Goal: Task Accomplishment & Management: Manage account settings

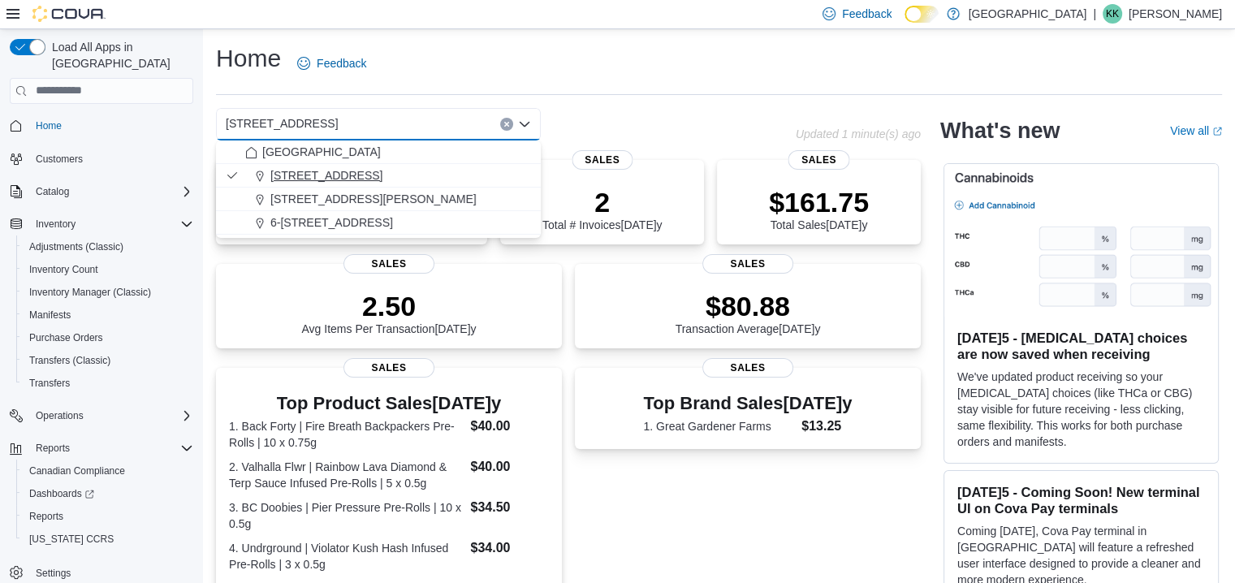
click at [324, 174] on span "103-855 Shawnigan Mill Bay Rd." at bounding box center [326, 175] width 112 height 16
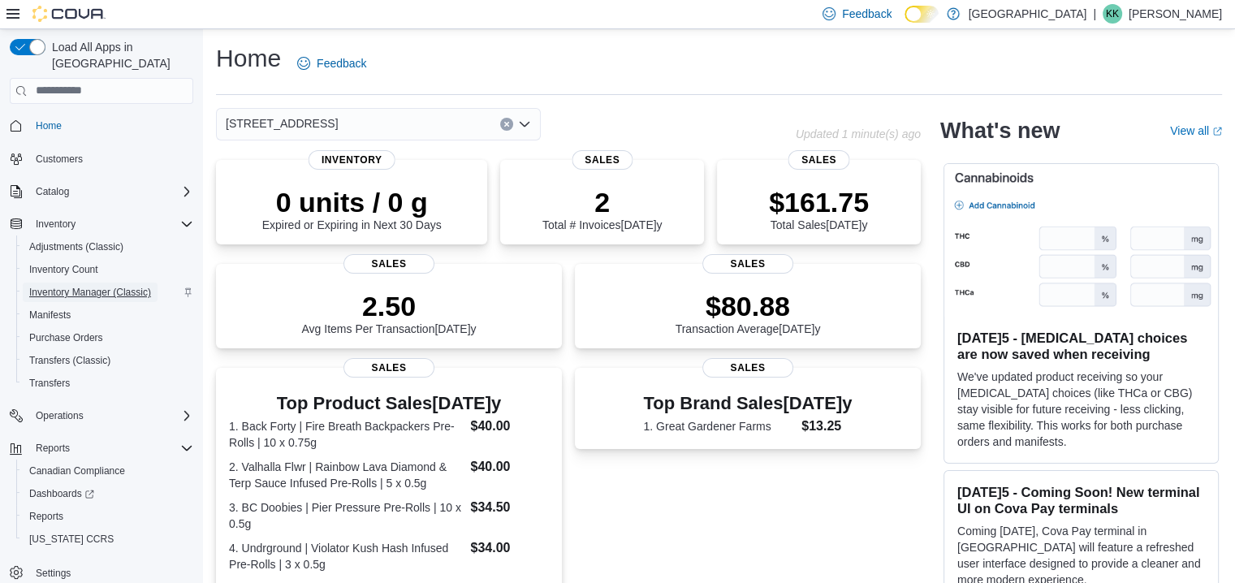
click at [78, 286] on span "Inventory Manager (Classic)" at bounding box center [90, 292] width 122 height 13
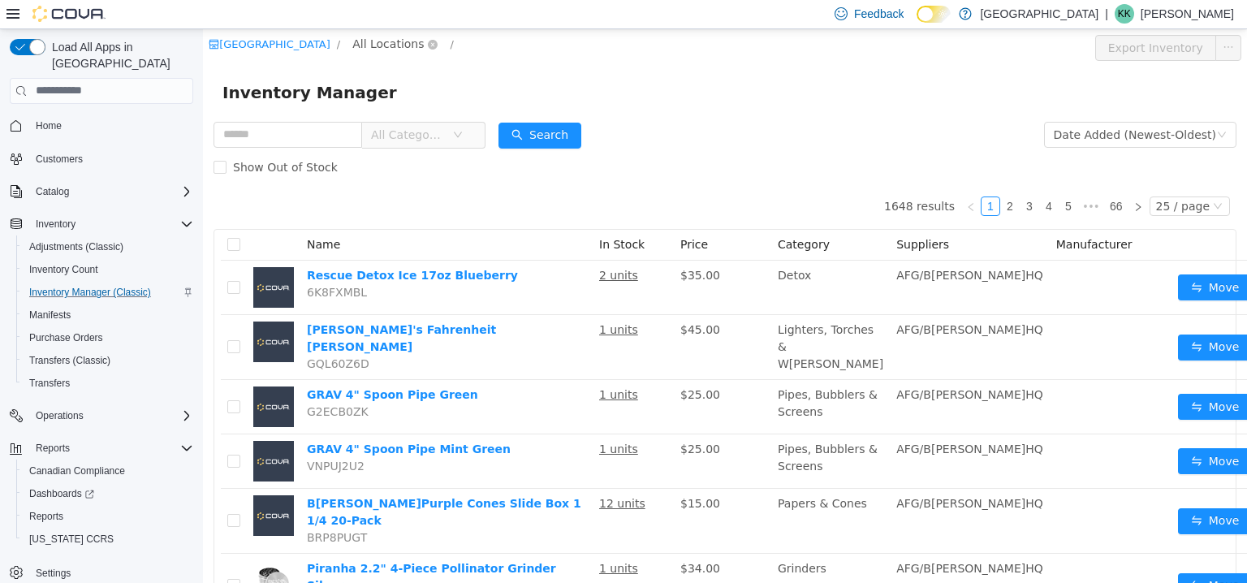
click at [409, 48] on span "All Locations" at bounding box center [387, 43] width 71 height 18
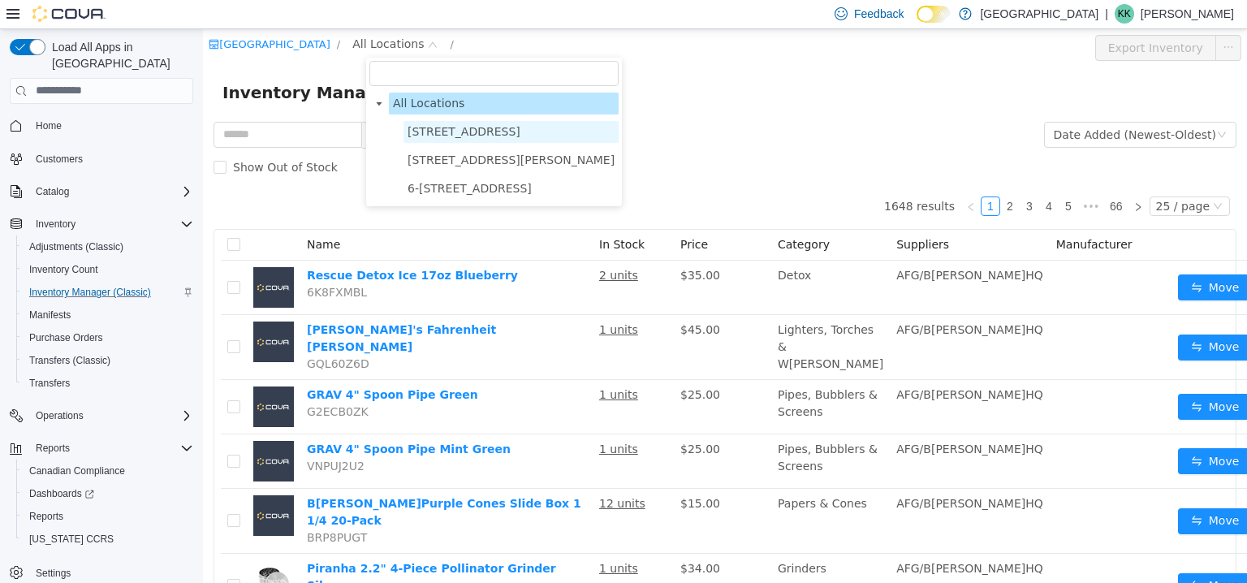
click at [446, 137] on span "103-855 Shawnigan Mill Bay Rd." at bounding box center [464, 130] width 113 height 13
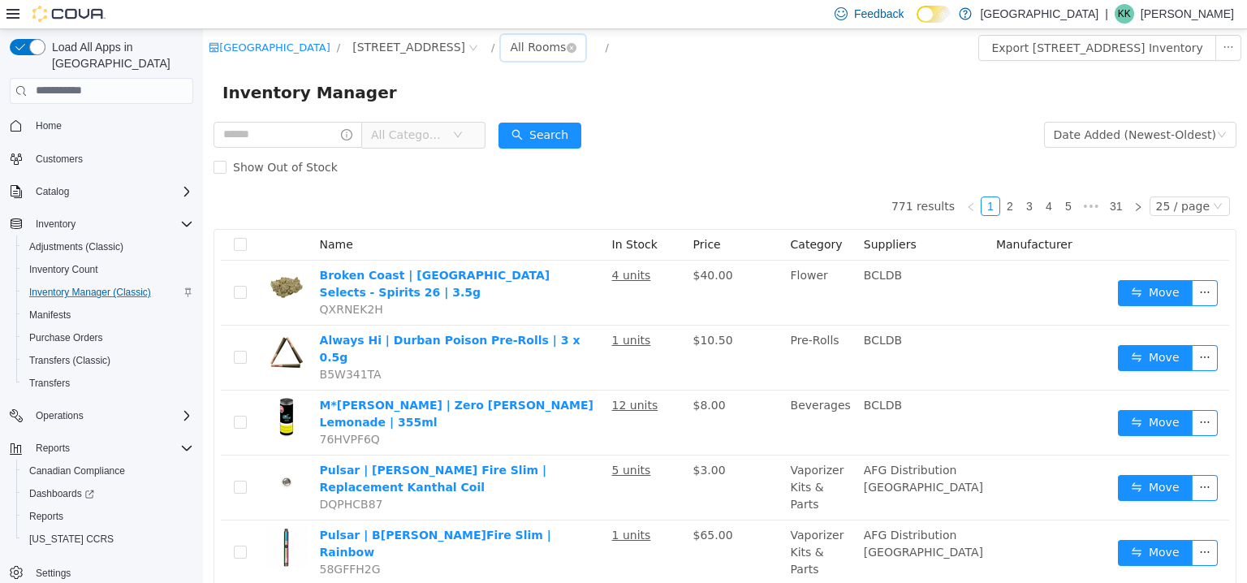
click at [566, 54] on div "All Rooms" at bounding box center [538, 46] width 56 height 24
click at [606, 126] on li "Vault" at bounding box center [616, 132] width 97 height 26
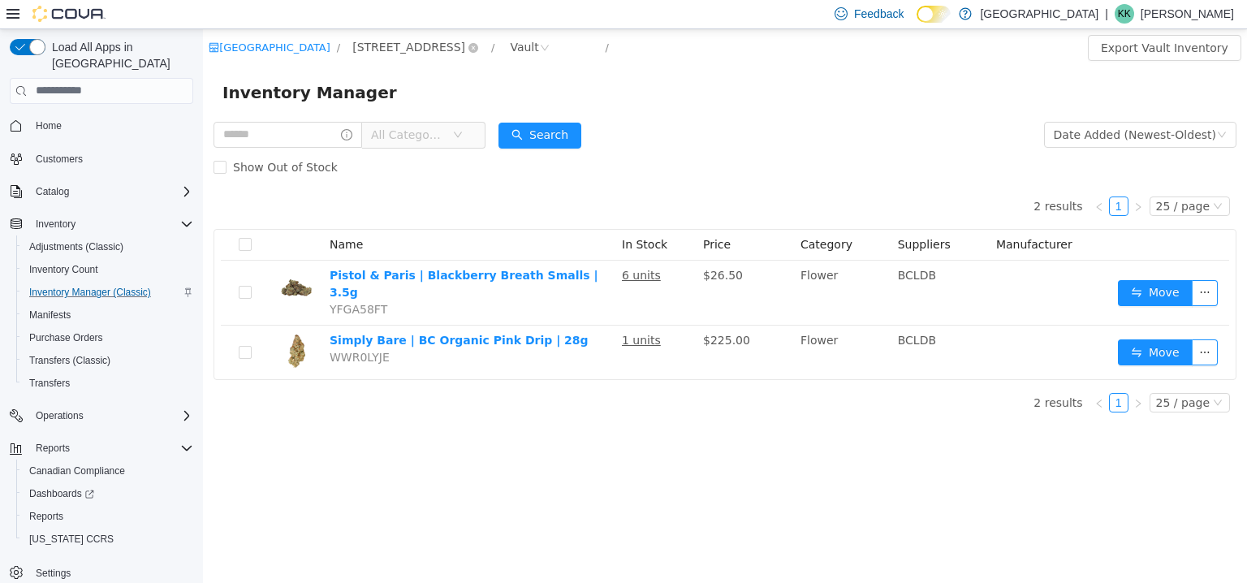
click at [455, 44] on span "103-855 Shawnigan Mill Bay Rd." at bounding box center [408, 46] width 113 height 18
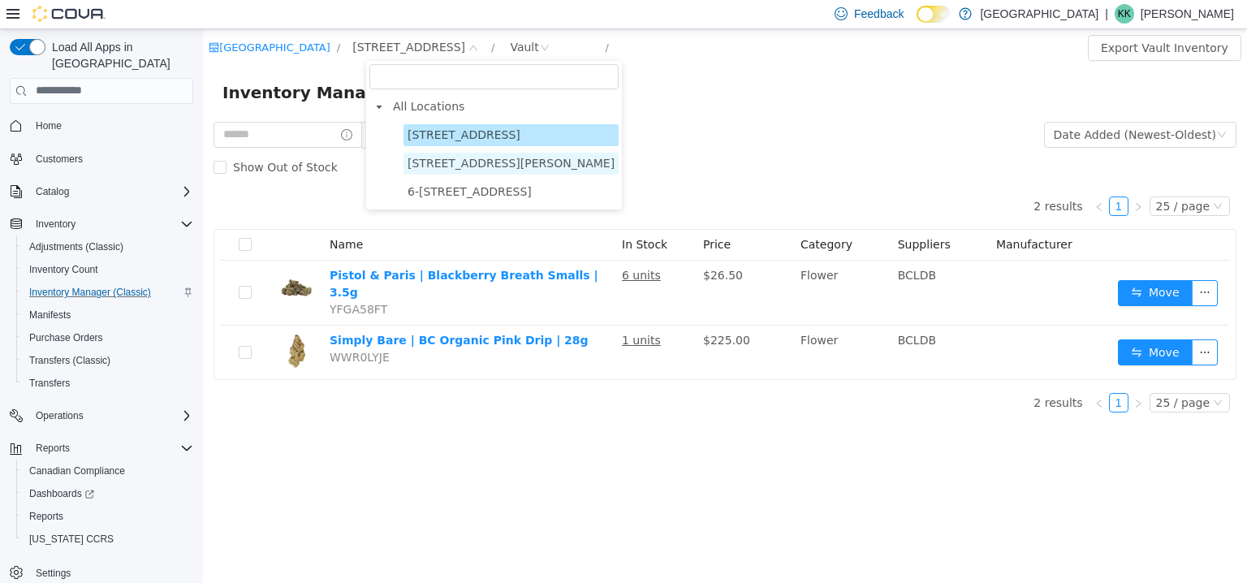
click at [459, 166] on span "3541 Cobble Hill Rd" at bounding box center [511, 162] width 207 height 13
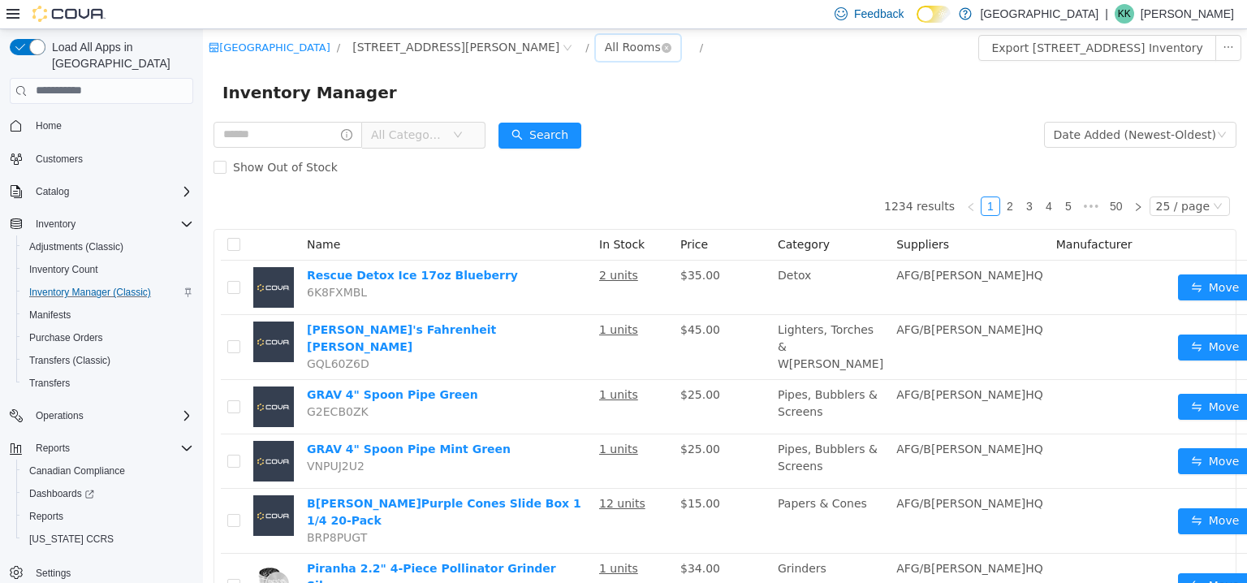
click at [605, 52] on div "All Rooms" at bounding box center [633, 46] width 56 height 24
click at [552, 127] on li "Vault" at bounding box center [555, 132] width 97 height 26
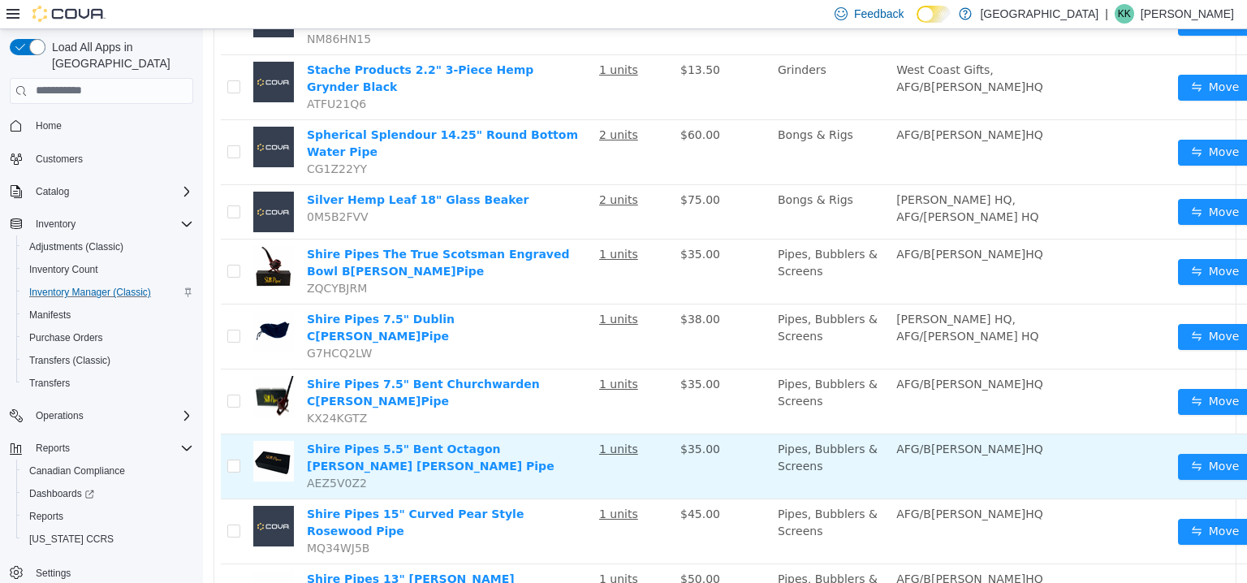
scroll to position [1195, 0]
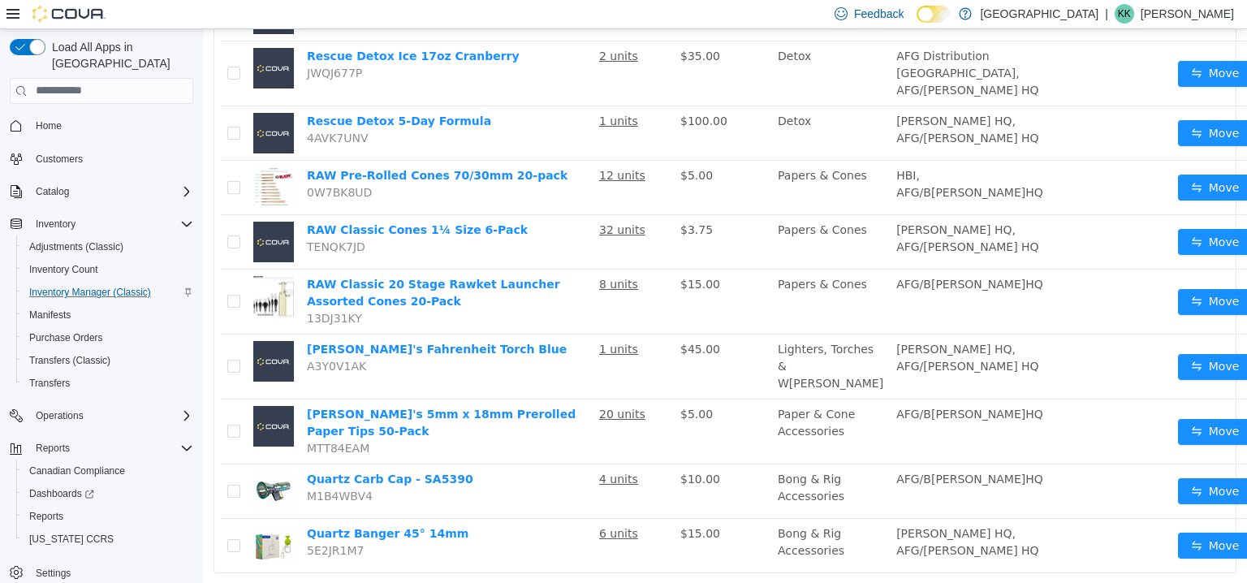
scroll to position [1163, 0]
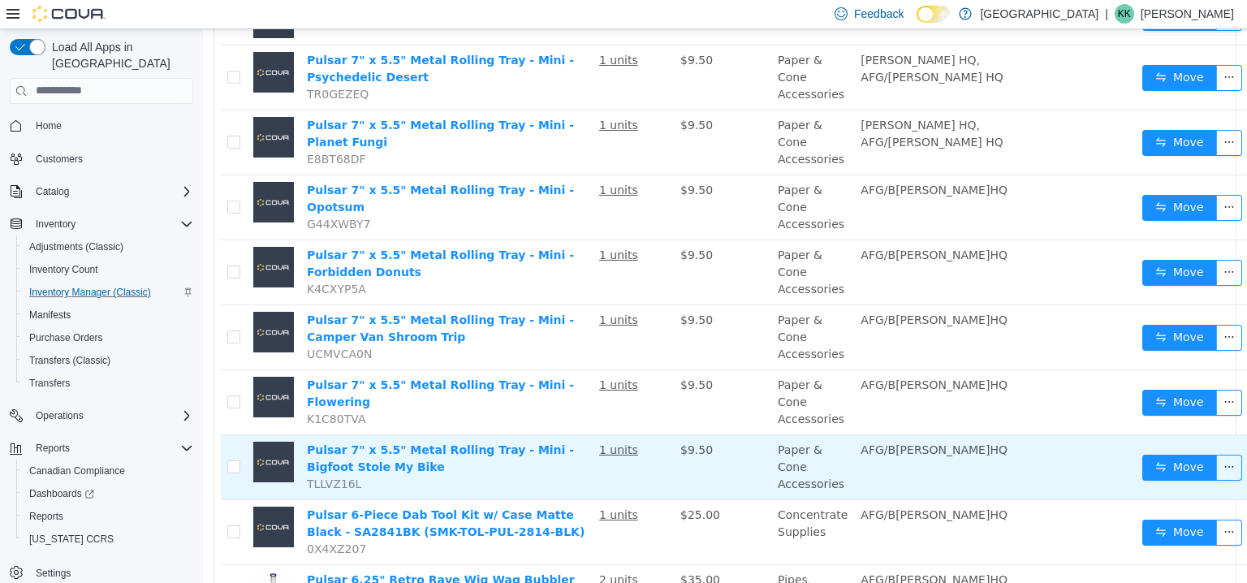
scroll to position [1227, 0]
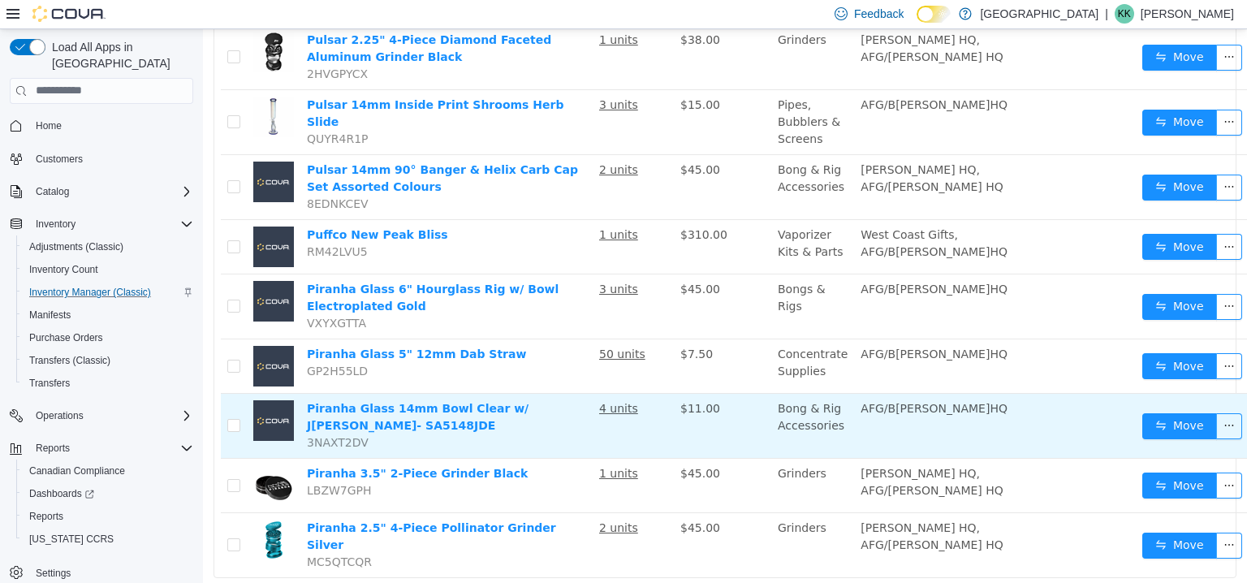
scroll to position [1269, 0]
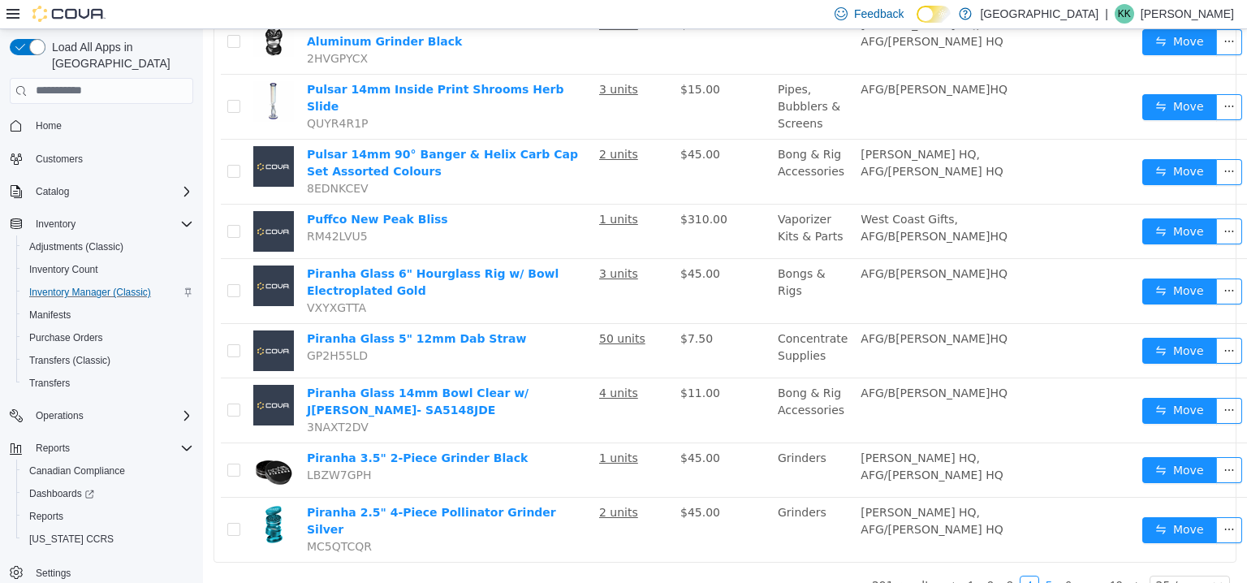
click at [1048, 576] on link "5" at bounding box center [1049, 585] width 18 height 18
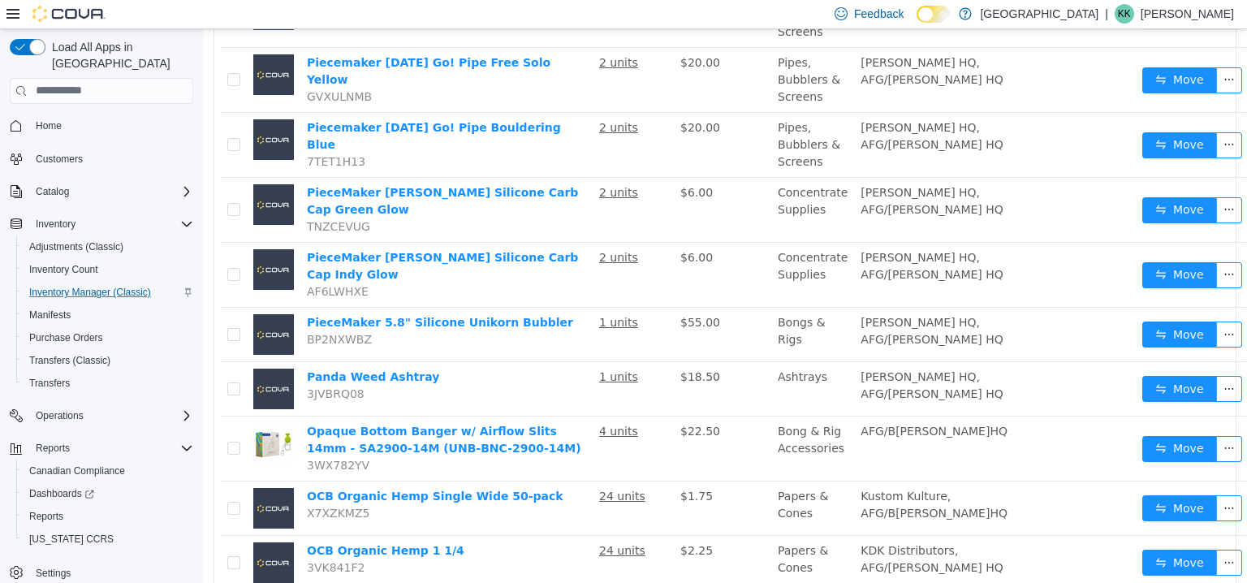
scroll to position [1121, 0]
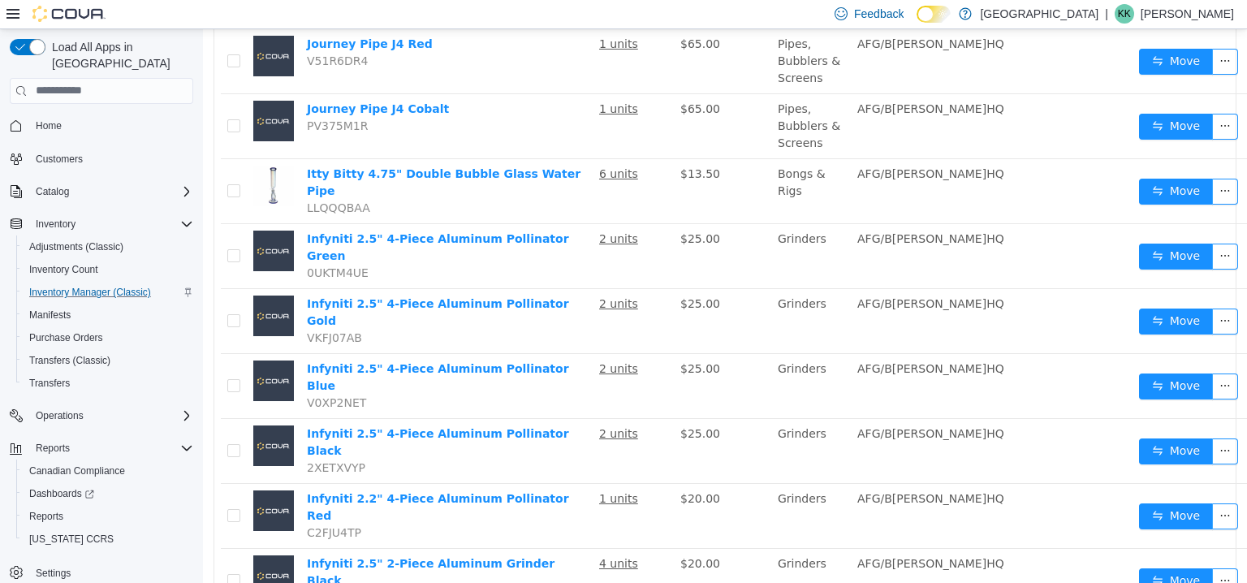
scroll to position [1079, 0]
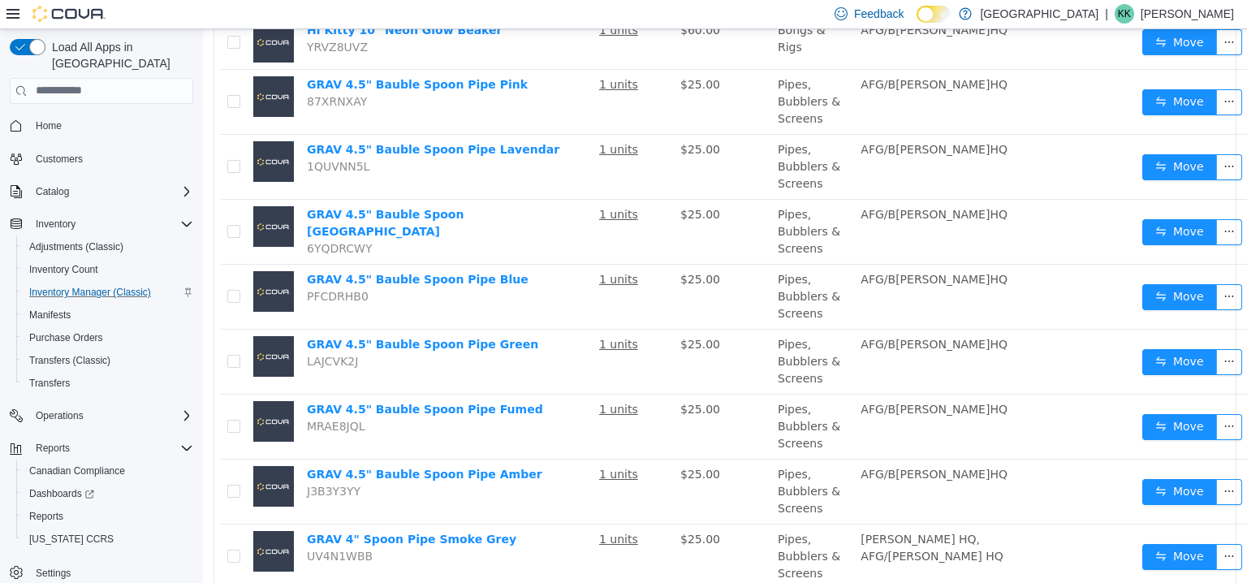
scroll to position [1132, 0]
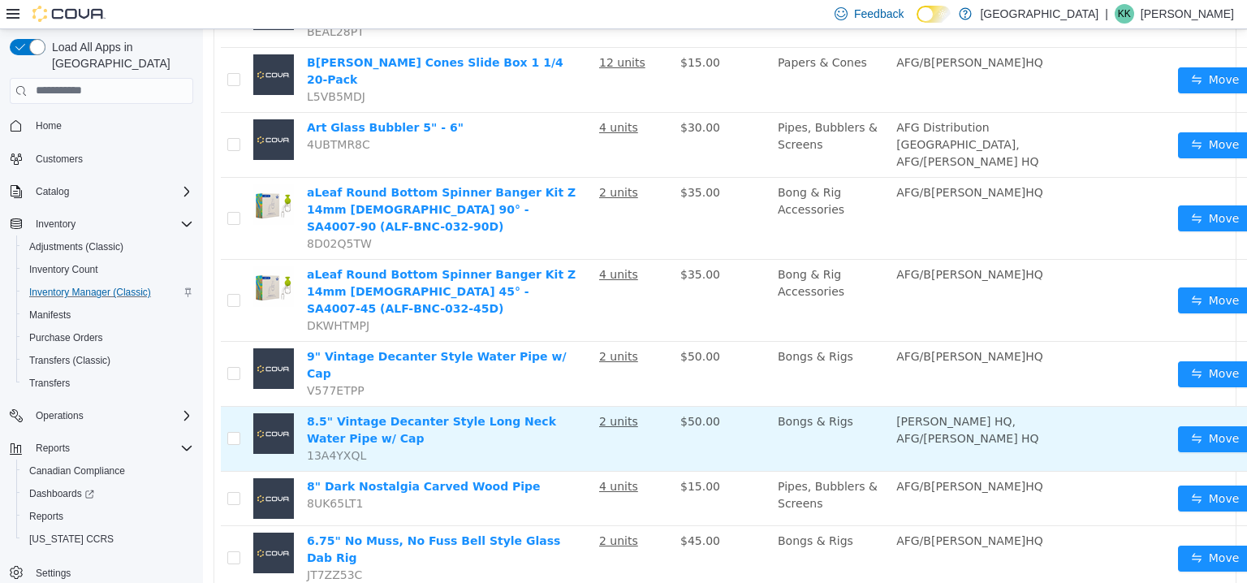
scroll to position [1191, 0]
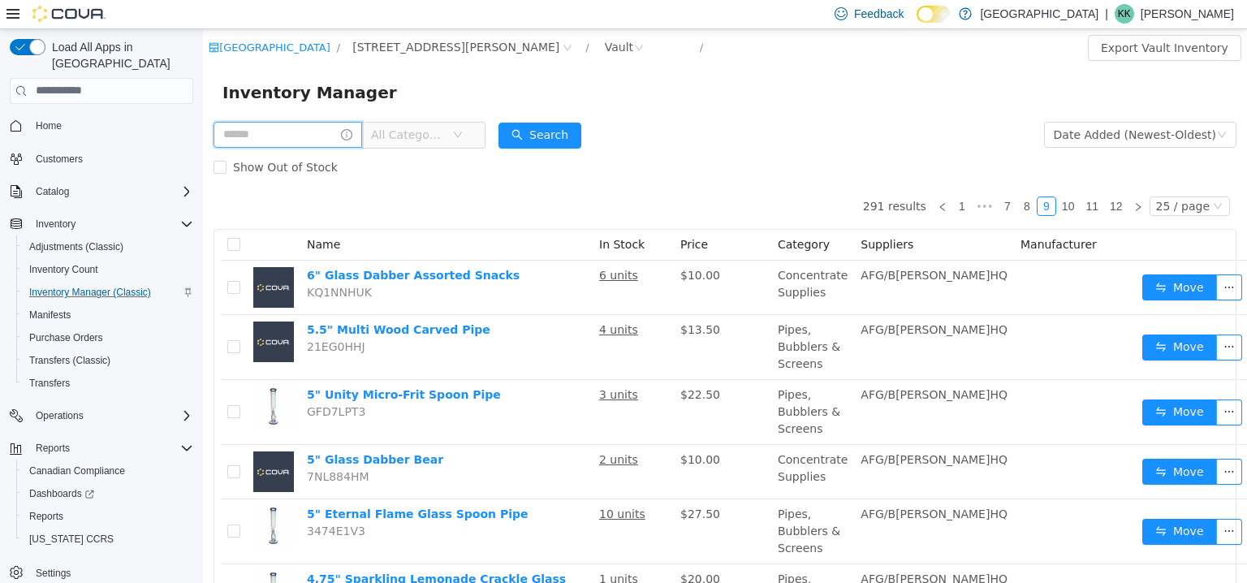
click at [283, 138] on input "text" at bounding box center [288, 134] width 149 height 26
drag, startPoint x: 520, startPoint y: 84, endPoint x: 489, endPoint y: 92, distance: 31.9
click at [520, 84] on div "Inventory Manager" at bounding box center [724, 92] width 1005 height 26
click at [271, 139] on input "text" at bounding box center [288, 134] width 149 height 26
click at [402, 57] on span "3541 Cobble Hill Rd" at bounding box center [463, 46] width 232 height 19
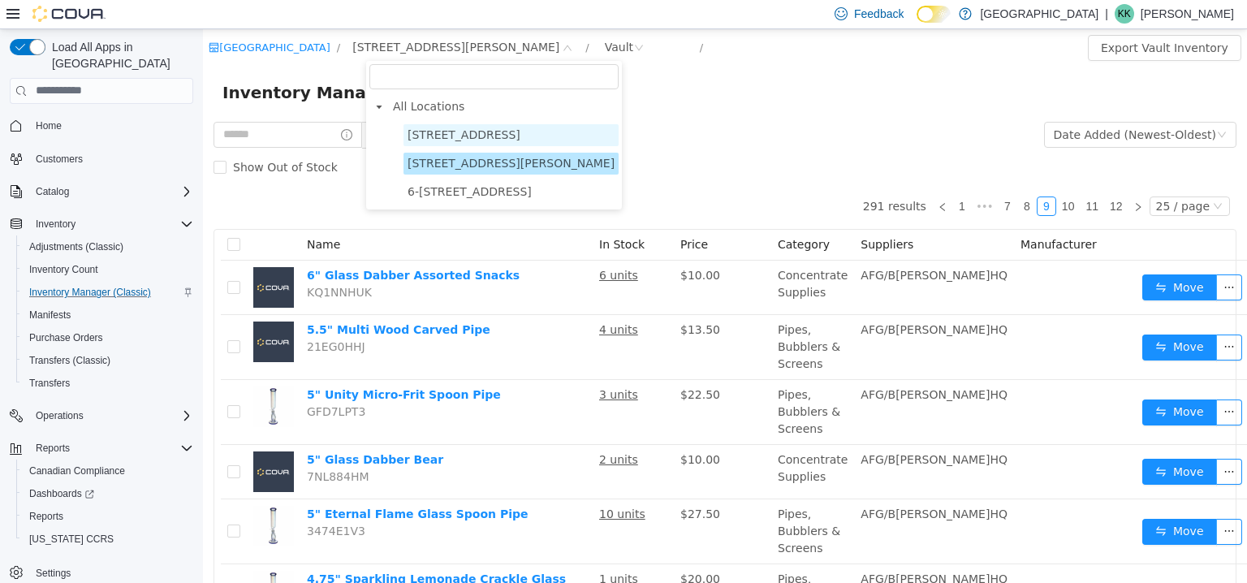
click at [468, 134] on span "103-855 Shawnigan Mill Bay Rd." at bounding box center [464, 133] width 113 height 13
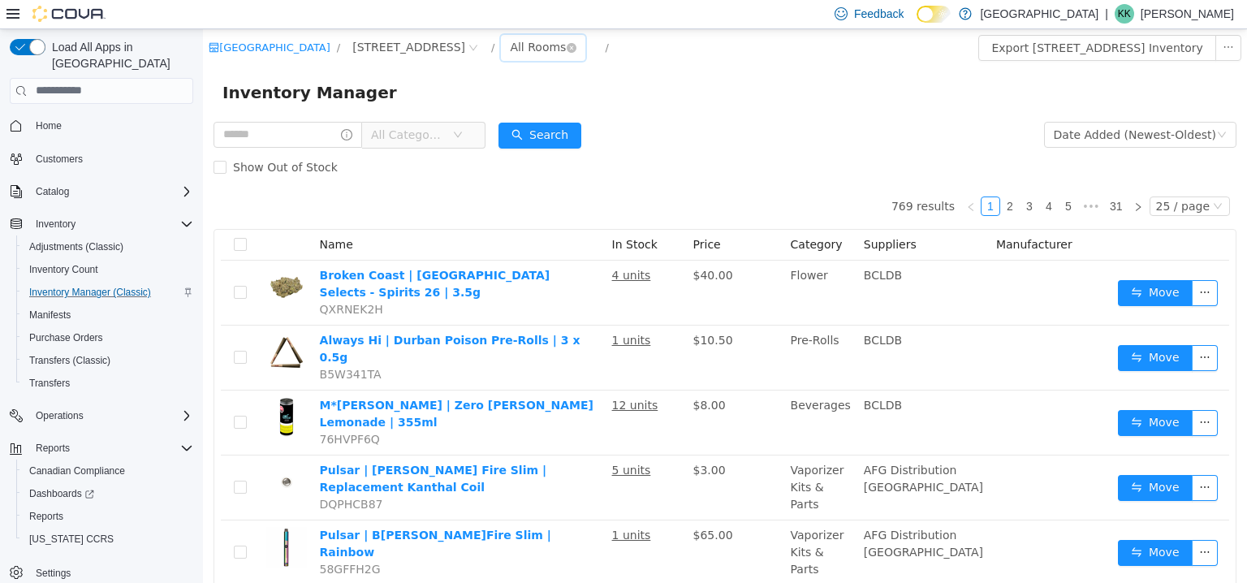
click at [566, 50] on div "All Rooms" at bounding box center [538, 46] width 56 height 24
click at [599, 127] on li "Vault" at bounding box center [616, 132] width 97 height 26
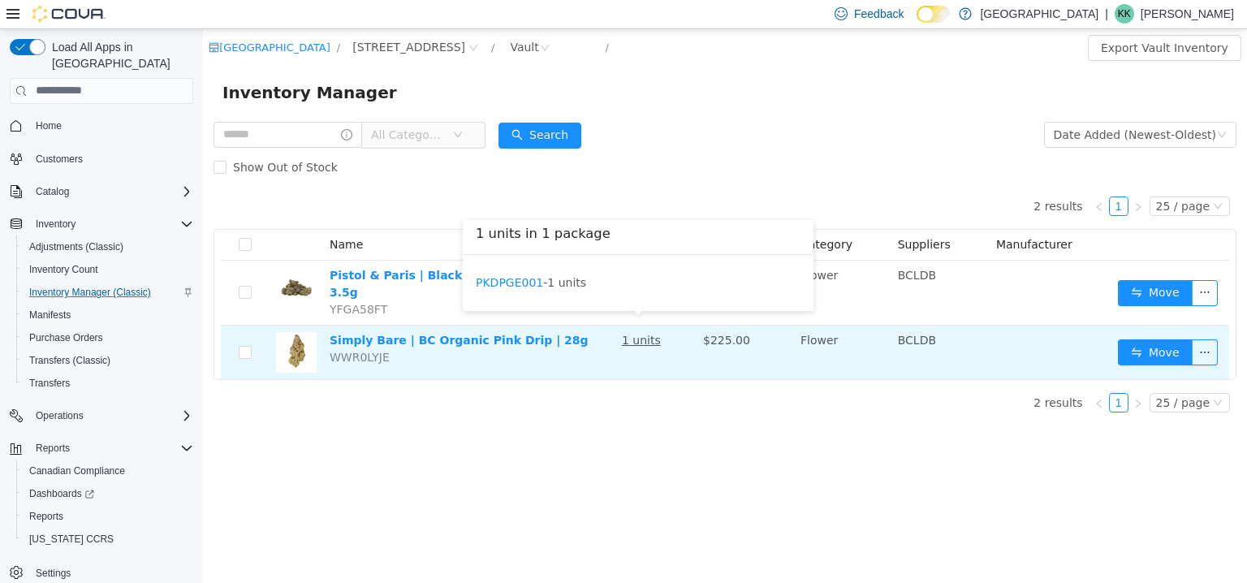
click at [640, 333] on u "1 units" at bounding box center [641, 339] width 39 height 13
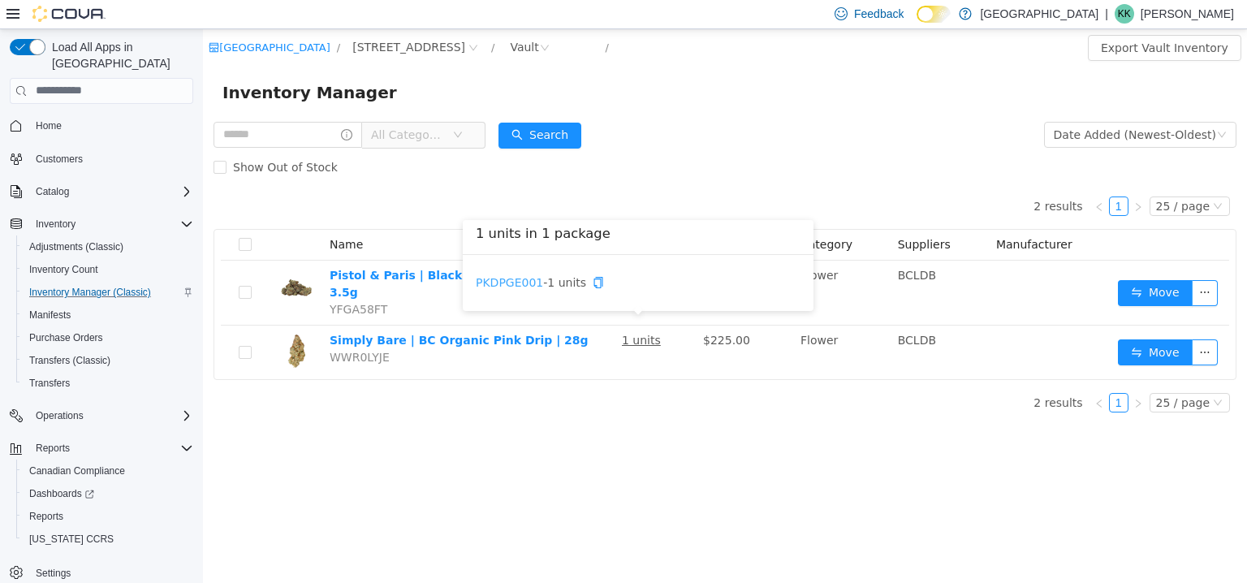
click at [514, 284] on link "PKDPGE001" at bounding box center [509, 281] width 67 height 13
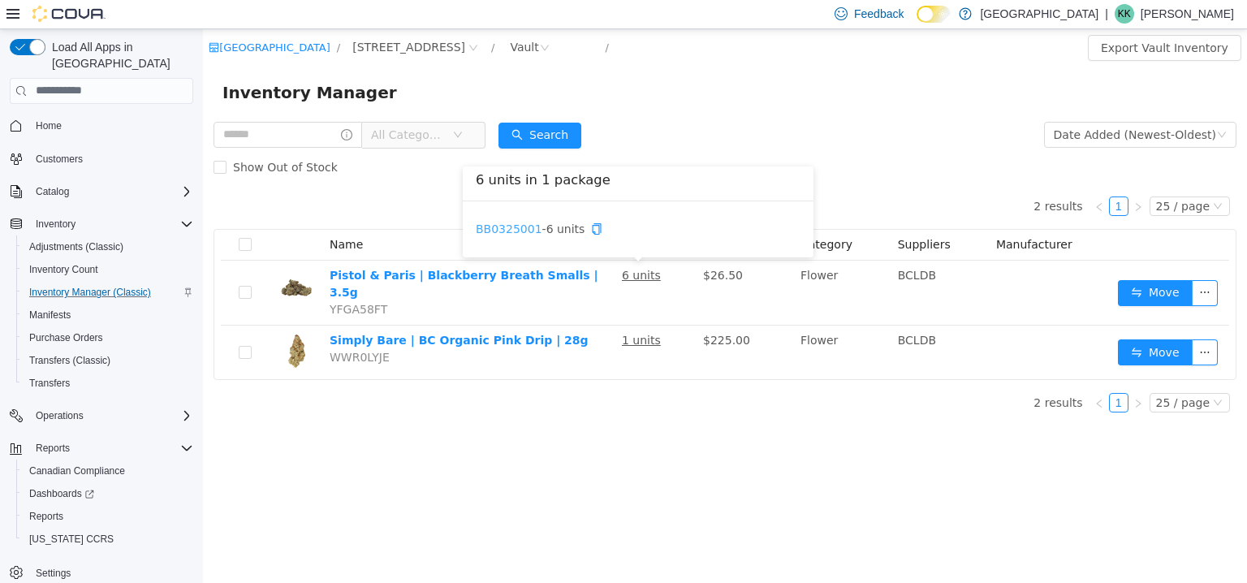
click at [516, 231] on link "BB0325001" at bounding box center [509, 228] width 67 height 13
click at [459, 51] on span "103-855 Shawnigan Mill Bay Rd." at bounding box center [408, 46] width 113 height 18
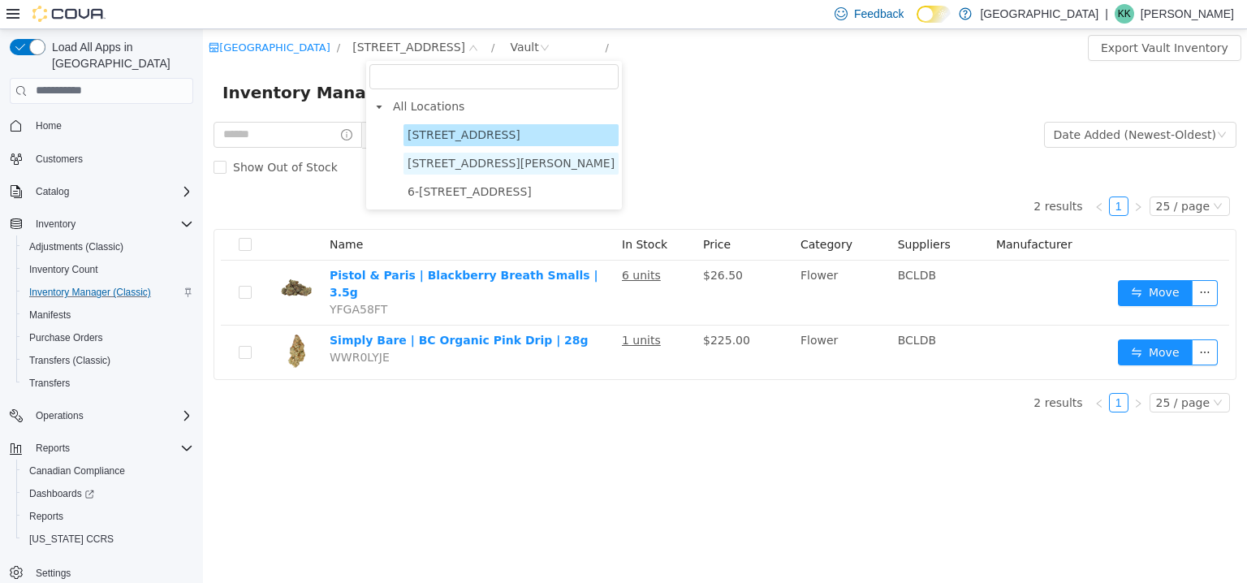
click at [461, 164] on span "3541 Cobble Hill Rd" at bounding box center [511, 162] width 207 height 13
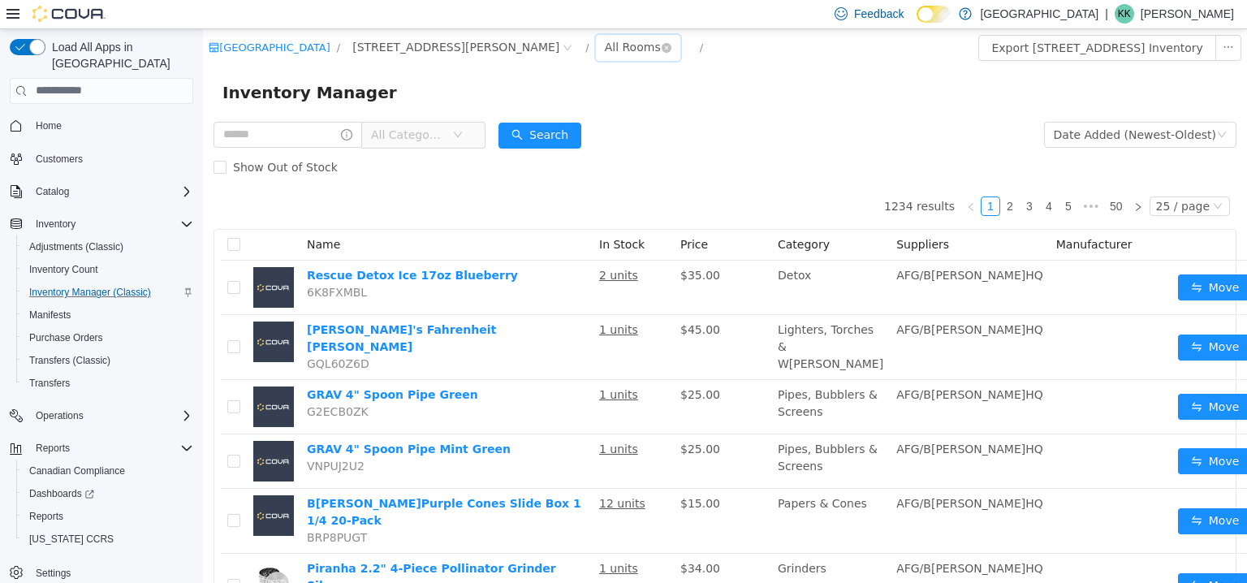
click at [605, 39] on div "All Rooms" at bounding box center [633, 46] width 56 height 24
click at [532, 138] on li "Vault" at bounding box center [555, 132] width 97 height 26
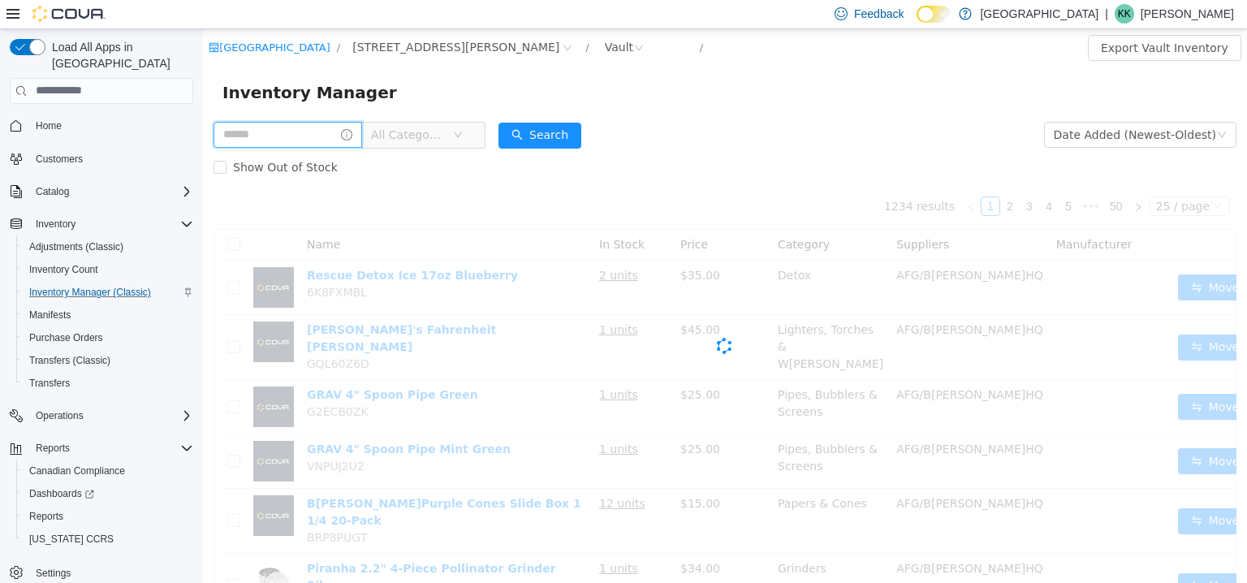
click at [318, 138] on input "text" at bounding box center [288, 134] width 149 height 26
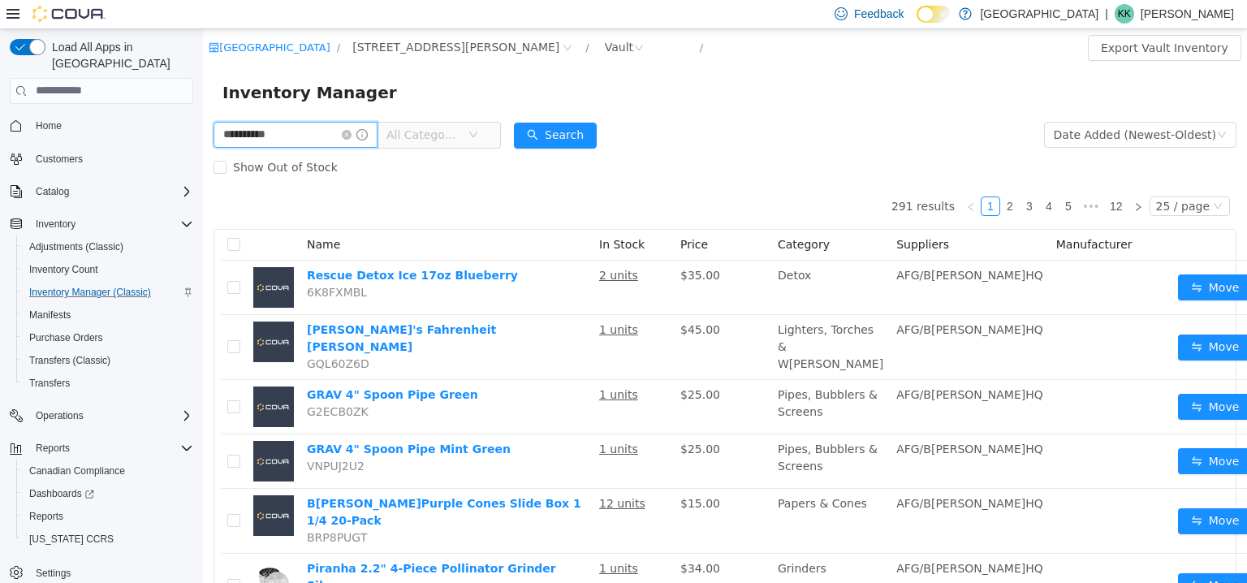
type input "**********"
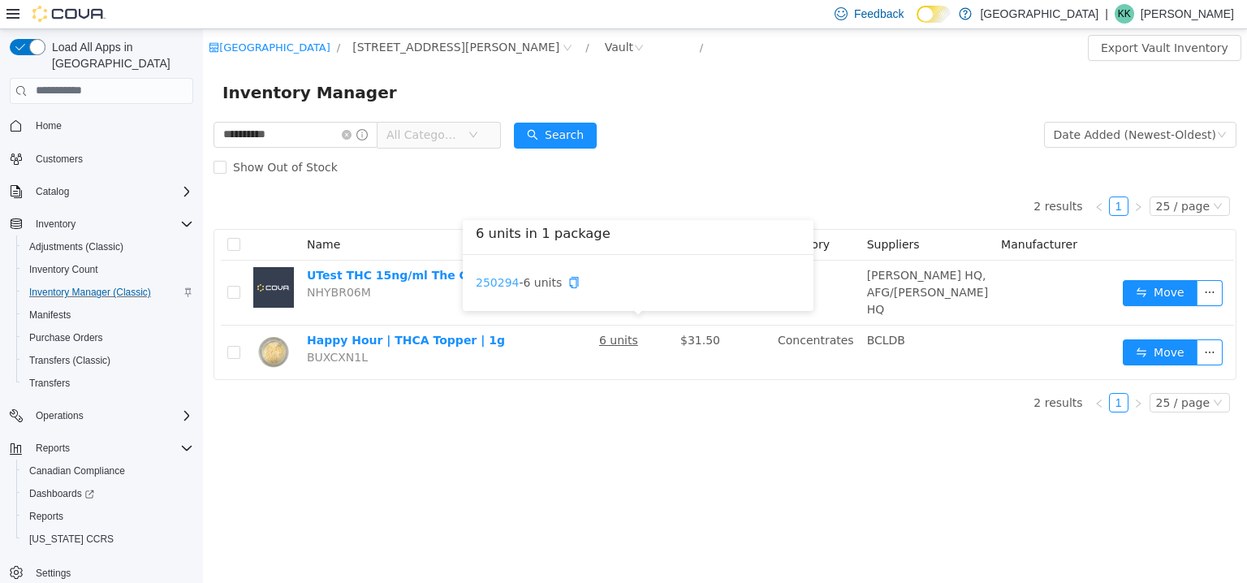
click at [498, 287] on link "250294" at bounding box center [497, 281] width 43 height 13
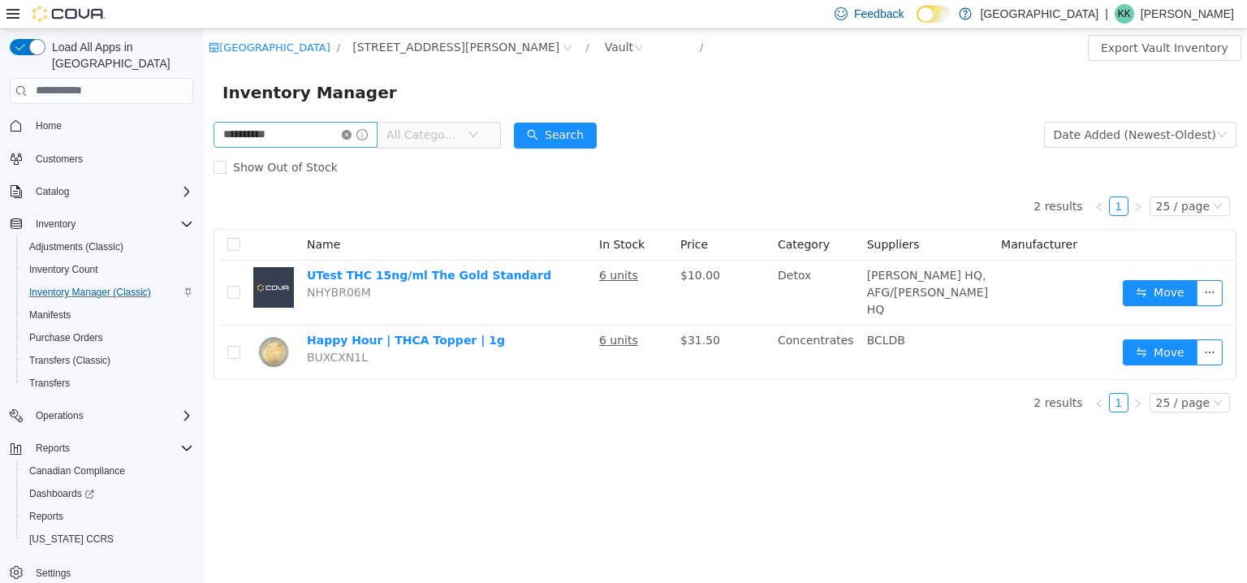
click at [352, 136] on icon "icon: close-circle" at bounding box center [347, 134] width 10 height 10
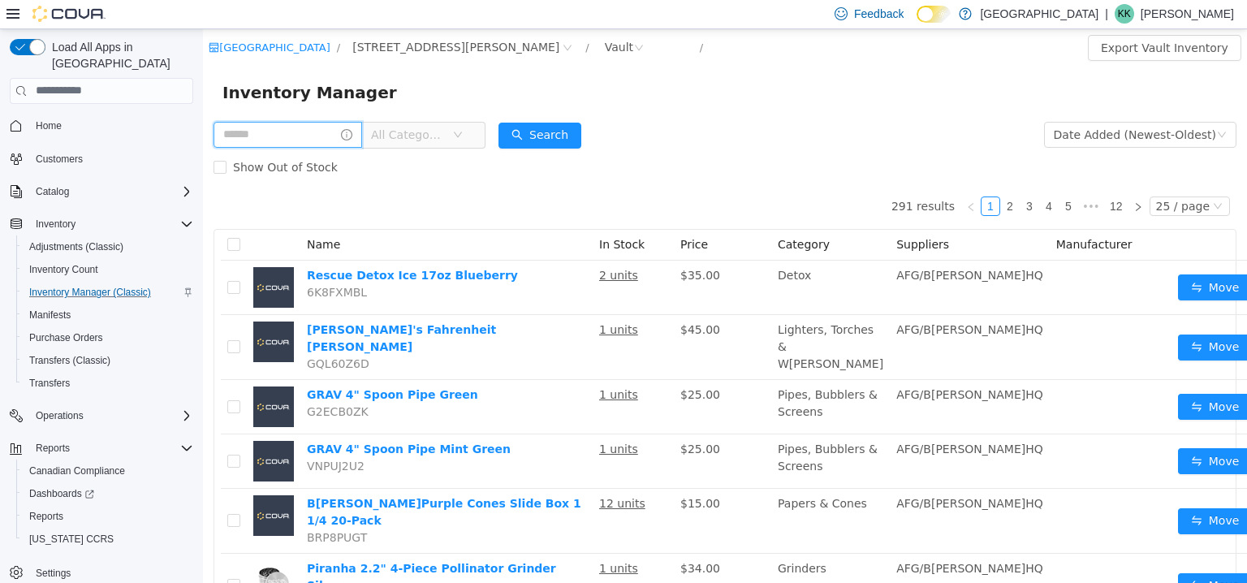
click at [341, 135] on input "text" at bounding box center [288, 134] width 149 height 26
type input "*******"
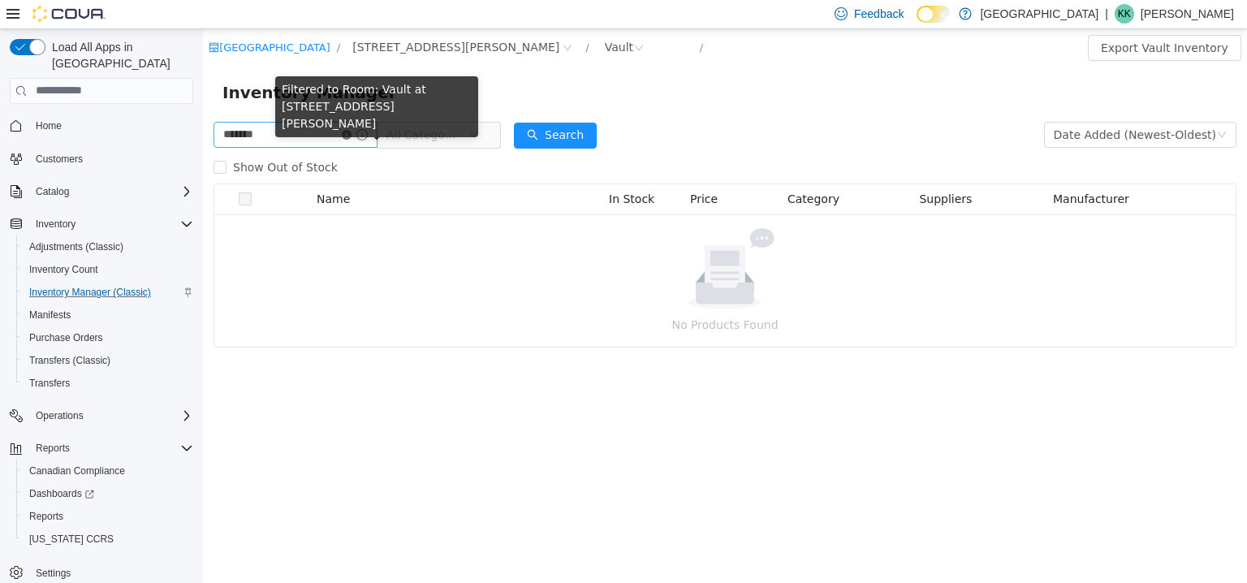
click at [352, 132] on icon "icon: close-circle" at bounding box center [347, 134] width 10 height 10
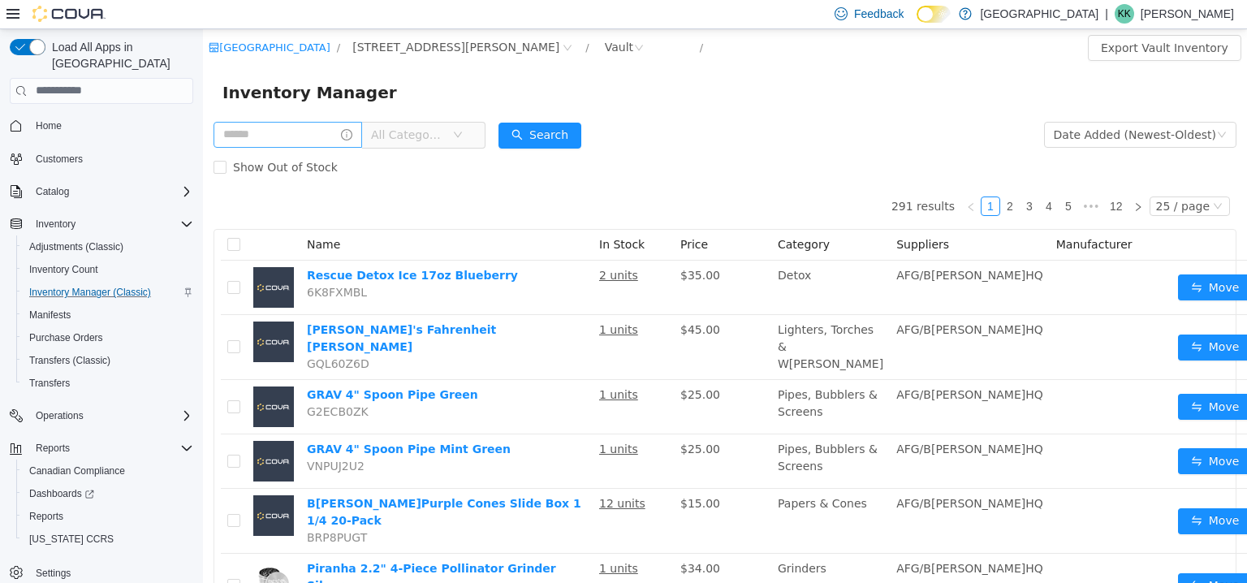
click at [282, 148] on div "All Categories" at bounding box center [350, 134] width 272 height 32
click at [283, 138] on input "text" at bounding box center [288, 134] width 149 height 26
type input "******"
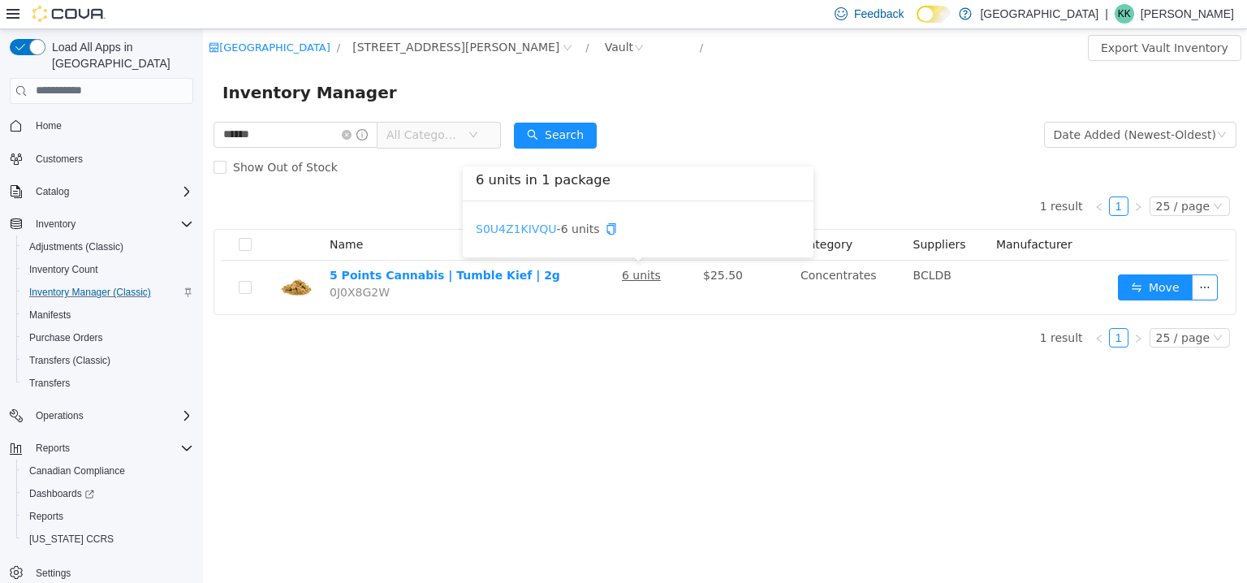
click at [533, 232] on link "S0U4Z1KIVQU" at bounding box center [516, 228] width 81 height 13
click at [352, 135] on icon "icon: close-circle" at bounding box center [347, 134] width 10 height 10
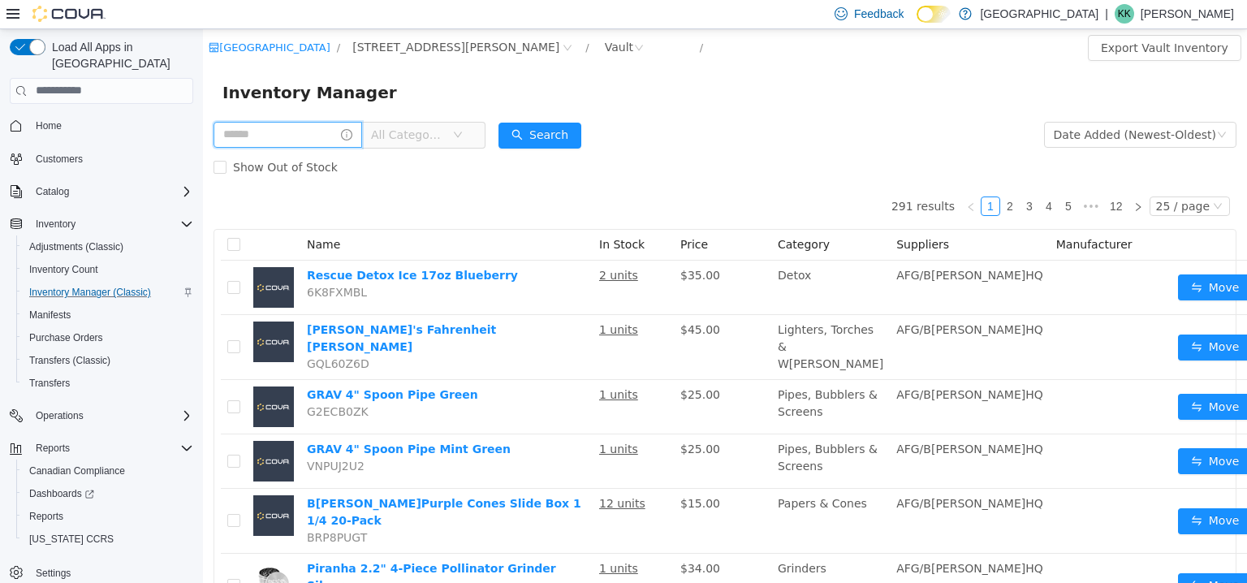
click at [347, 134] on input "text" at bounding box center [288, 134] width 149 height 26
type input "******"
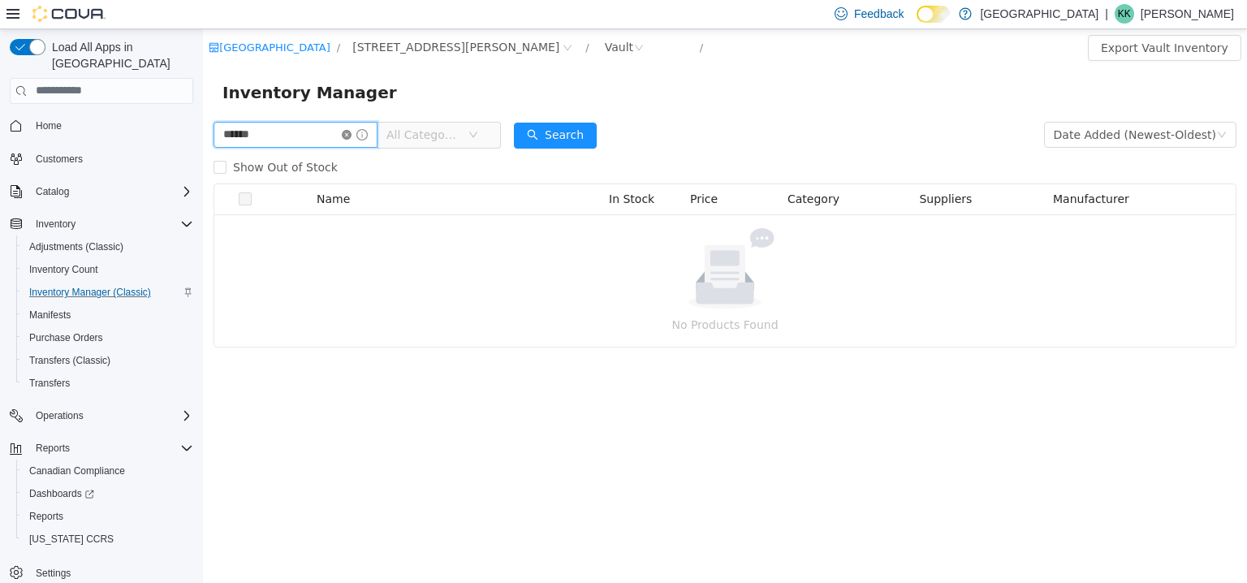
click at [360, 140] on span "******" at bounding box center [296, 134] width 164 height 26
click at [352, 135] on icon "icon: close-circle" at bounding box center [347, 134] width 10 height 10
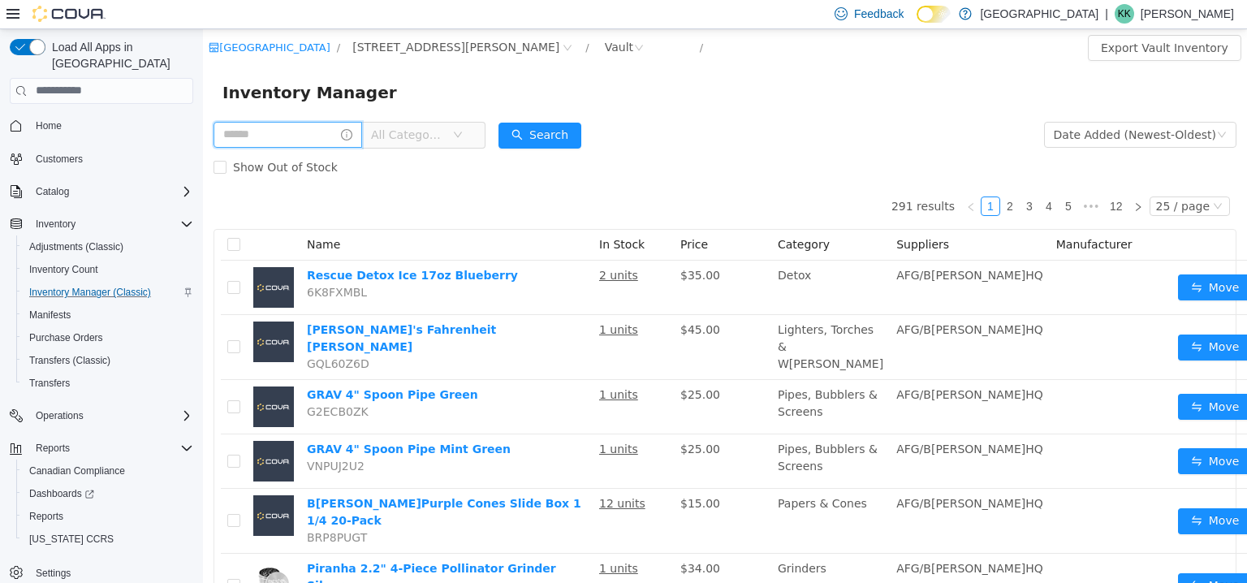
click at [297, 138] on input "text" at bounding box center [288, 134] width 149 height 26
type input "********"
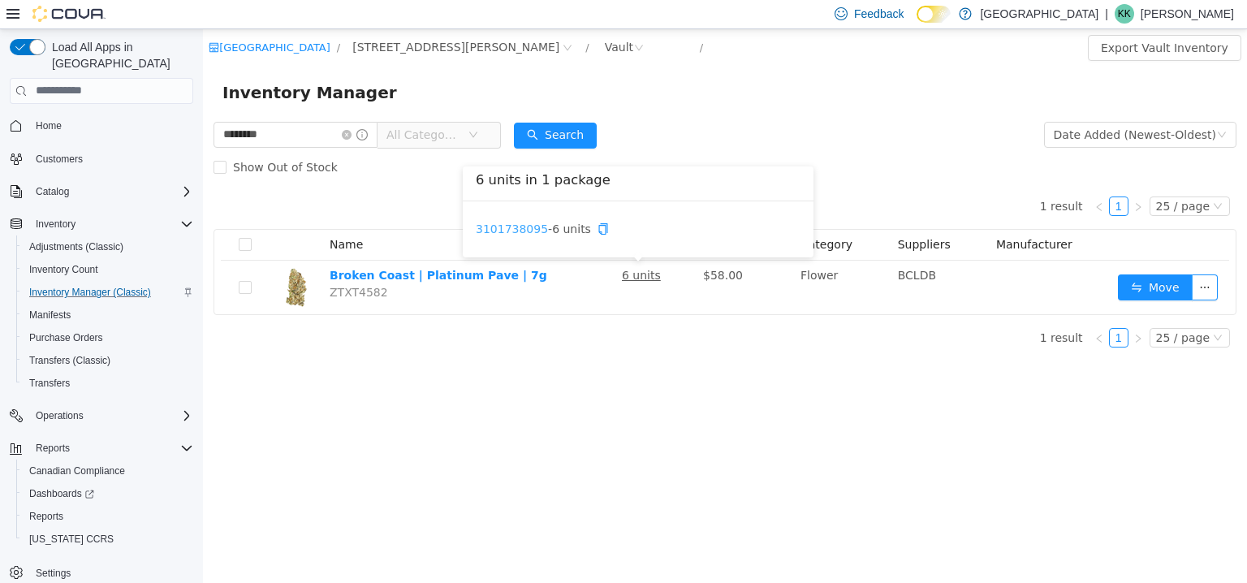
click at [532, 229] on link "3101738095" at bounding box center [512, 228] width 72 height 13
click at [352, 133] on icon "icon: close-circle" at bounding box center [347, 134] width 10 height 10
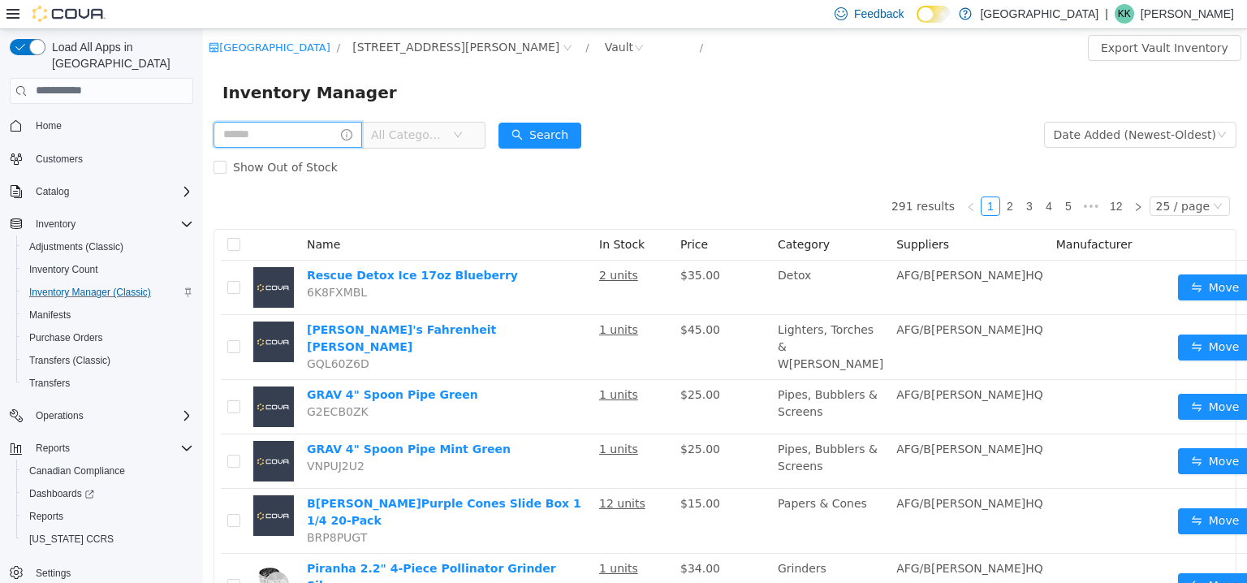
click at [305, 135] on input "text" at bounding box center [288, 134] width 149 height 26
type input "**********"
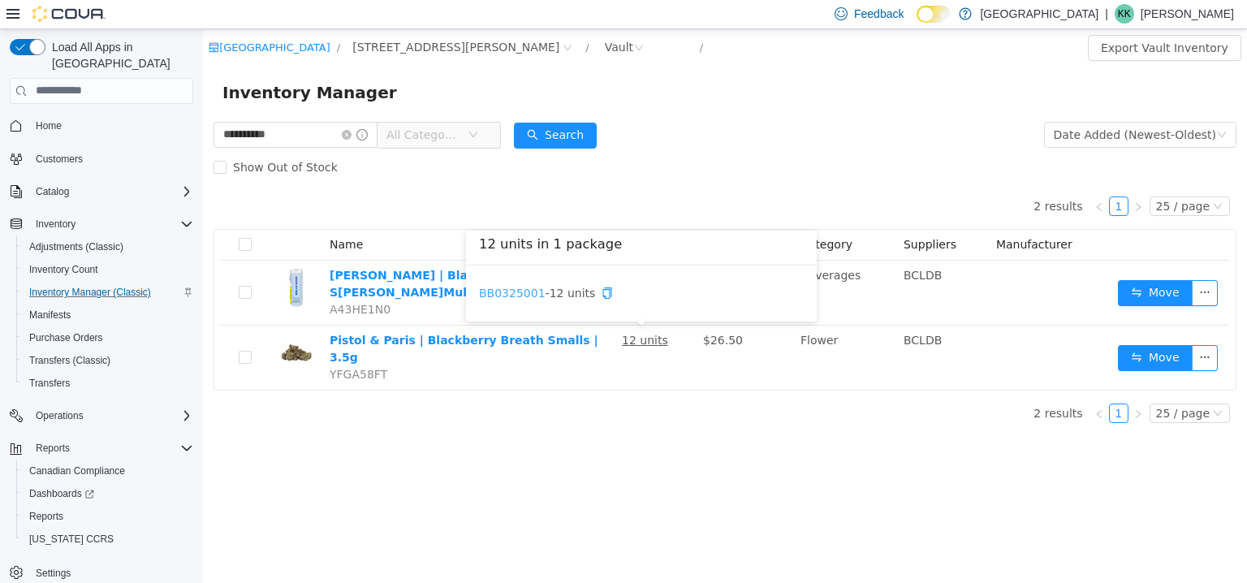
click at [516, 293] on link "BB0325001" at bounding box center [512, 292] width 67 height 13
click at [352, 133] on icon "icon: close-circle" at bounding box center [347, 134] width 10 height 10
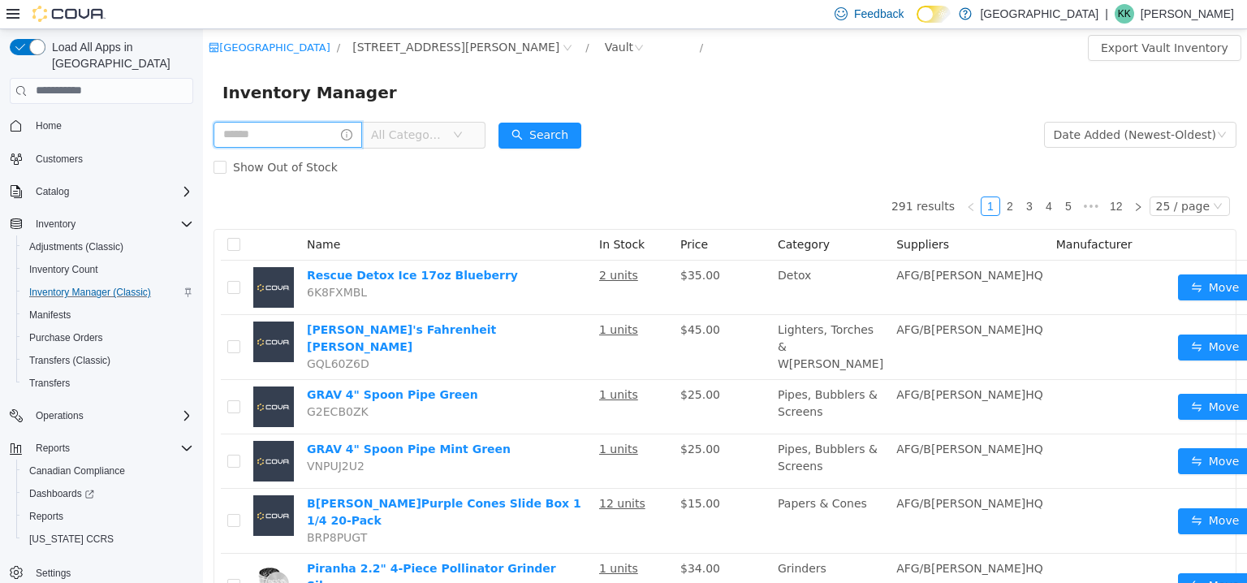
drag, startPoint x: 319, startPoint y: 132, endPoint x: 304, endPoint y: 128, distance: 15.2
click at [304, 128] on input "text" at bounding box center [288, 134] width 149 height 26
click at [383, 73] on div "Inventory Manager" at bounding box center [725, 92] width 1044 height 52
click at [330, 130] on input "text" at bounding box center [288, 134] width 149 height 26
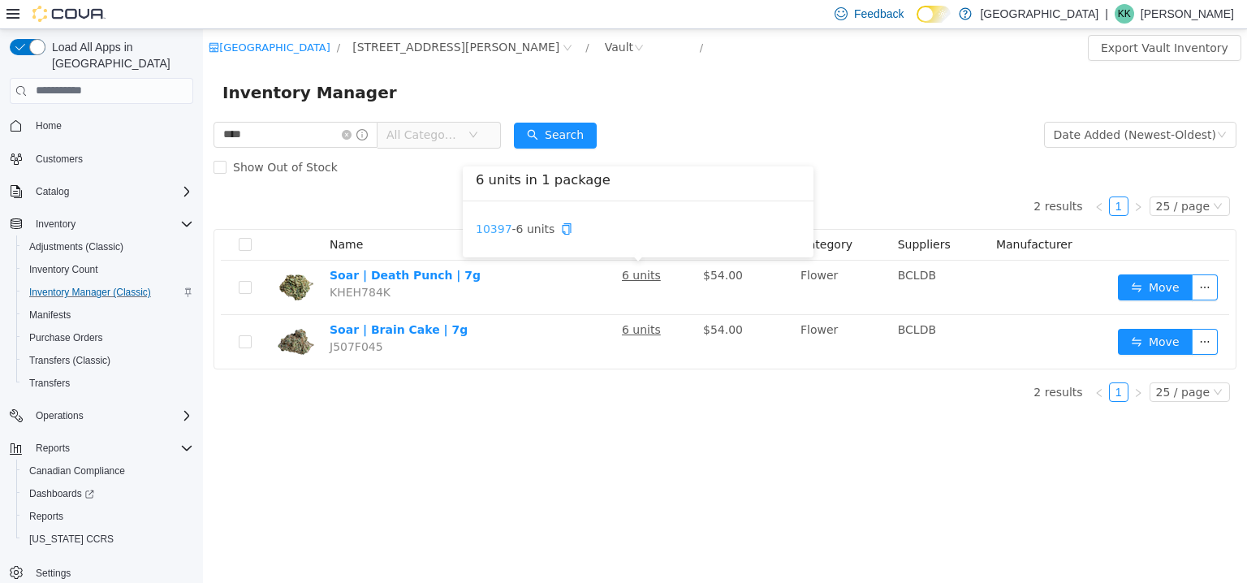
click at [485, 228] on link "10397" at bounding box center [494, 228] width 37 height 13
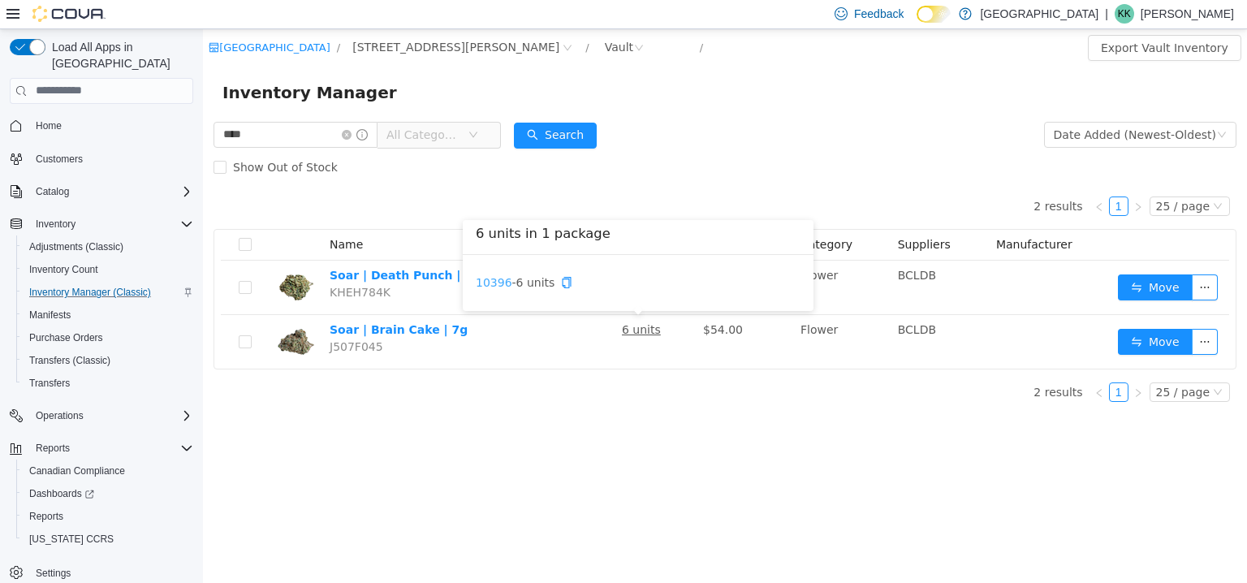
click at [497, 283] on link "10396" at bounding box center [494, 281] width 37 height 13
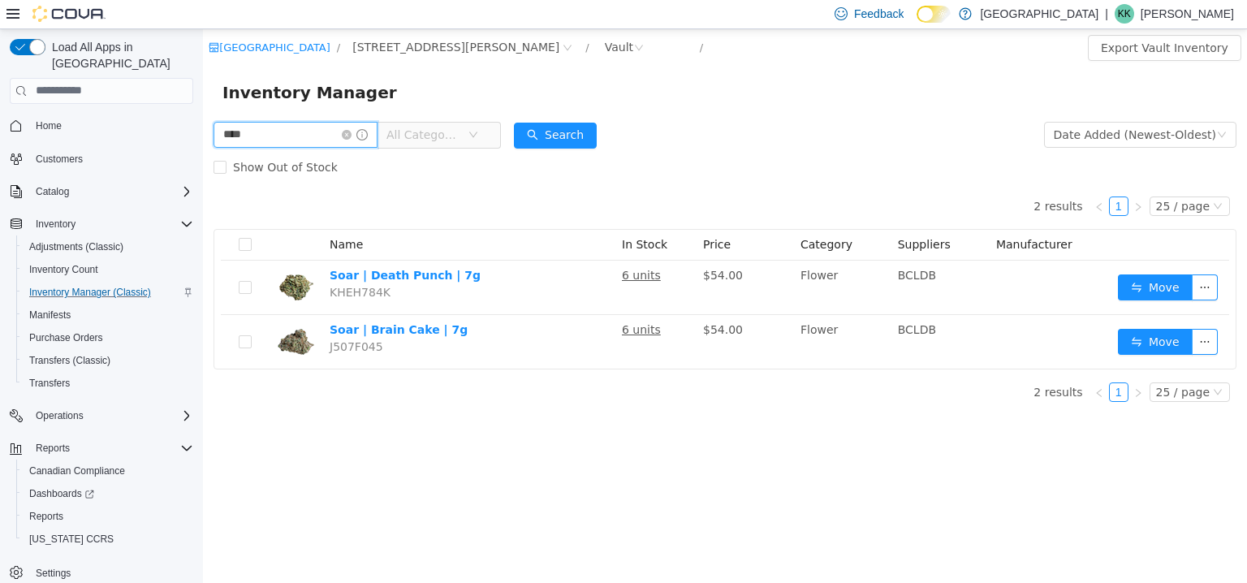
click at [300, 133] on input "****" at bounding box center [296, 134] width 164 height 26
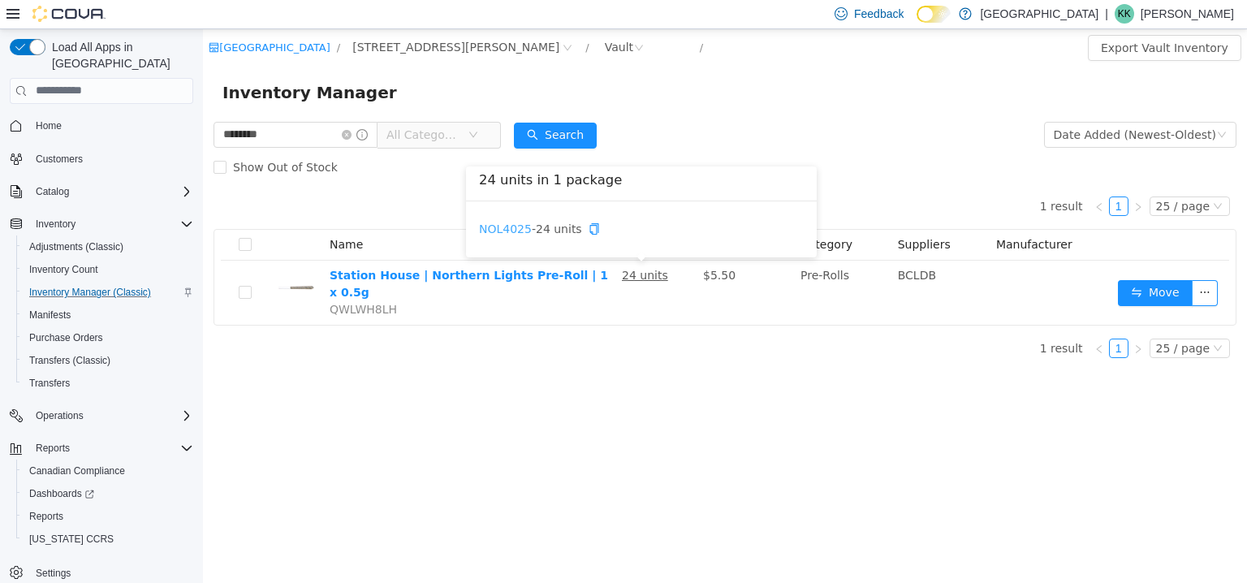
click at [505, 230] on link "NOL4025" at bounding box center [505, 228] width 53 height 13
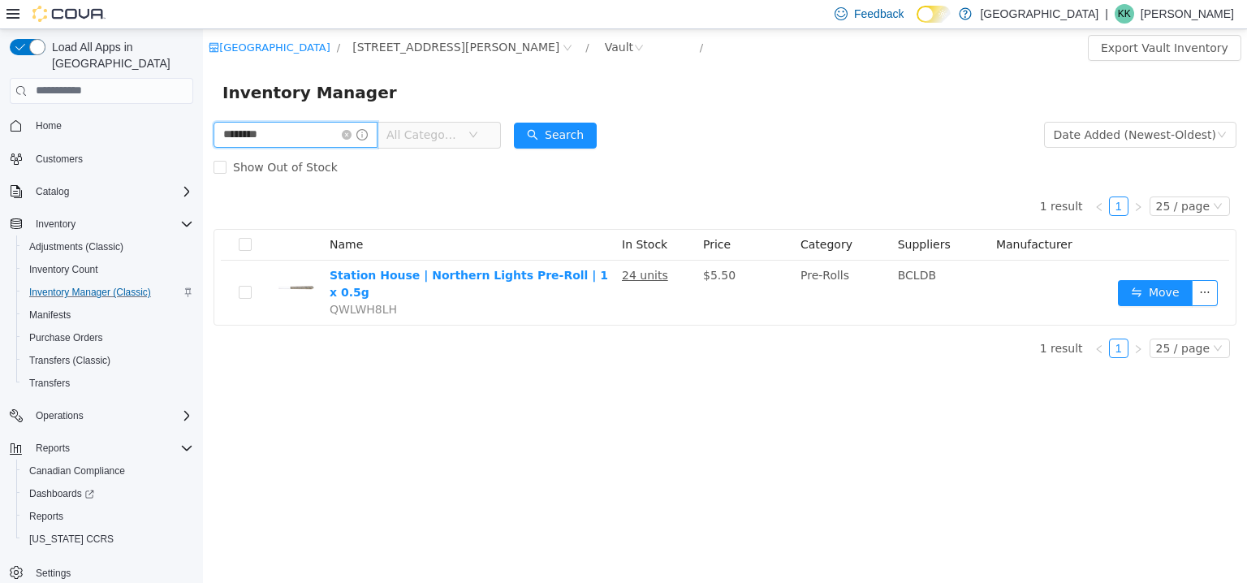
click at [291, 132] on input "********" at bounding box center [296, 134] width 164 height 26
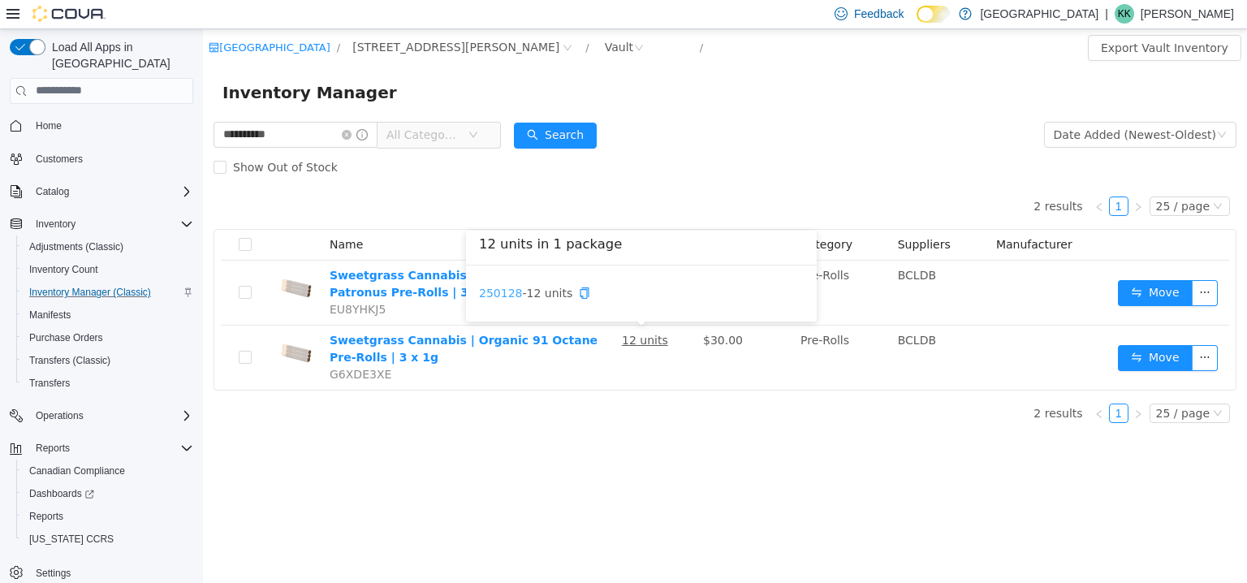
click at [503, 291] on link "250128" at bounding box center [500, 292] width 43 height 13
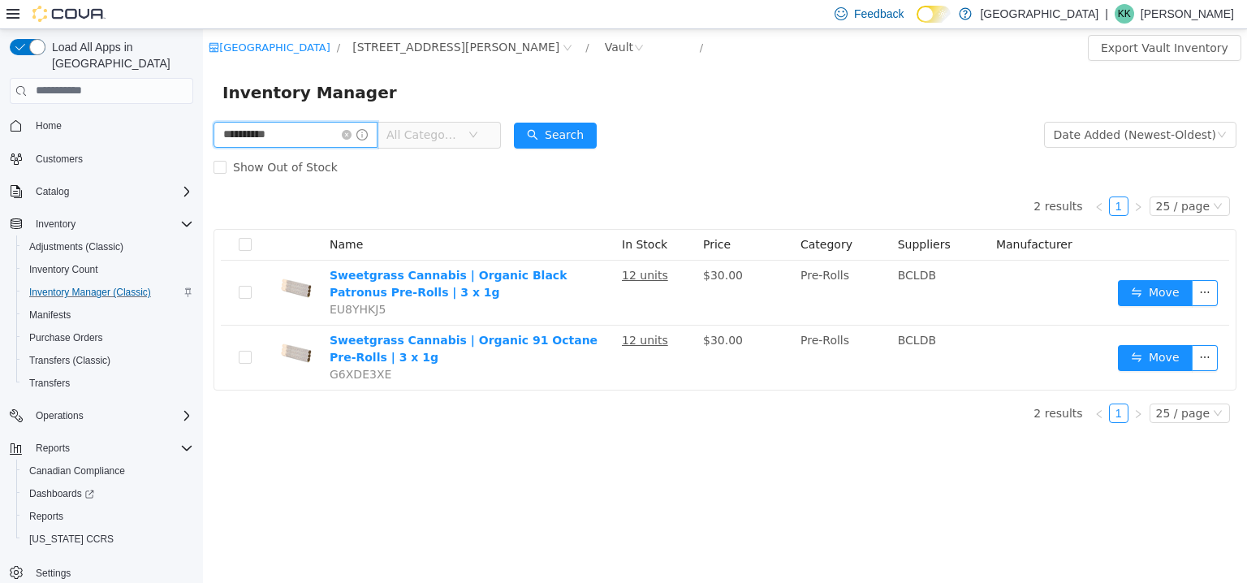
click at [333, 132] on input "**********" at bounding box center [296, 134] width 164 height 26
type input "******"
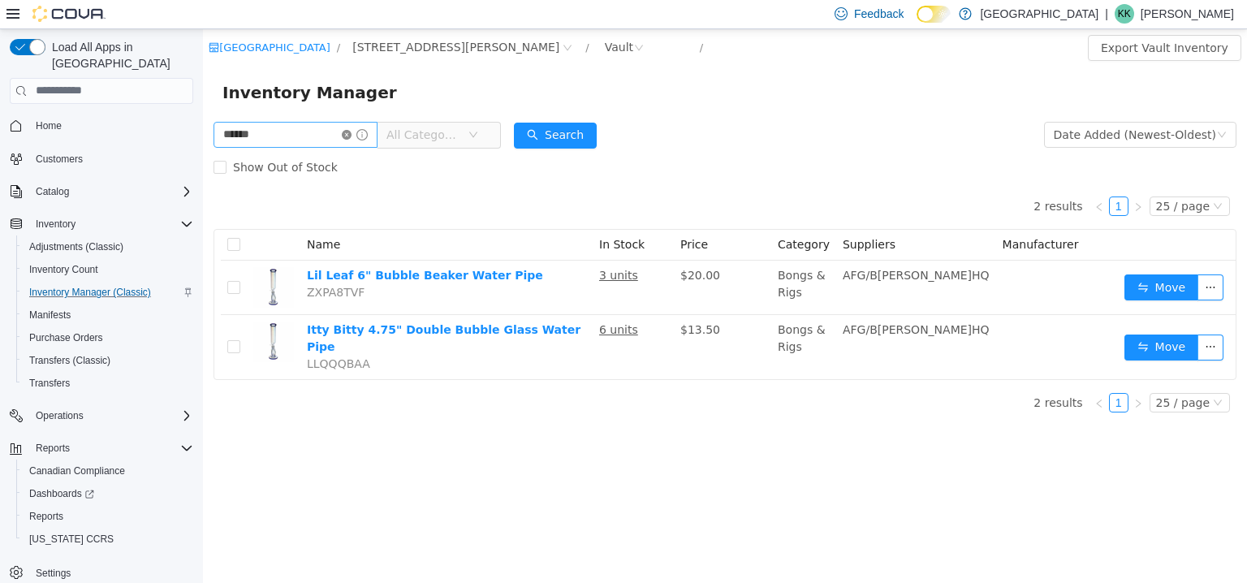
click at [352, 135] on icon "icon: close-circle" at bounding box center [347, 134] width 10 height 10
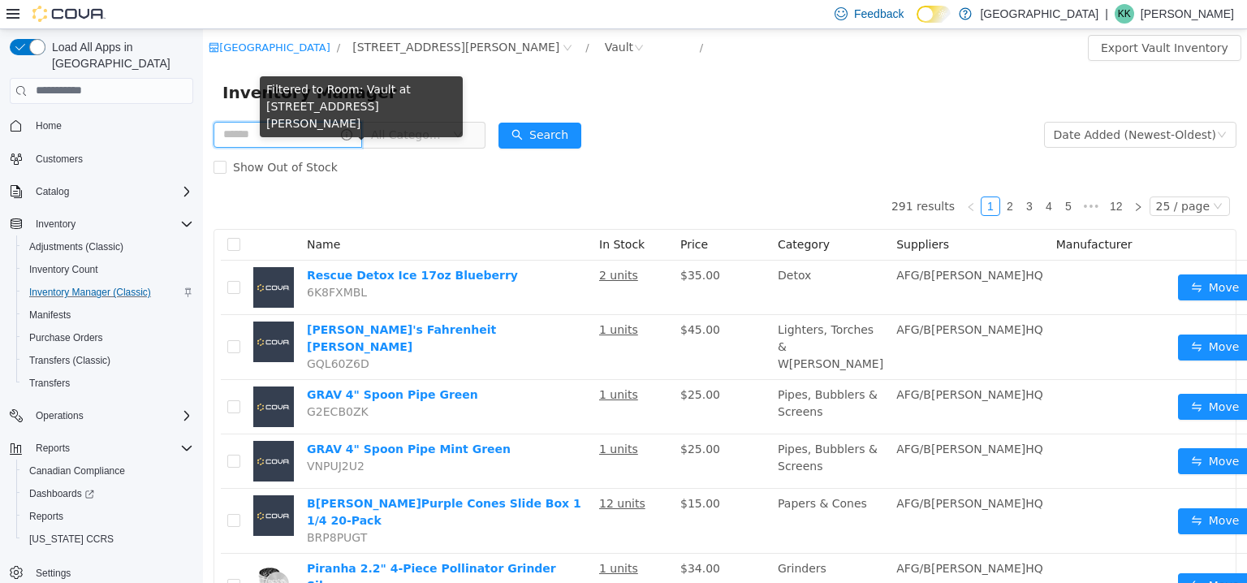
click at [329, 136] on input "text" at bounding box center [288, 134] width 149 height 26
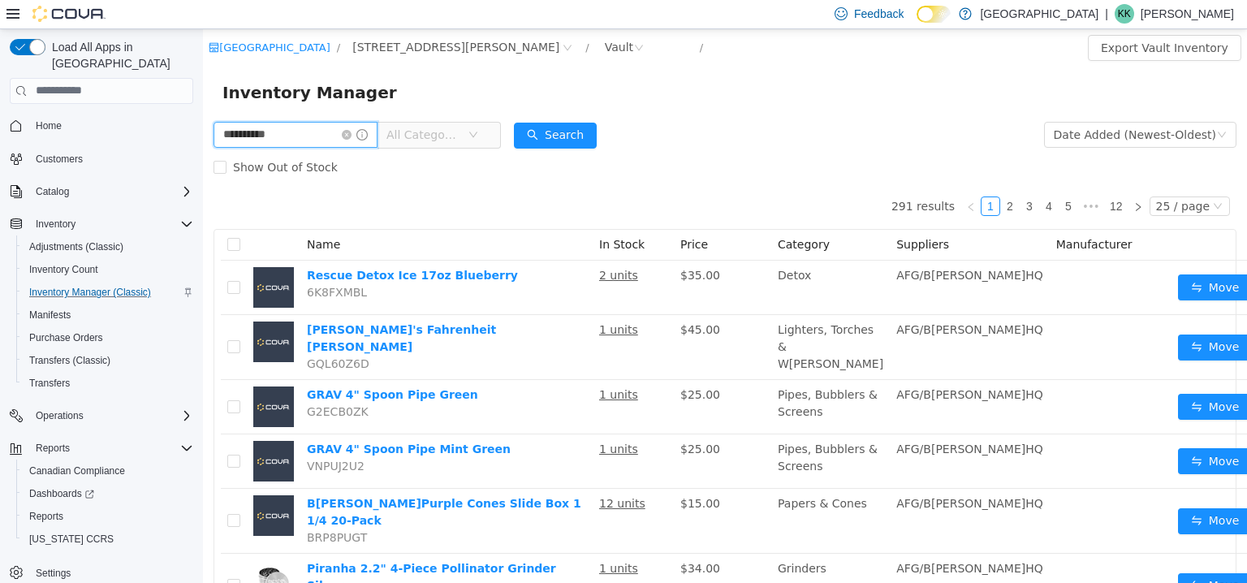
type input "**********"
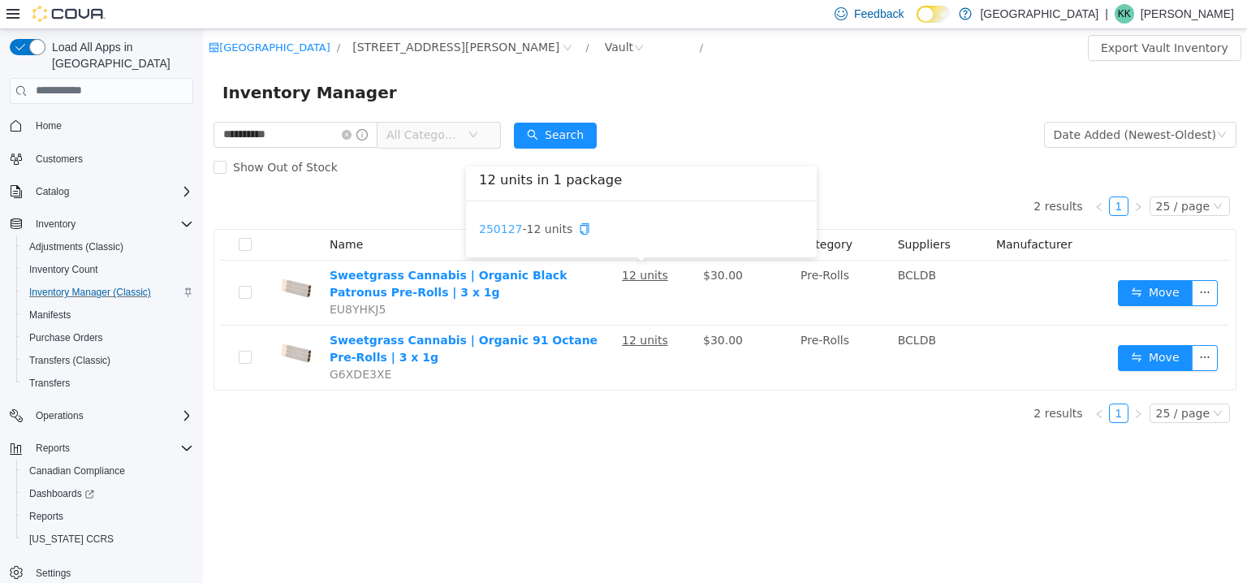
click at [503, 226] on link "250127" at bounding box center [500, 228] width 43 height 13
click at [352, 134] on icon "icon: close-circle" at bounding box center [347, 134] width 10 height 10
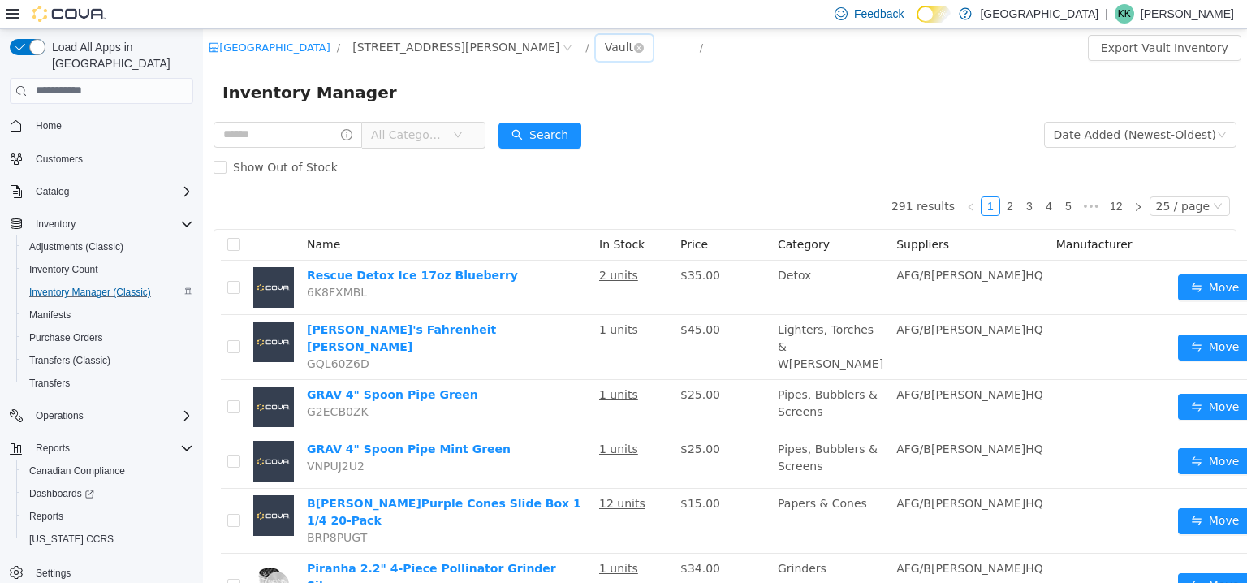
click at [605, 50] on div "Vault" at bounding box center [619, 46] width 28 height 24
click at [532, 106] on li "Sales Floor" at bounding box center [555, 106] width 97 height 26
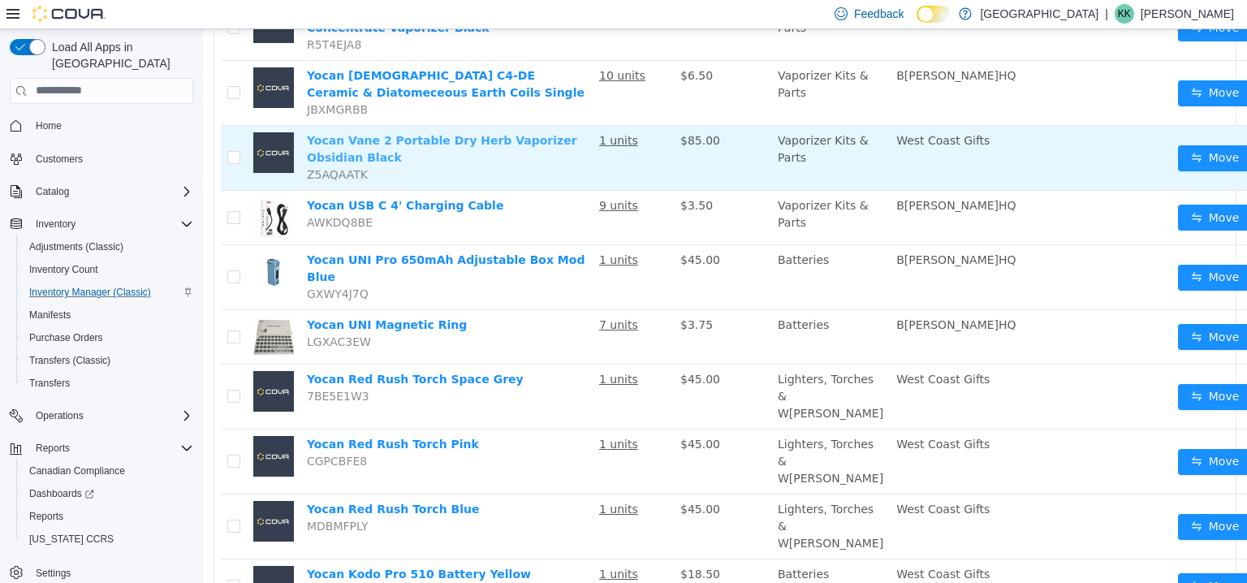
scroll to position [1132, 0]
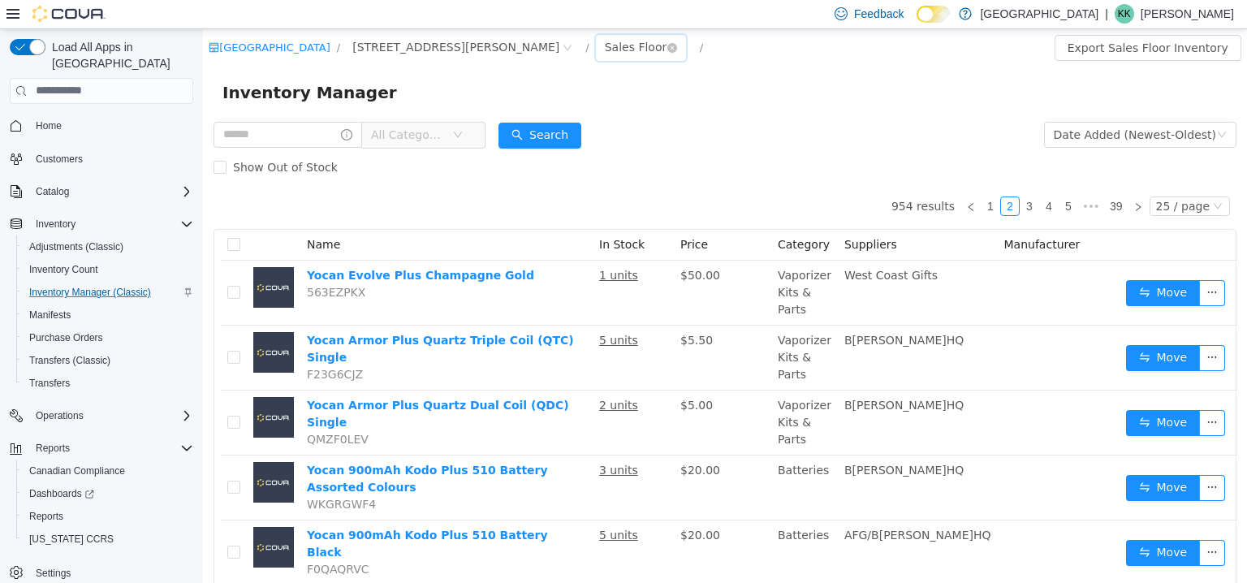
click at [605, 50] on div "Sales Floor" at bounding box center [636, 46] width 63 height 24
click at [528, 132] on li "Vault" at bounding box center [555, 132] width 97 height 26
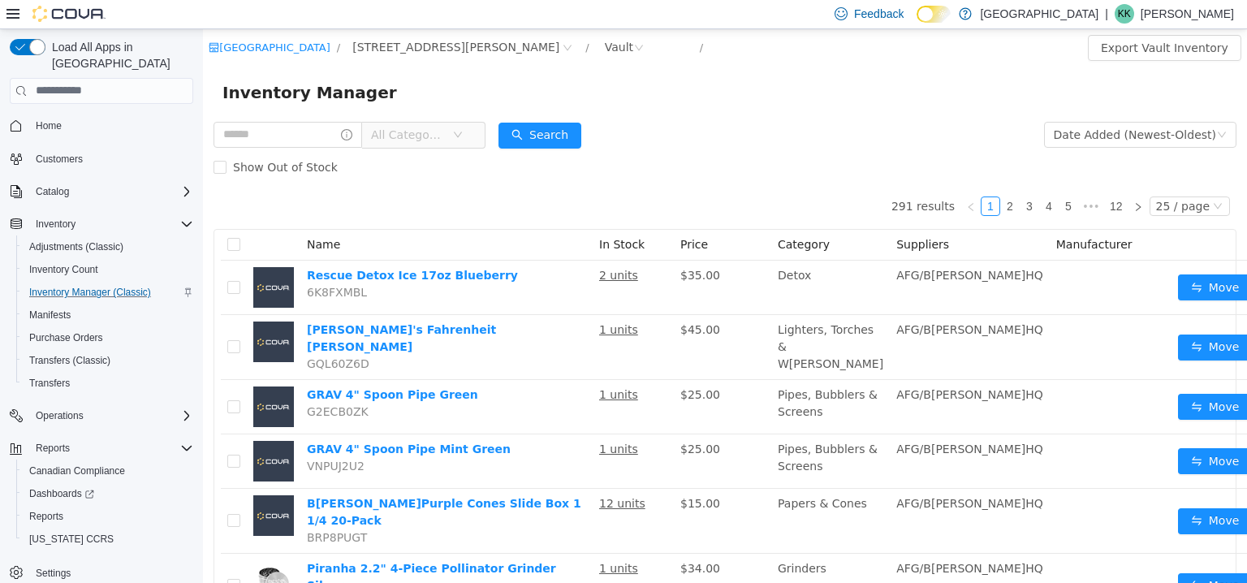
click at [445, 128] on span "All Categories" at bounding box center [408, 134] width 74 height 16
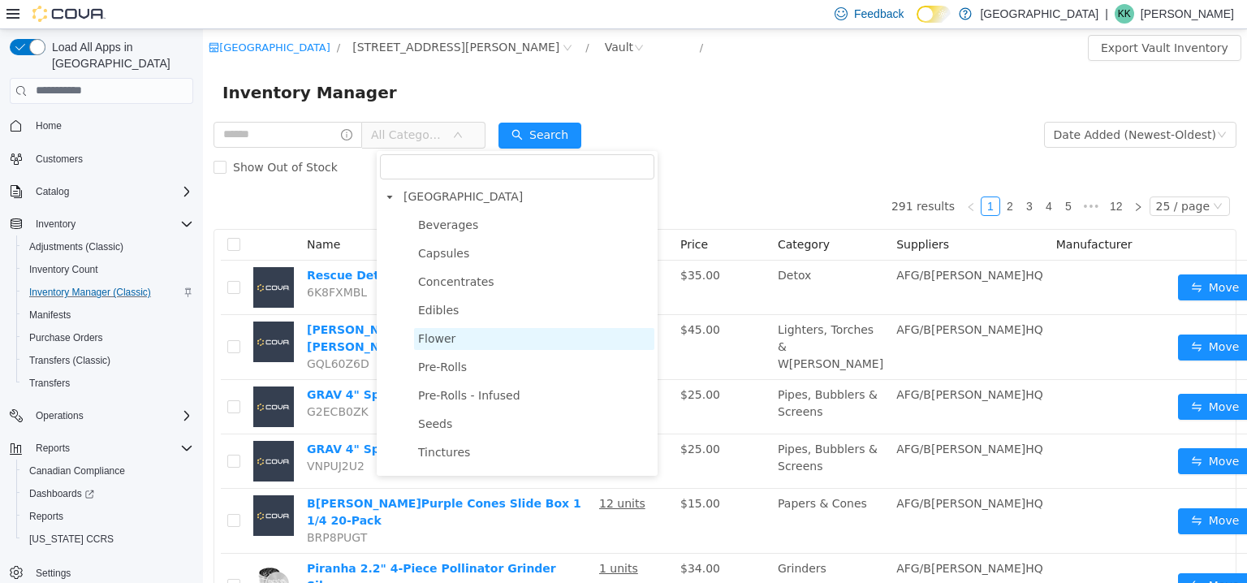
click at [442, 341] on span "Flower" at bounding box center [436, 337] width 37 height 13
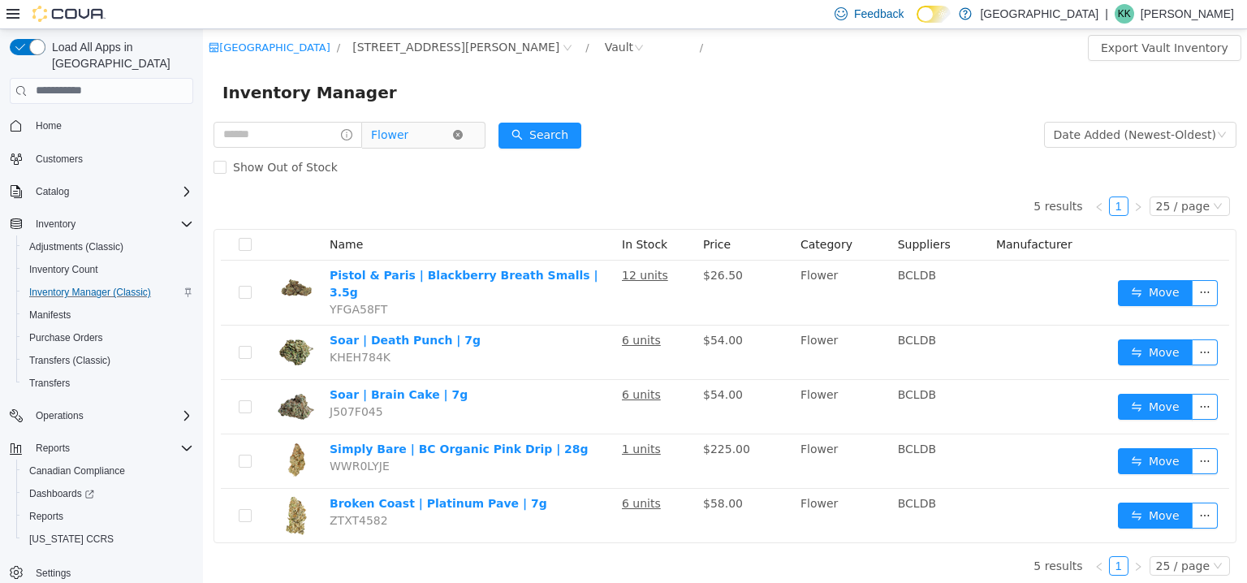
click at [463, 130] on icon "icon: close-circle" at bounding box center [458, 134] width 10 height 10
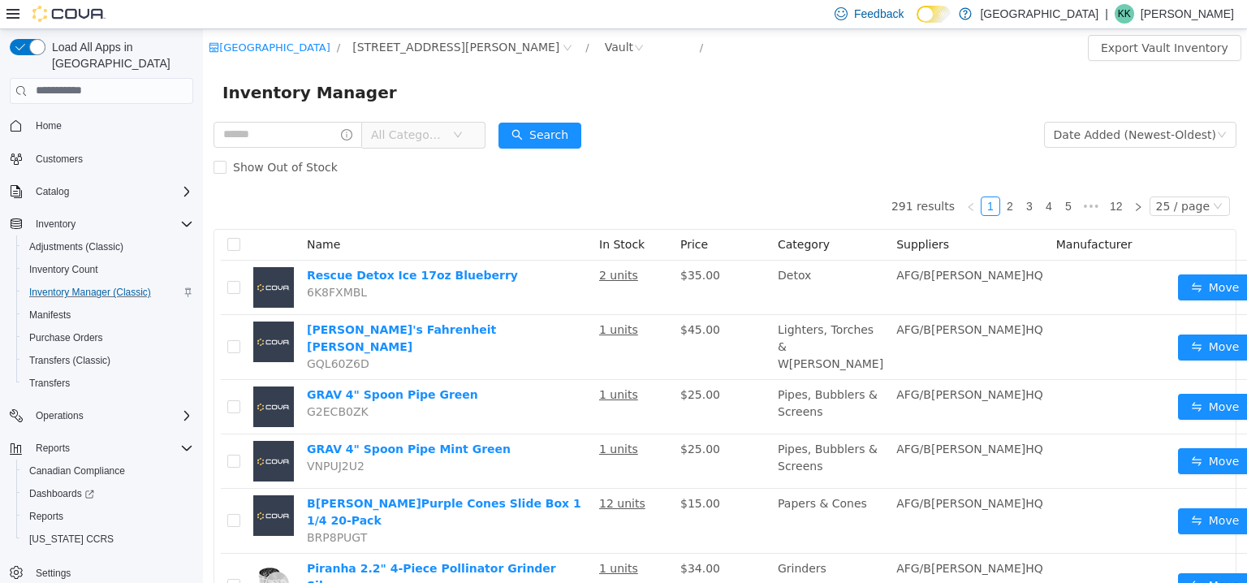
click at [463, 130] on icon "icon: down" at bounding box center [458, 134] width 10 height 10
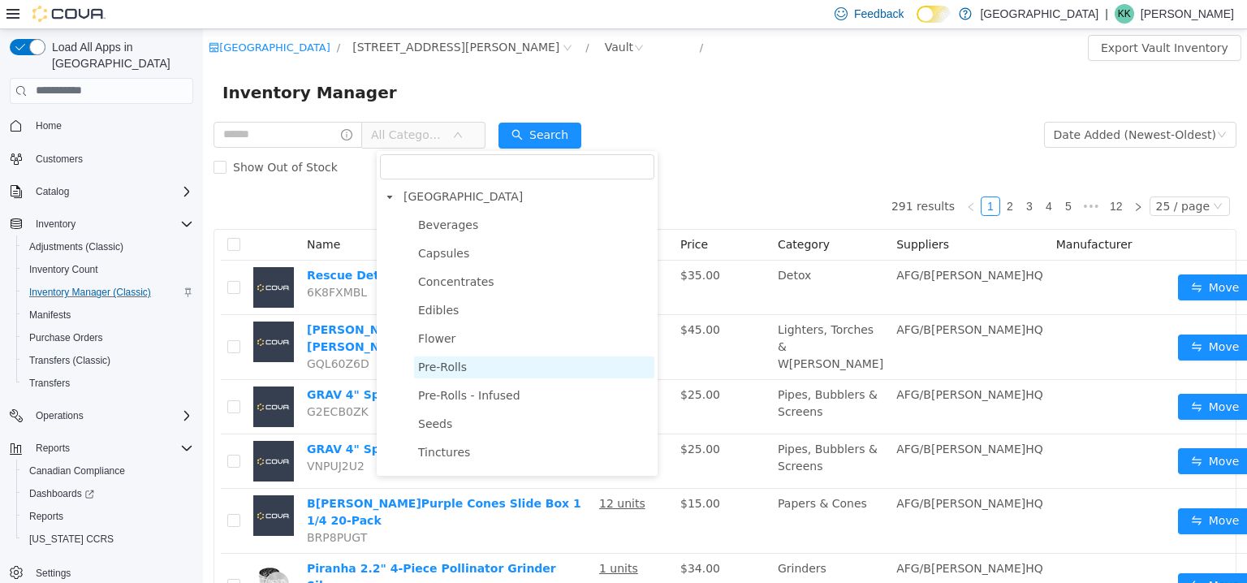
click at [455, 370] on span "Pre-Rolls" at bounding box center [442, 366] width 49 height 13
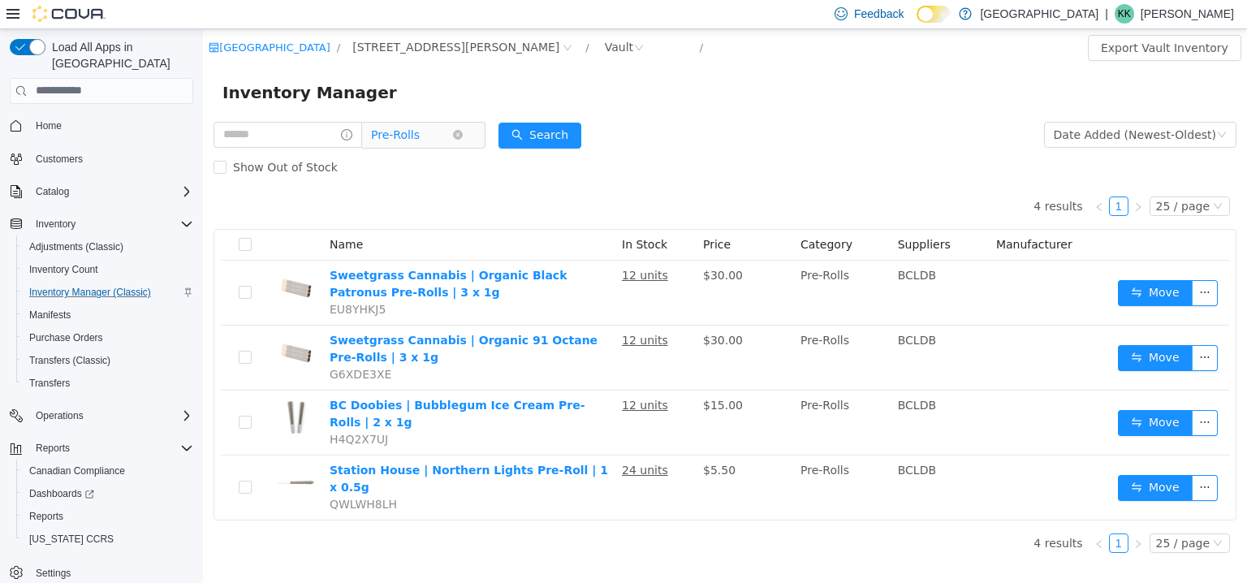
click at [472, 136] on span "Pre-Rolls" at bounding box center [416, 134] width 111 height 26
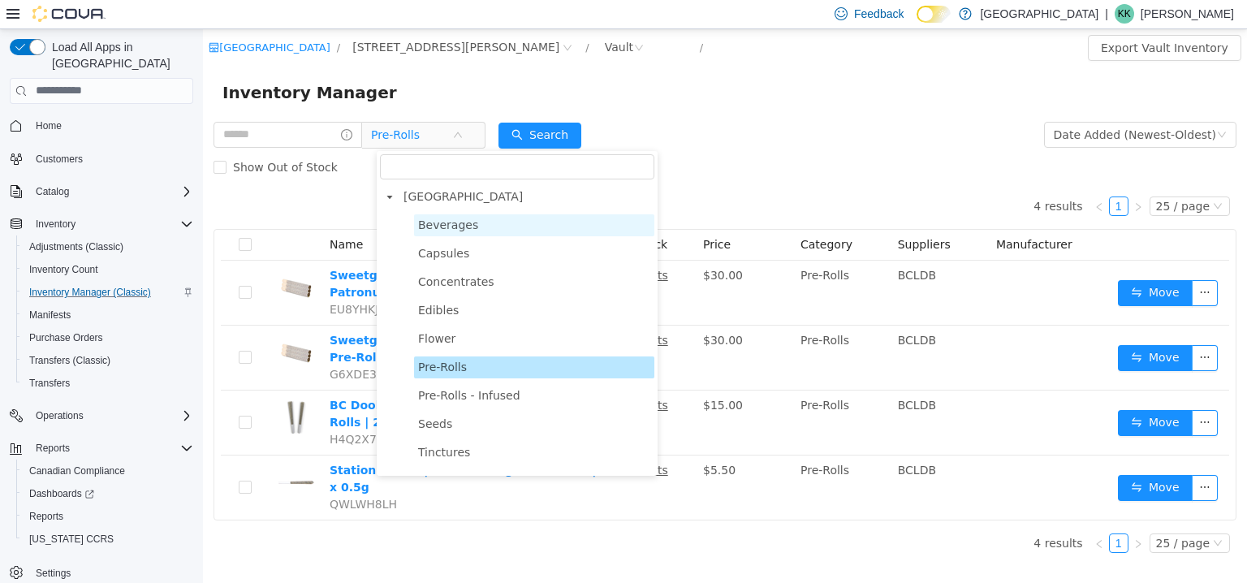
click at [448, 232] on span "Beverages" at bounding box center [534, 225] width 240 height 22
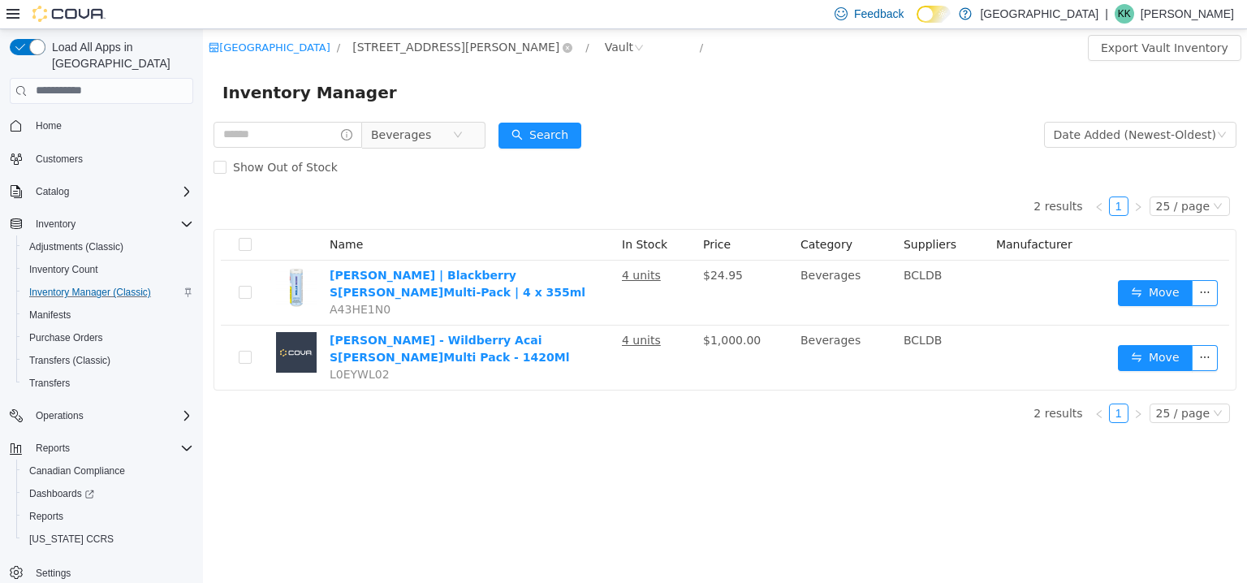
click at [442, 45] on span "3541 Cobble Hill Rd" at bounding box center [455, 46] width 207 height 18
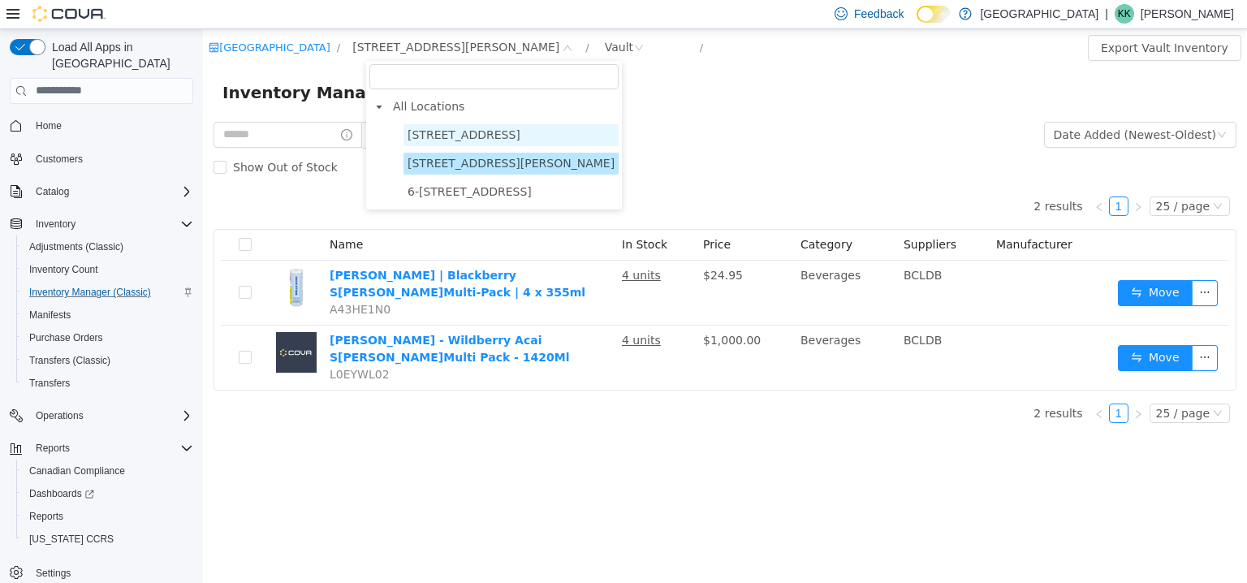
click at [451, 140] on span "103-855 Shawnigan Mill Bay Rd." at bounding box center [464, 133] width 113 height 13
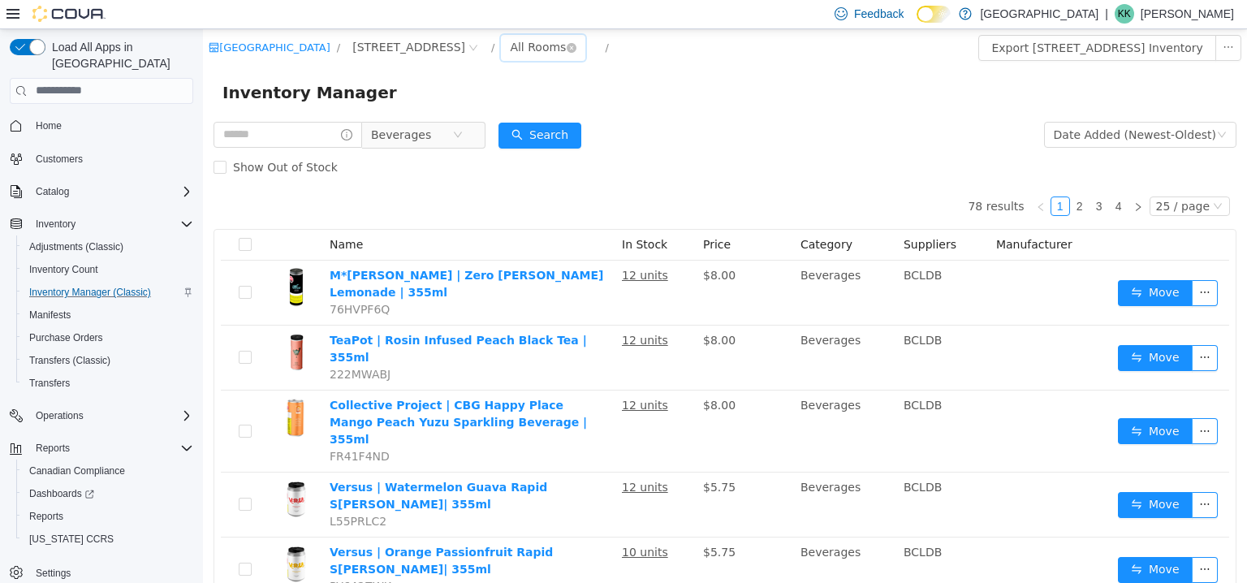
click at [566, 56] on div "All Rooms" at bounding box center [538, 46] width 56 height 24
click at [591, 123] on li "Vault" at bounding box center [616, 132] width 97 height 26
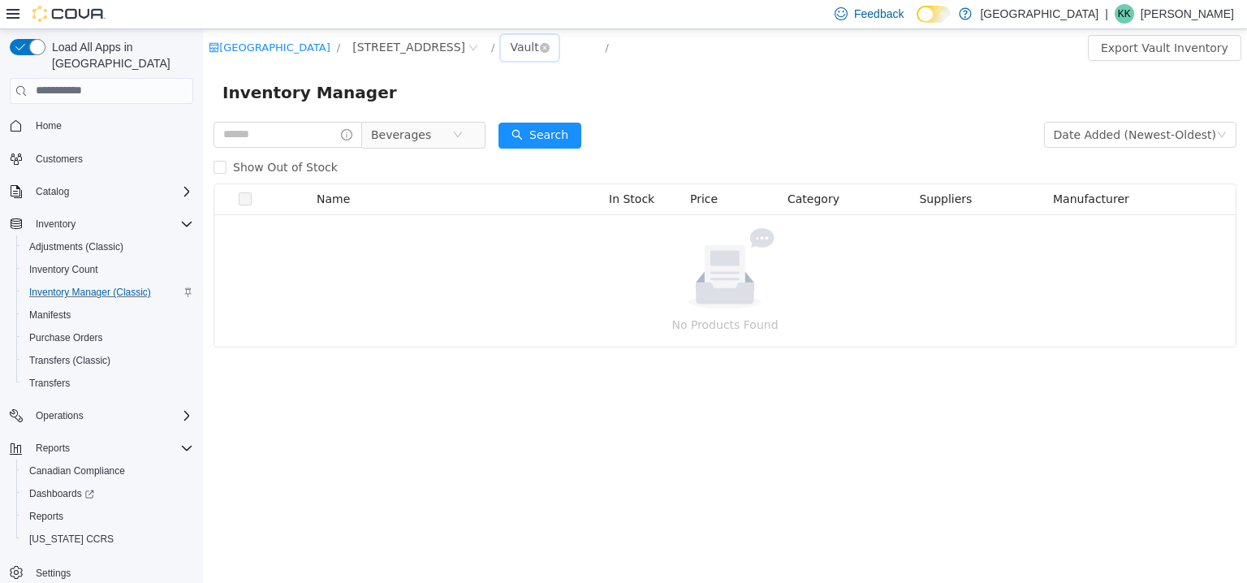
click at [538, 49] on div "Vault" at bounding box center [524, 46] width 28 height 24
click at [583, 155] on li "Purgatory" at bounding box center [616, 157] width 97 height 26
click at [565, 50] on div "Purgatory" at bounding box center [537, 46] width 55 height 24
click at [594, 106] on li "Sales Floor" at bounding box center [616, 106] width 97 height 26
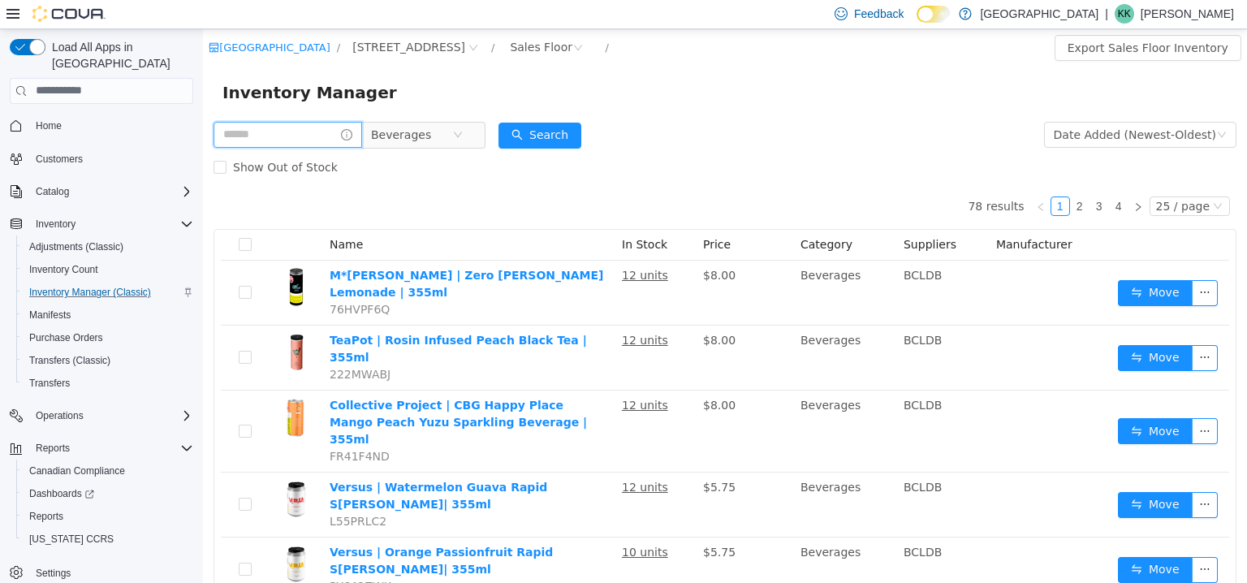
click at [262, 138] on input "text" at bounding box center [288, 134] width 149 height 26
type input "**********"
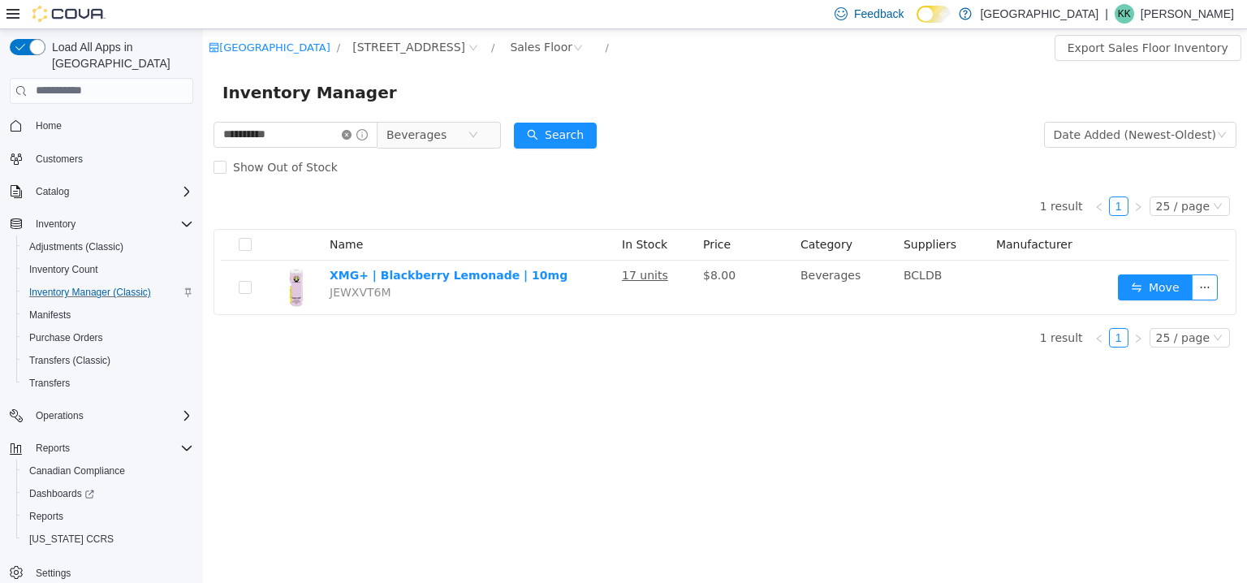
click at [352, 135] on icon "icon: close-circle" at bounding box center [347, 134] width 10 height 10
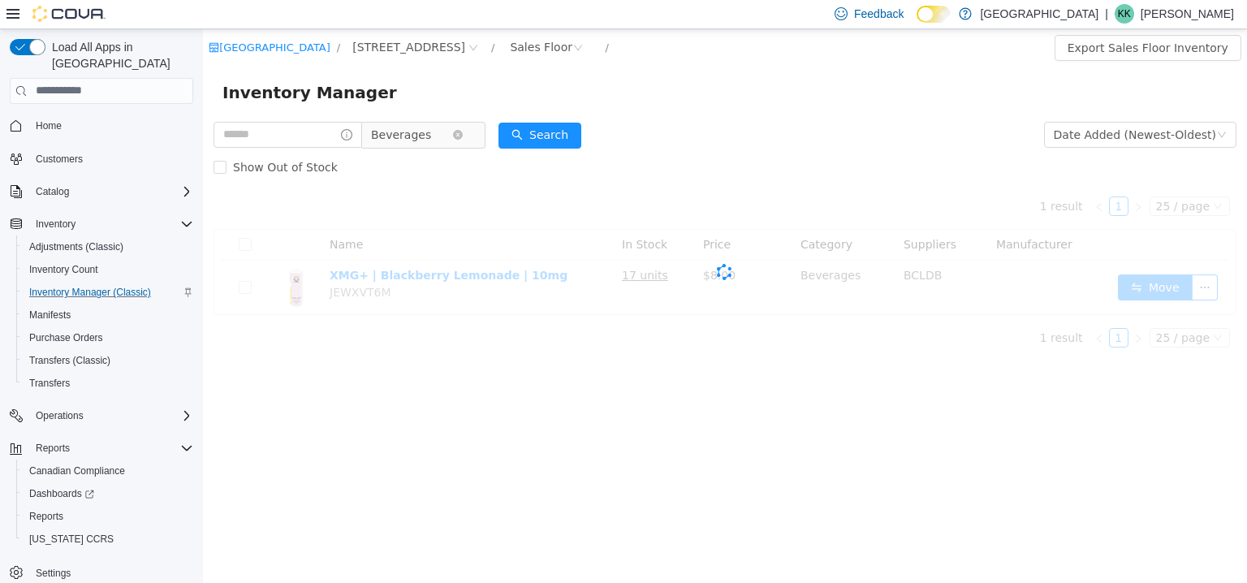
click at [463, 140] on icon "icon: down" at bounding box center [458, 134] width 10 height 11
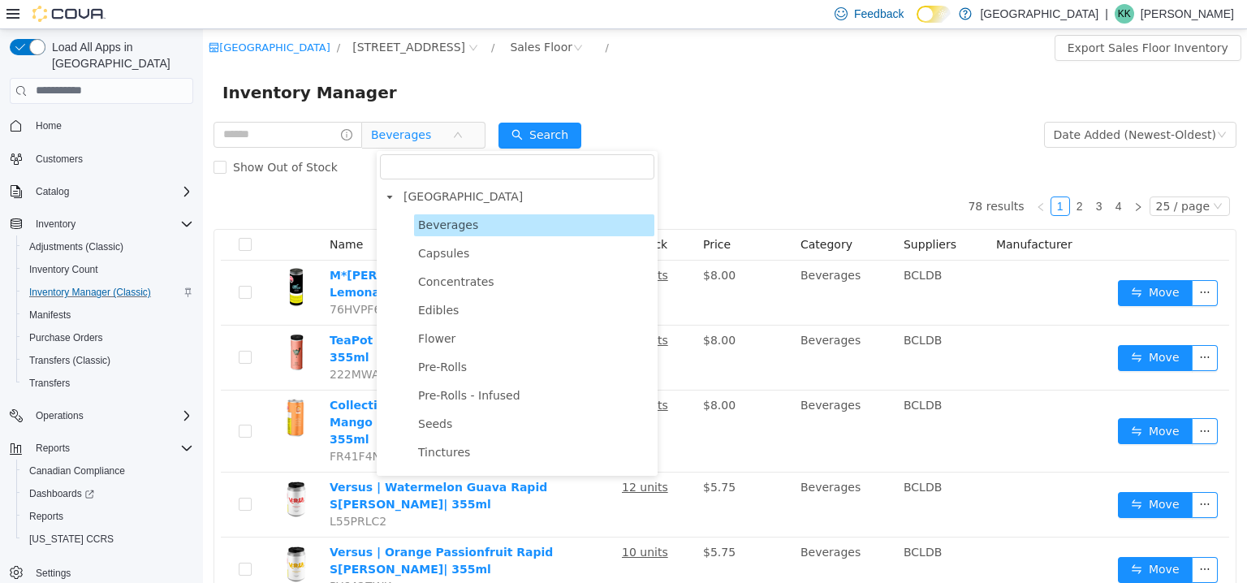
click at [448, 224] on span "Beverages" at bounding box center [448, 224] width 60 height 13
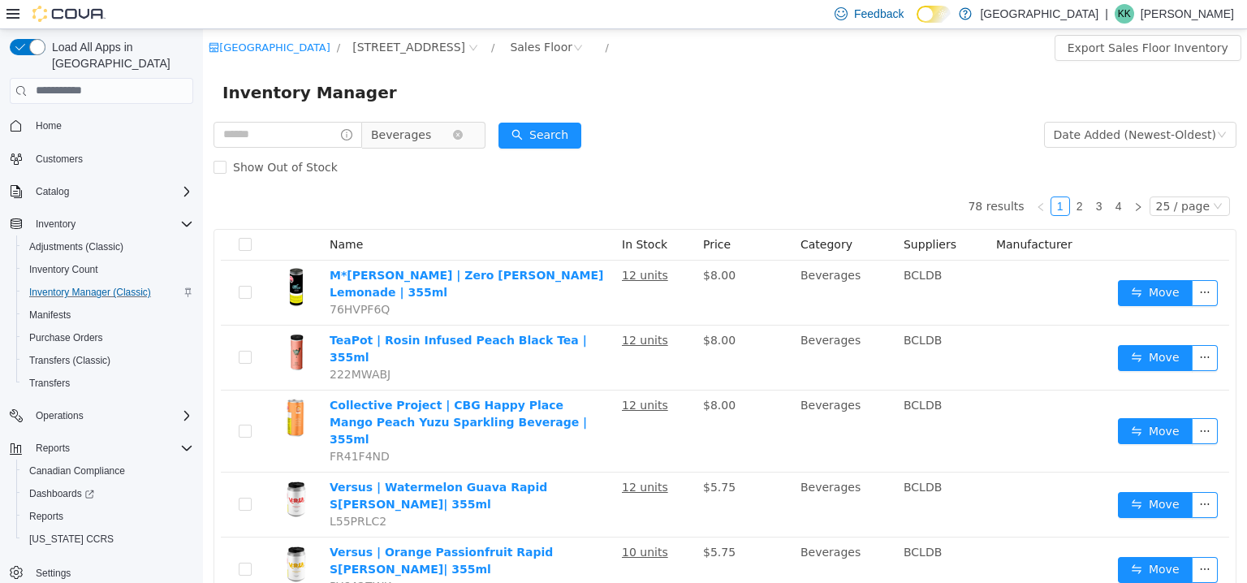
click at [467, 138] on span "Beverages" at bounding box center [416, 134] width 111 height 26
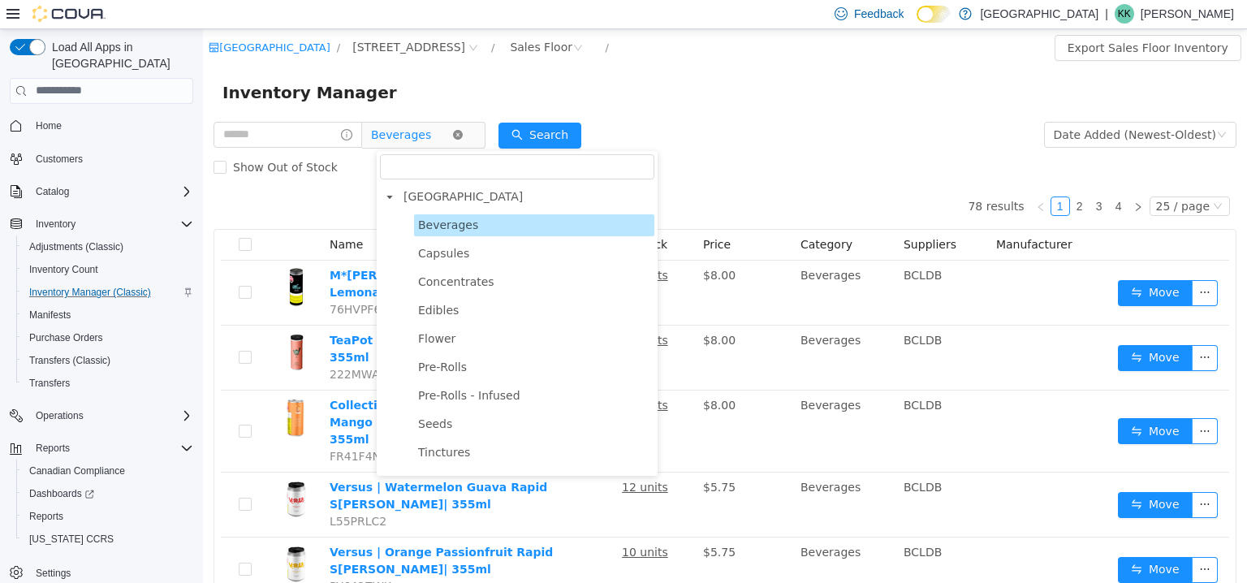
click at [463, 134] on icon "icon: close-circle" at bounding box center [458, 134] width 10 height 10
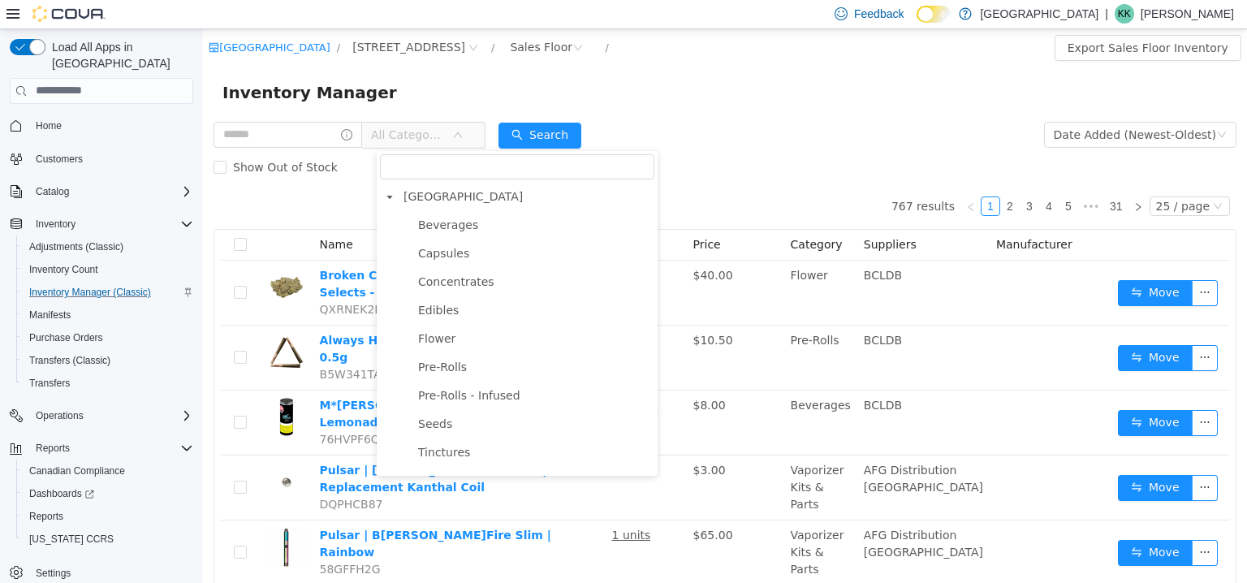
click at [526, 84] on div "Inventory Manager" at bounding box center [724, 92] width 1005 height 26
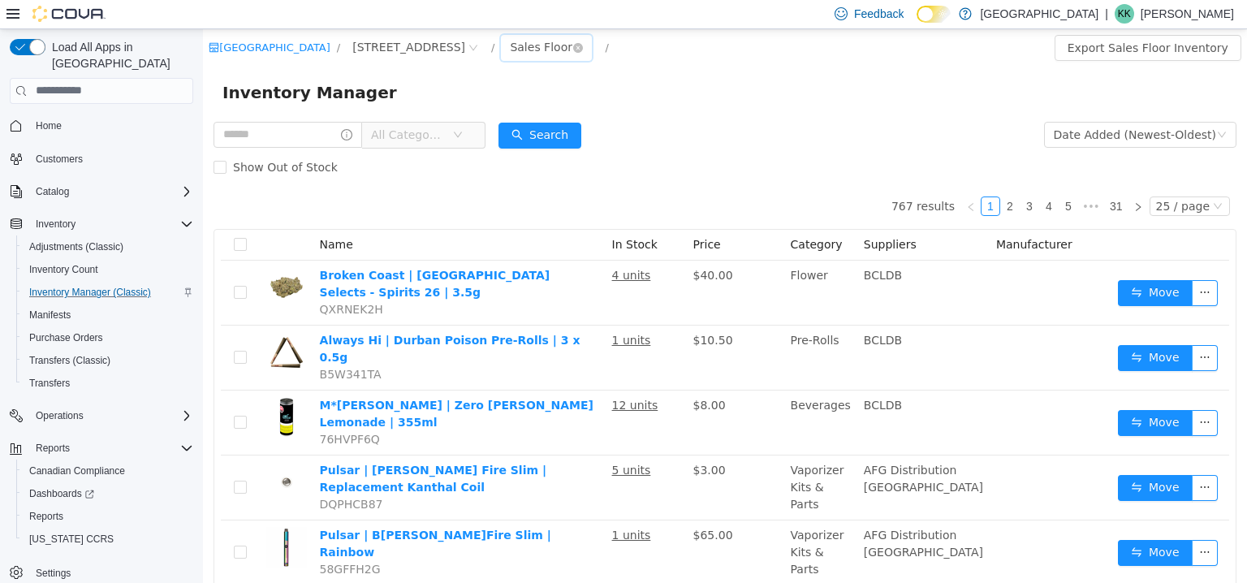
click at [572, 50] on div "Sales Floor" at bounding box center [541, 46] width 63 height 24
click at [589, 119] on li "Vault" at bounding box center [616, 132] width 97 height 26
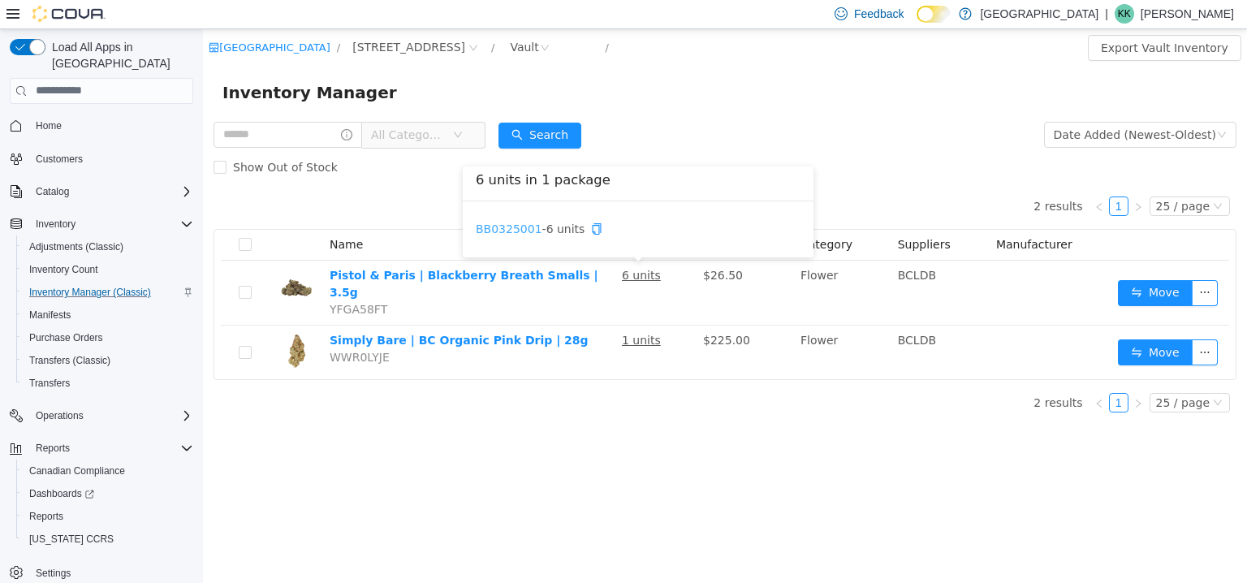
click at [521, 232] on link "BB0325001" at bounding box center [509, 228] width 67 height 13
click at [54, 119] on span "Home" at bounding box center [49, 125] width 26 height 13
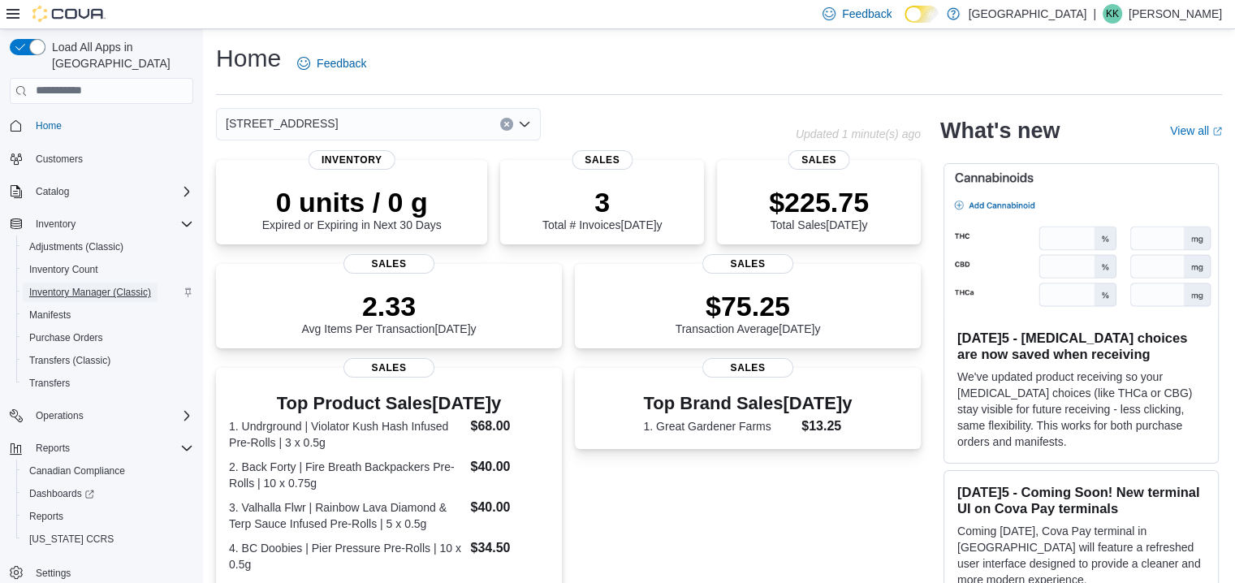
click at [101, 286] on span "Inventory Manager (Classic)" at bounding box center [90, 292] width 122 height 13
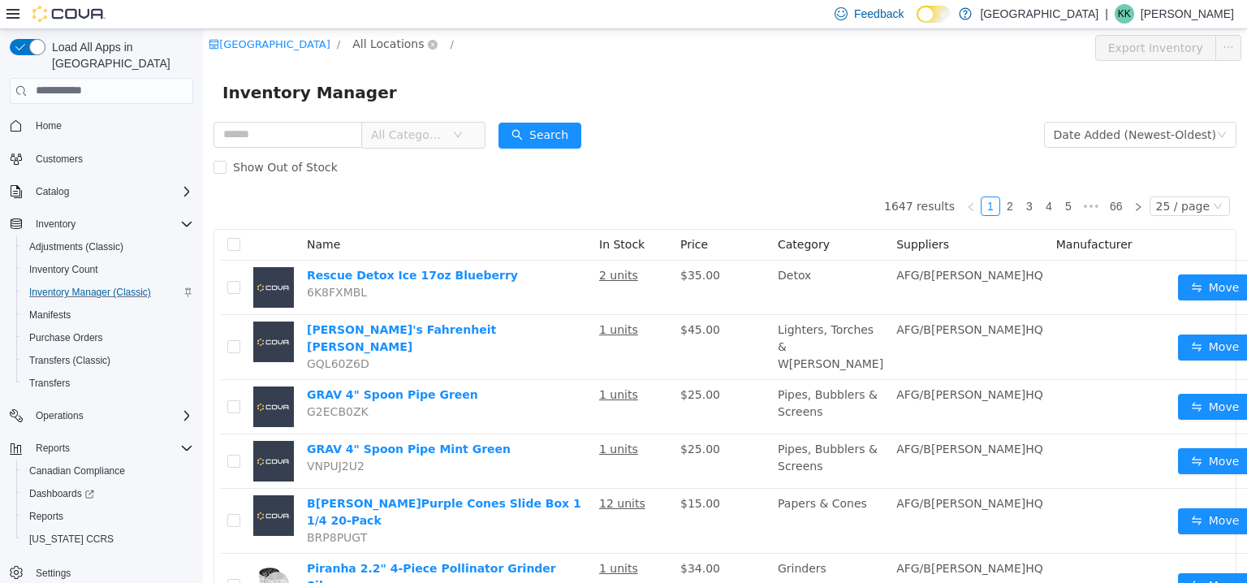
click at [403, 50] on span "All Locations" at bounding box center [387, 43] width 71 height 18
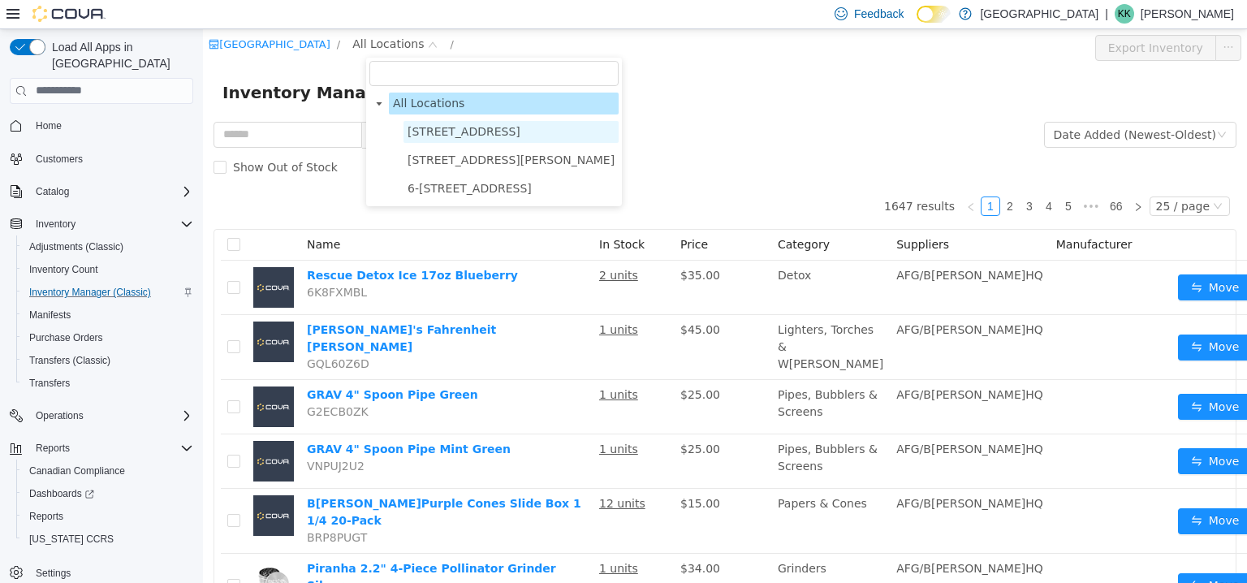
click at [471, 135] on span "103-855 Shawnigan Mill Bay Rd." at bounding box center [464, 130] width 113 height 13
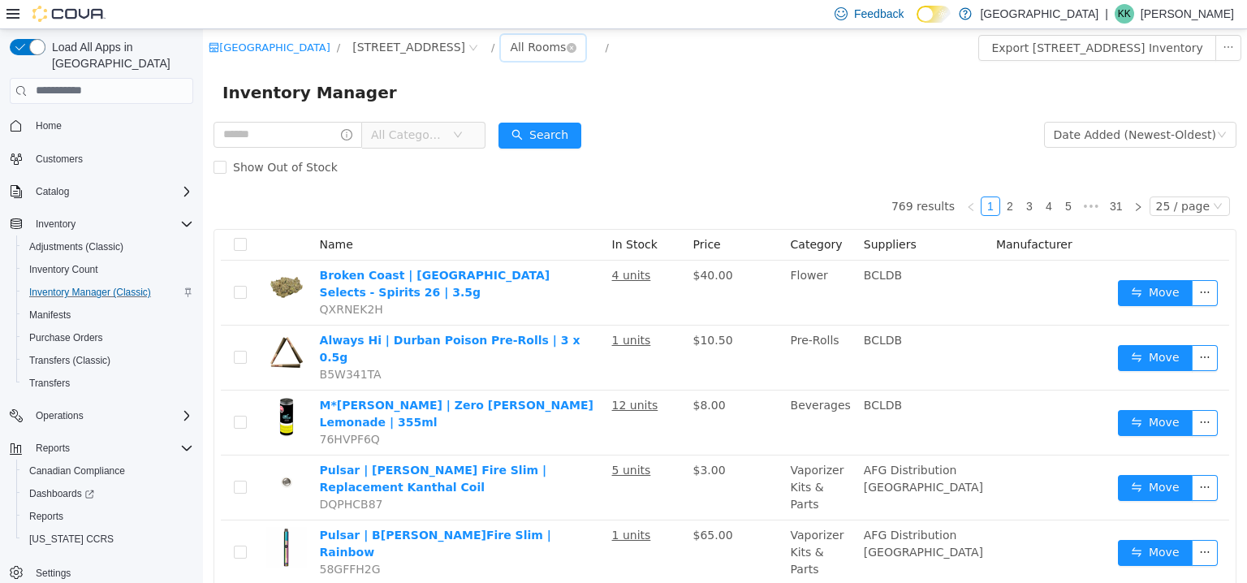
click at [566, 52] on div "All Rooms" at bounding box center [538, 46] width 56 height 24
click at [610, 132] on li "Vault" at bounding box center [616, 132] width 97 height 26
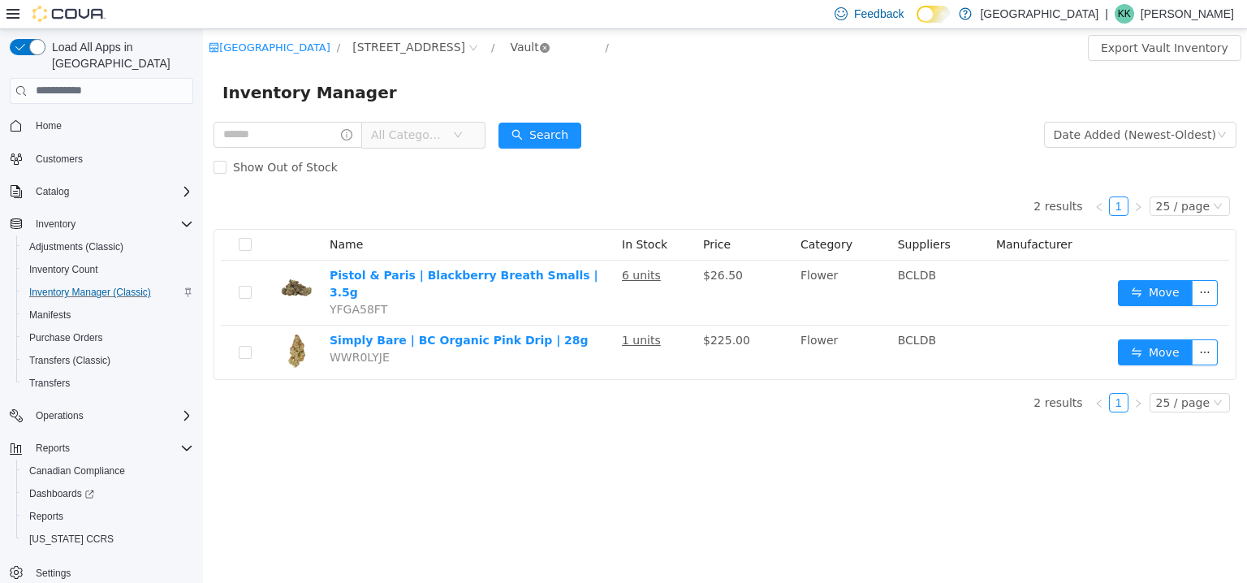
click at [550, 47] on icon "icon: close-circle" at bounding box center [545, 47] width 10 height 10
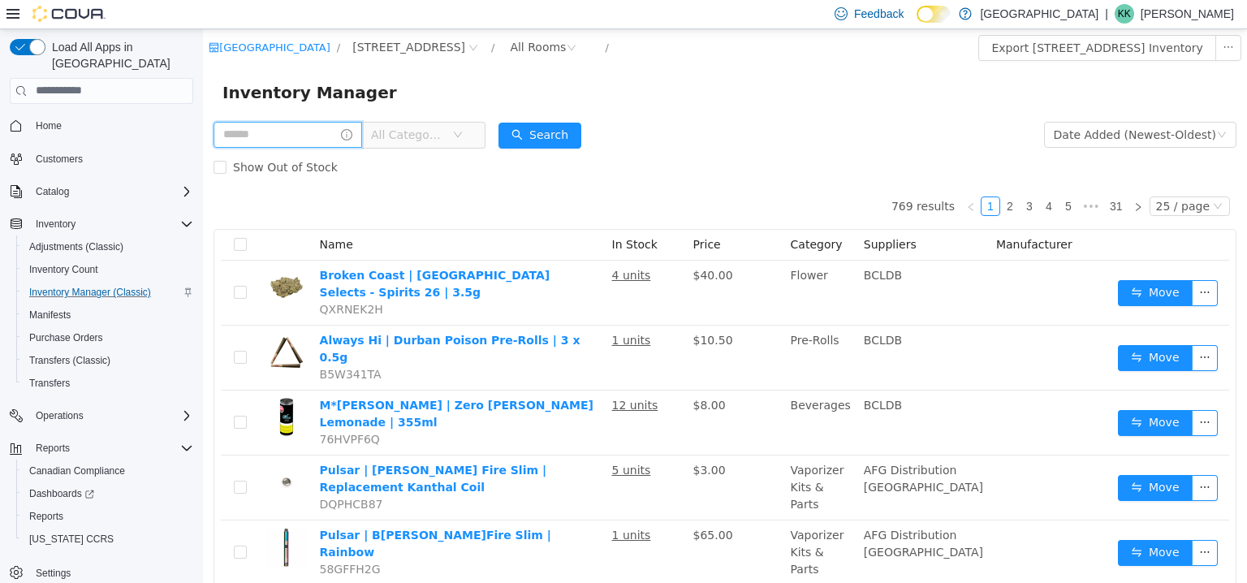
click at [295, 135] on input "text" at bounding box center [288, 134] width 149 height 26
type input "*********"
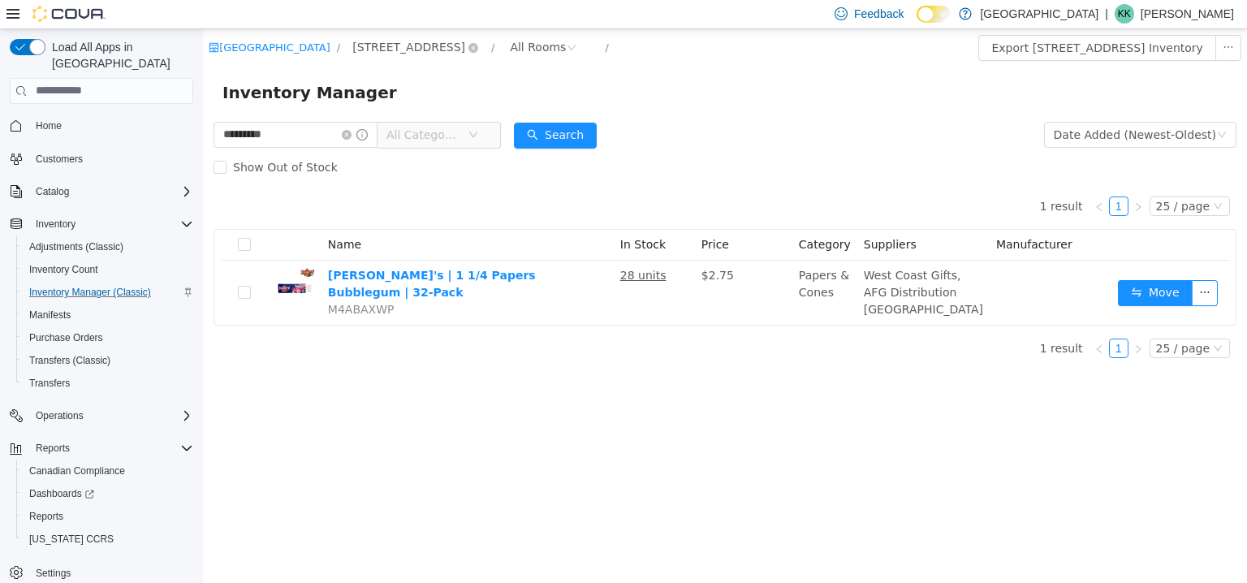
click at [465, 54] on span "103-855 Shawnigan Mill Bay Rd." at bounding box center [408, 46] width 113 height 18
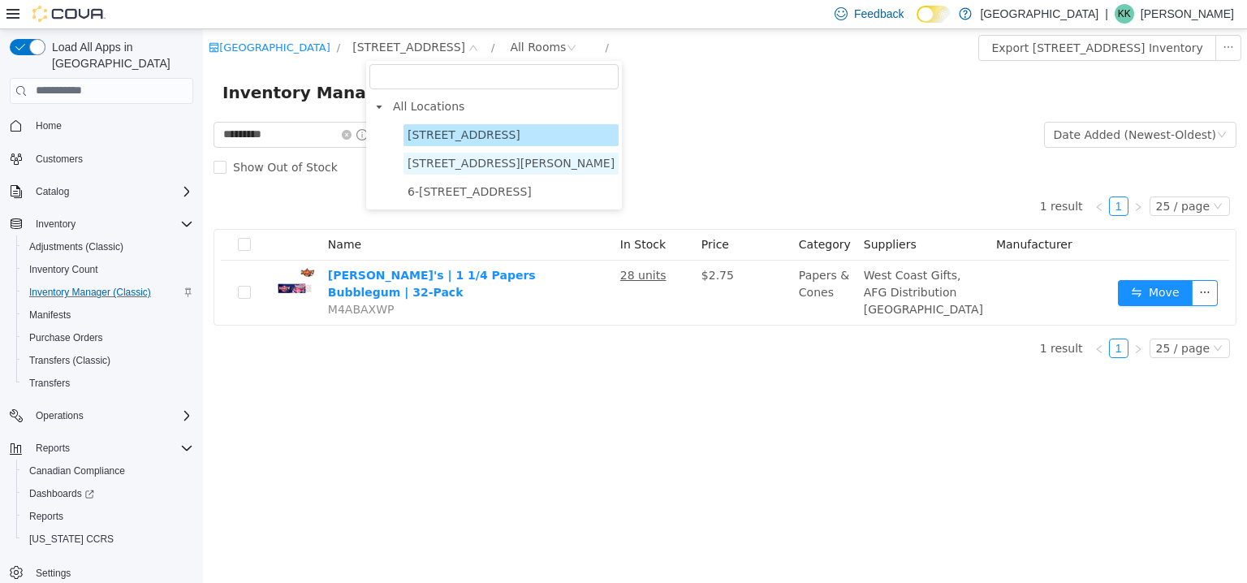
click at [455, 158] on span "3541 Cobble Hill Rd" at bounding box center [511, 162] width 207 height 13
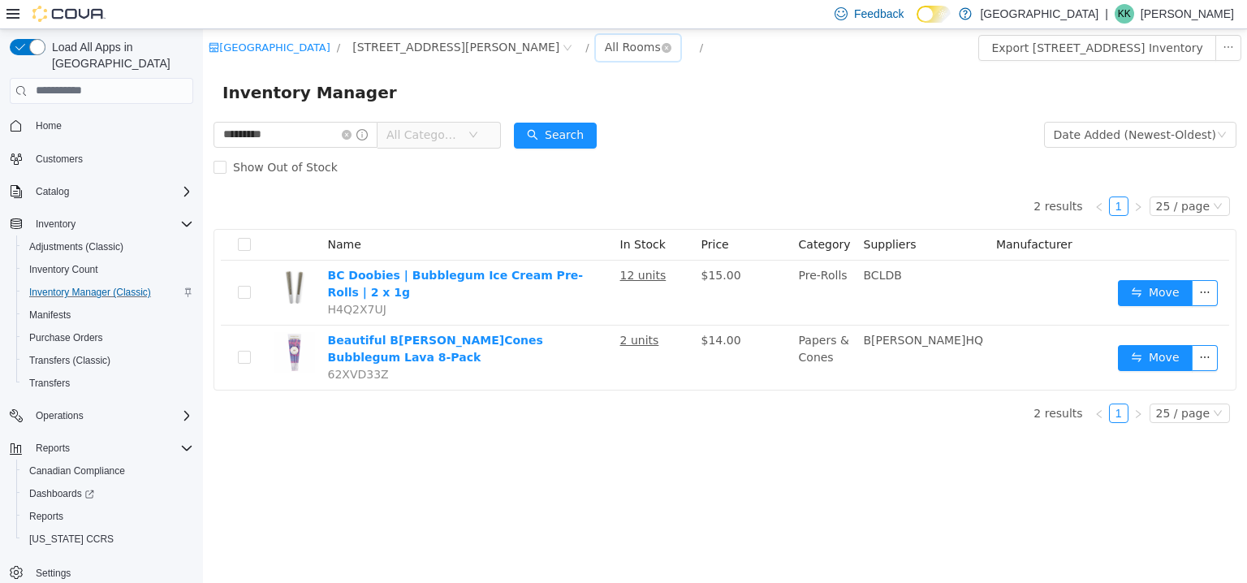
drag, startPoint x: 539, startPoint y: 42, endPoint x: 543, endPoint y: 54, distance: 12.1
click at [605, 43] on div "All Rooms" at bounding box center [633, 46] width 56 height 24
click at [536, 128] on li "Vault" at bounding box center [555, 132] width 97 height 26
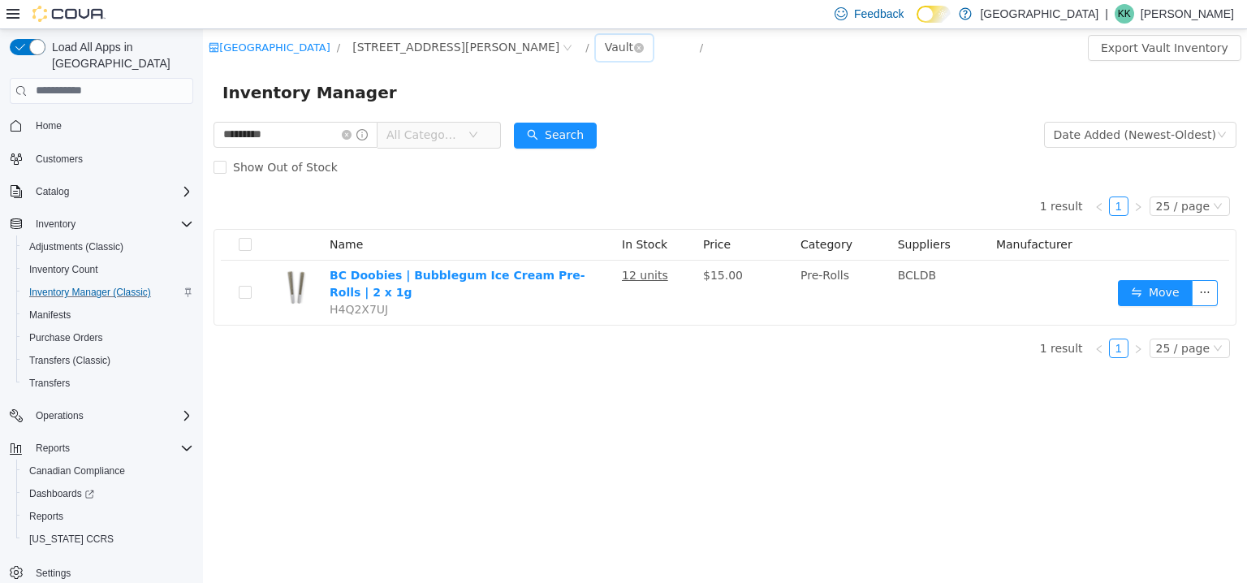
click at [605, 41] on div "Vault" at bounding box center [619, 46] width 28 height 24
click at [528, 86] on li "All Rooms" at bounding box center [555, 80] width 97 height 26
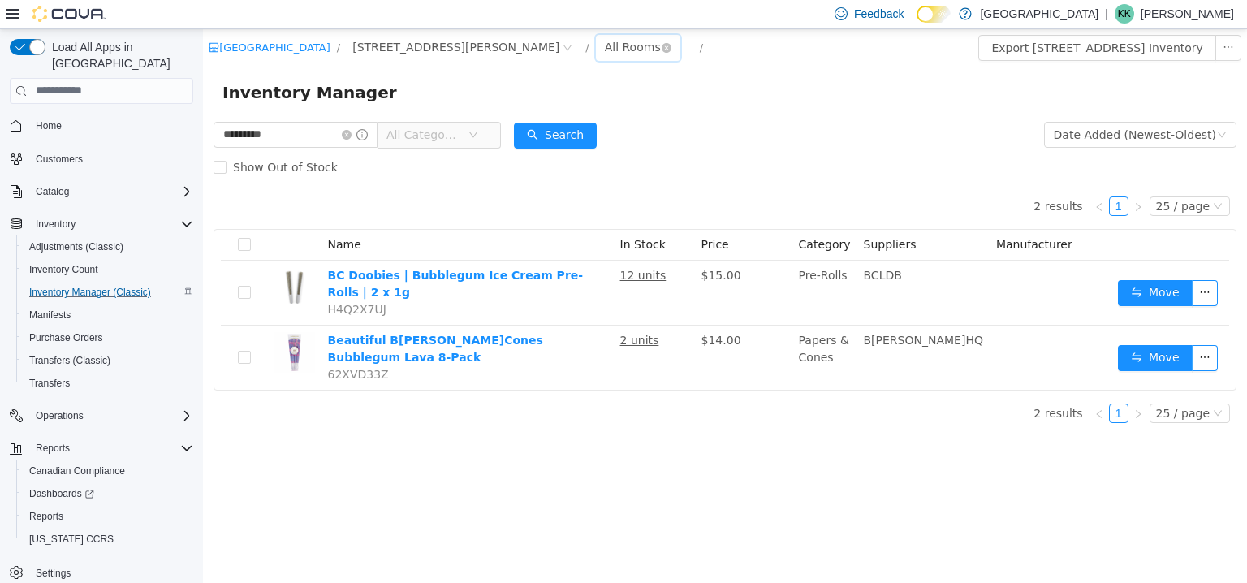
click at [605, 54] on div "All Rooms" at bounding box center [633, 46] width 56 height 24
click at [549, 103] on li "Sales Floor" at bounding box center [555, 106] width 97 height 26
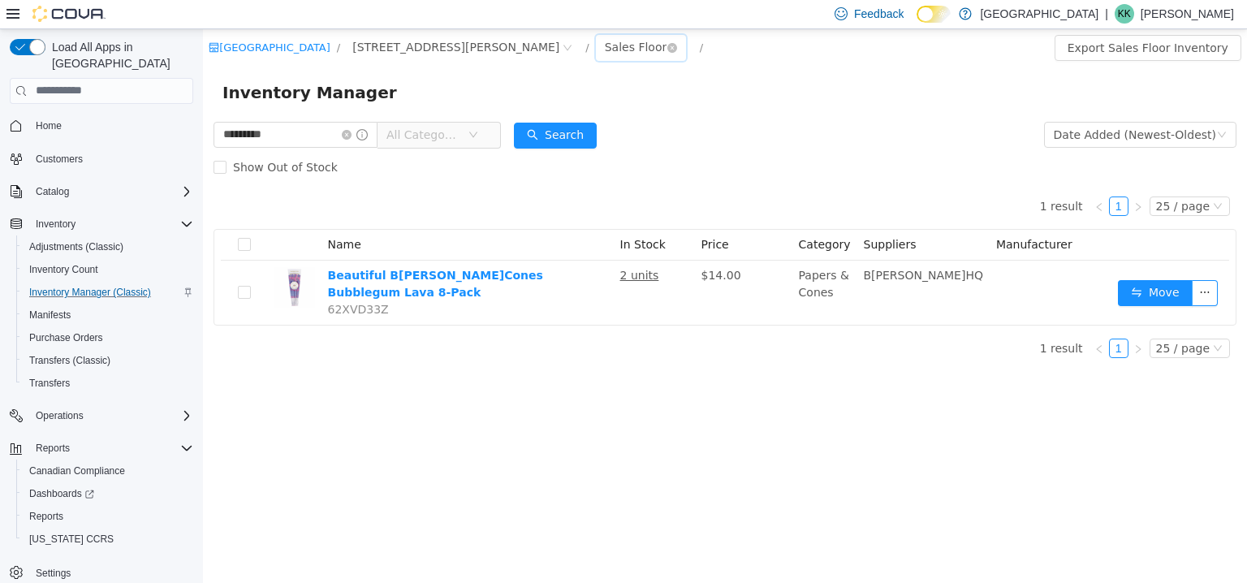
click at [605, 47] on div "Sales Floor" at bounding box center [636, 46] width 63 height 24
click at [551, 131] on li "Vault" at bounding box center [555, 132] width 97 height 26
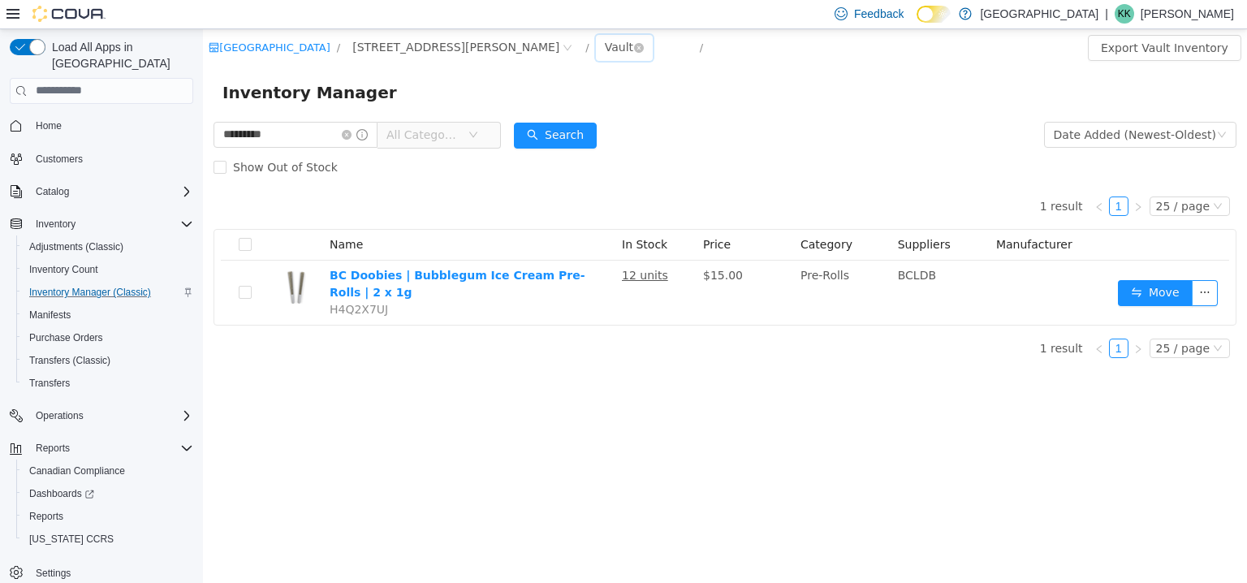
click at [605, 54] on div "Vault" at bounding box center [619, 46] width 28 height 24
click at [559, 161] on li "Purgatory" at bounding box center [555, 157] width 97 height 26
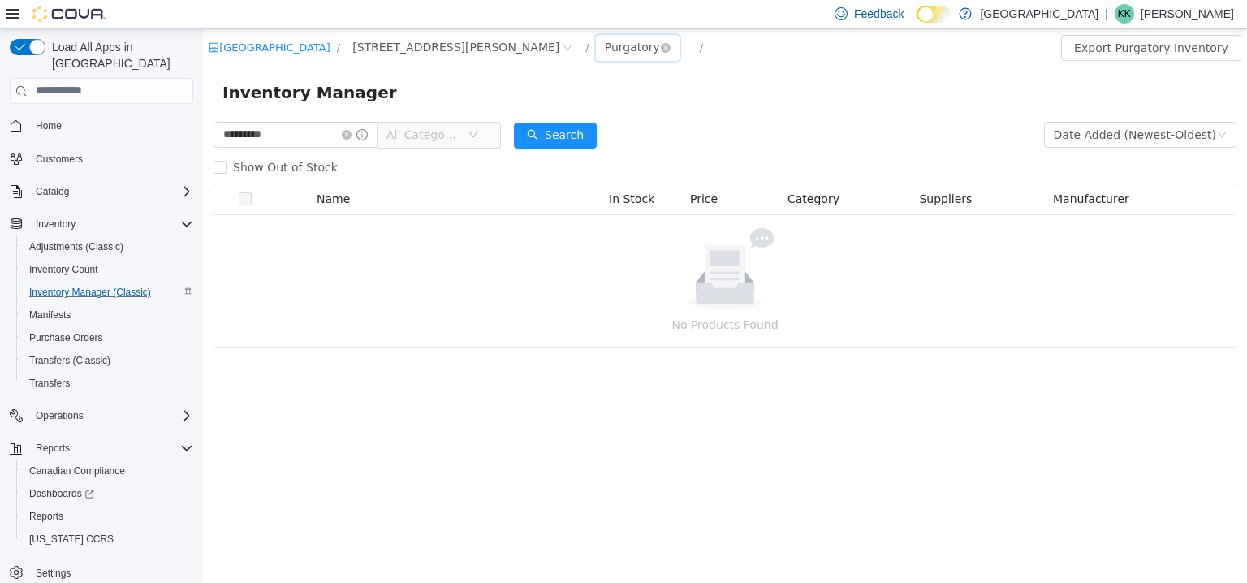
click at [605, 54] on div "Purgatory" at bounding box center [632, 46] width 55 height 24
click at [536, 127] on li "Vault" at bounding box center [555, 132] width 97 height 26
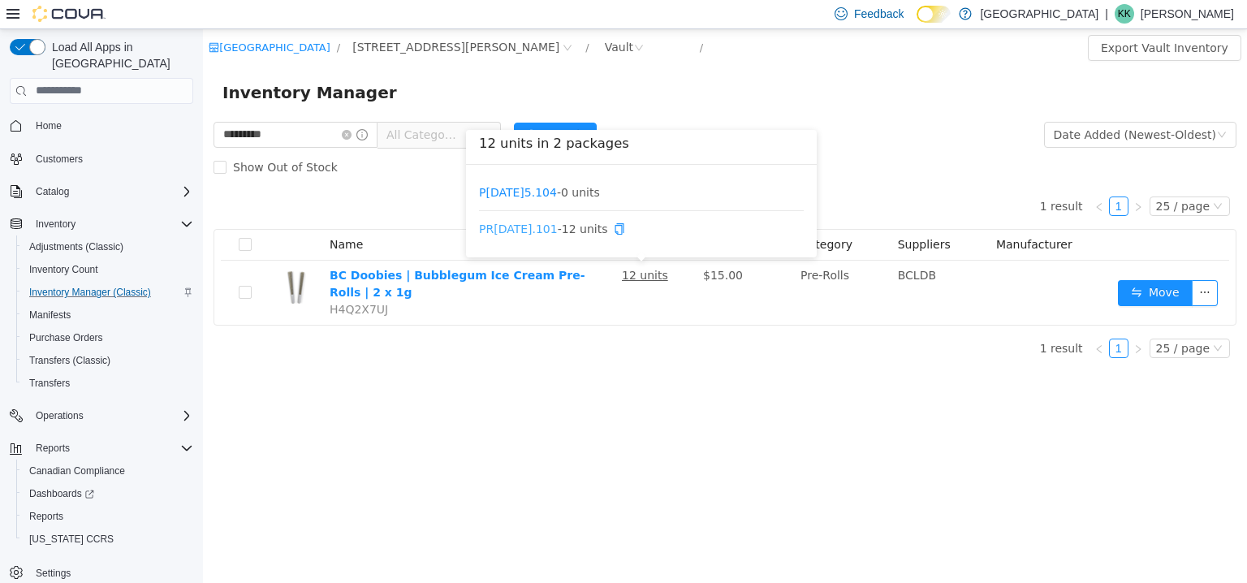
click at [558, 232] on link "PR28AUG2025.101" at bounding box center [518, 228] width 79 height 13
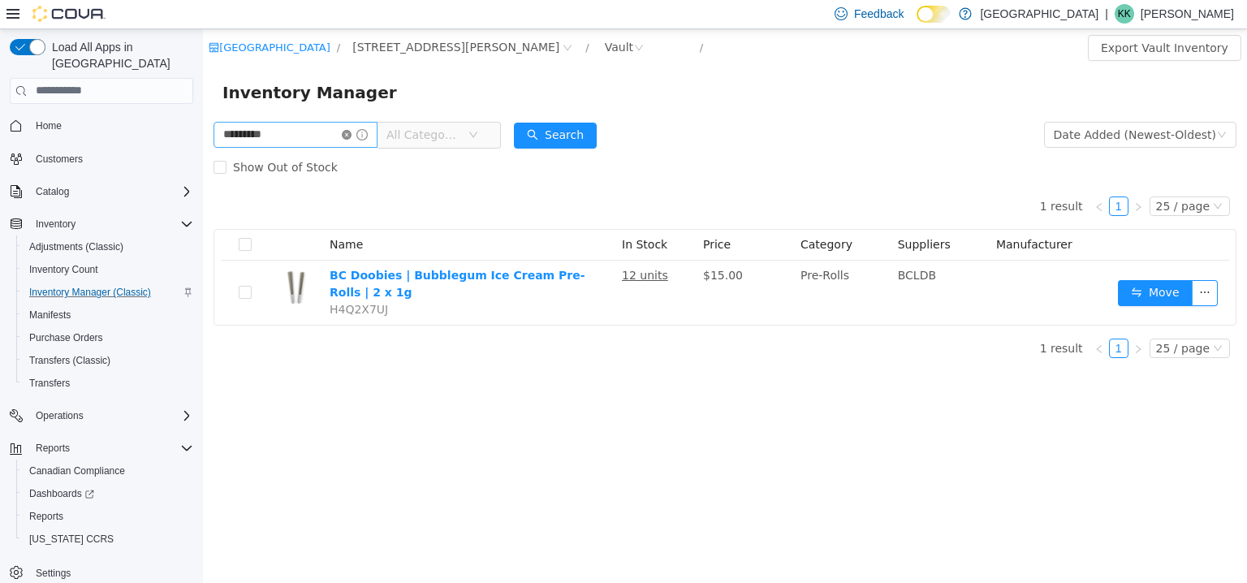
click at [352, 132] on icon "icon: close-circle" at bounding box center [347, 134] width 10 height 10
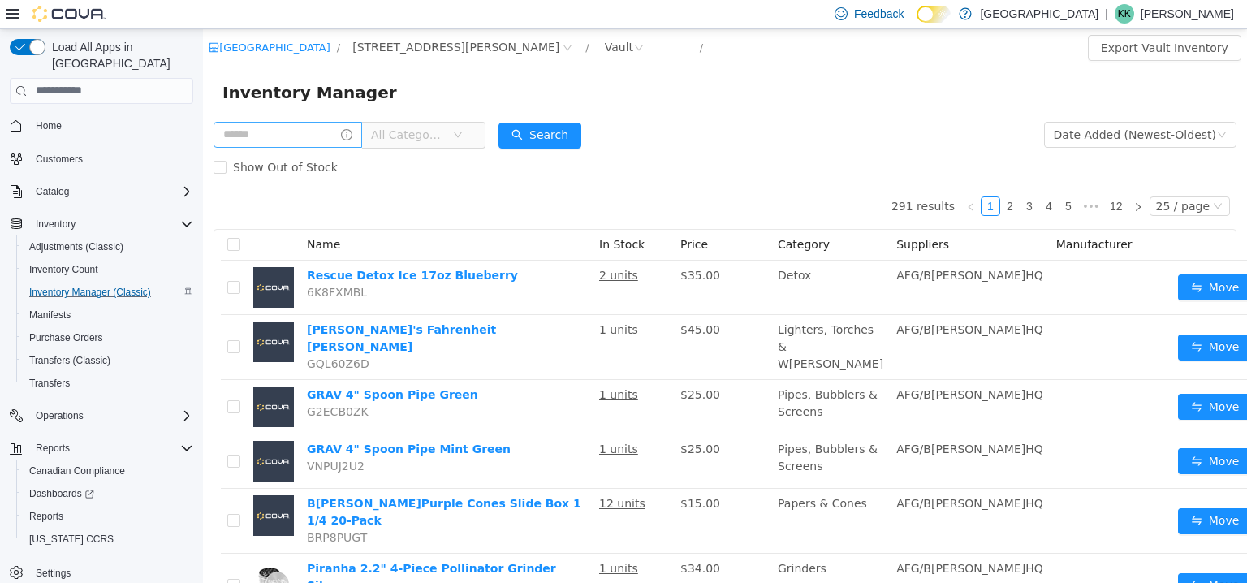
click at [452, 139] on span "All Categories" at bounding box center [411, 134] width 81 height 24
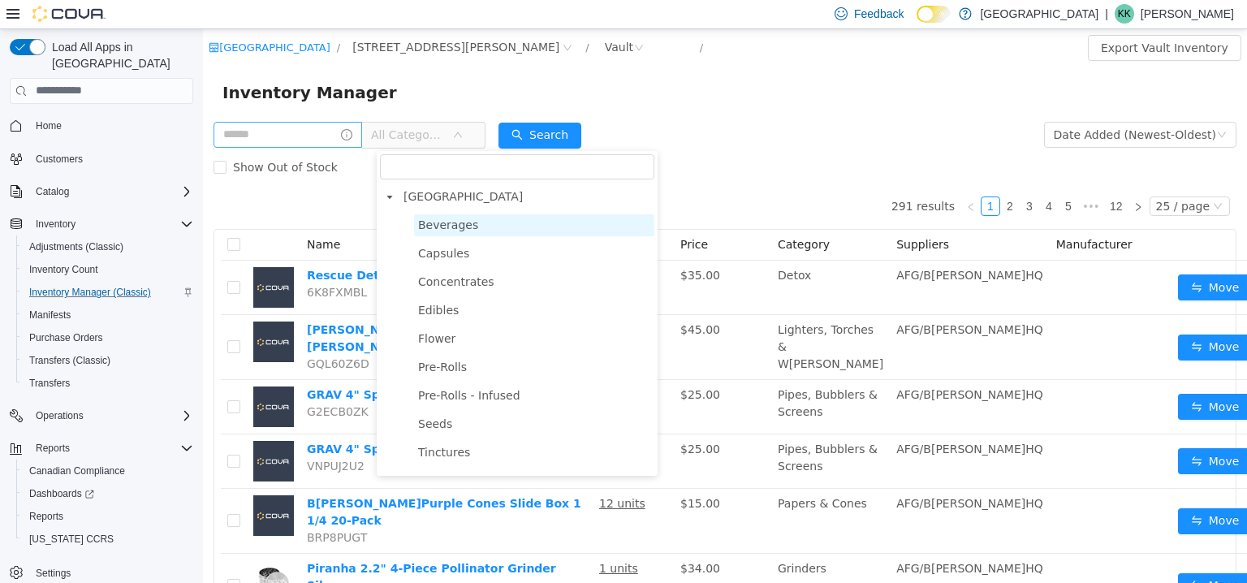
click at [443, 226] on span "Beverages" at bounding box center [448, 224] width 60 height 13
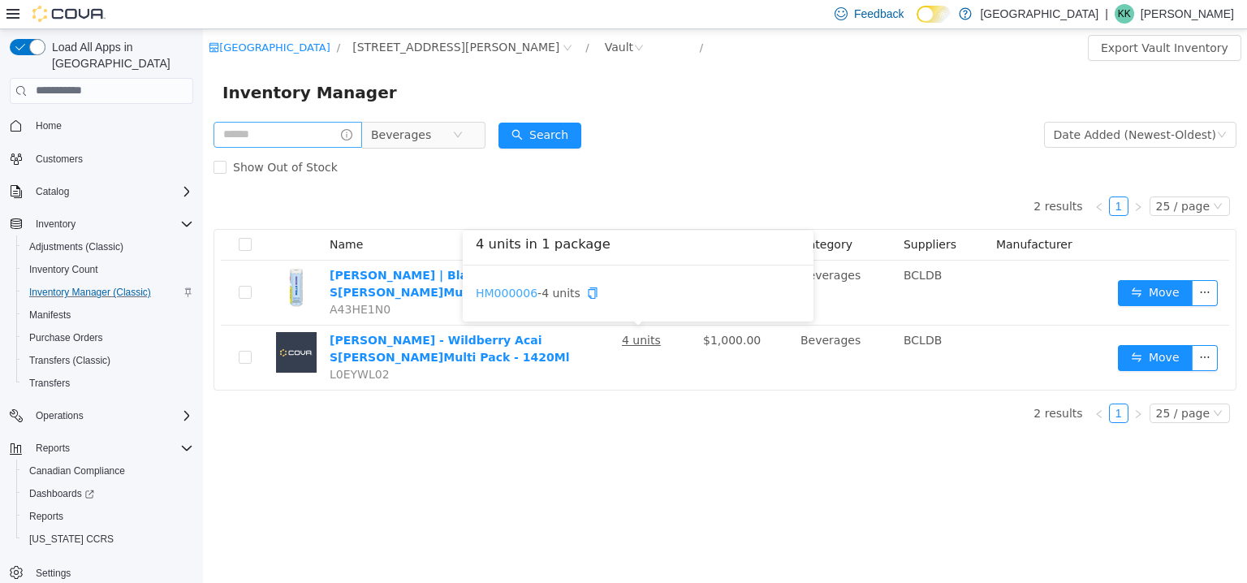
click at [510, 293] on link "HM000006" at bounding box center [507, 292] width 62 height 13
click at [463, 138] on icon "icon: close-circle" at bounding box center [458, 134] width 10 height 10
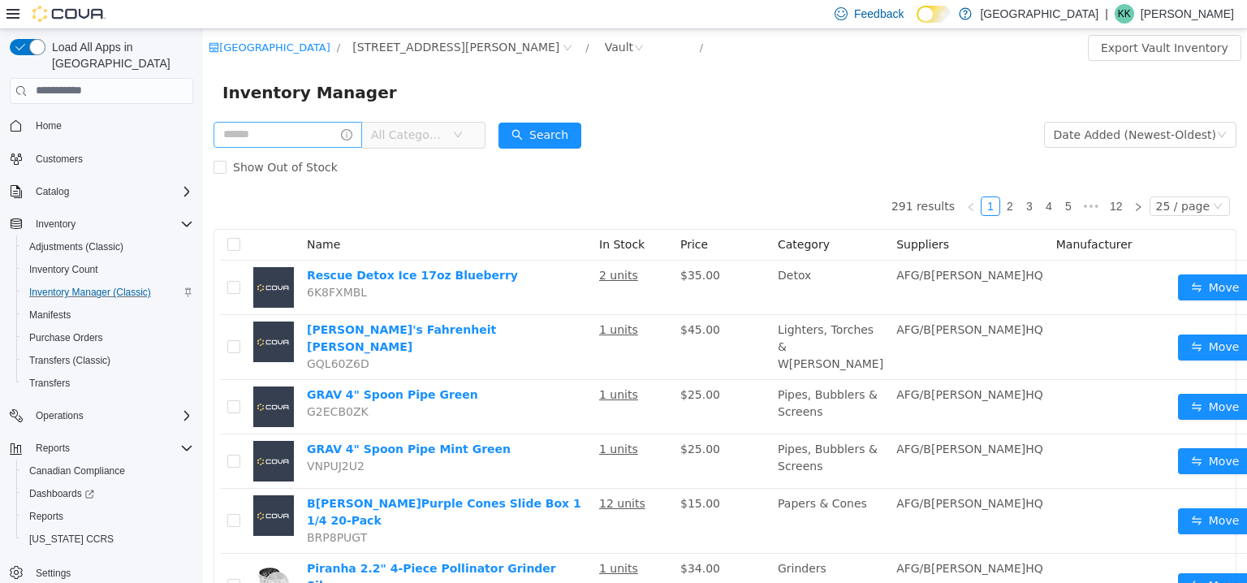
click at [452, 144] on span "All Categories" at bounding box center [411, 134] width 81 height 24
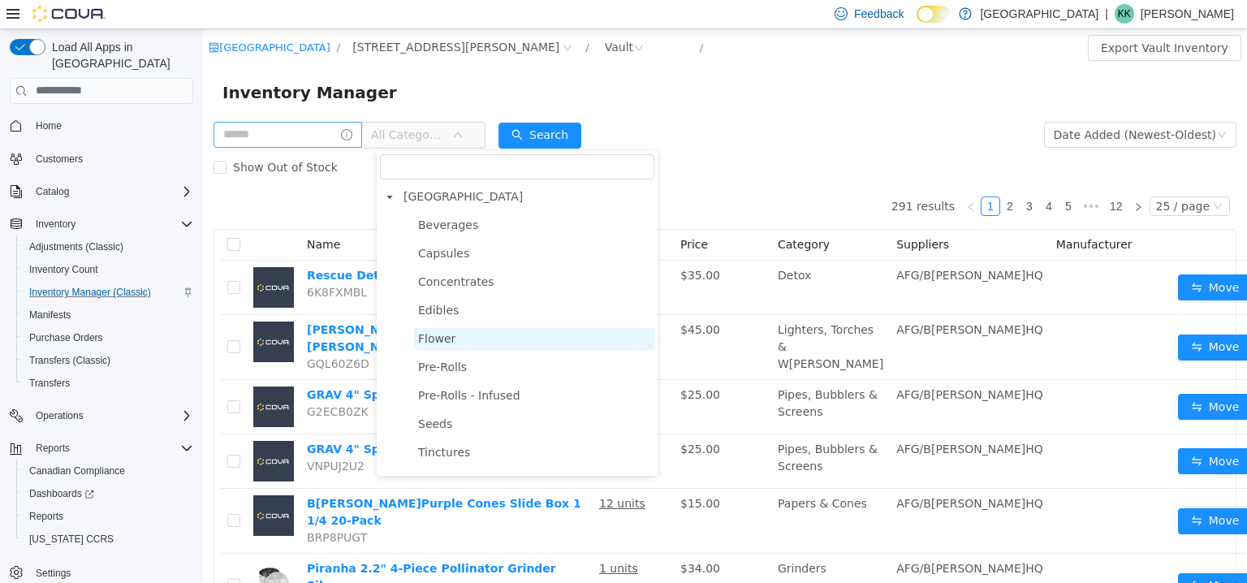
click at [459, 336] on span "Flower" at bounding box center [534, 338] width 240 height 22
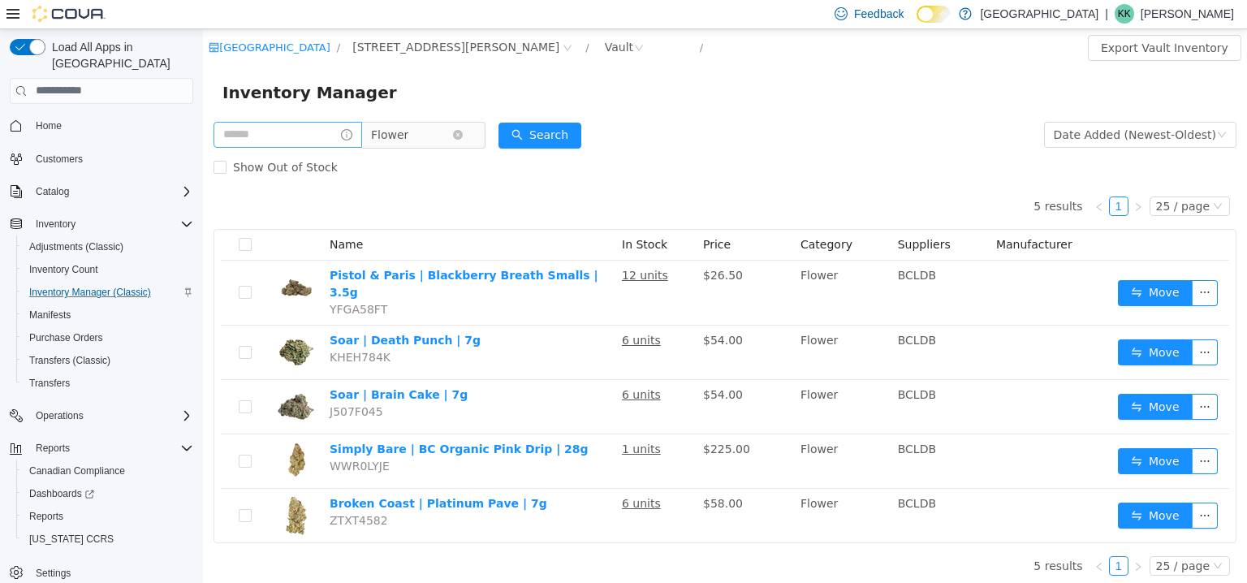
click at [472, 136] on span "Flower" at bounding box center [416, 134] width 111 height 26
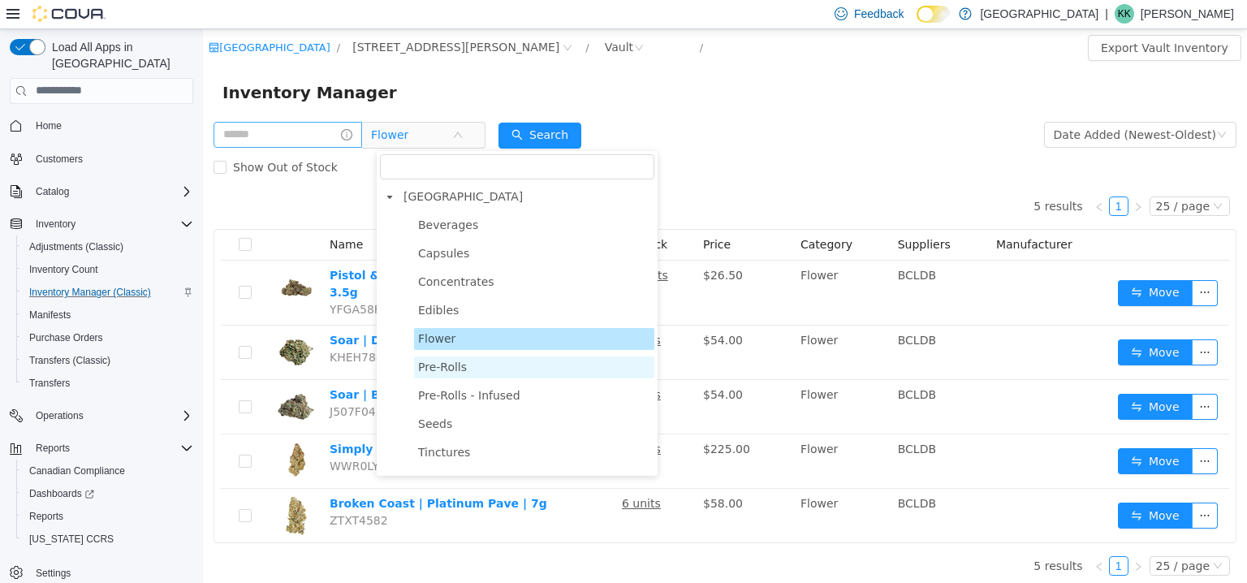
click at [479, 365] on span "Pre-Rolls" at bounding box center [534, 367] width 240 height 22
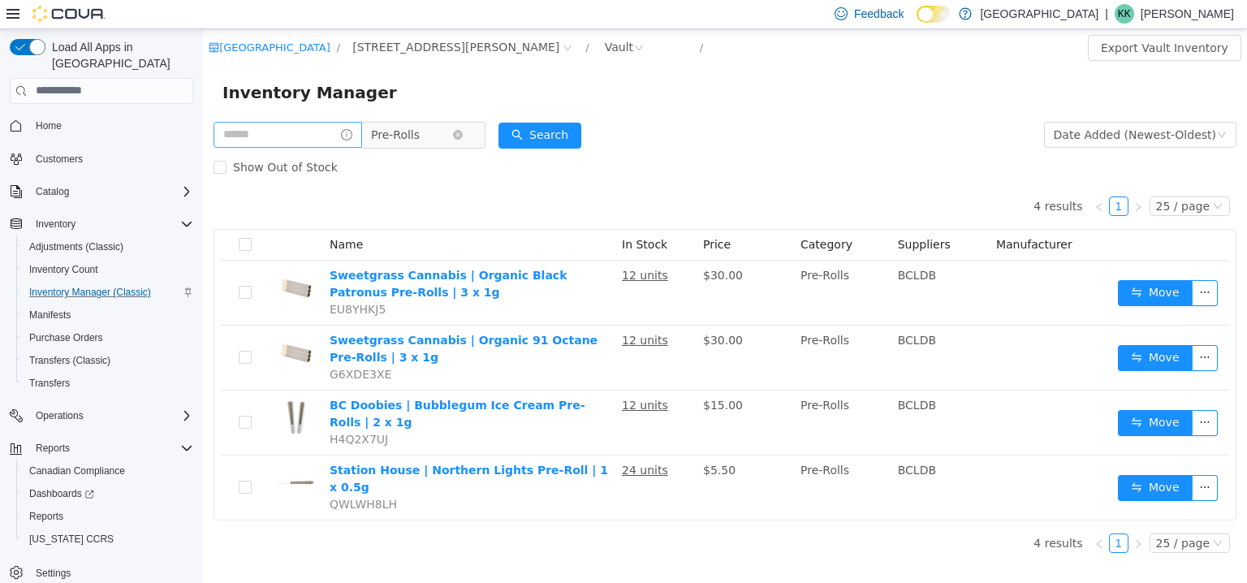
click at [405, 138] on span "Pre-Rolls" at bounding box center [395, 134] width 49 height 24
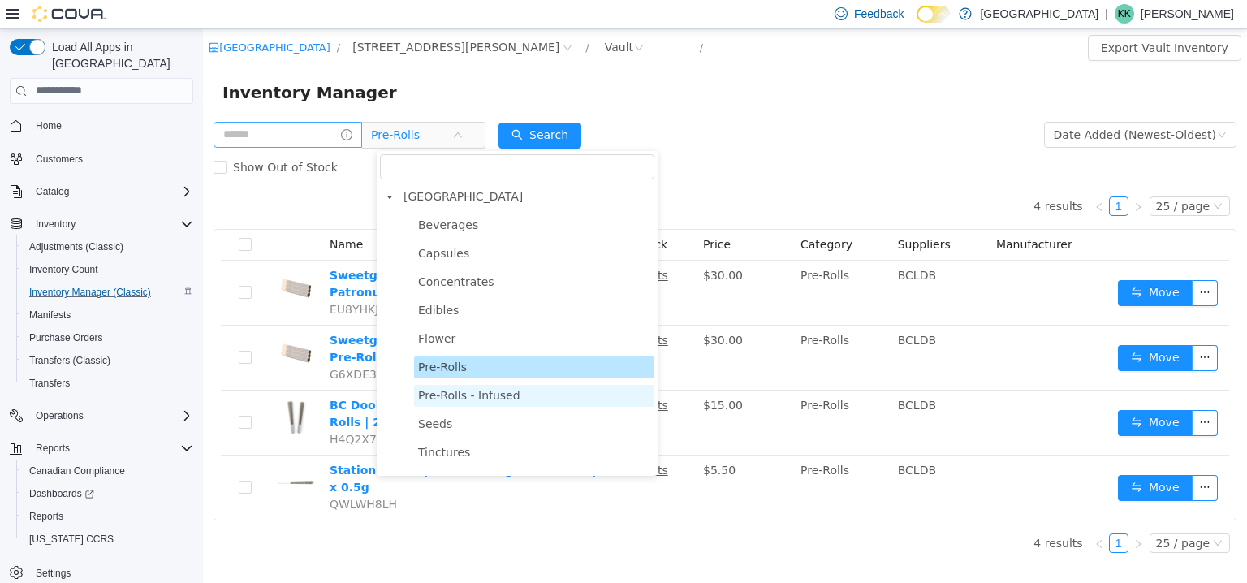
click at [490, 394] on span "Pre-Rolls - Infused" at bounding box center [469, 394] width 102 height 13
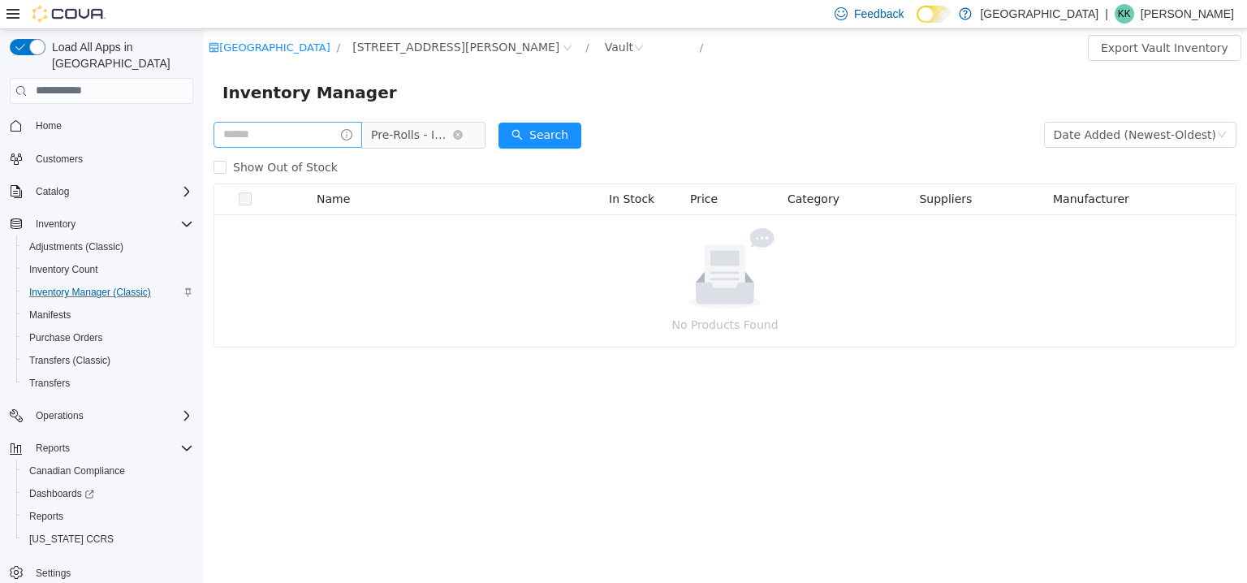
click at [449, 140] on span "Pre-Rolls - Infused" at bounding box center [411, 134] width 81 height 24
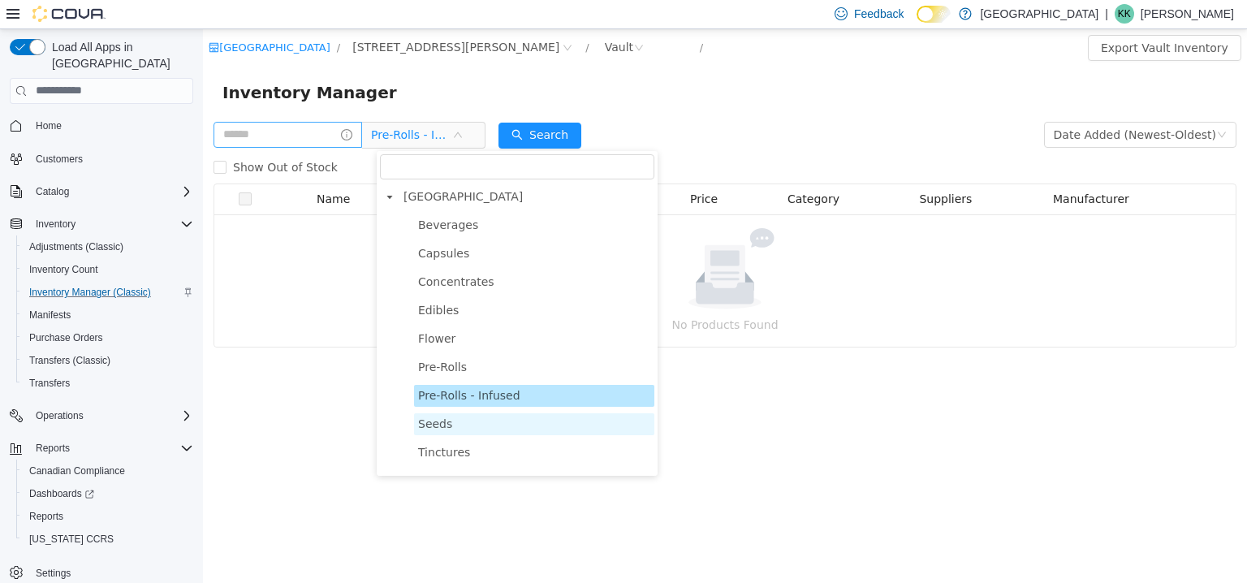
click at [472, 425] on span "Seeds" at bounding box center [534, 423] width 240 height 22
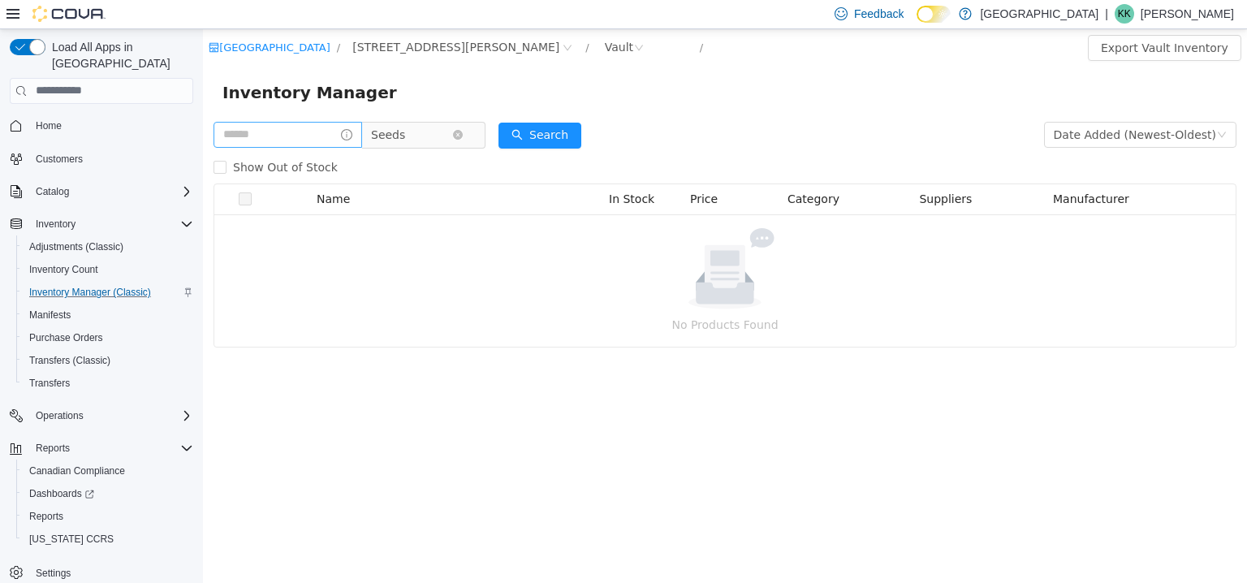
click at [449, 131] on span "Seeds" at bounding box center [411, 134] width 81 height 24
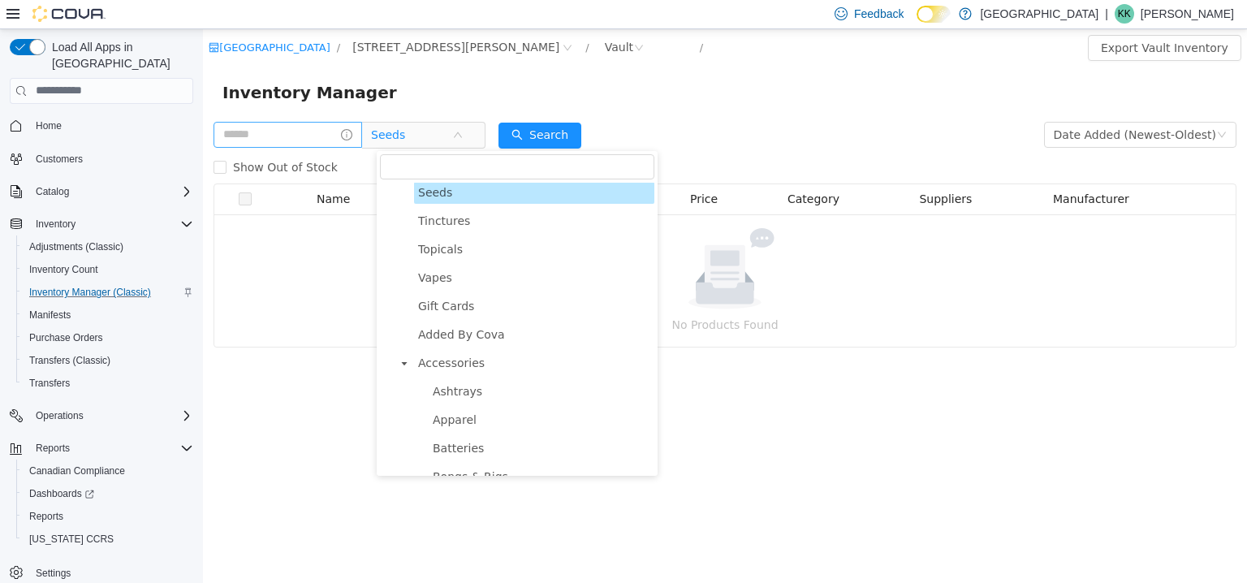
scroll to position [244, 0]
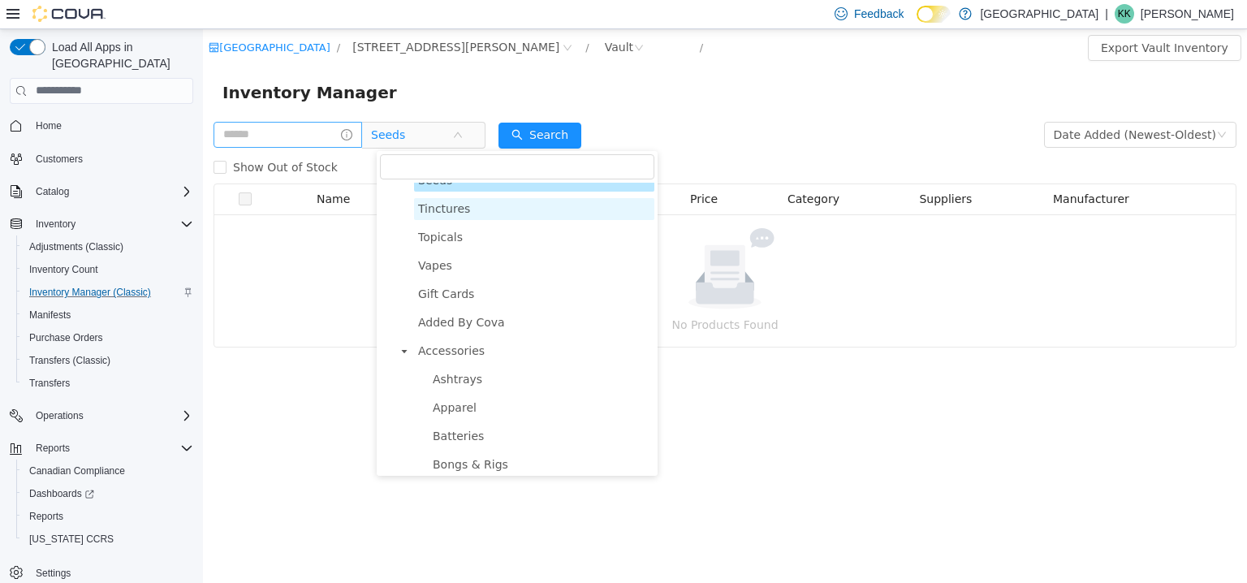
click at [459, 205] on span "Tinctures" at bounding box center [444, 207] width 52 height 13
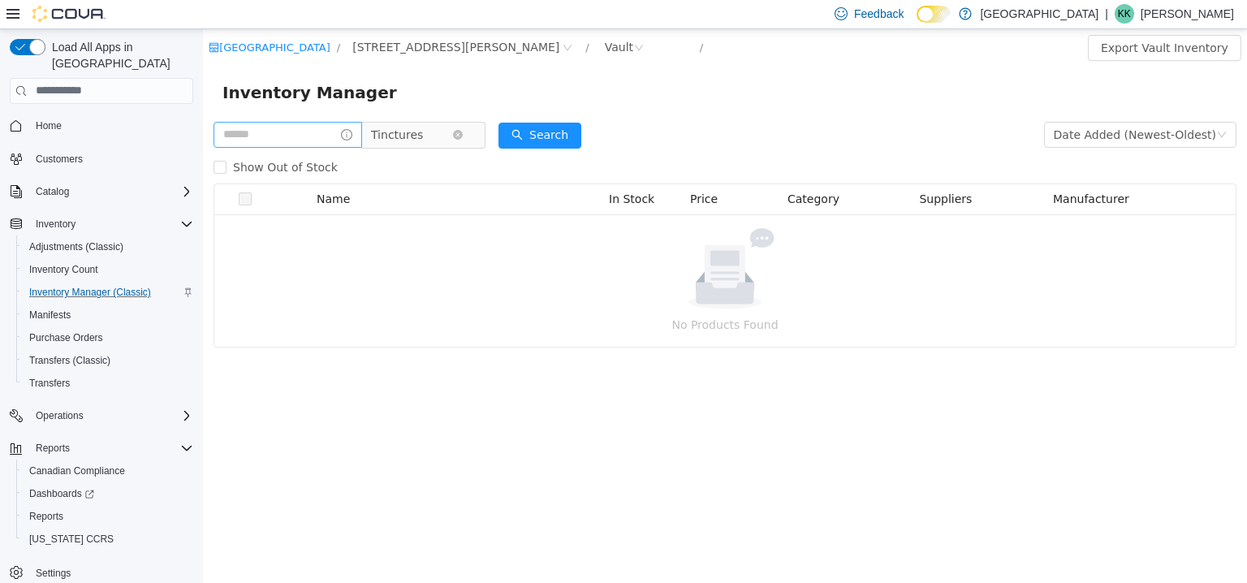
click at [423, 129] on span "Tinctures" at bounding box center [397, 134] width 52 height 24
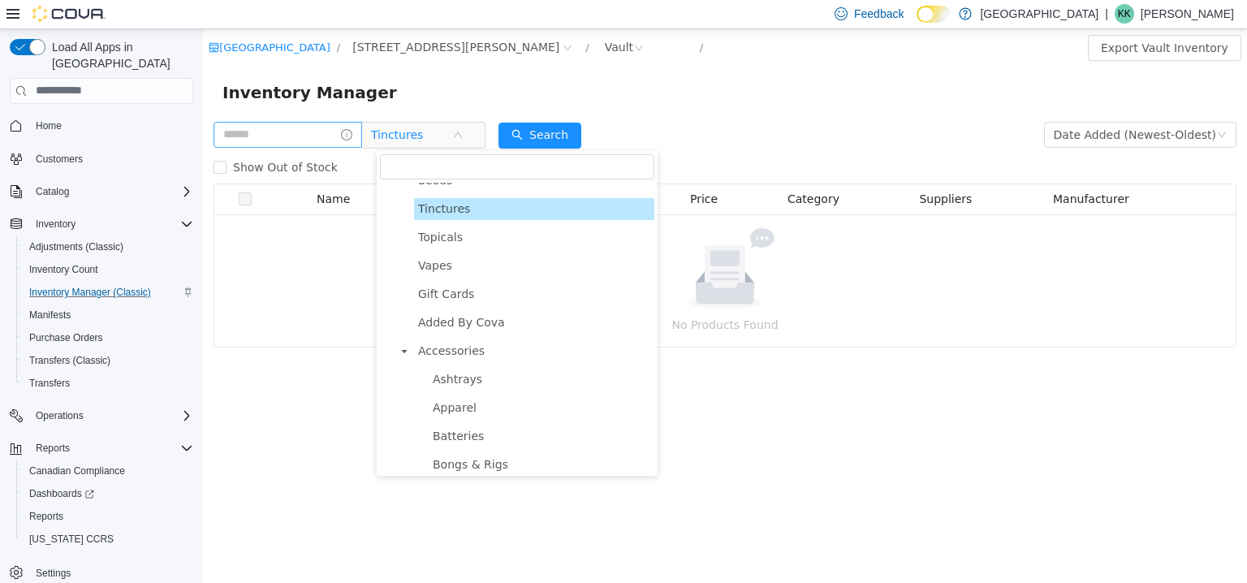
drag, startPoint x: 424, startPoint y: 141, endPoint x: 412, endPoint y: 252, distance: 111.0
click at [409, 245] on span at bounding box center [404, 236] width 19 height 19
click at [435, 271] on span "Vapes" at bounding box center [435, 264] width 34 height 13
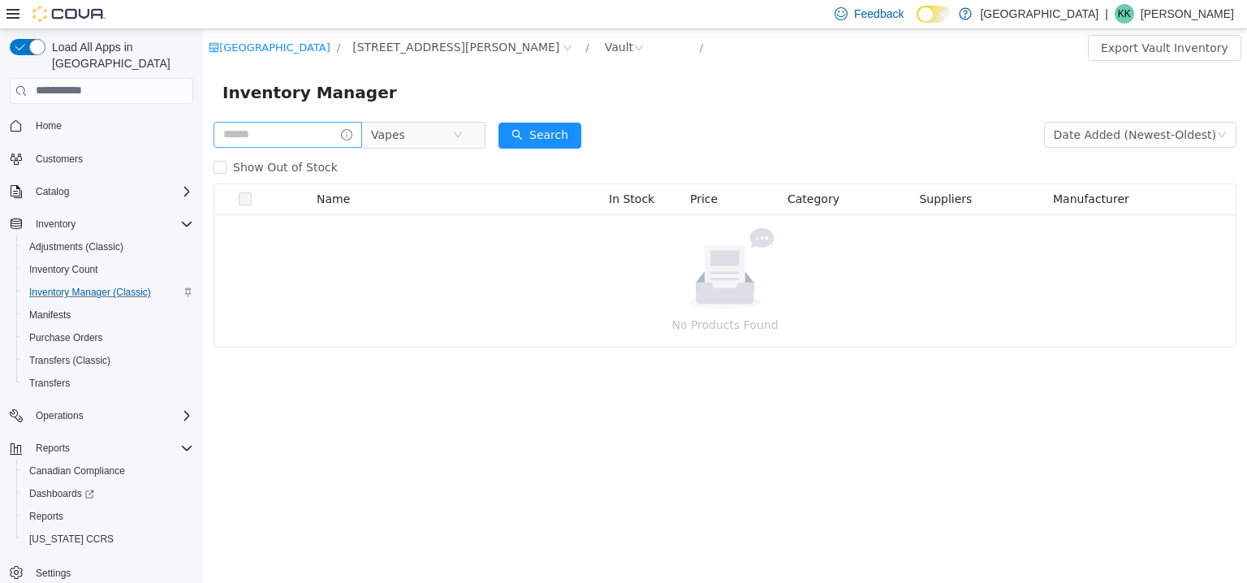
drag, startPoint x: 435, startPoint y: 136, endPoint x: 432, endPoint y: 174, distance: 38.3
click at [434, 136] on span "Vapes" at bounding box center [411, 134] width 81 height 24
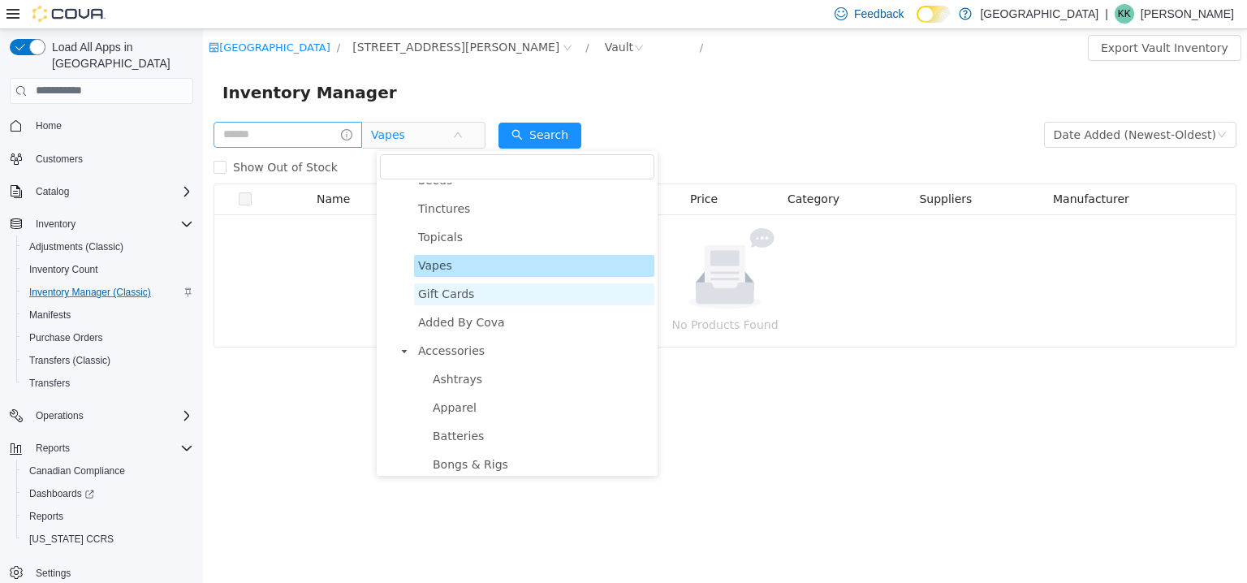
click at [449, 300] on span "Gift Cards" at bounding box center [446, 293] width 56 height 13
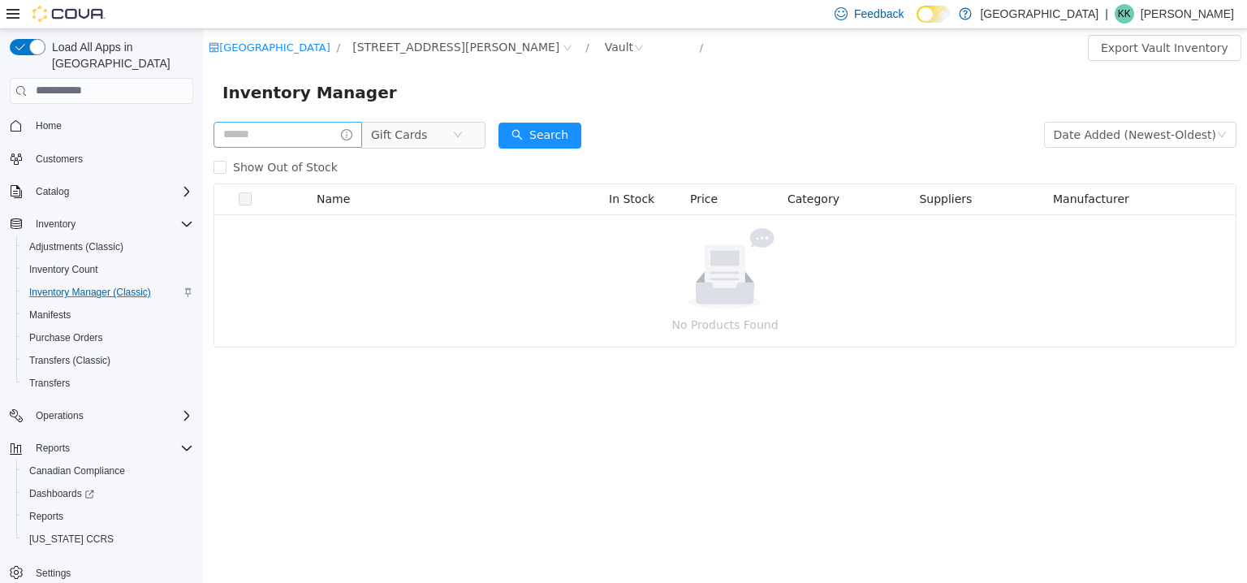
click at [394, 137] on span "Gift Cards" at bounding box center [399, 134] width 56 height 24
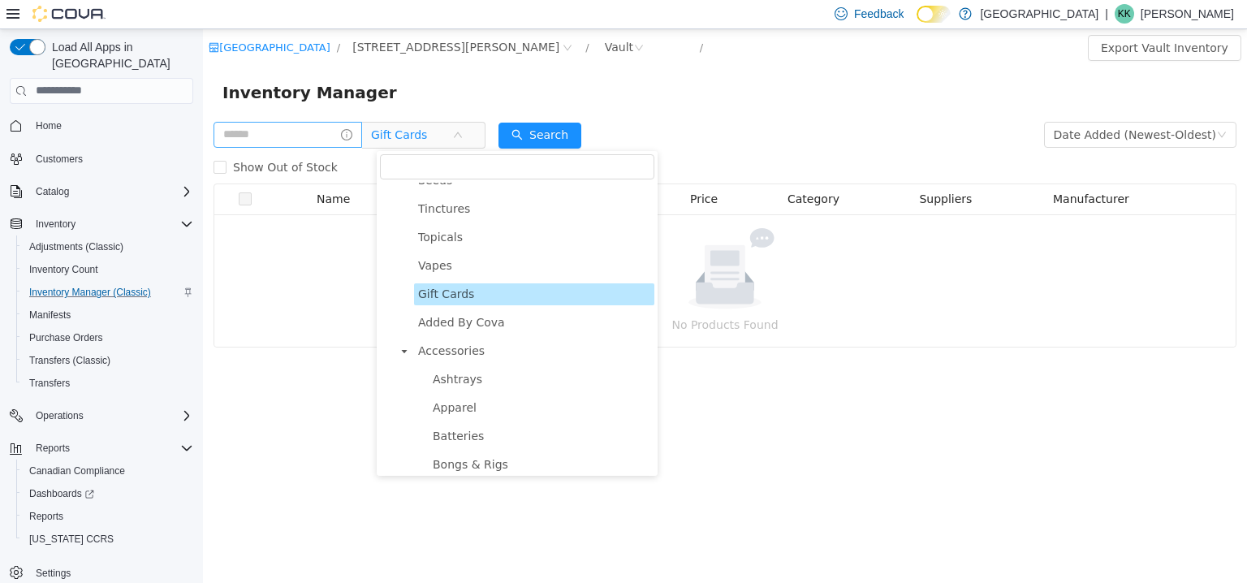
scroll to position [0, 0]
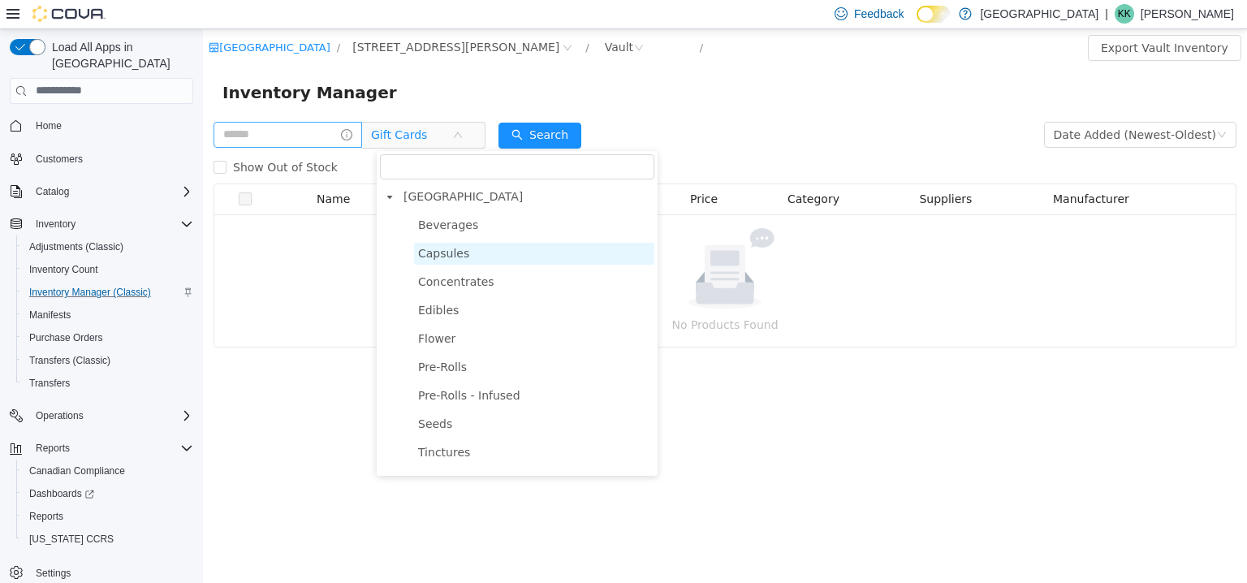
click at [445, 258] on span "Capsules" at bounding box center [443, 252] width 51 height 13
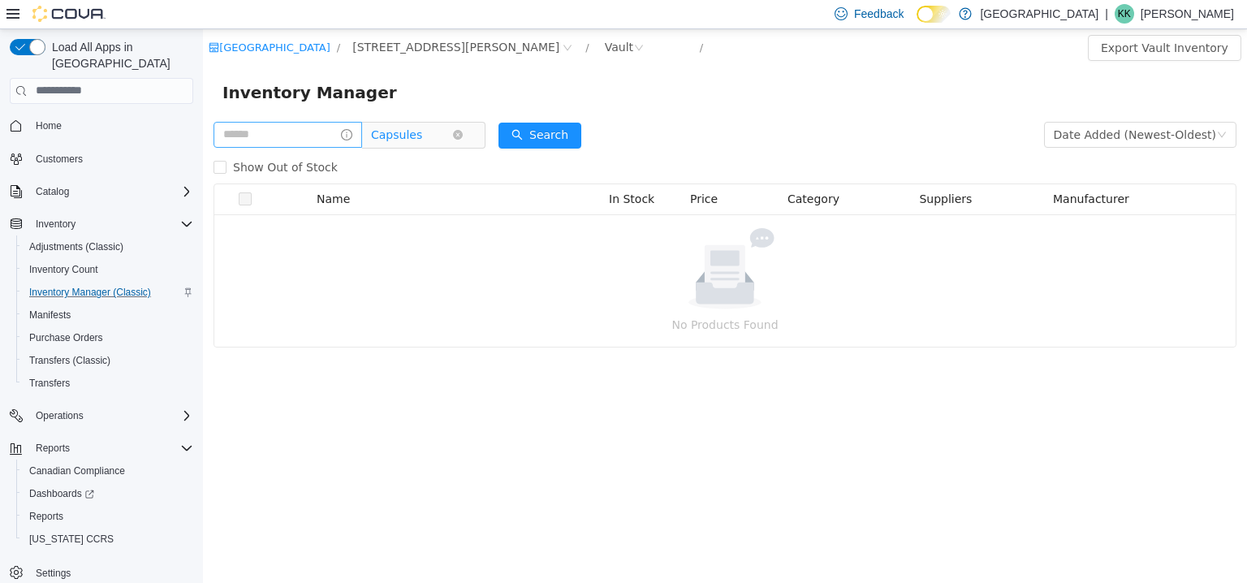
click at [416, 140] on span "Capsules" at bounding box center [396, 134] width 51 height 24
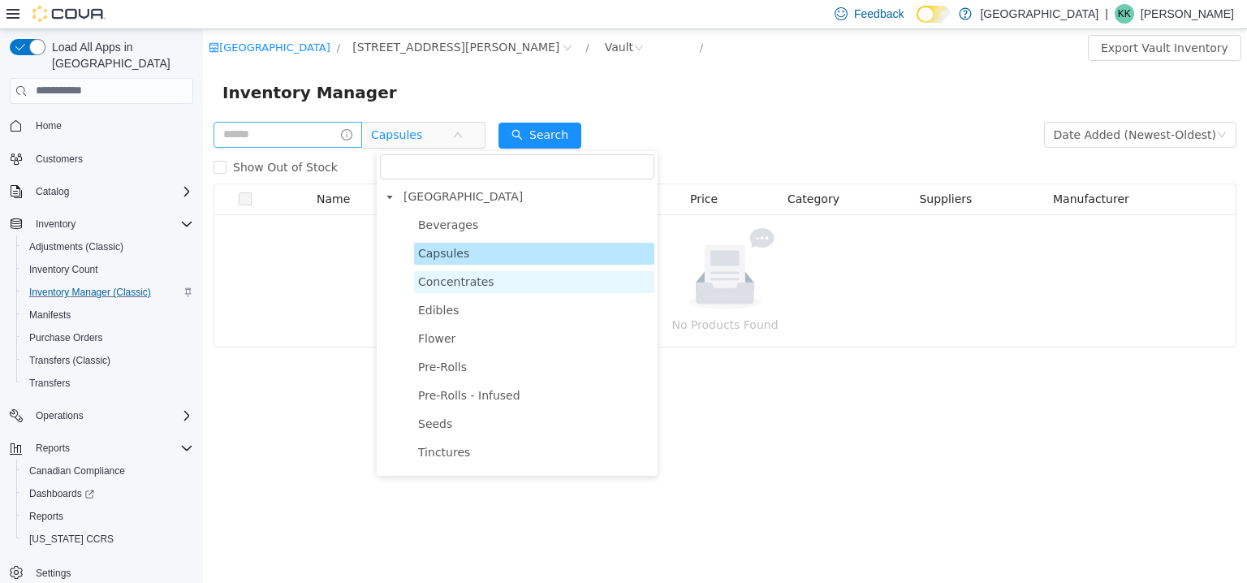
click at [446, 287] on span "Concentrates" at bounding box center [456, 280] width 76 height 13
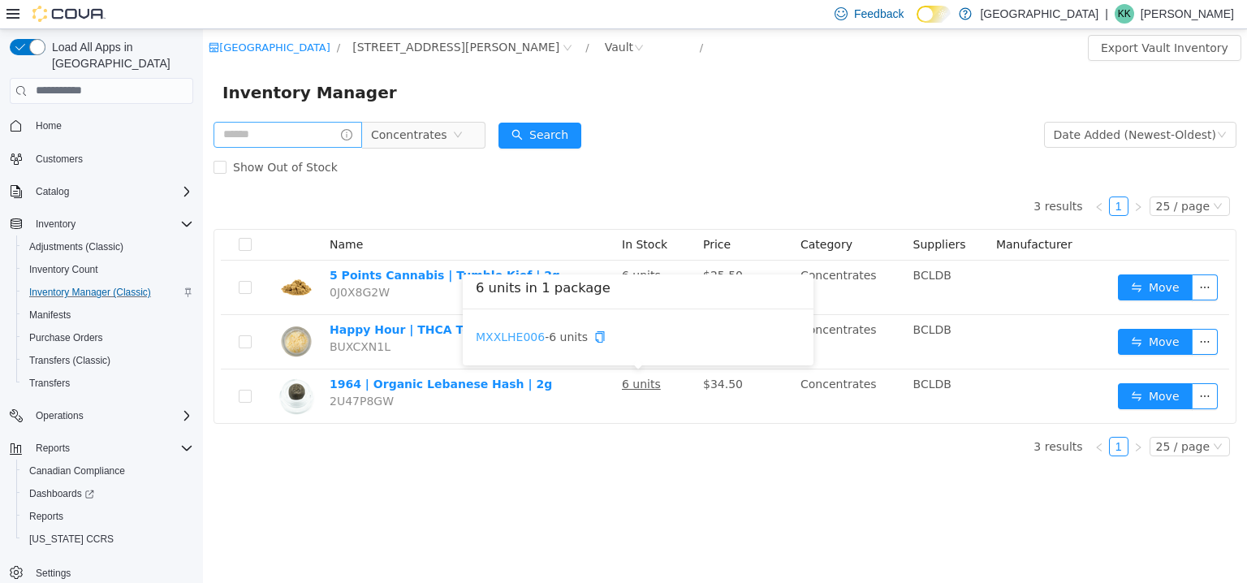
click at [519, 335] on link "MXXLHE006" at bounding box center [510, 336] width 69 height 13
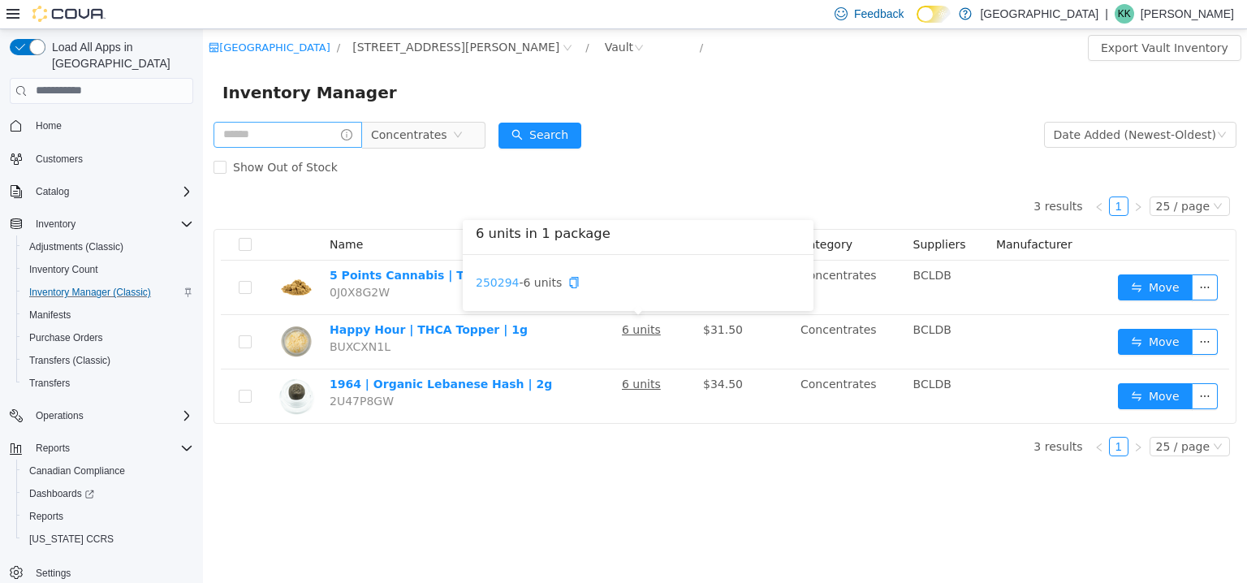
click at [510, 287] on link "250294" at bounding box center [497, 281] width 43 height 13
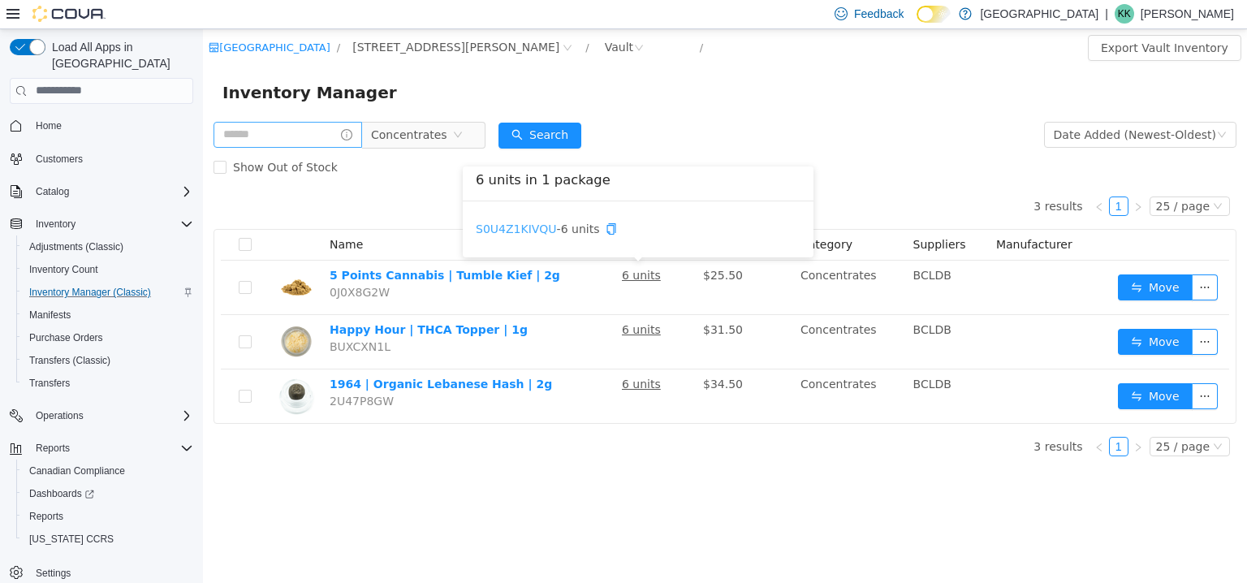
click at [543, 231] on link "S0U4Z1KIVQU" at bounding box center [516, 228] width 81 height 13
click at [605, 55] on div "Vault" at bounding box center [619, 46] width 28 height 24
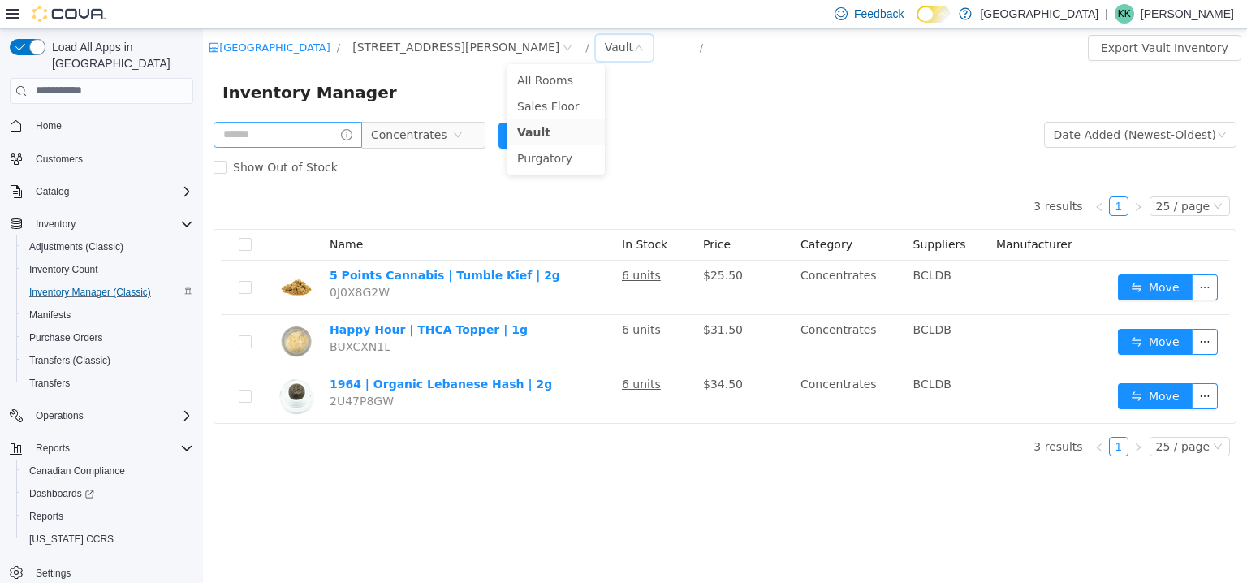
click at [446, 105] on div "Inventory Manager" at bounding box center [724, 92] width 1005 height 26
click at [596, 47] on div "Vault" at bounding box center [624, 47] width 57 height 26
click at [494, 84] on div "Inventory Manager" at bounding box center [724, 92] width 1005 height 26
click at [472, 134] on span "Concentrates" at bounding box center [416, 134] width 111 height 26
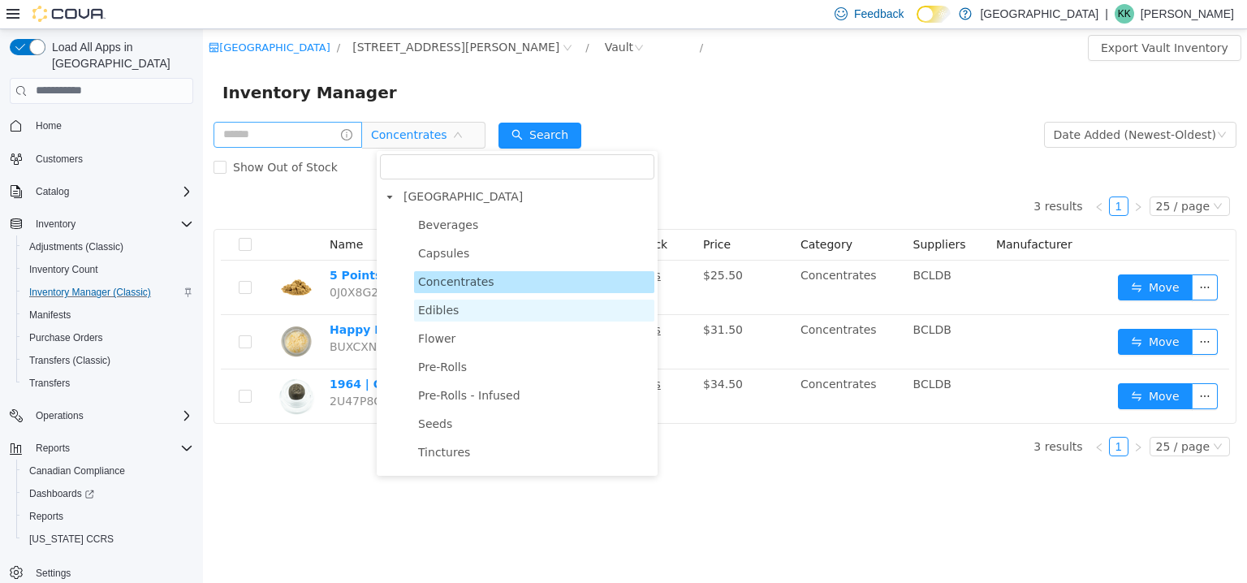
click at [455, 321] on span "Edibles" at bounding box center [534, 310] width 240 height 22
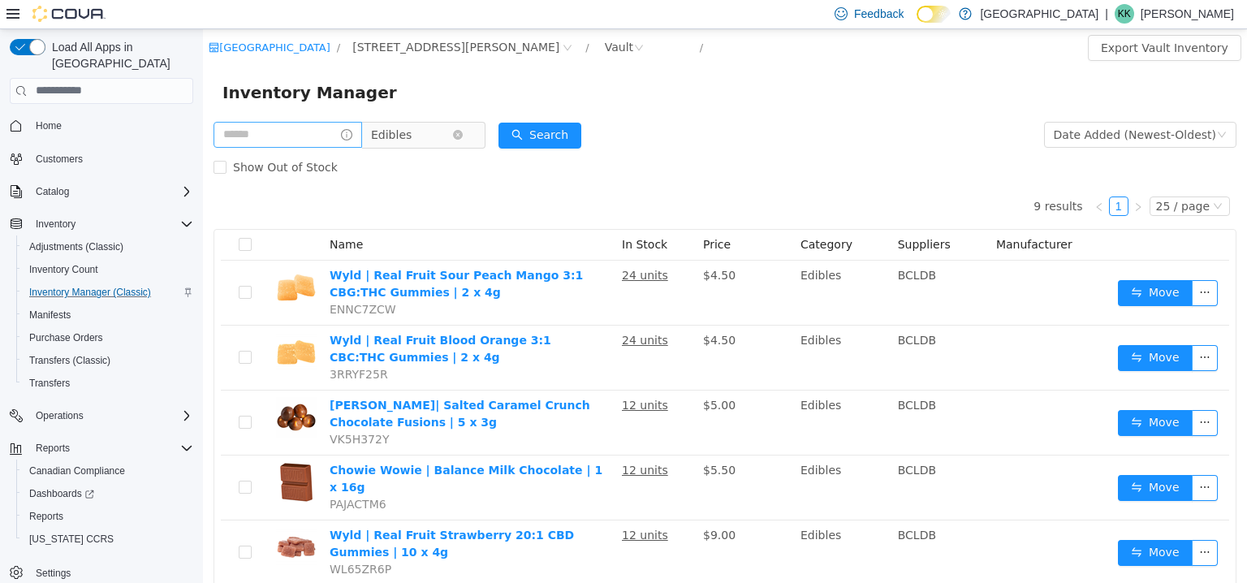
click at [425, 133] on span "Edibles" at bounding box center [411, 134] width 81 height 24
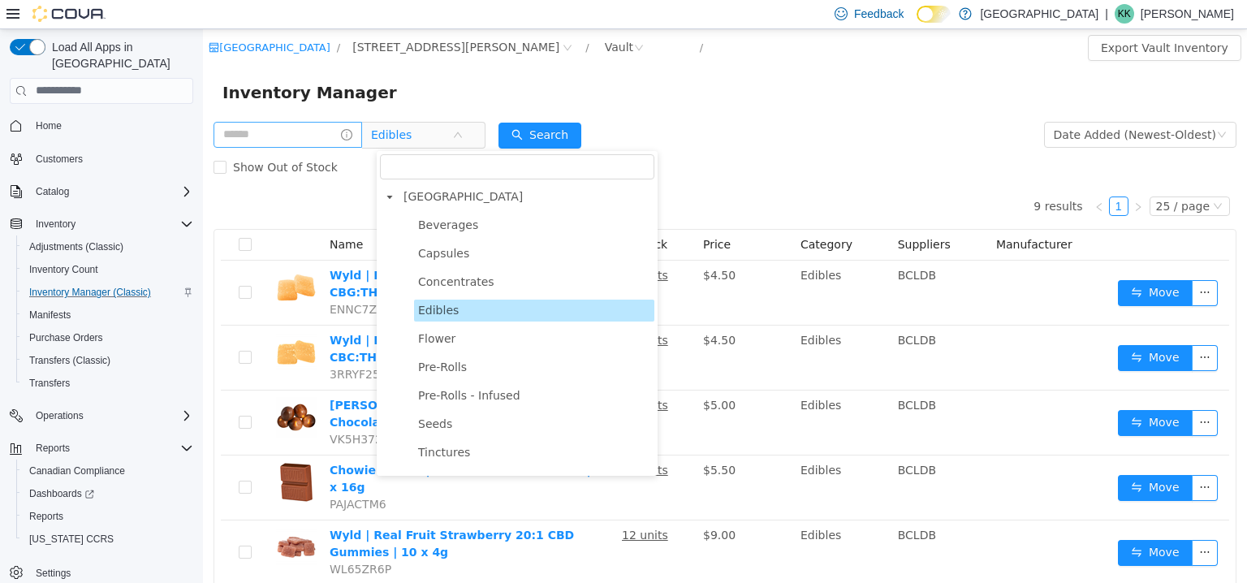
click at [444, 338] on span "Flower" at bounding box center [436, 337] width 37 height 13
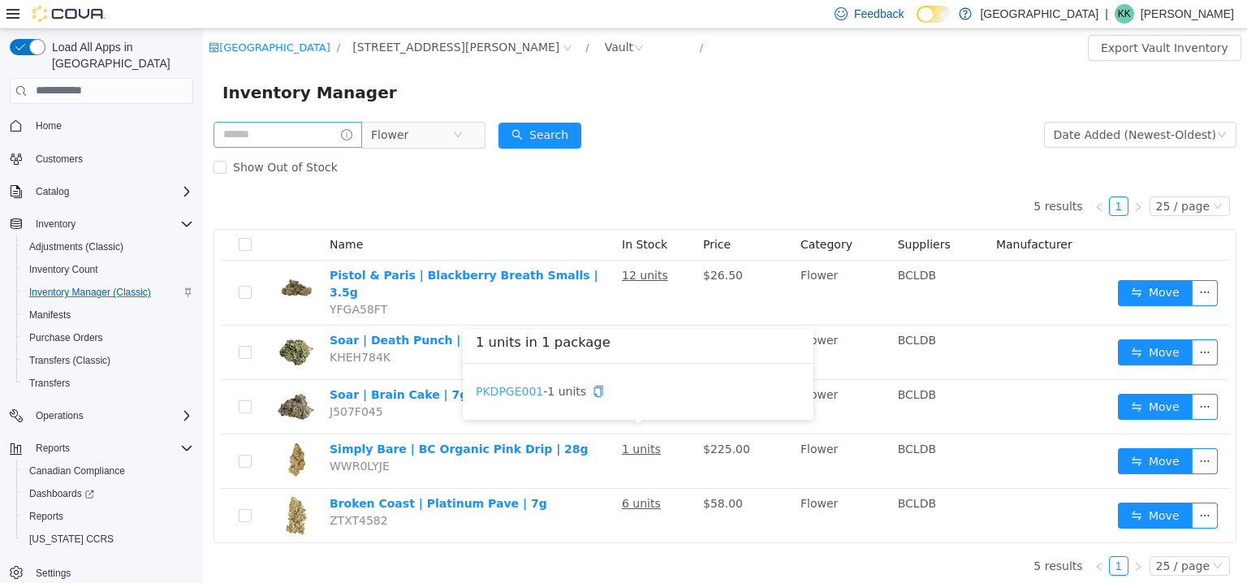
click at [518, 393] on link "PKDPGE001" at bounding box center [509, 390] width 67 height 13
click at [740, 256] on th "Price" at bounding box center [745, 244] width 97 height 31
click at [767, 168] on div "Show Out of Stock" at bounding box center [725, 166] width 1023 height 32
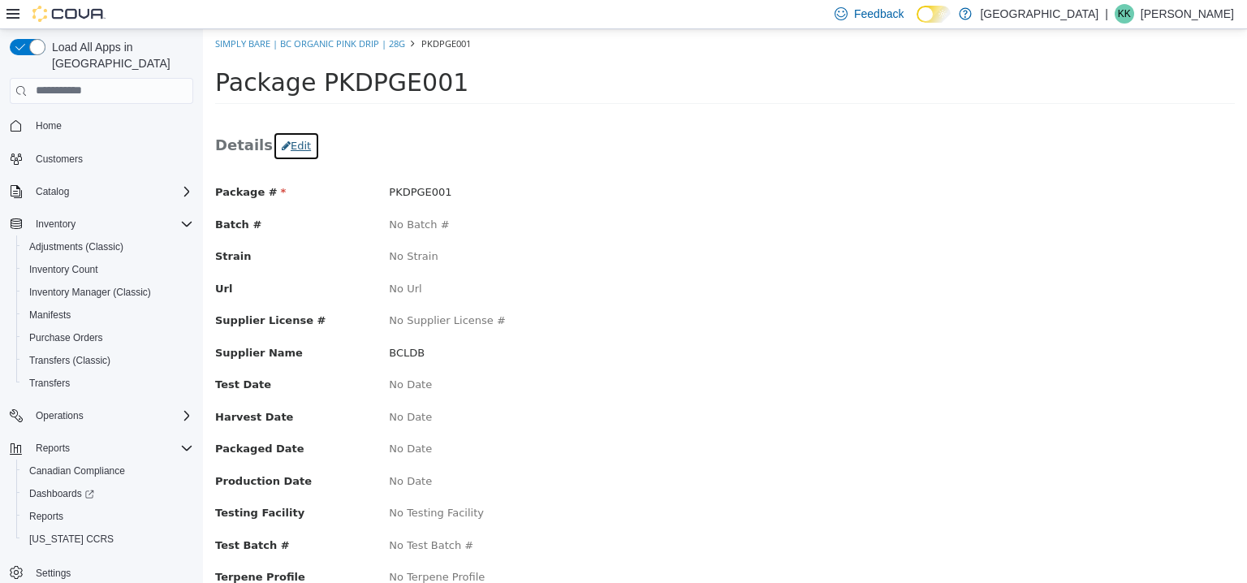
click at [288, 146] on button "Edit" at bounding box center [296, 145] width 47 height 29
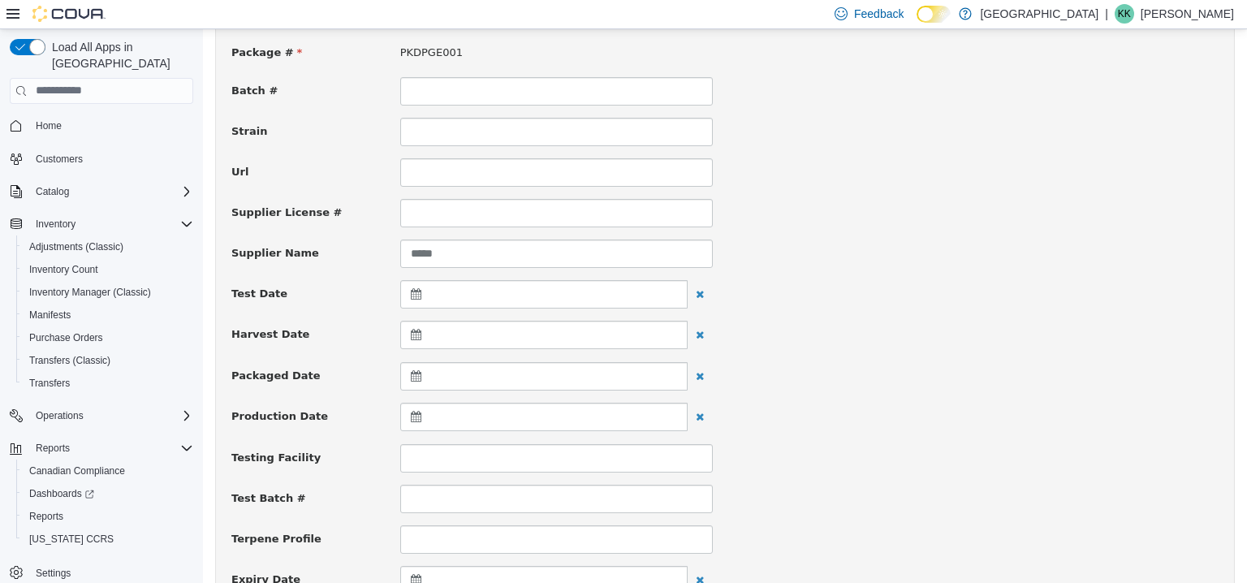
scroll to position [406, 0]
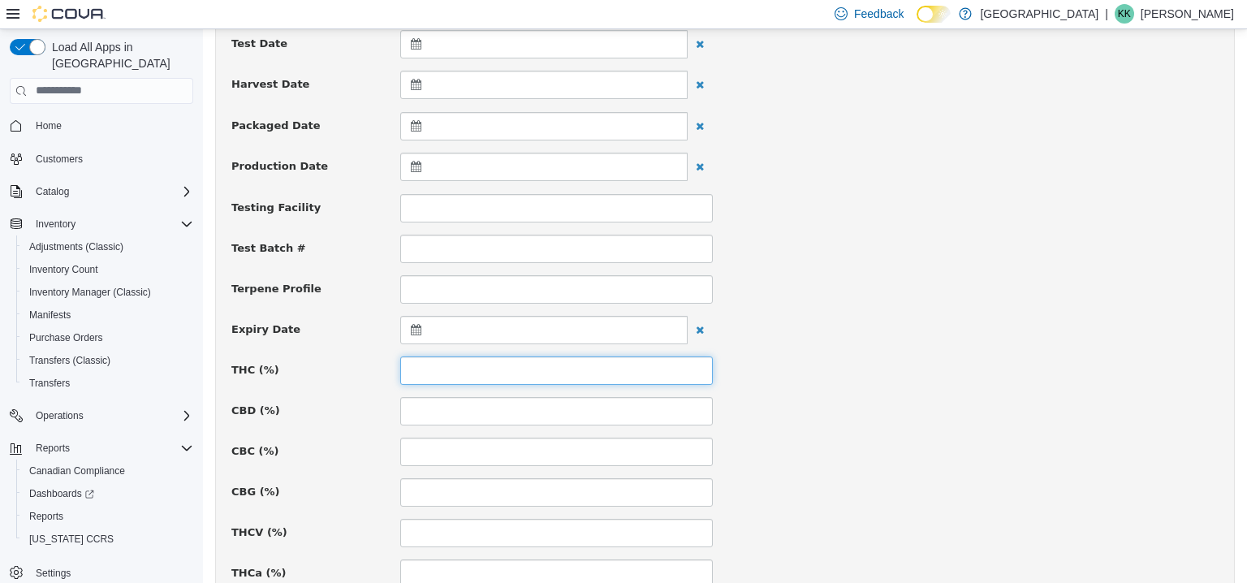
click at [421, 361] on input at bounding box center [556, 370] width 313 height 28
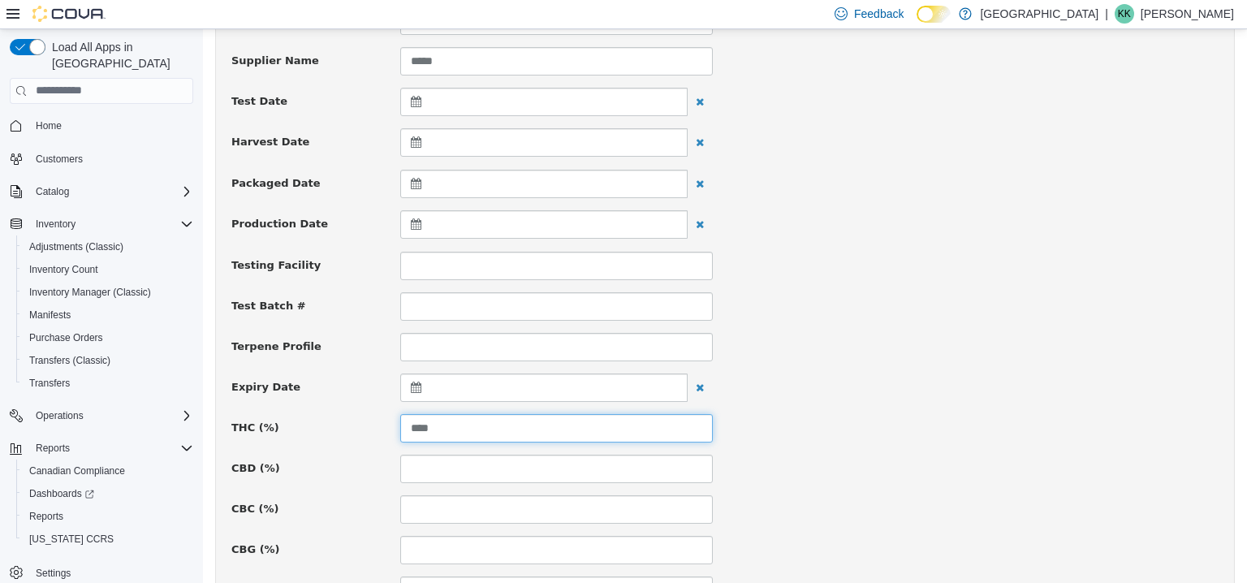
scroll to position [325, 0]
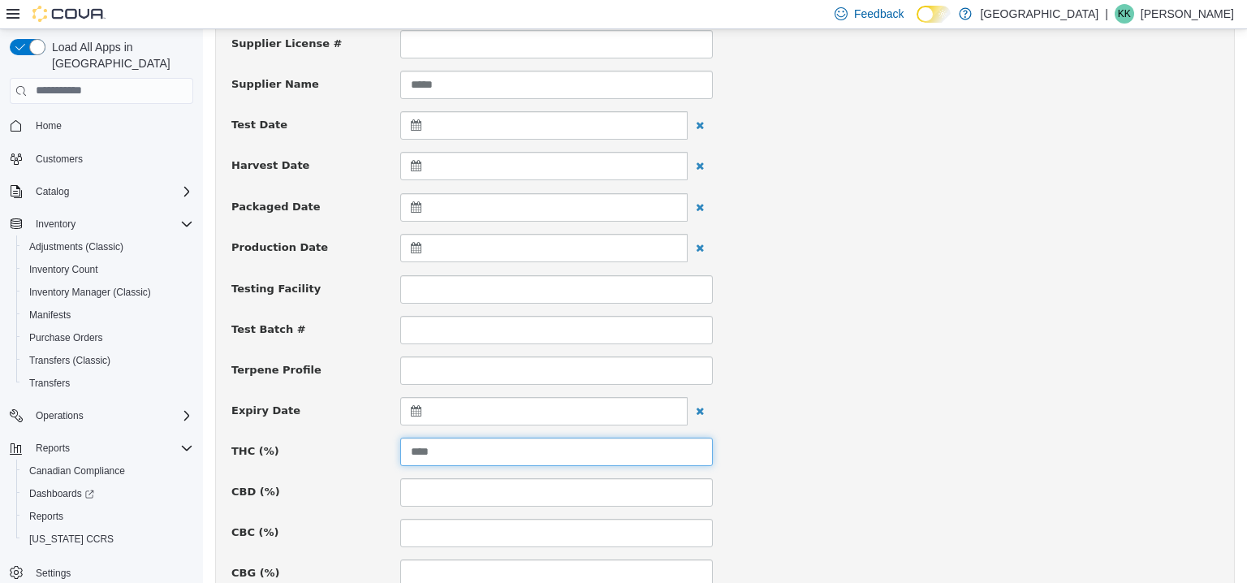
type input "****"
click at [411, 205] on icon at bounding box center [419, 206] width 17 height 11
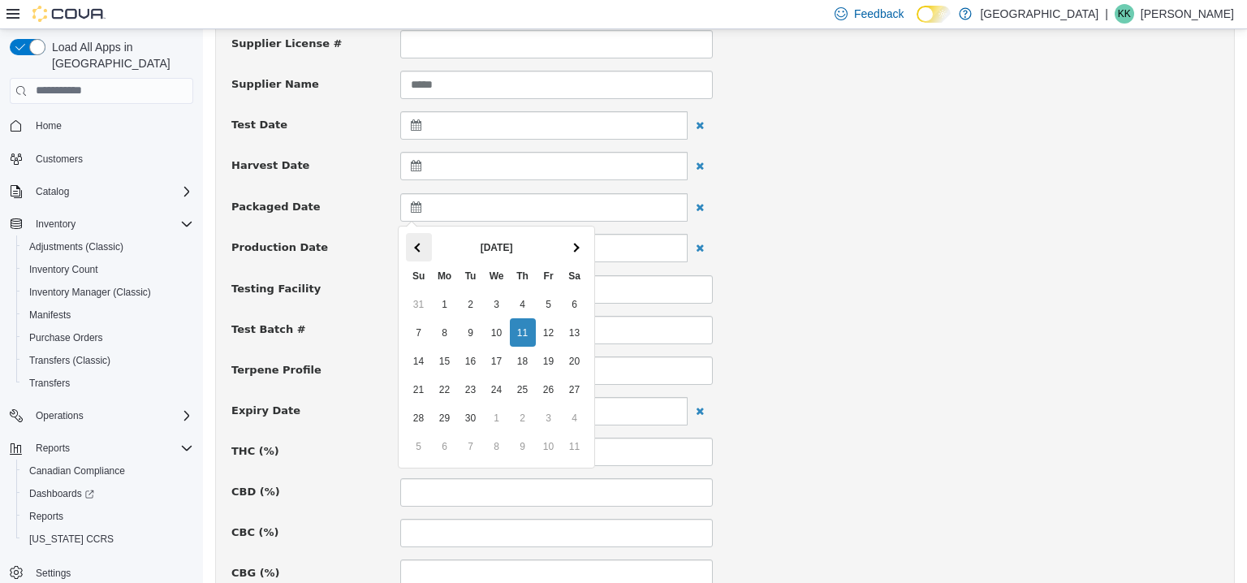
click at [419, 249] on th at bounding box center [419, 246] width 26 height 28
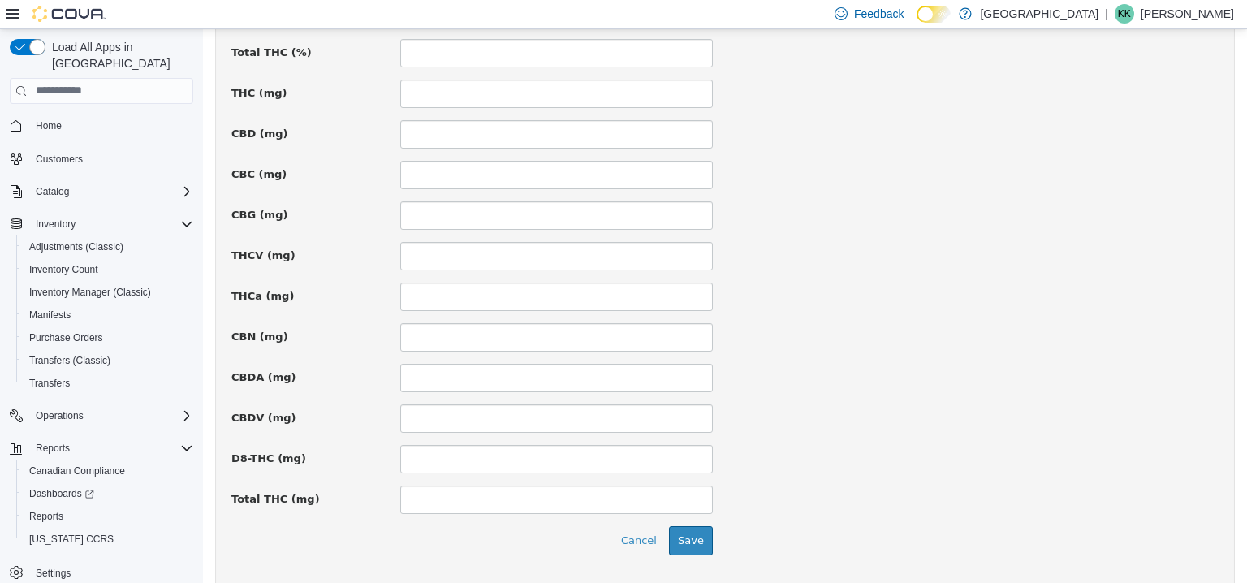
scroll to position [1174, 0]
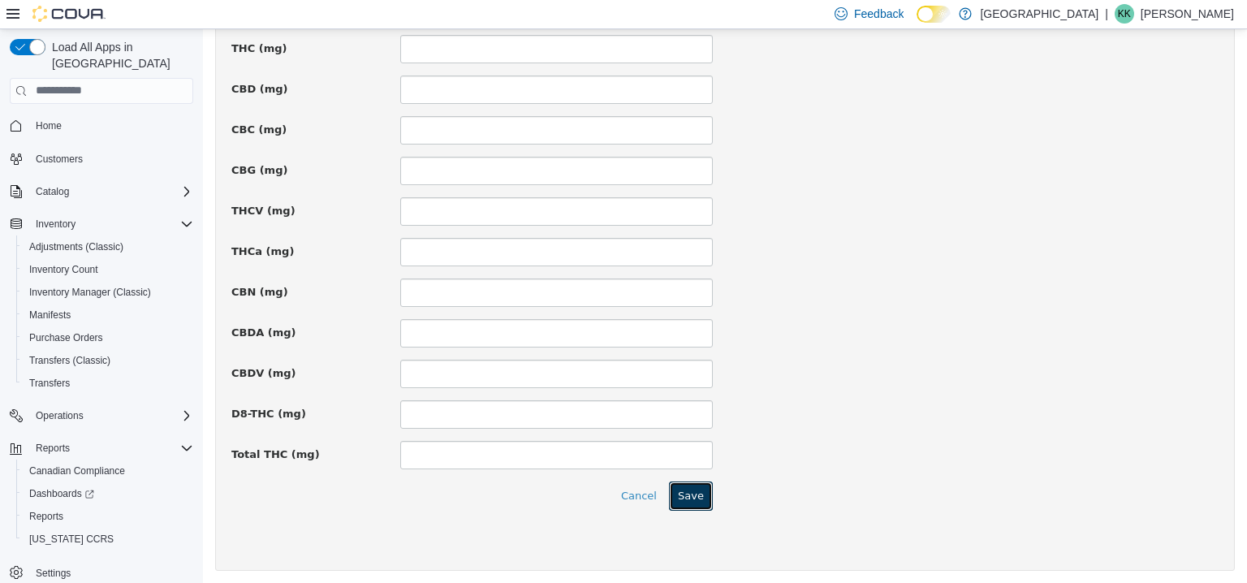
click at [679, 495] on button "Save" at bounding box center [691, 495] width 44 height 29
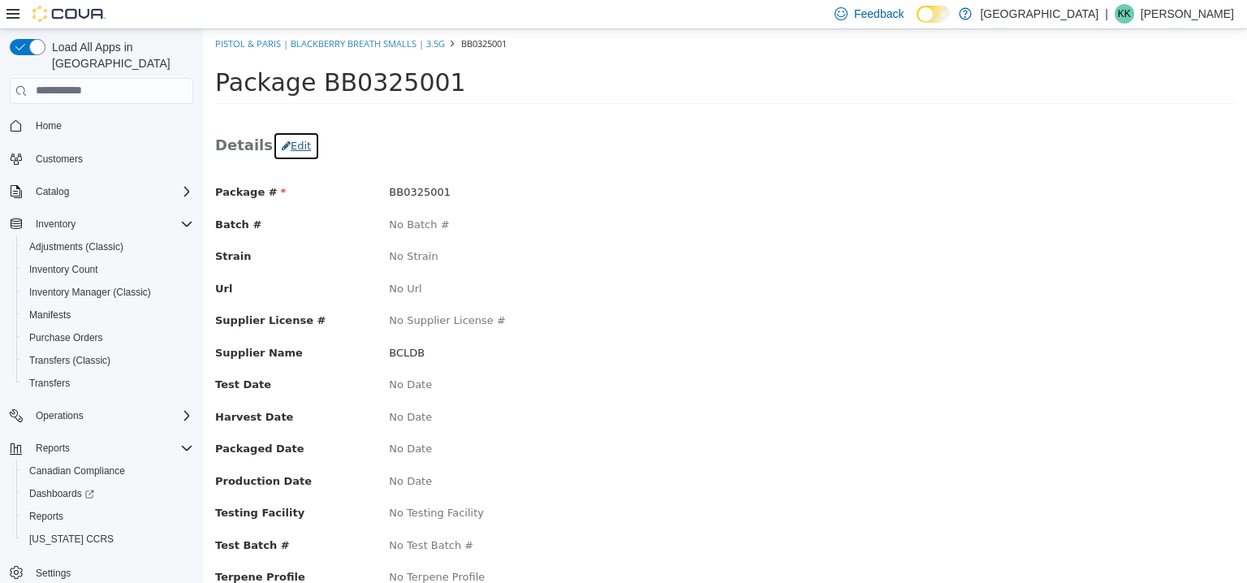
click at [295, 138] on button "Edit" at bounding box center [296, 145] width 47 height 29
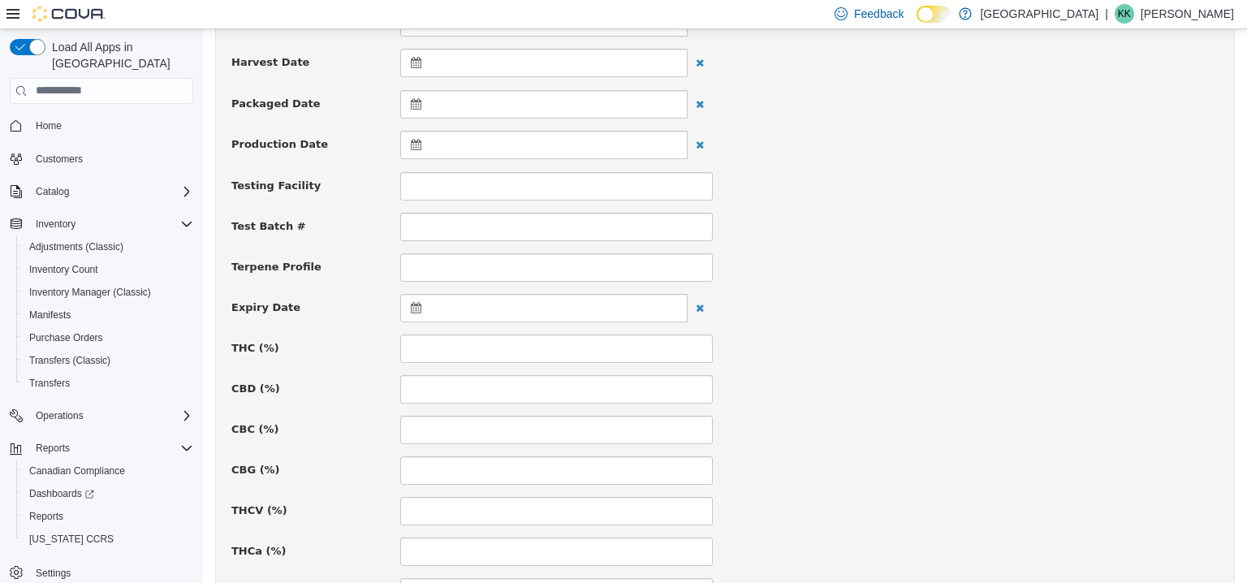
scroll to position [487, 0]
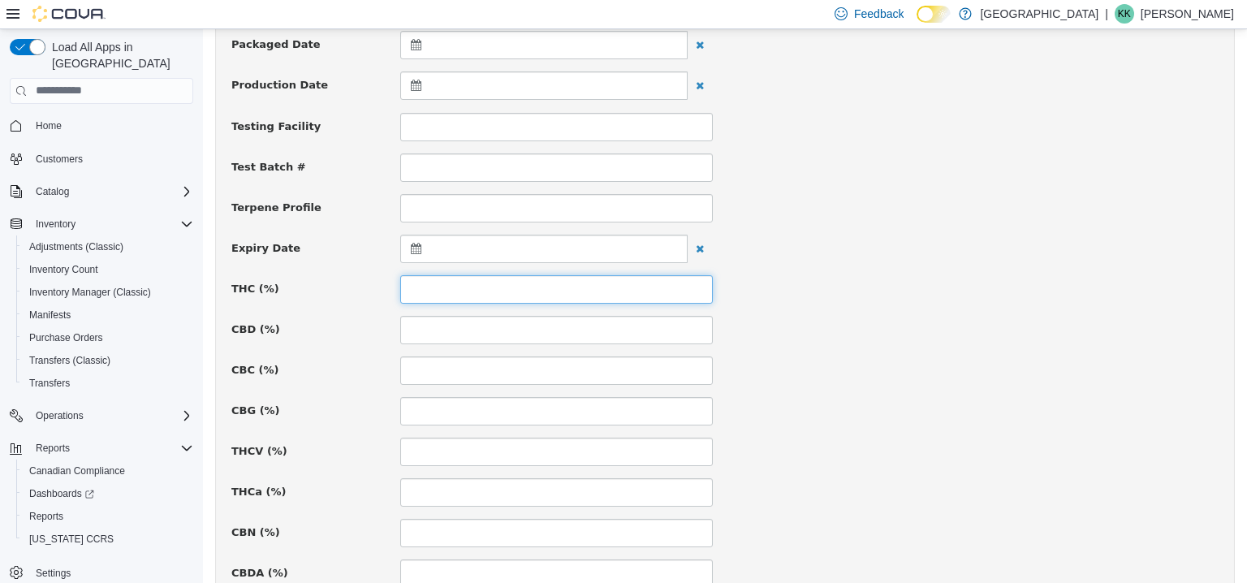
click at [452, 285] on input at bounding box center [556, 288] width 313 height 28
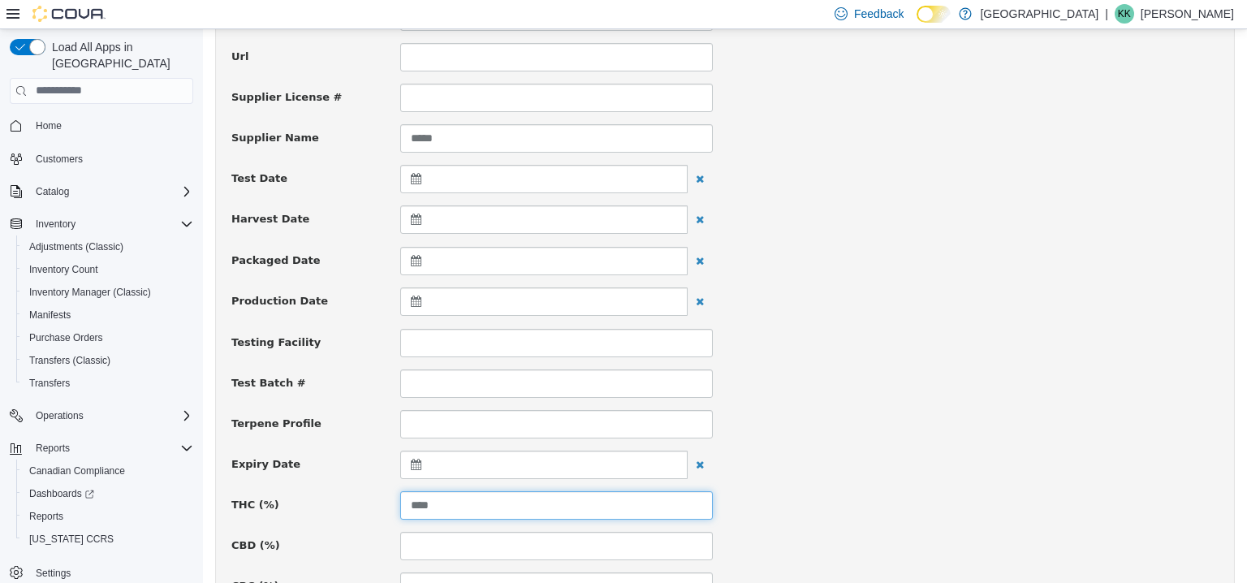
scroll to position [244, 0]
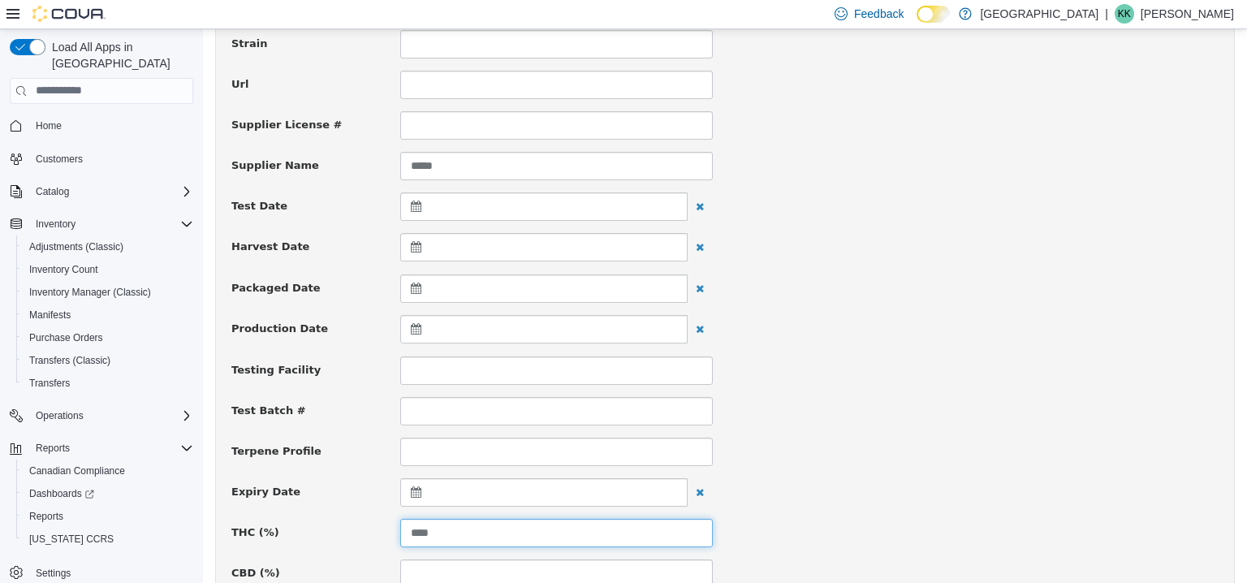
type input "****"
click at [448, 294] on div at bounding box center [543, 288] width 287 height 28
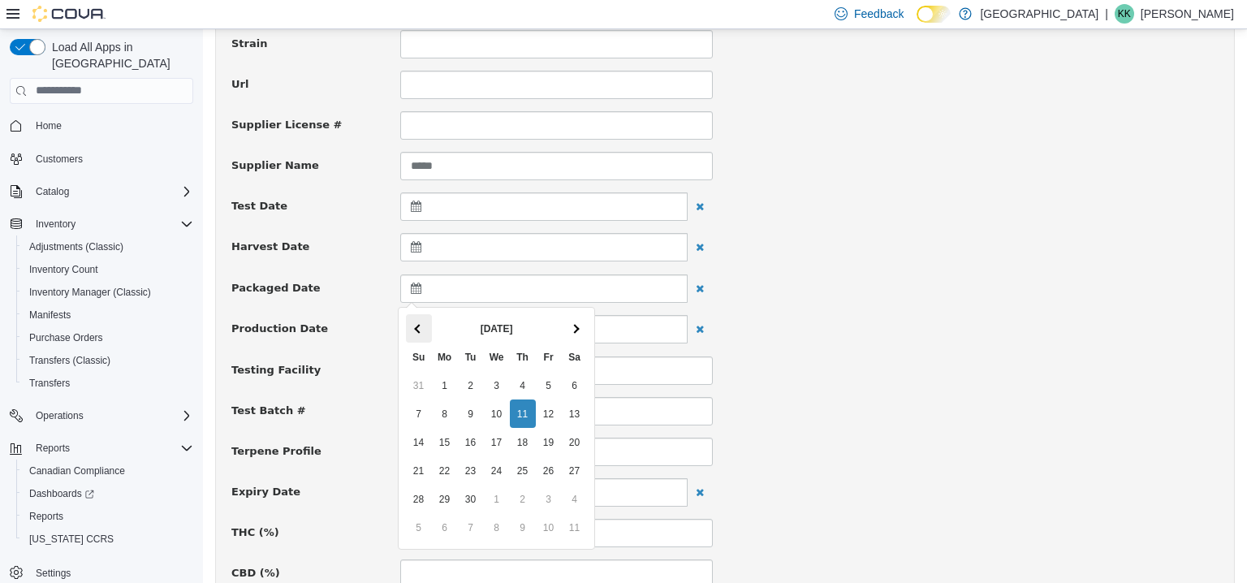
click at [416, 333] on th at bounding box center [419, 327] width 26 height 28
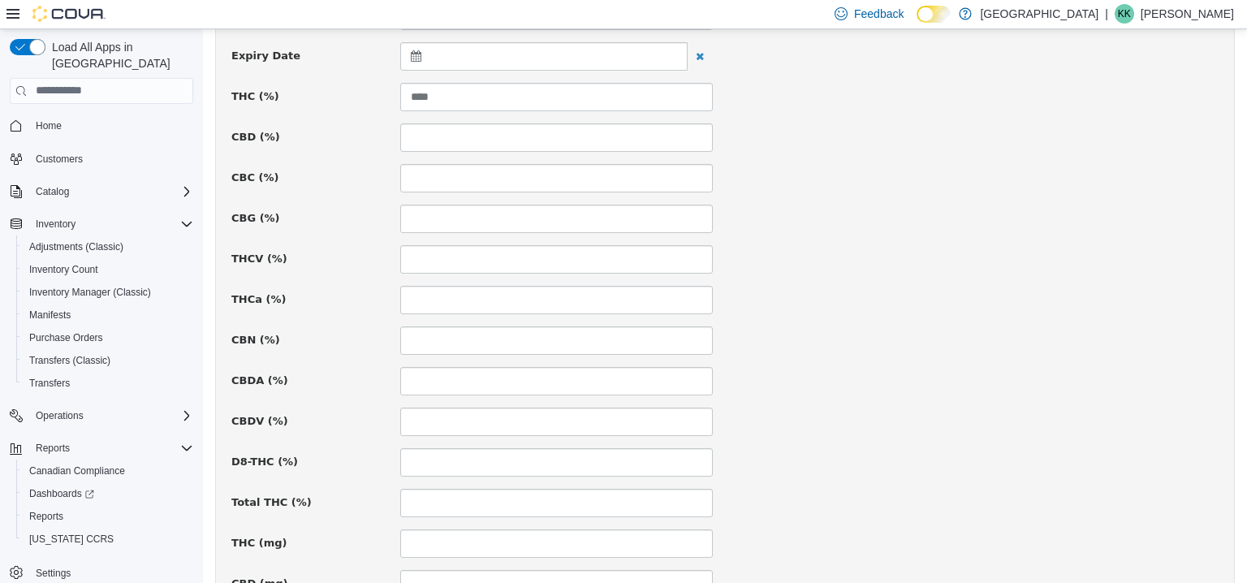
scroll to position [1174, 0]
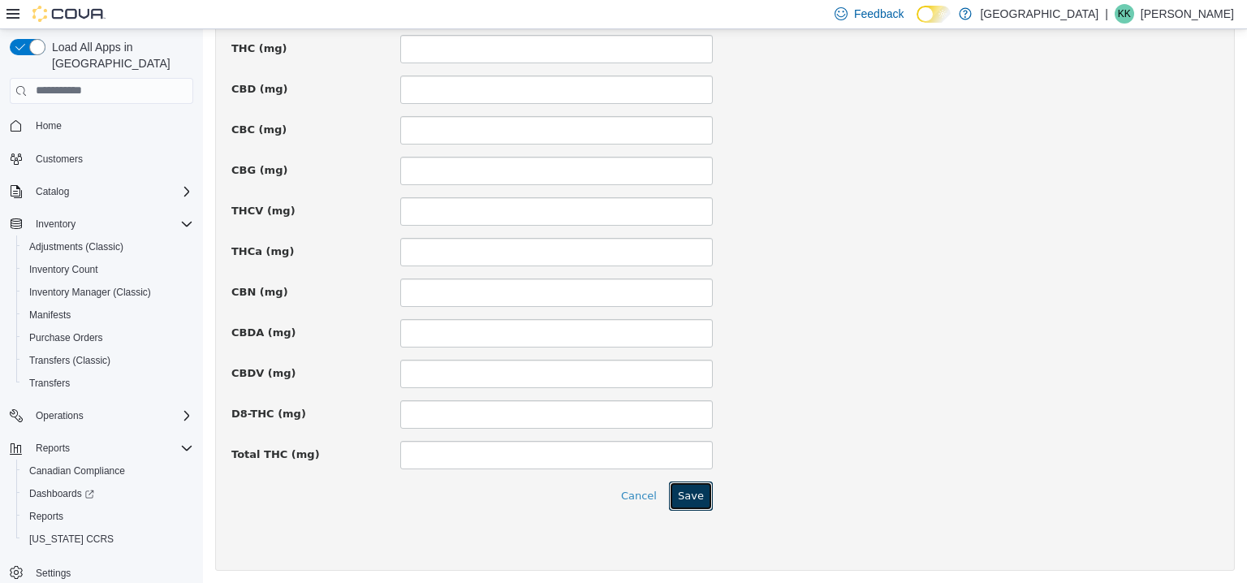
click at [694, 496] on button "Save" at bounding box center [691, 495] width 44 height 29
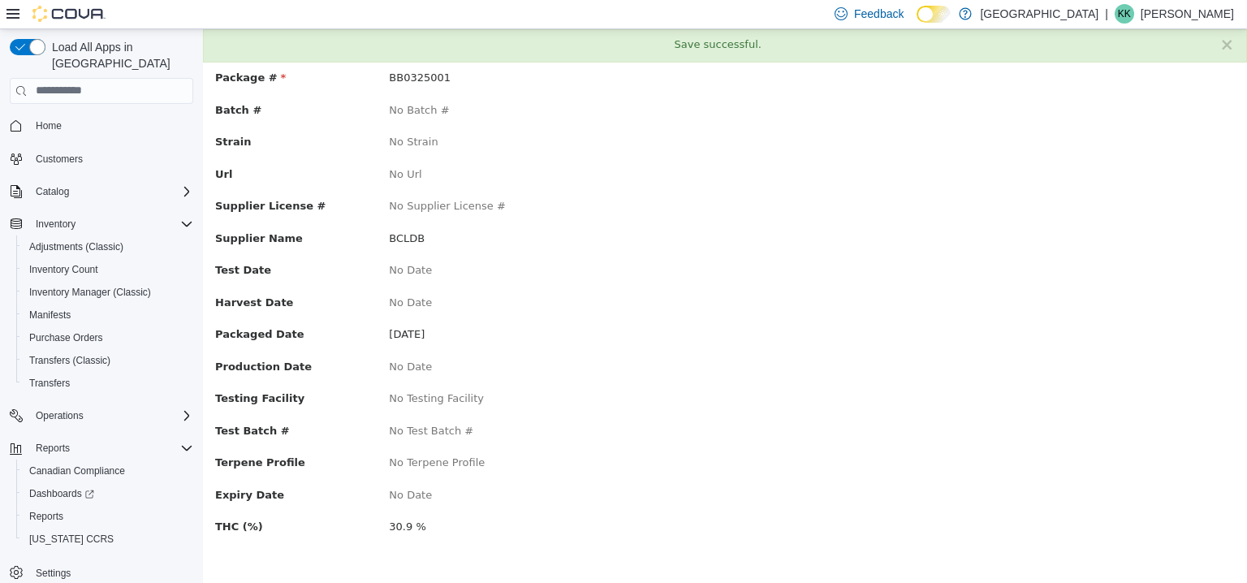
scroll to position [0, 0]
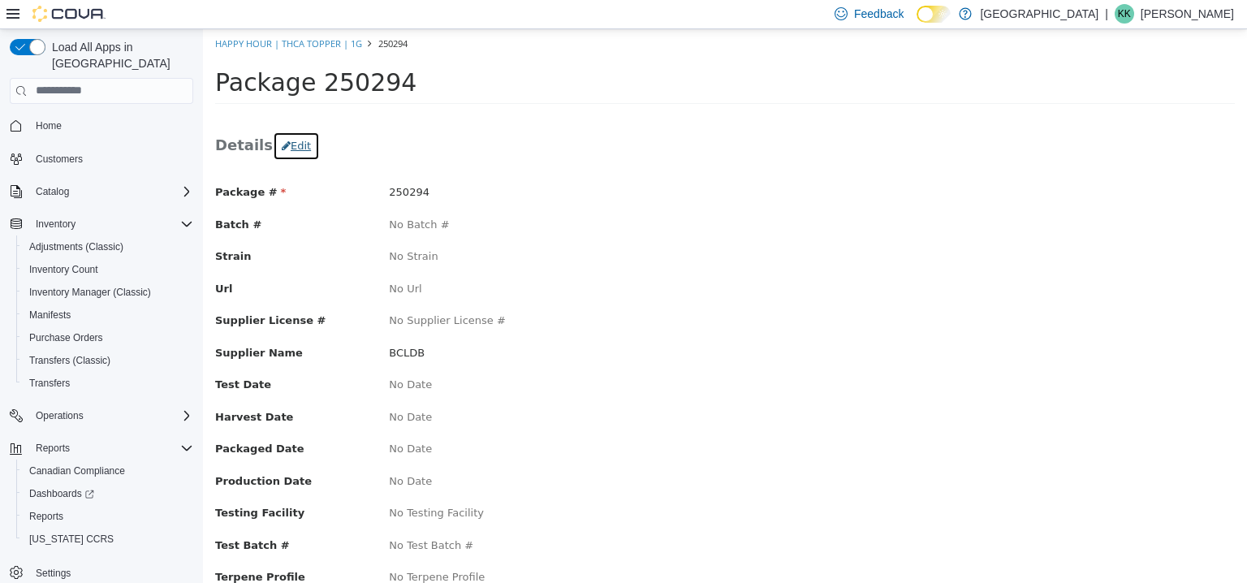
click at [298, 150] on button "Edit" at bounding box center [296, 145] width 47 height 29
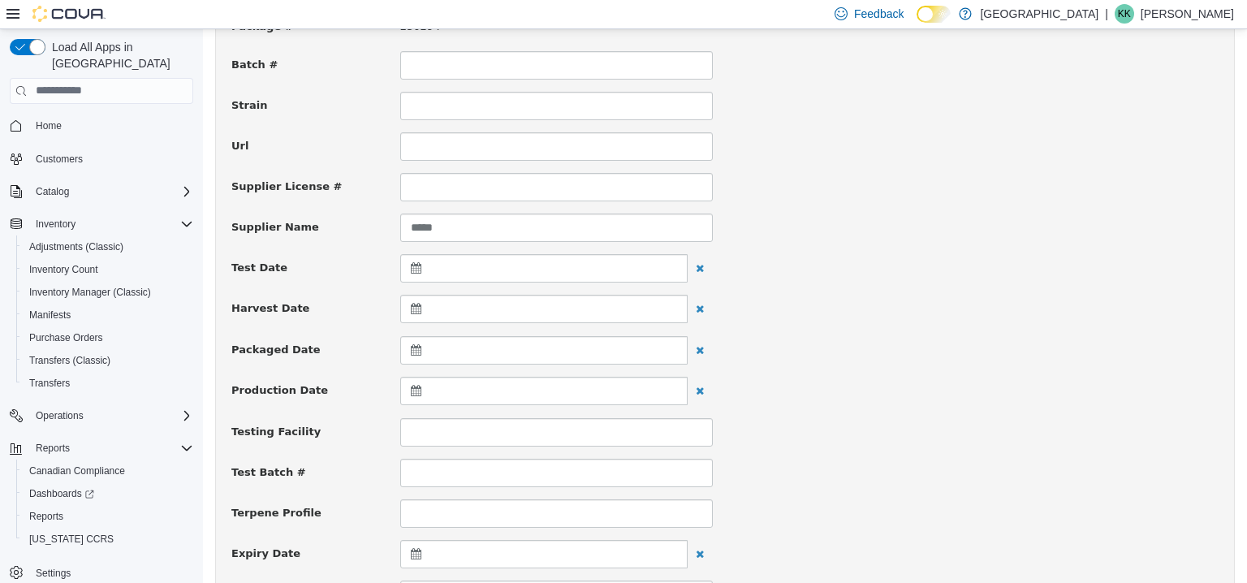
scroll to position [244, 0]
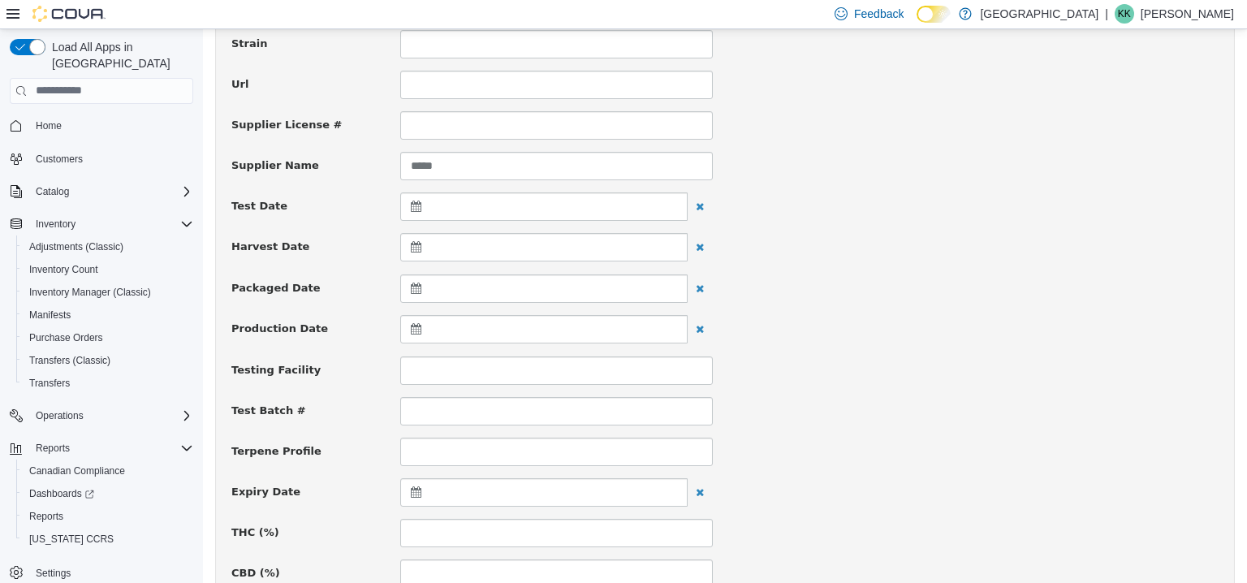
click at [416, 289] on icon at bounding box center [419, 287] width 17 height 11
click at [417, 320] on th at bounding box center [419, 327] width 26 height 28
drag, startPoint x: 487, startPoint y: 410, endPoint x: 500, endPoint y: 401, distance: 15.8
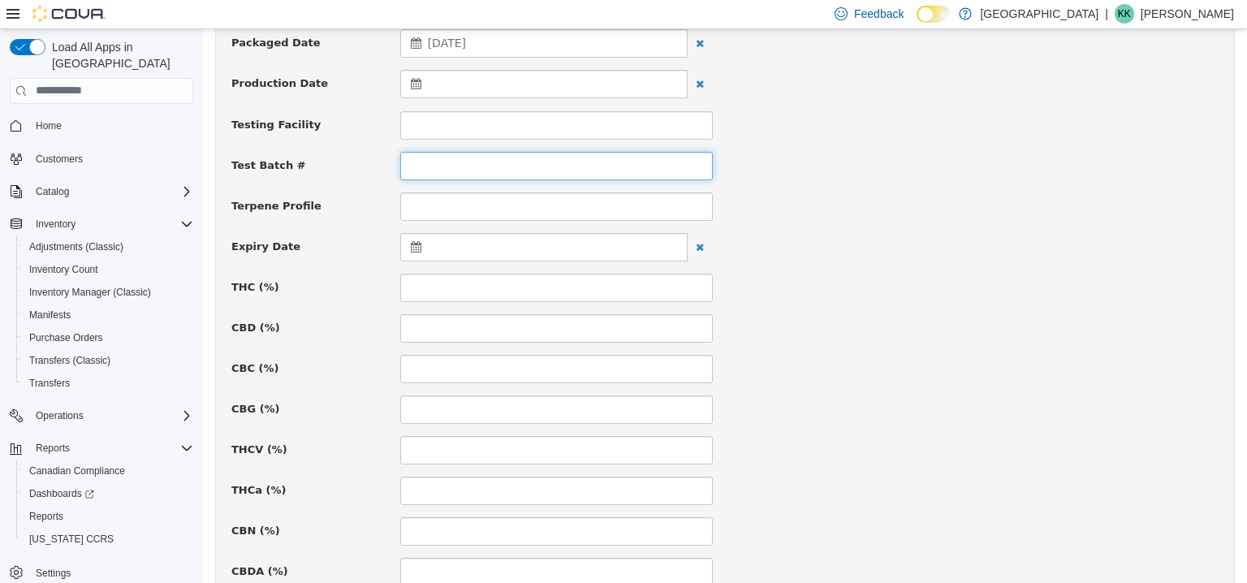
scroll to position [487, 0]
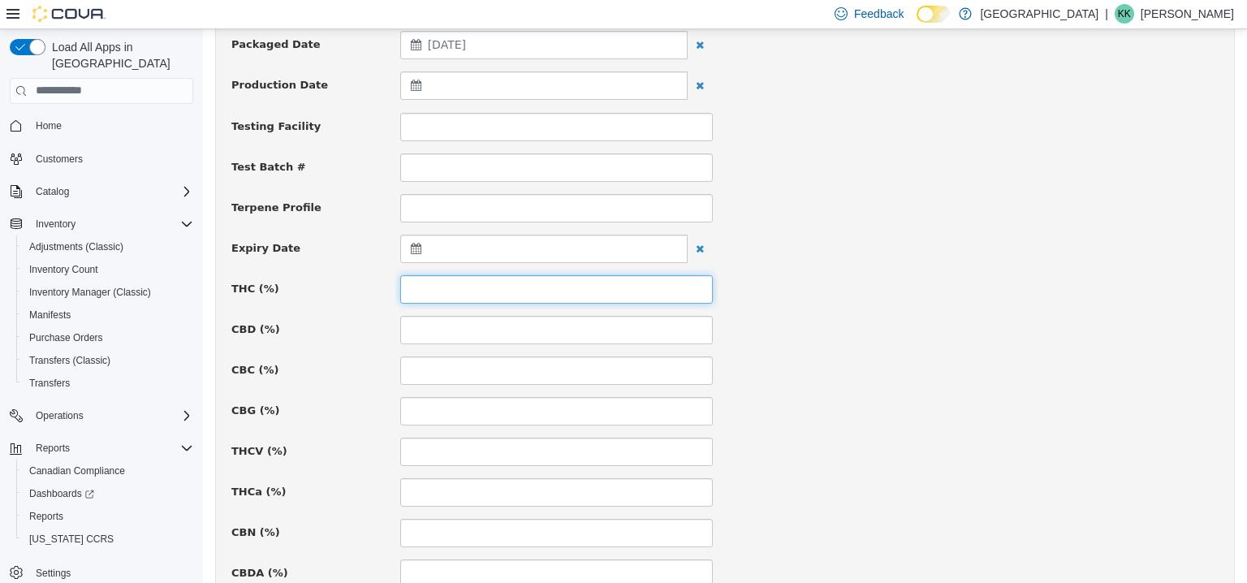
click at [457, 287] on input at bounding box center [556, 288] width 313 height 28
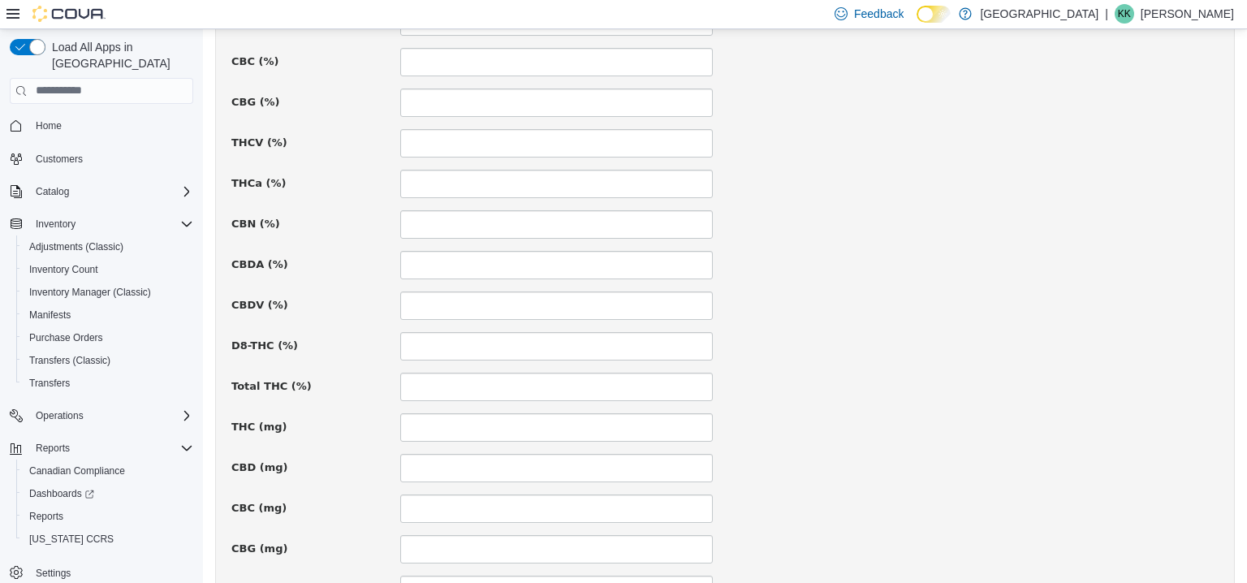
scroll to position [1174, 0]
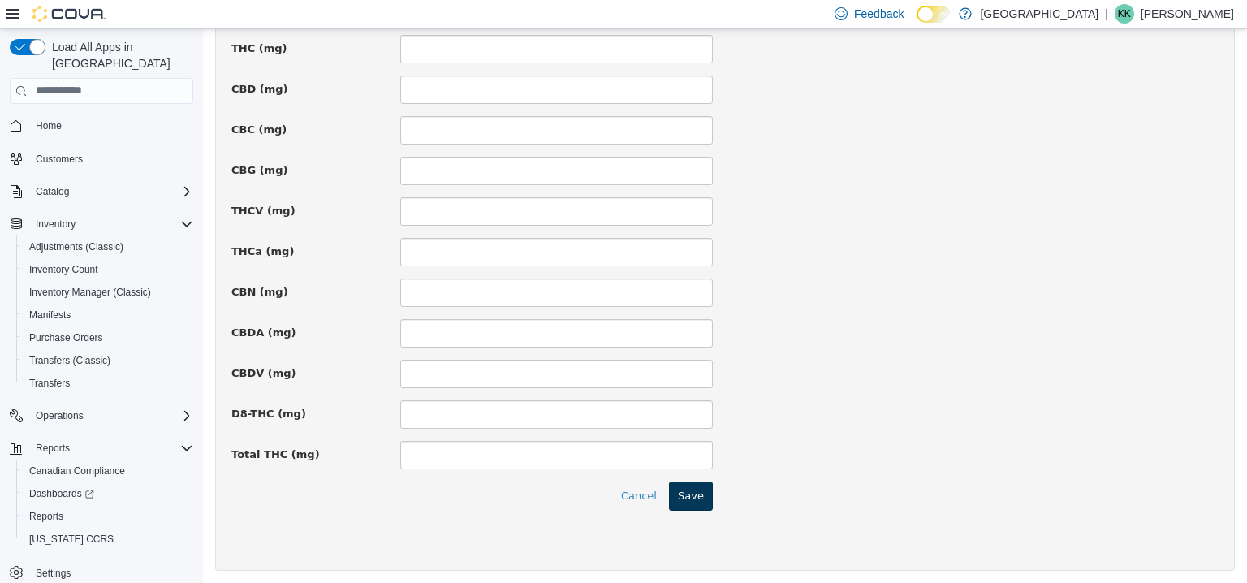
type input "****"
click at [705, 492] on button "Save" at bounding box center [691, 495] width 44 height 29
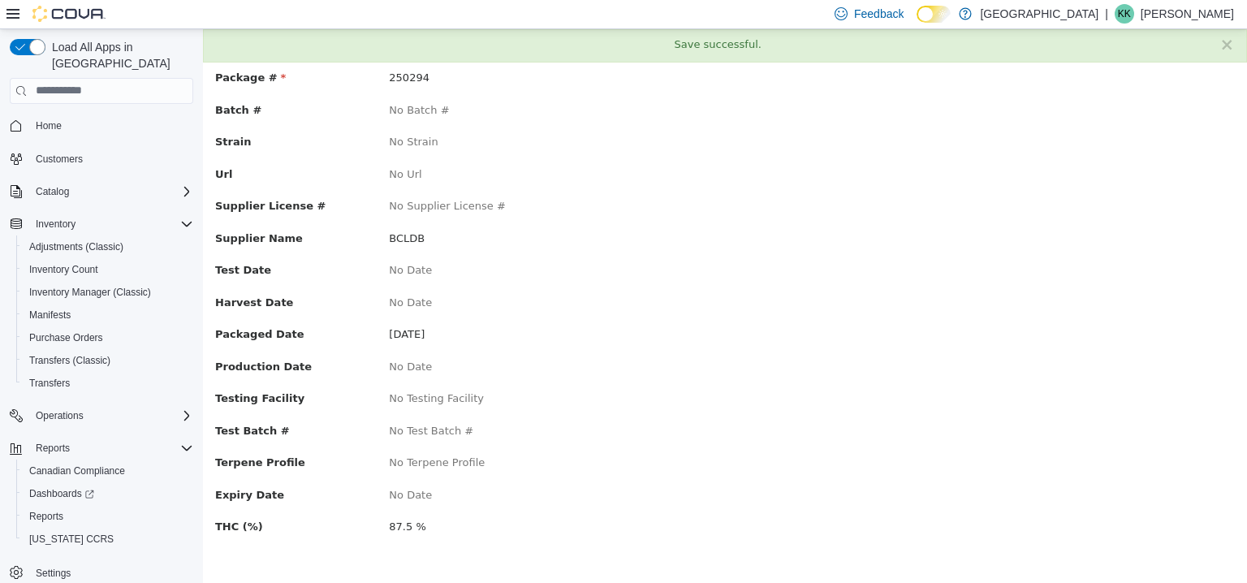
scroll to position [0, 0]
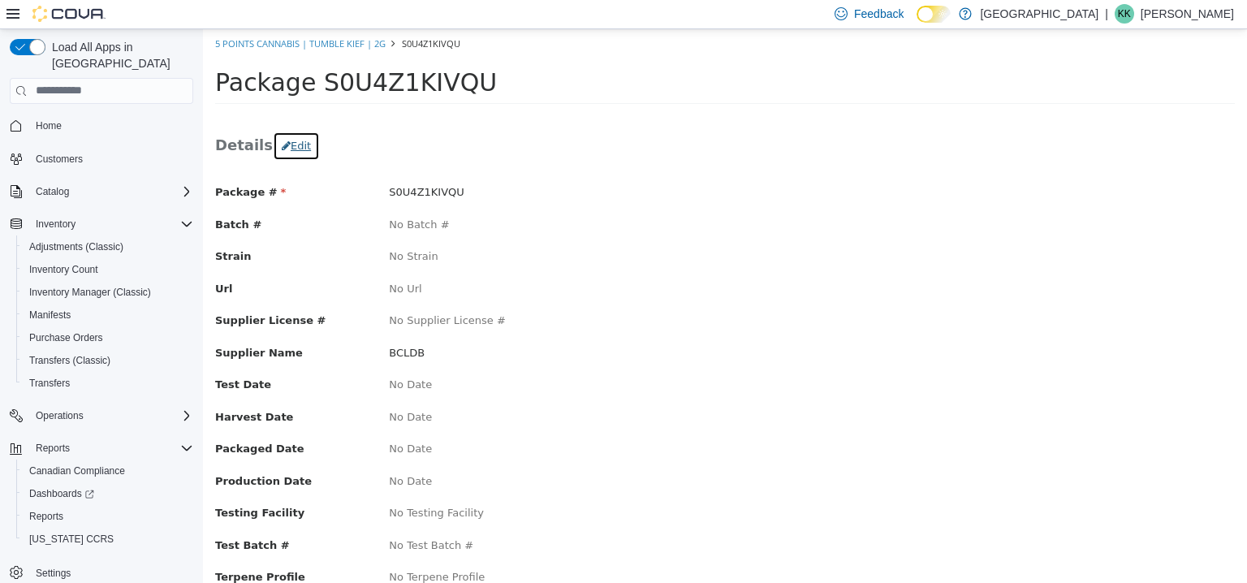
click at [300, 145] on button "Edit" at bounding box center [296, 145] width 47 height 29
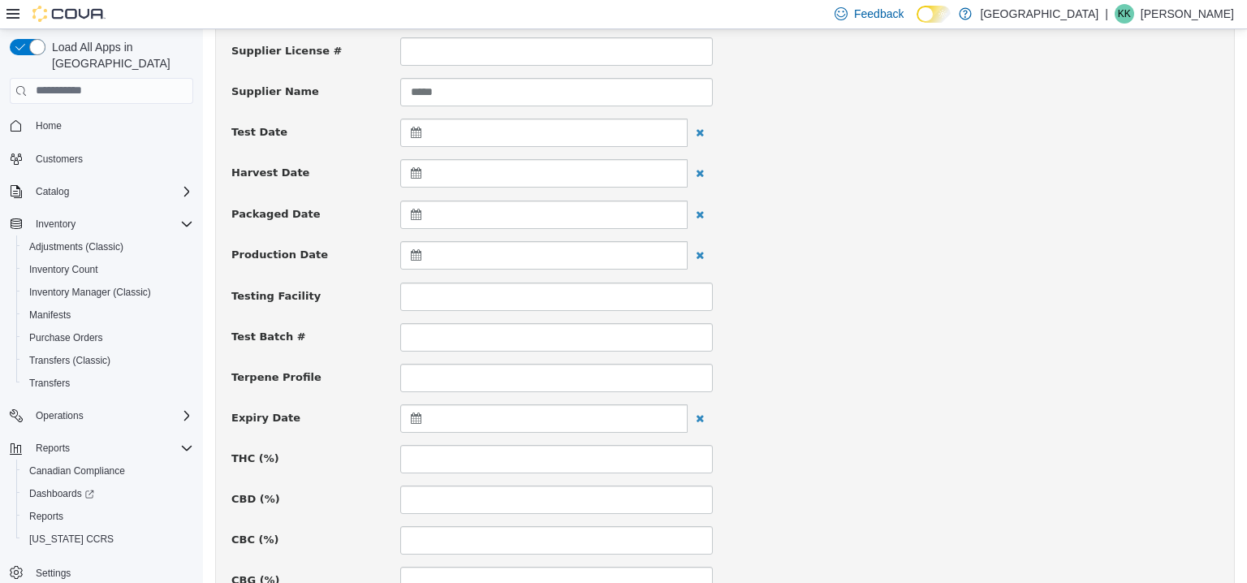
scroll to position [325, 0]
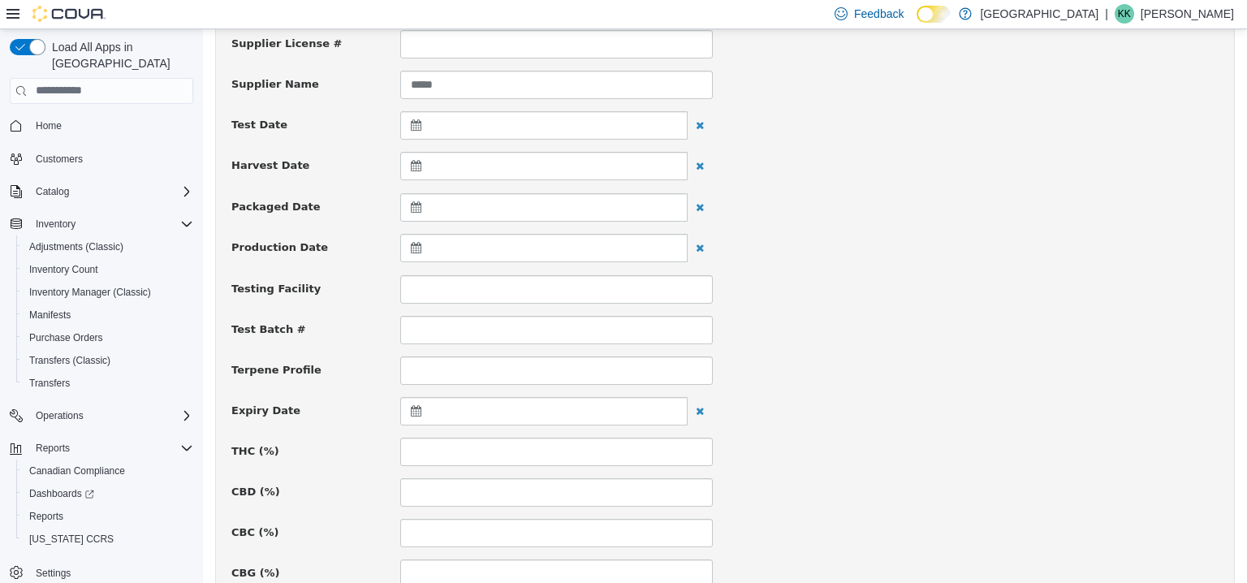
click at [412, 209] on icon at bounding box center [419, 206] width 17 height 11
click at [415, 245] on span at bounding box center [418, 246] width 9 height 9
click at [500, 437] on input at bounding box center [556, 451] width 313 height 28
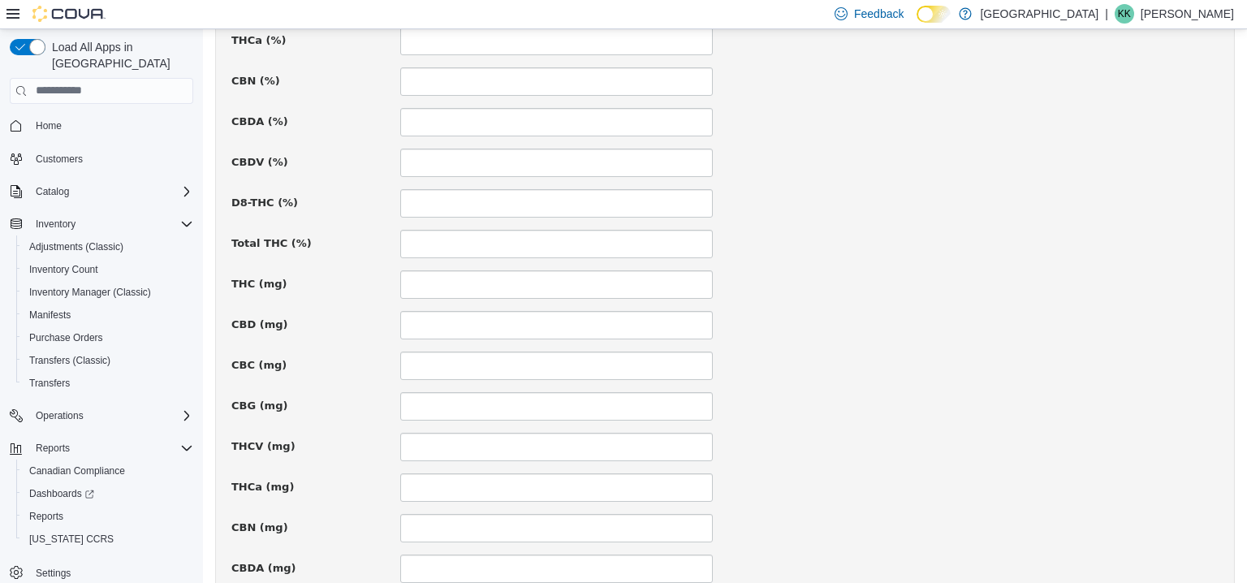
scroll to position [1174, 0]
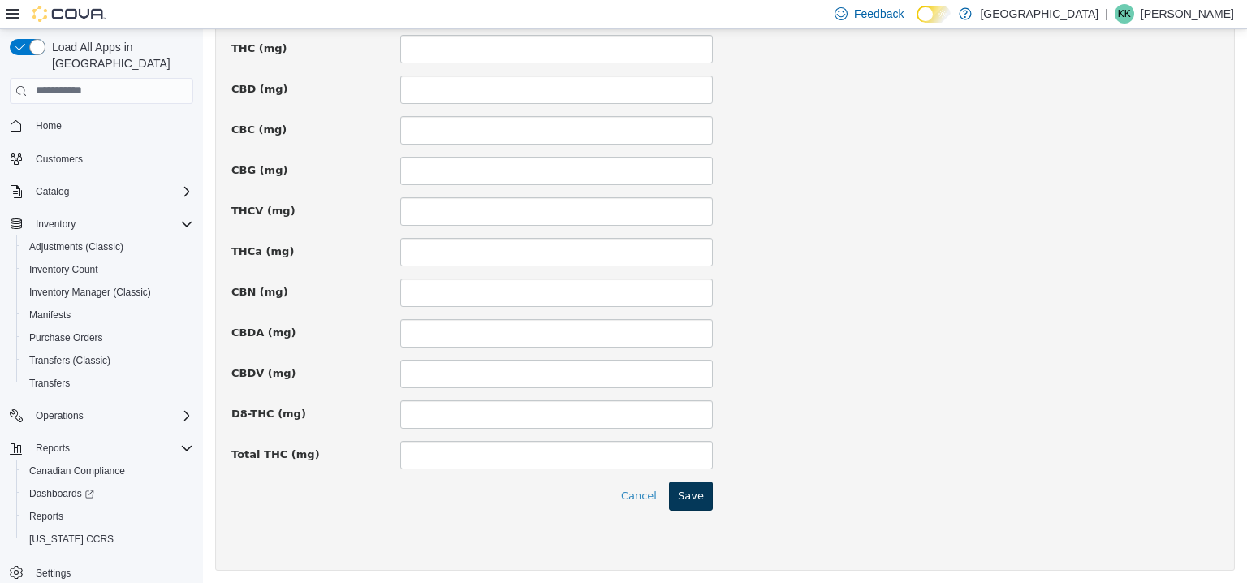
type input "**"
click at [688, 486] on button "Save" at bounding box center [691, 495] width 44 height 29
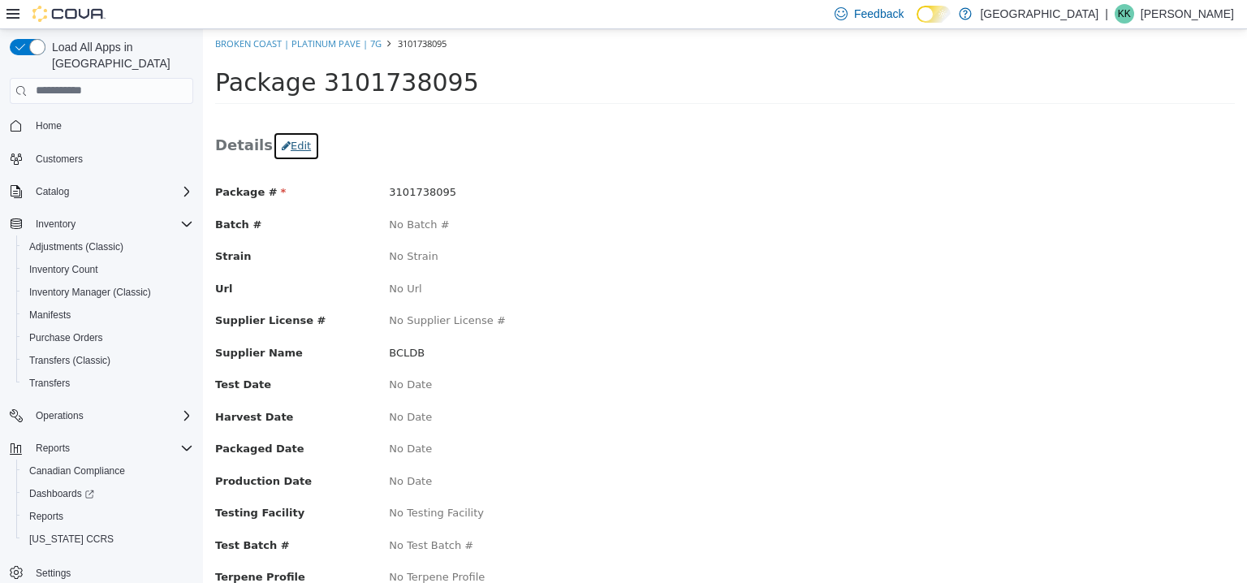
click at [299, 151] on button "Edit" at bounding box center [296, 145] width 47 height 29
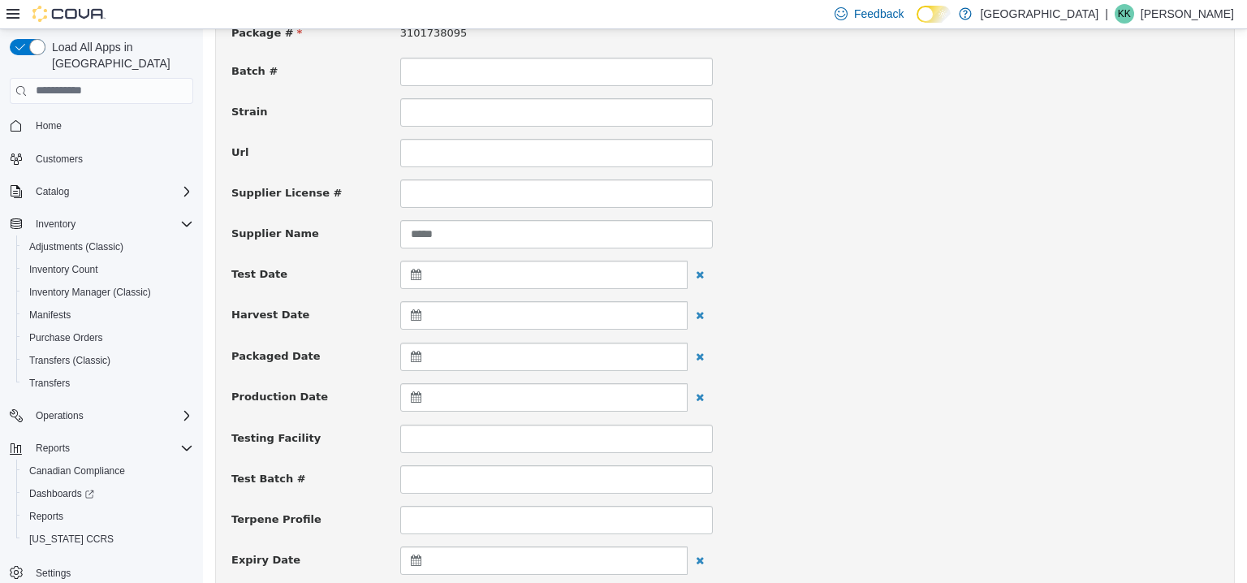
scroll to position [244, 0]
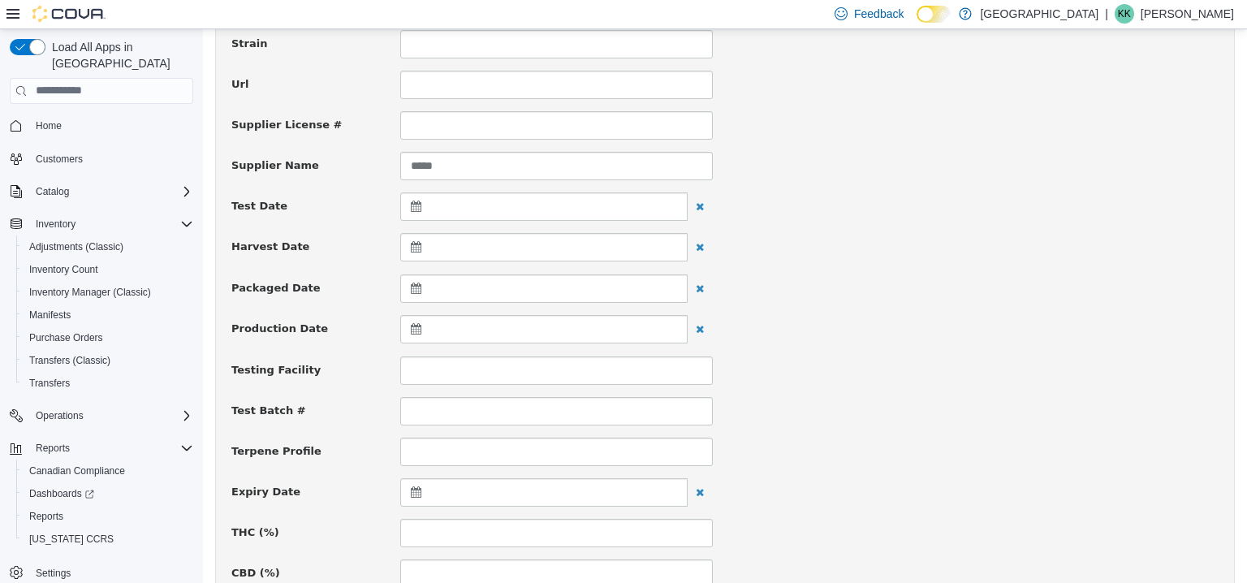
click at [412, 290] on icon at bounding box center [419, 287] width 17 height 11
click at [421, 331] on th at bounding box center [419, 327] width 26 height 28
click at [421, 328] on span at bounding box center [418, 327] width 9 height 9
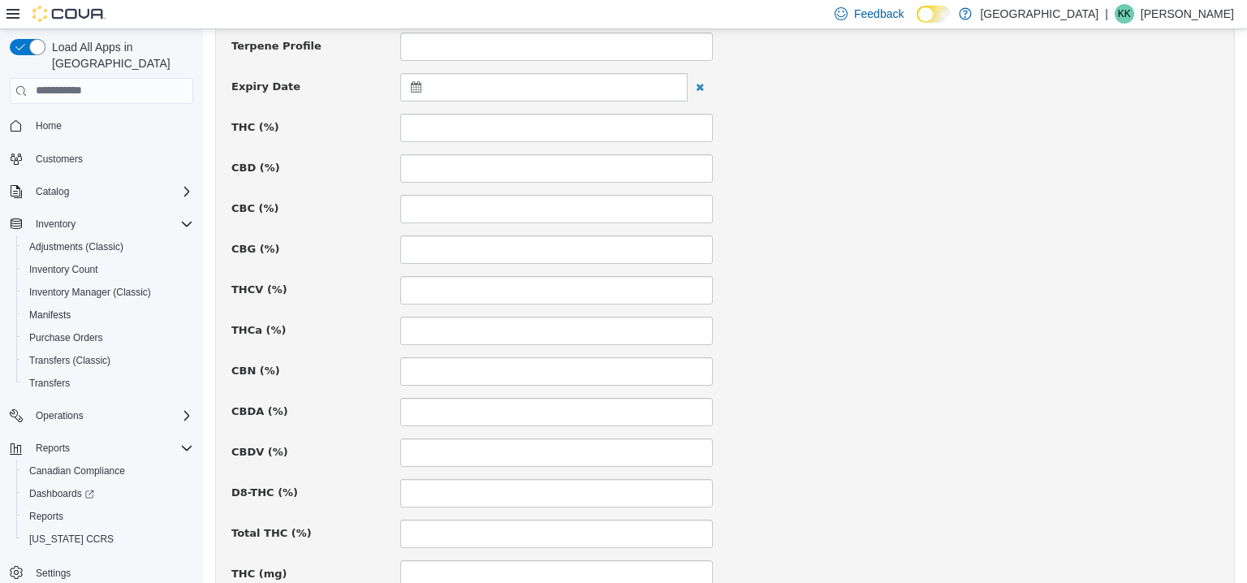
scroll to position [649, 0]
click at [469, 134] on input at bounding box center [556, 126] width 313 height 28
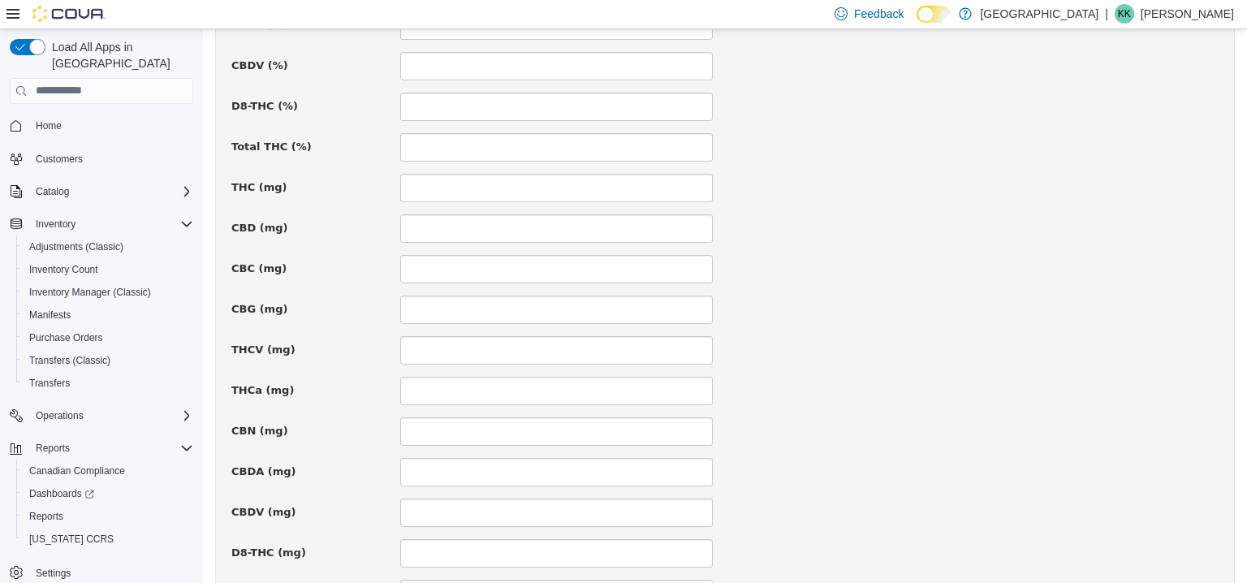
scroll to position [1174, 0]
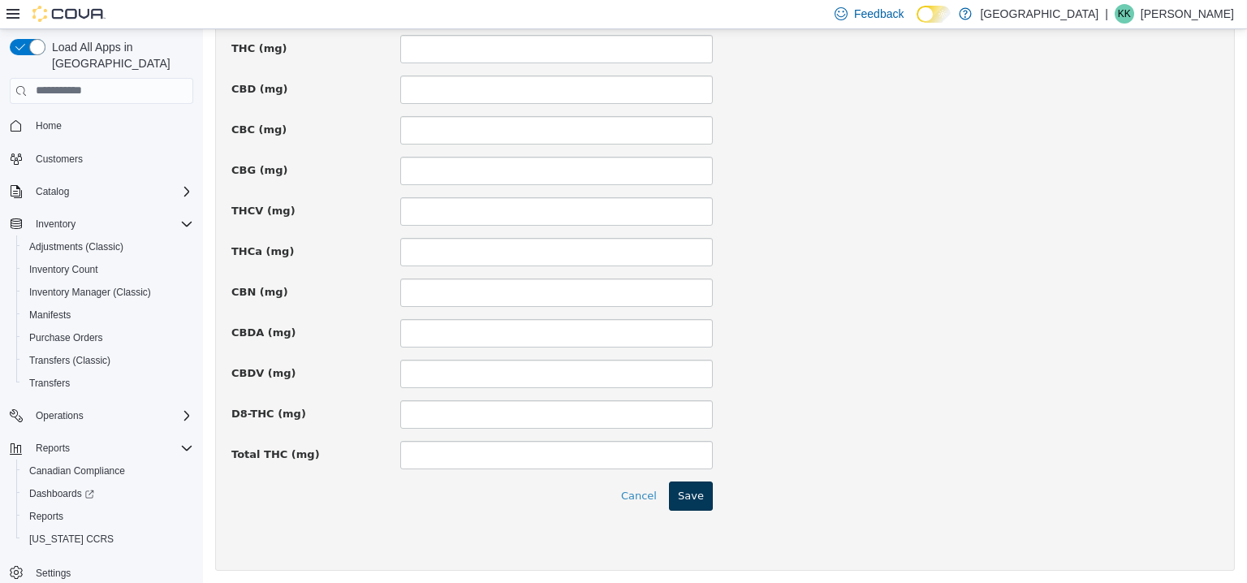
type input "****"
click at [689, 489] on button "Save" at bounding box center [691, 495] width 44 height 29
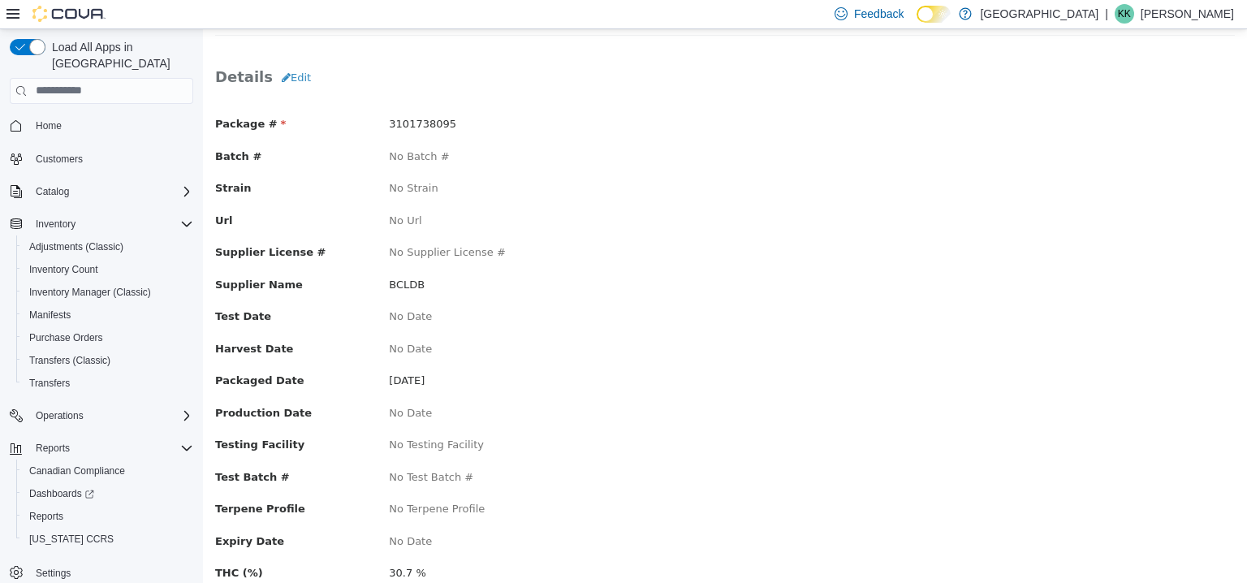
scroll to position [113, 0]
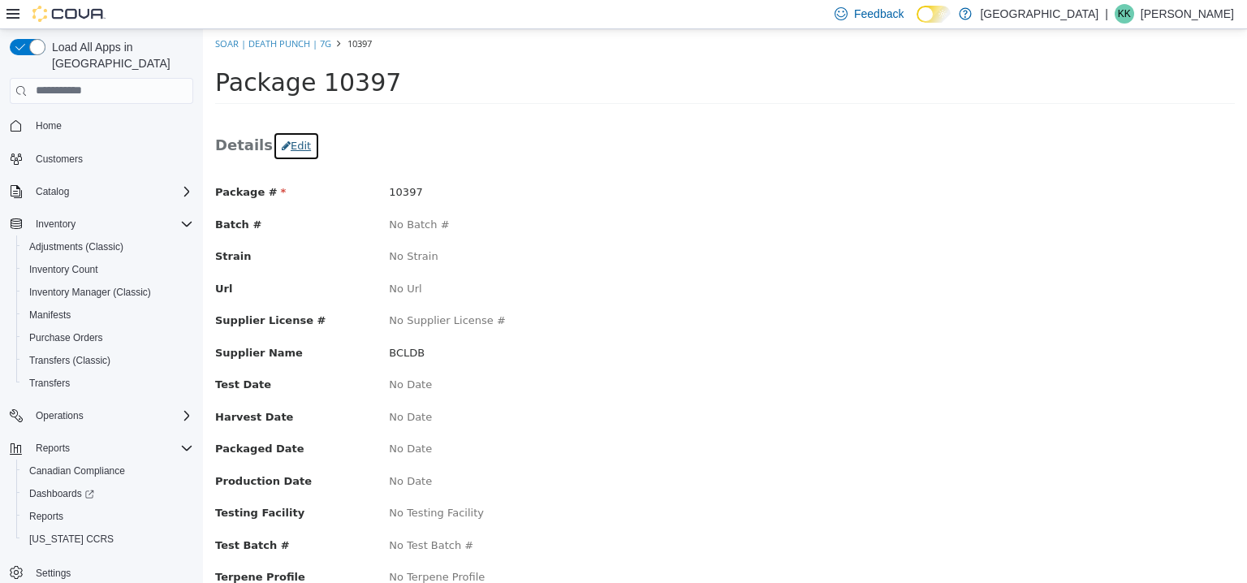
click at [295, 148] on button "Edit" at bounding box center [296, 145] width 47 height 29
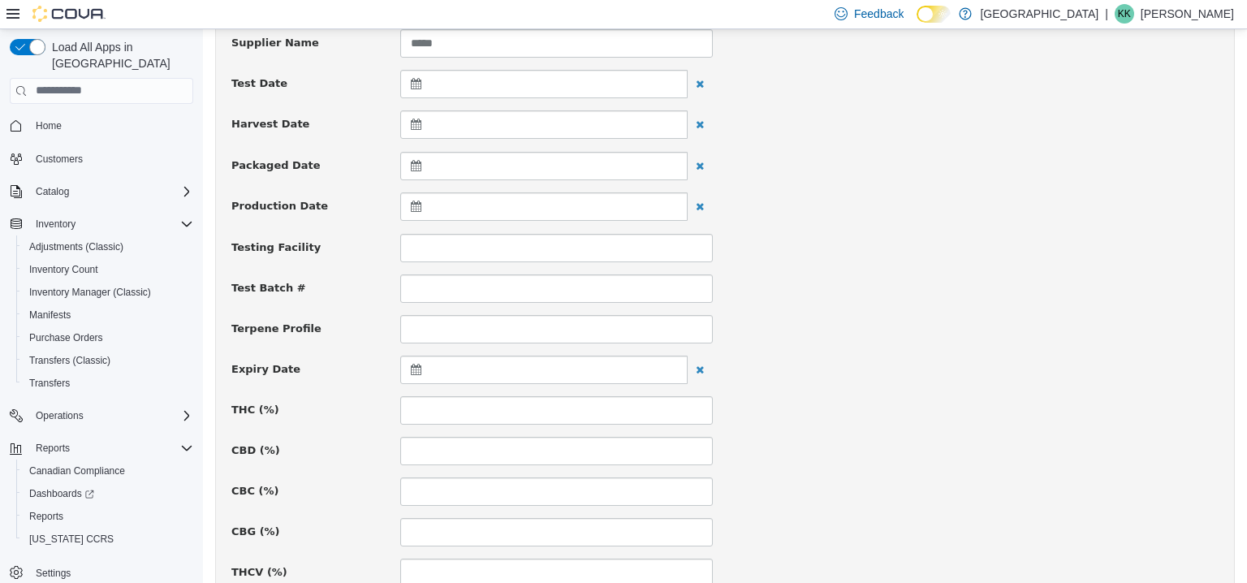
scroll to position [406, 0]
click at [411, 123] on icon at bounding box center [419, 124] width 17 height 11
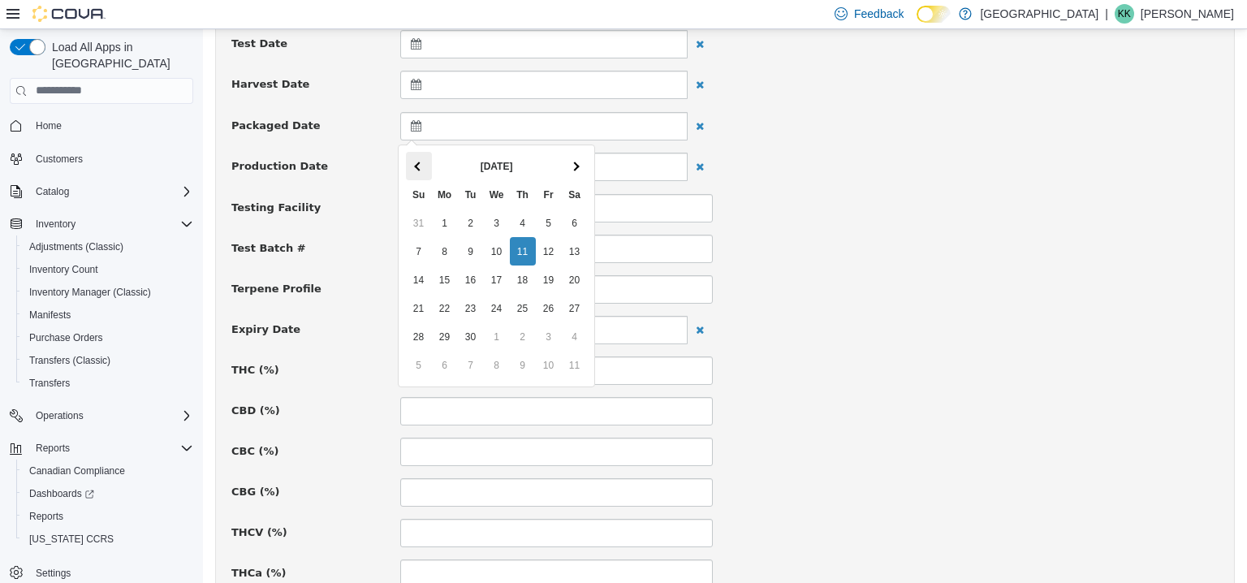
click at [415, 166] on span at bounding box center [418, 165] width 9 height 9
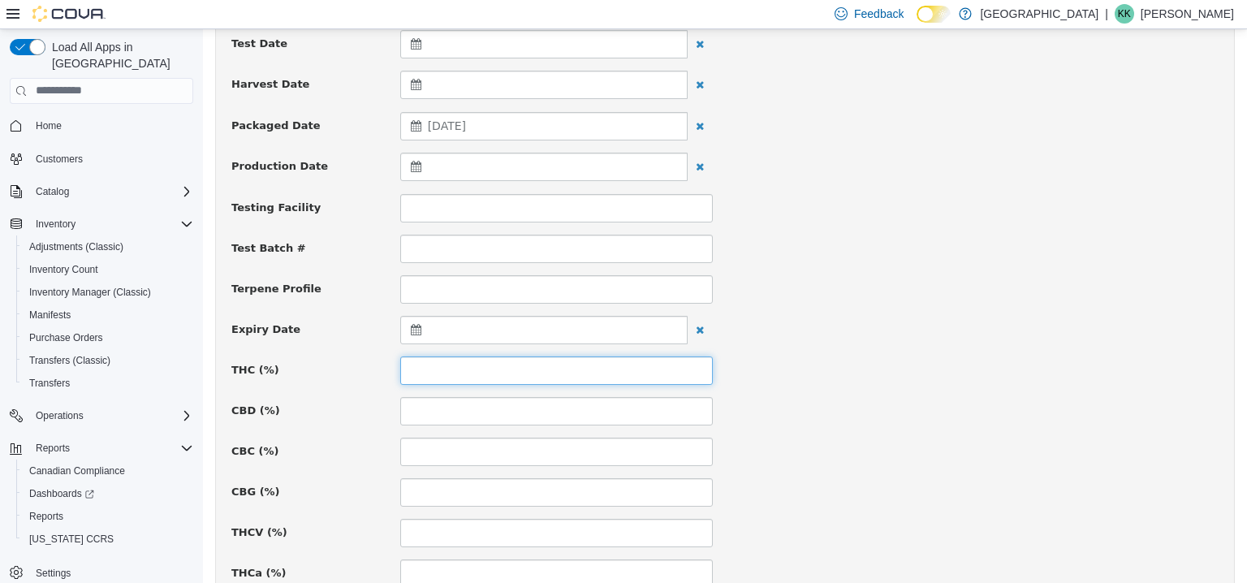
click at [435, 364] on input at bounding box center [556, 370] width 313 height 28
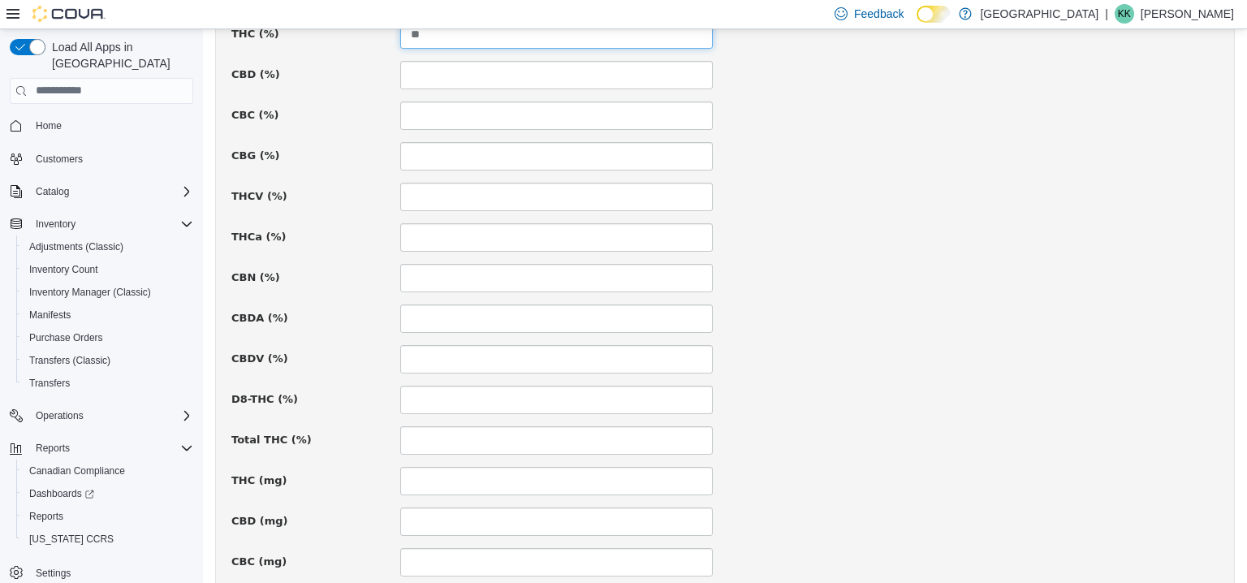
scroll to position [1174, 0]
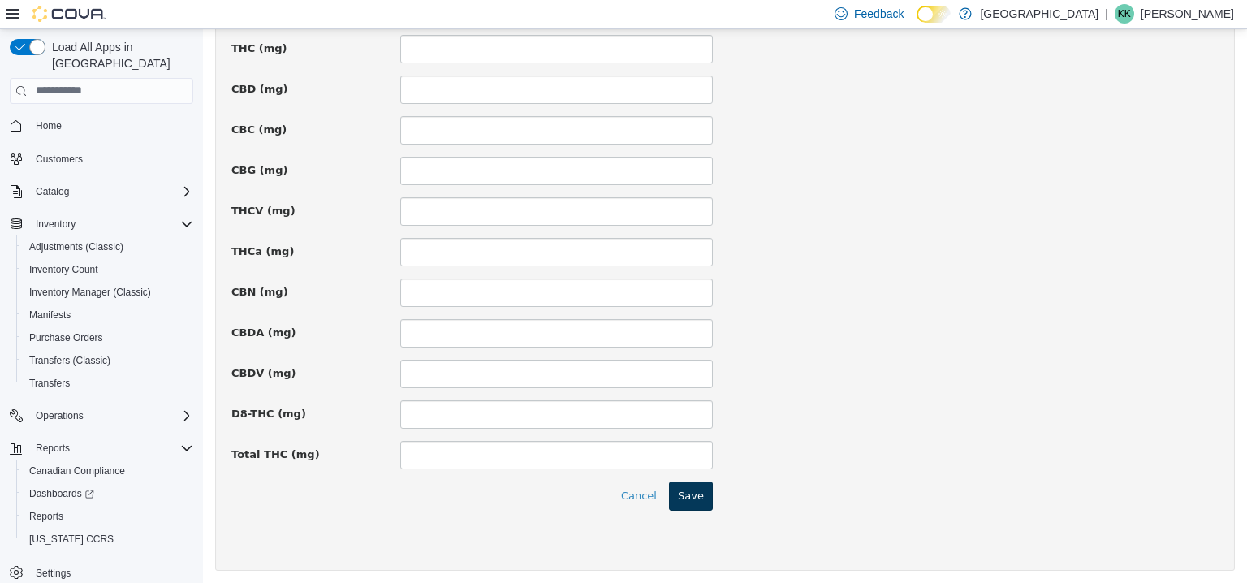
type input "**"
click at [682, 496] on button "Save" at bounding box center [691, 495] width 44 height 29
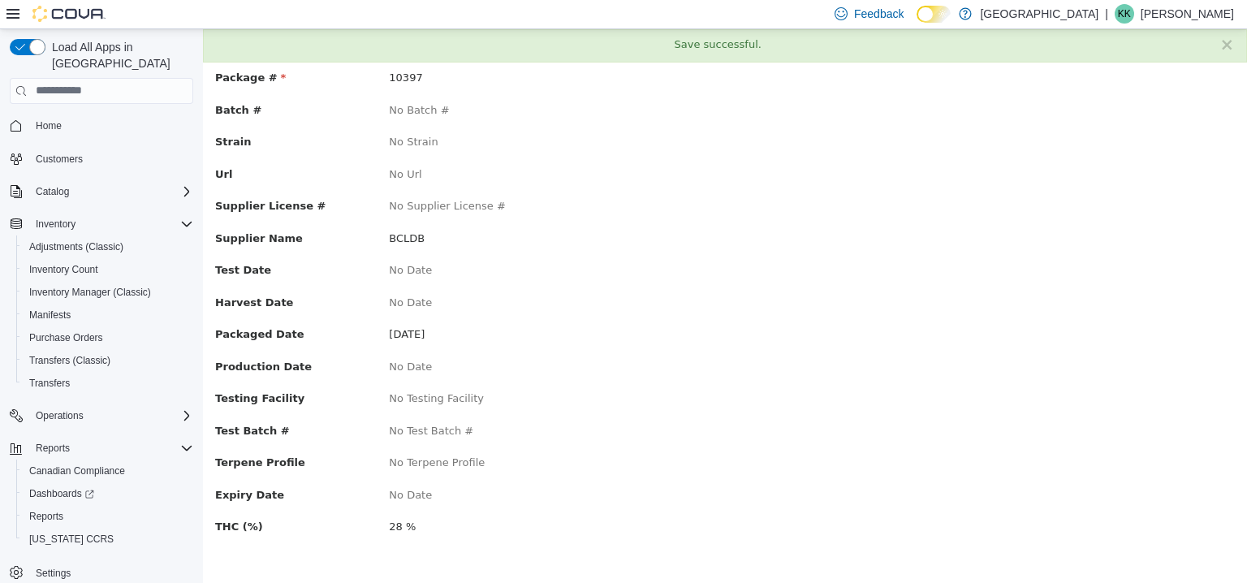
scroll to position [0, 0]
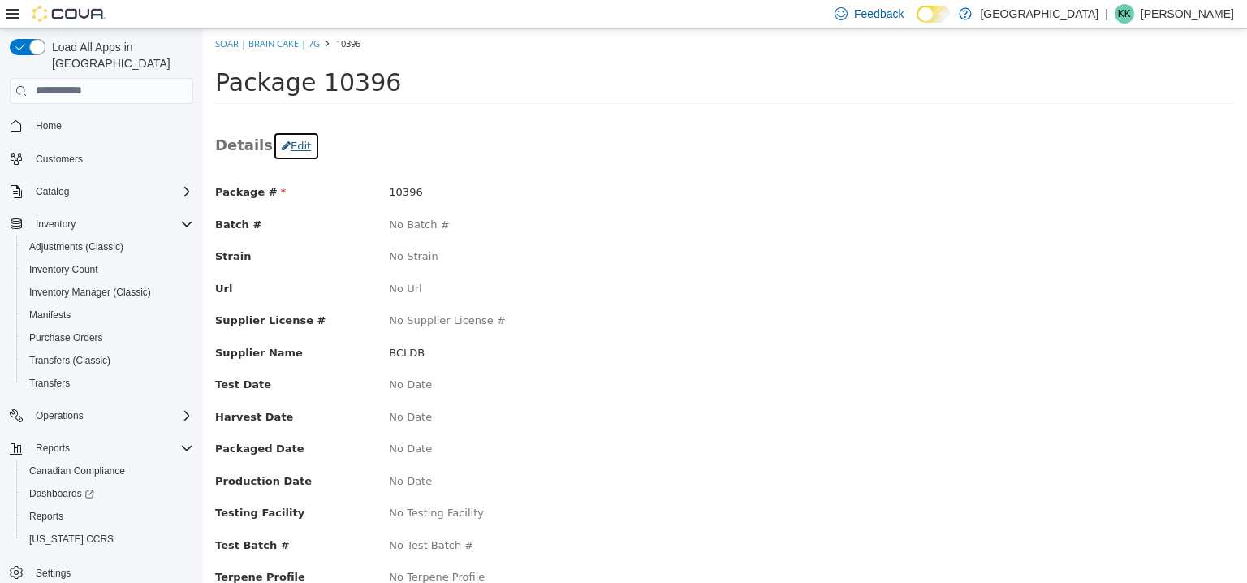
drag, startPoint x: 297, startPoint y: 138, endPoint x: 325, endPoint y: 132, distance: 28.2
click at [297, 139] on button "Edit" at bounding box center [296, 145] width 47 height 29
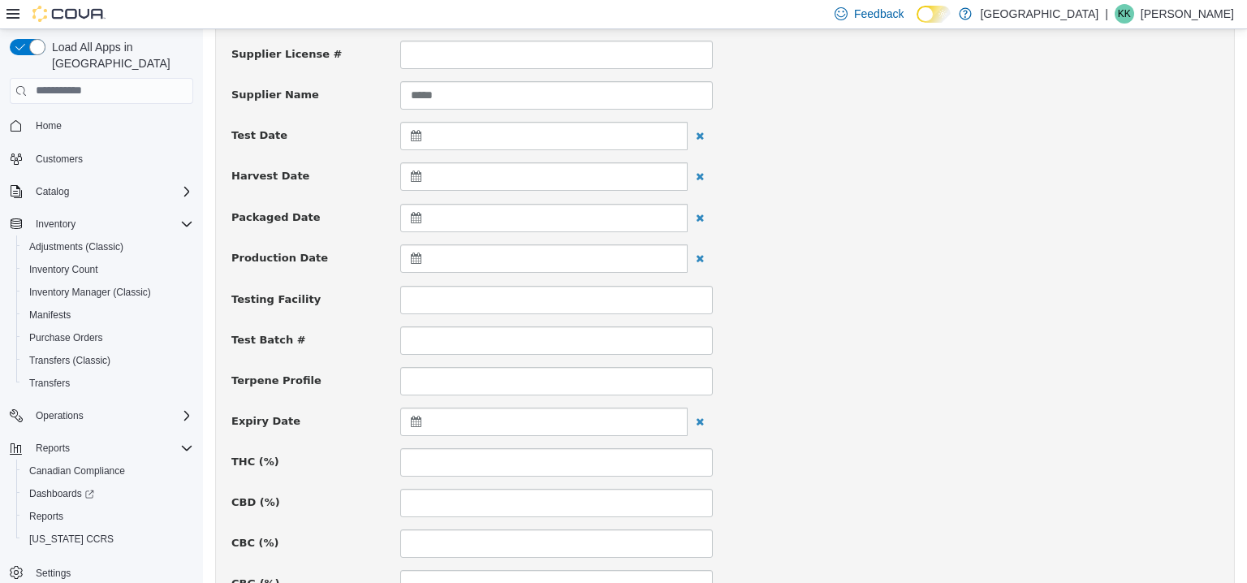
scroll to position [325, 0]
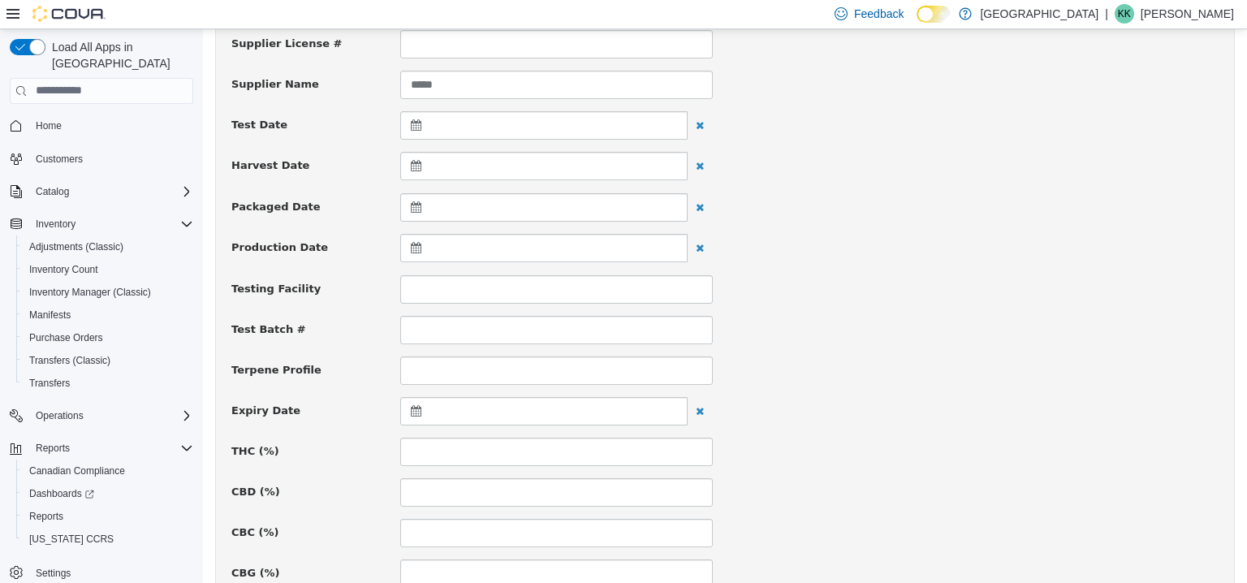
click at [411, 201] on icon at bounding box center [419, 206] width 17 height 11
click at [416, 239] on th at bounding box center [419, 246] width 26 height 28
click at [479, 444] on input at bounding box center [556, 451] width 313 height 28
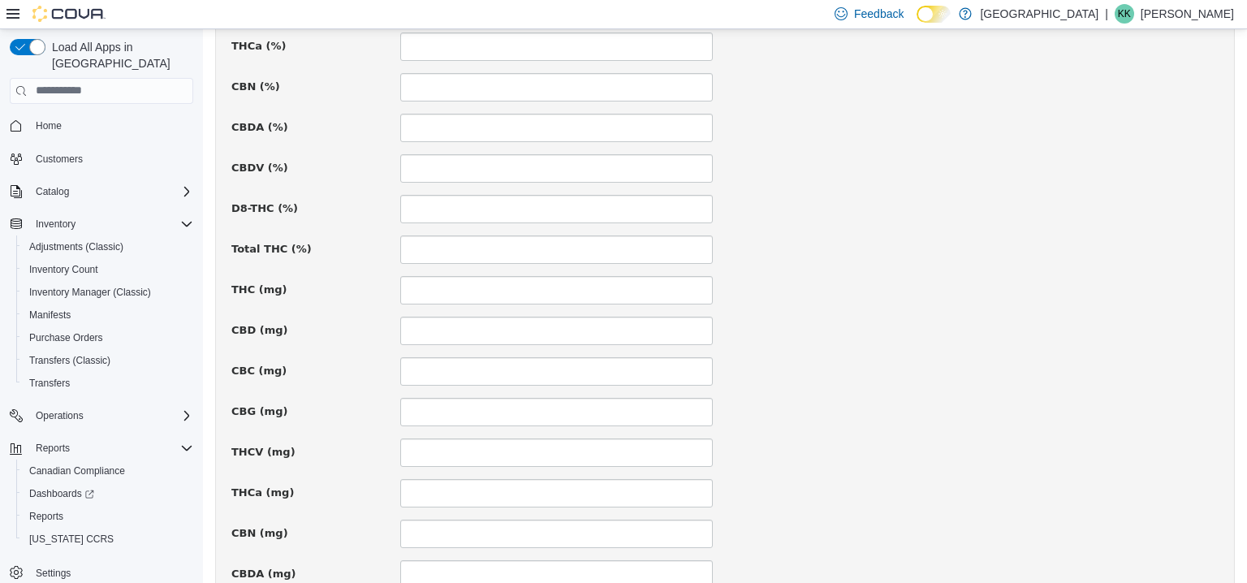
scroll to position [1174, 0]
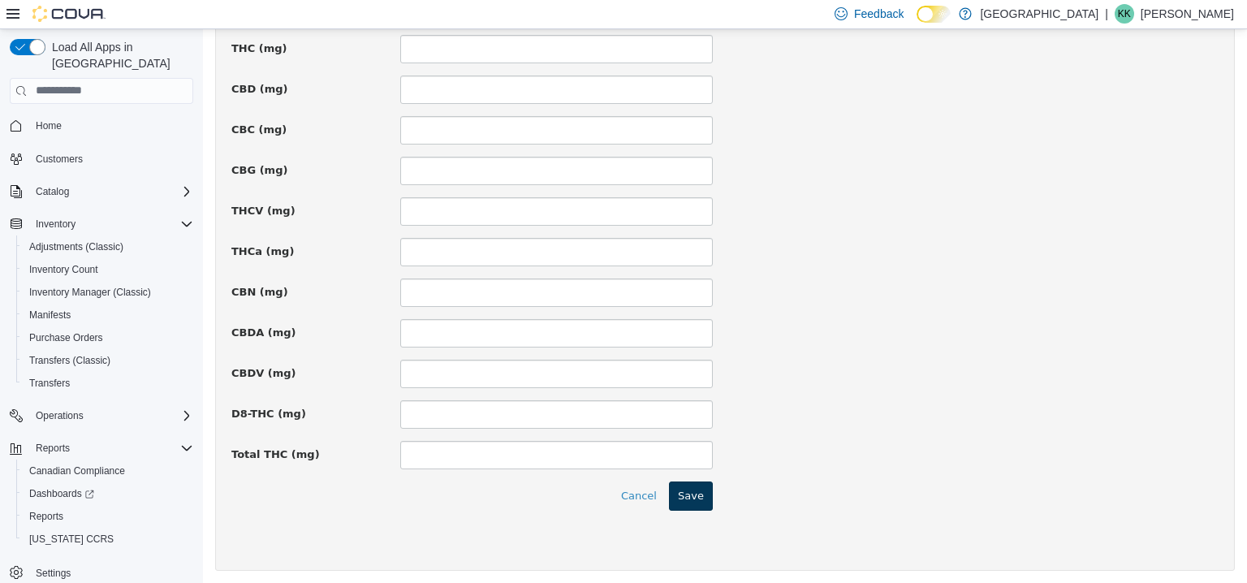
type input "****"
click at [677, 500] on button "Save" at bounding box center [691, 495] width 44 height 29
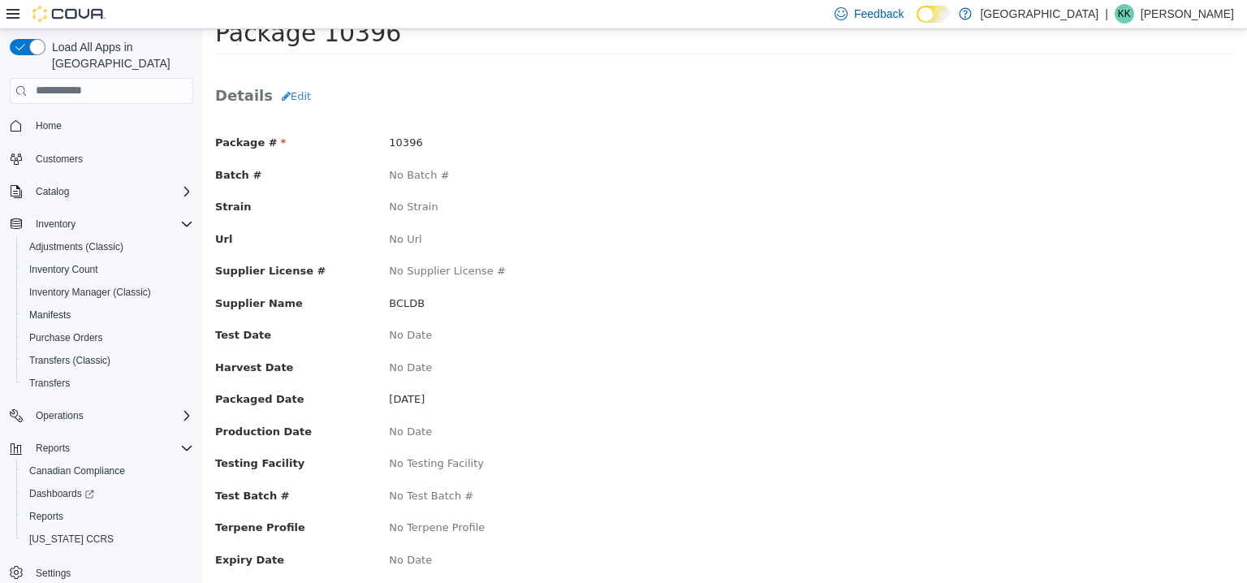
scroll to position [0, 0]
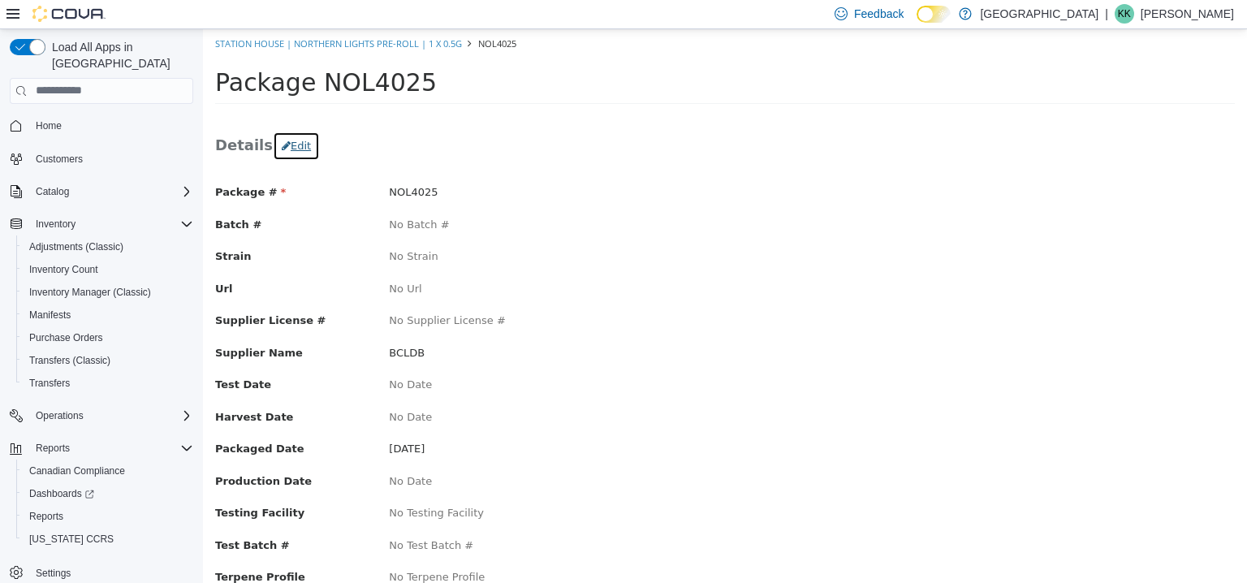
click at [295, 150] on button "Edit" at bounding box center [296, 145] width 47 height 29
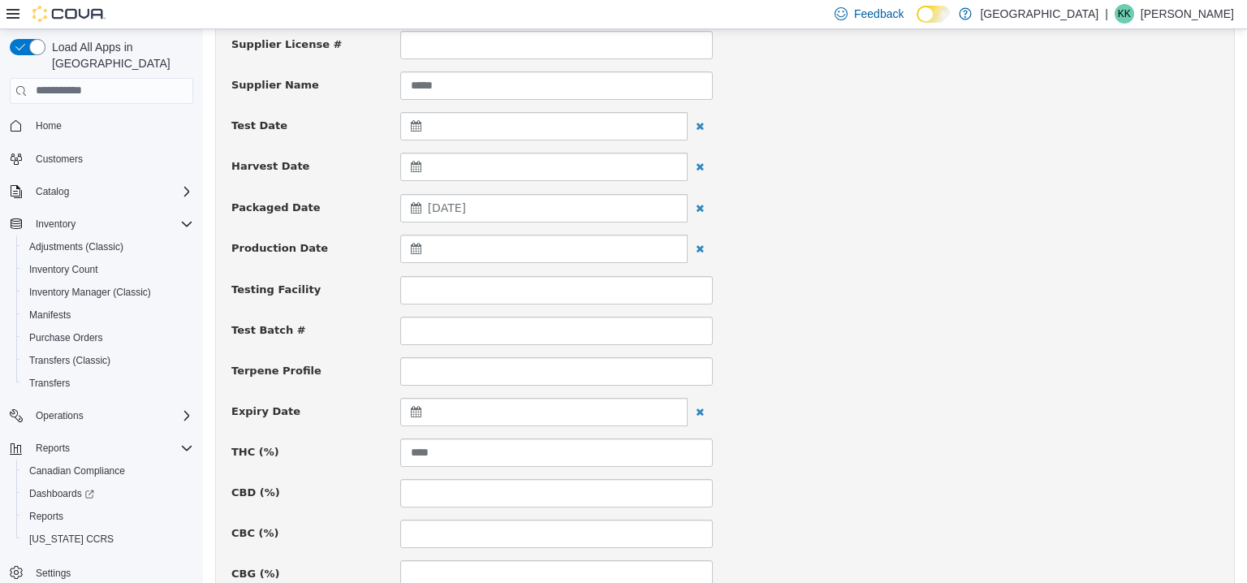
scroll to position [325, 0]
click at [416, 210] on icon at bounding box center [419, 206] width 17 height 11
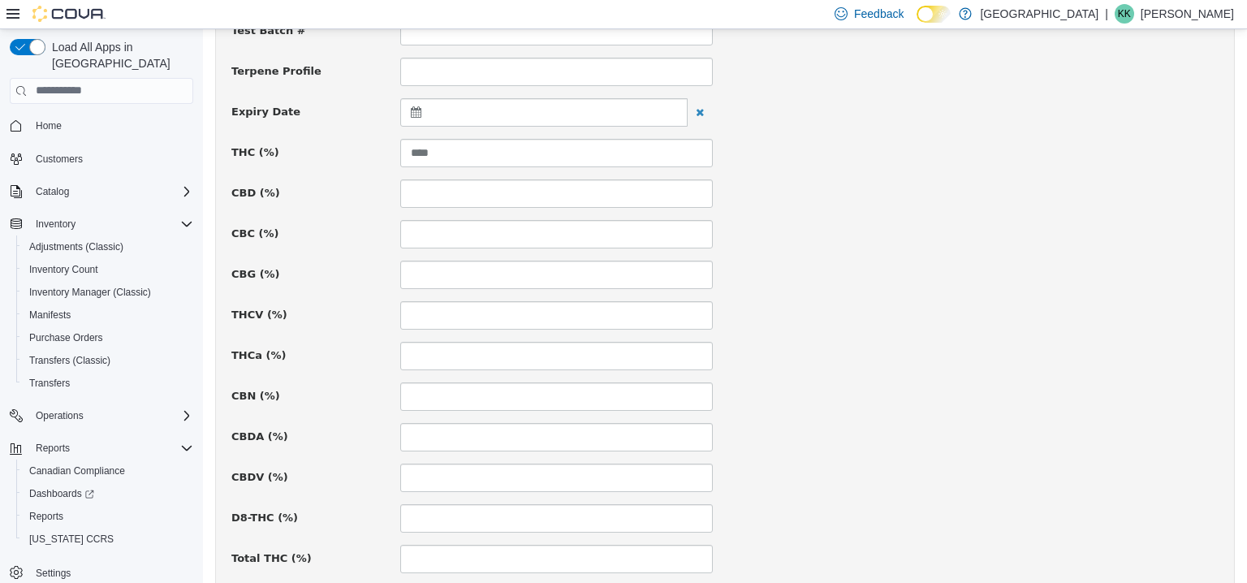
scroll to position [1174, 0]
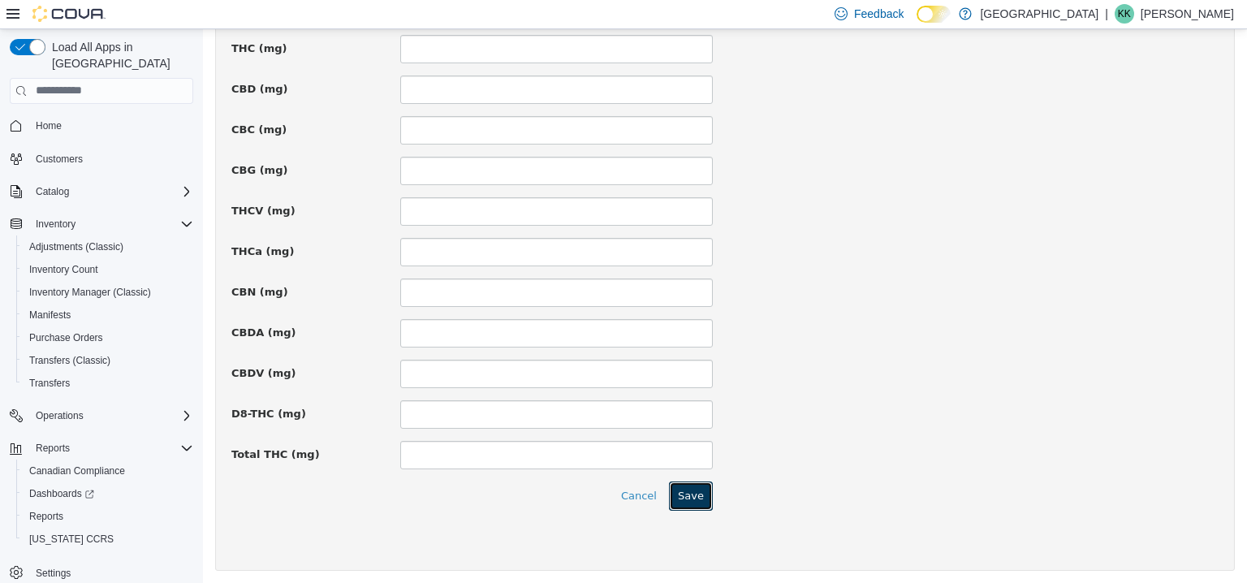
click at [695, 505] on button "Save" at bounding box center [691, 495] width 44 height 29
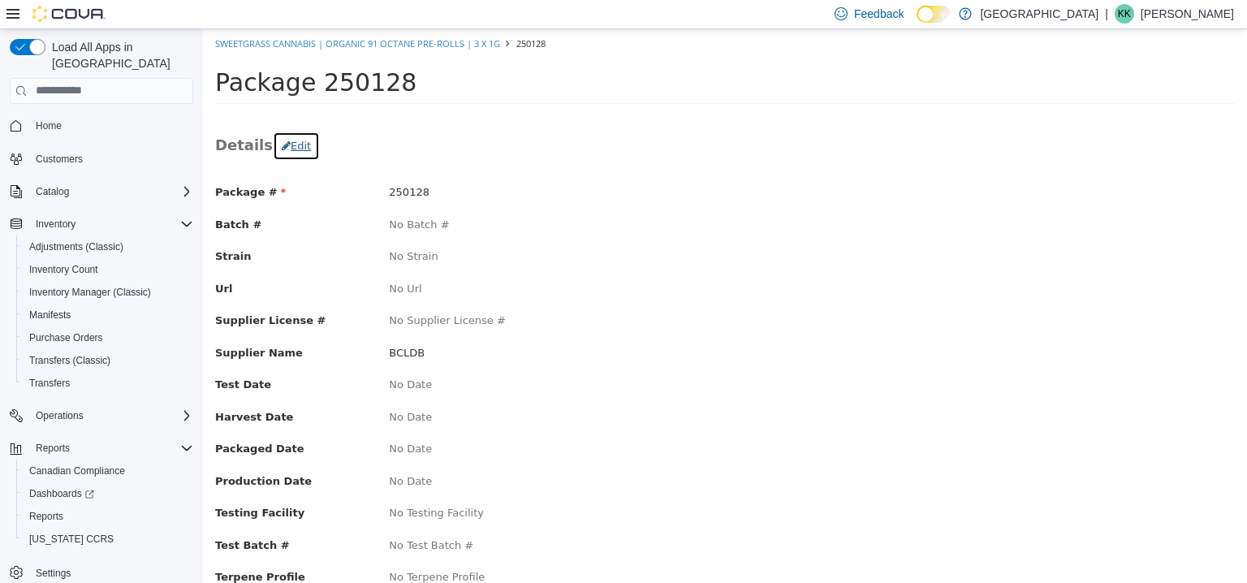
click at [299, 146] on button "Edit" at bounding box center [296, 145] width 47 height 29
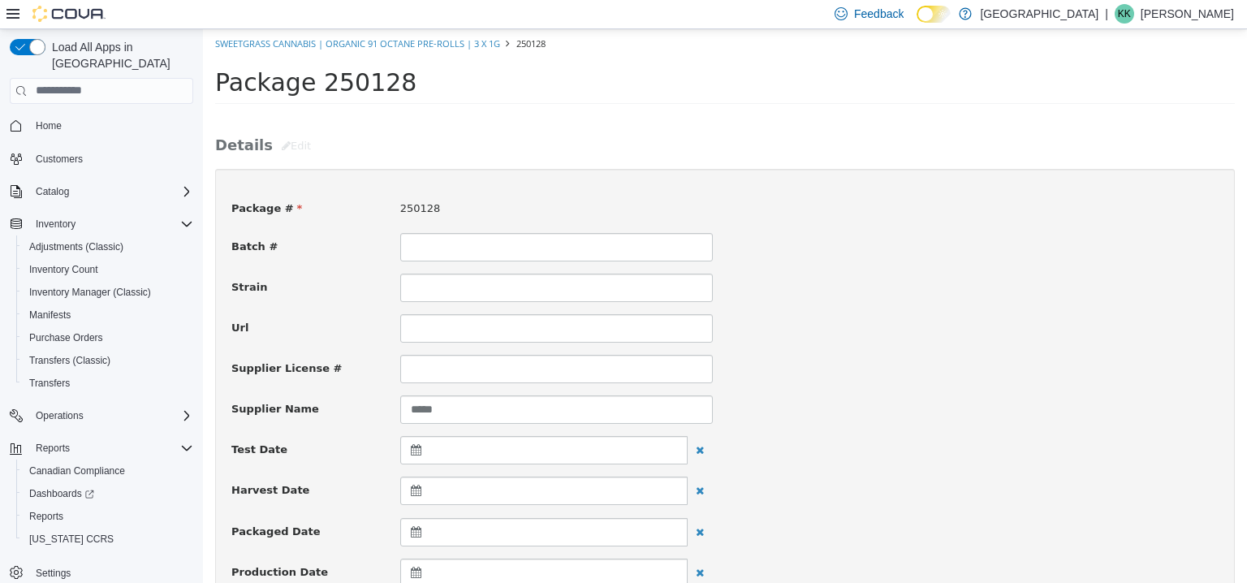
scroll to position [406, 0]
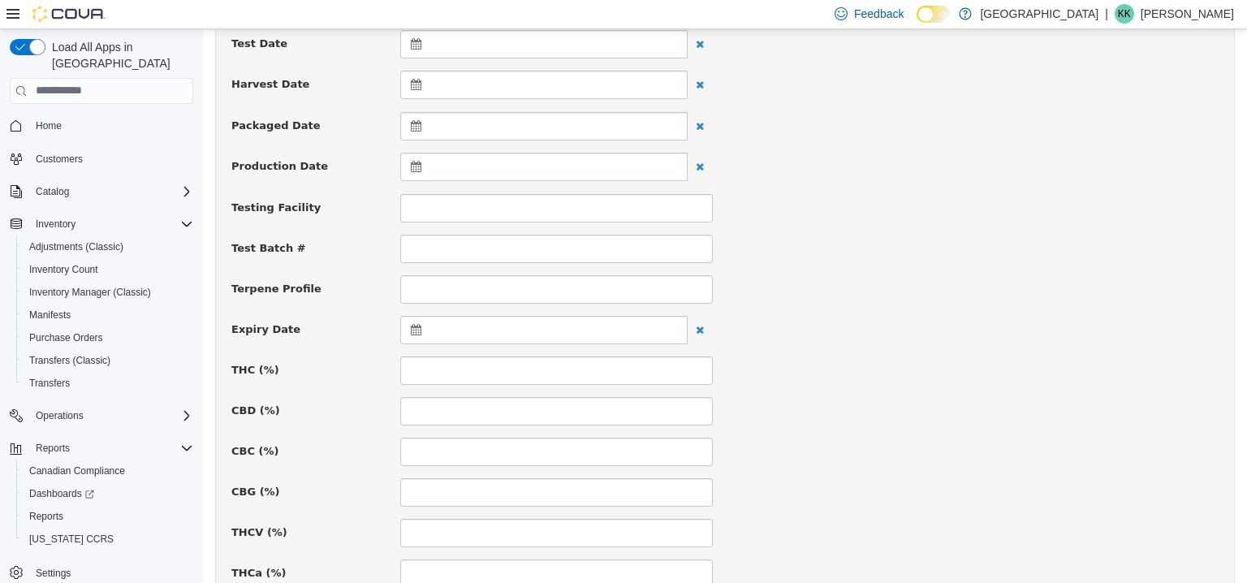
click at [413, 122] on icon at bounding box center [419, 124] width 17 height 11
click at [412, 162] on th at bounding box center [419, 165] width 26 height 28
click at [447, 371] on input at bounding box center [556, 370] width 313 height 28
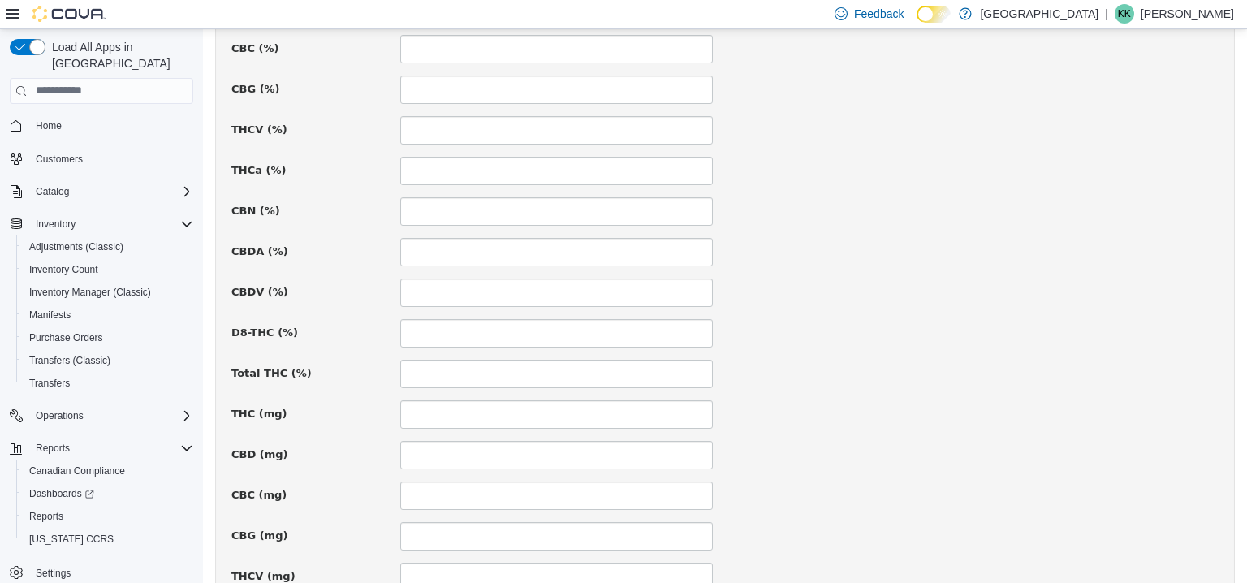
scroll to position [1174, 0]
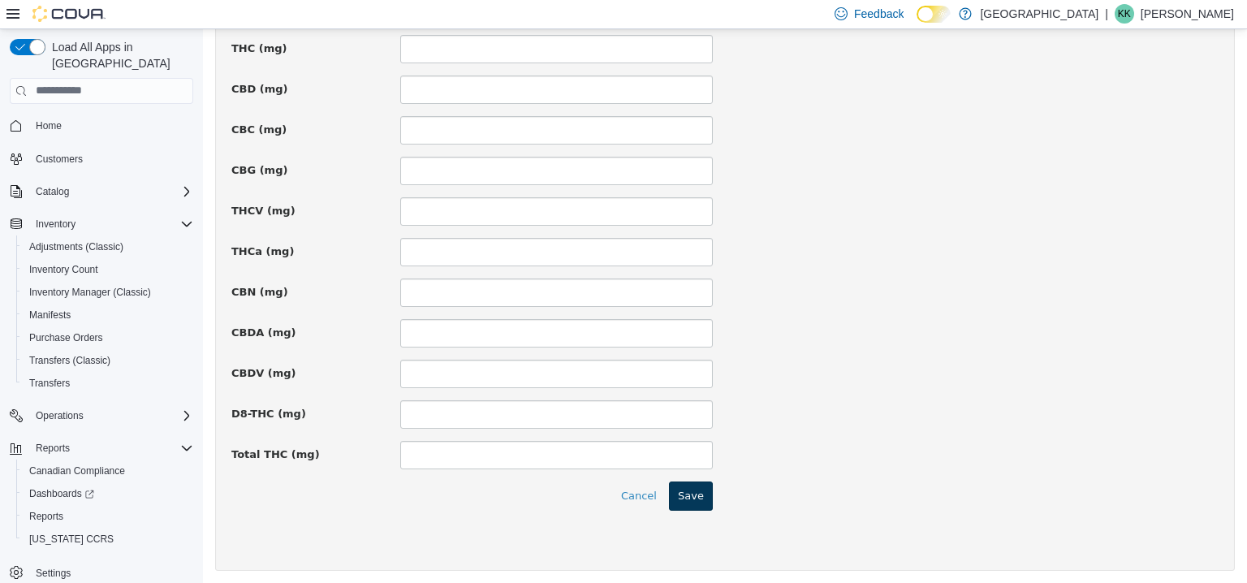
type input "****"
click at [698, 500] on button "Save" at bounding box center [691, 495] width 44 height 29
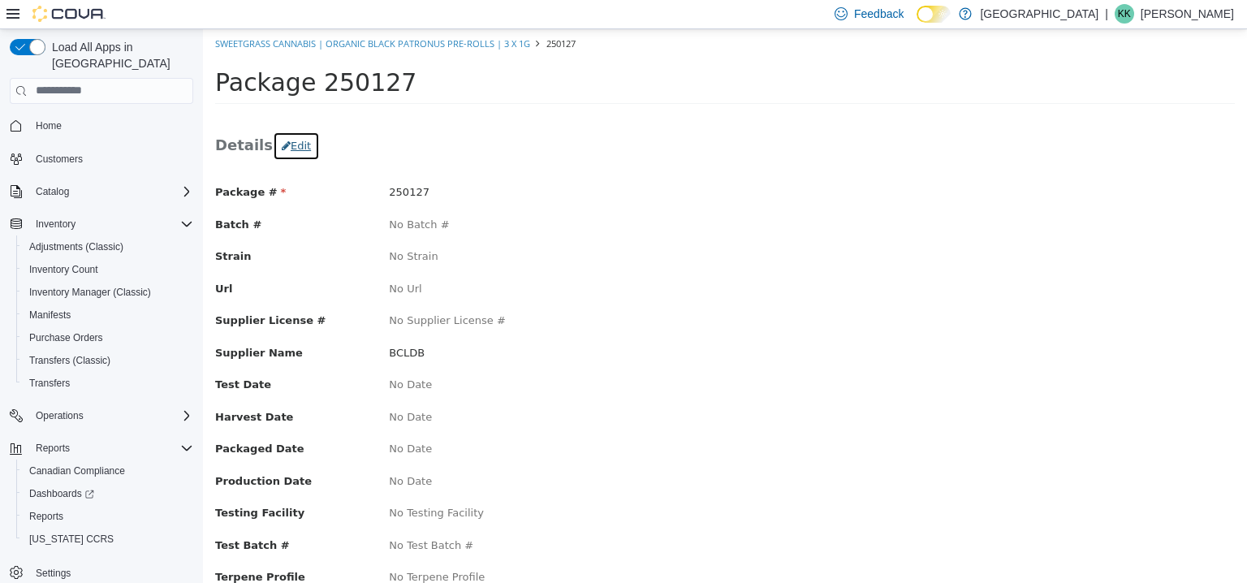
click at [287, 143] on button "Edit" at bounding box center [296, 145] width 47 height 29
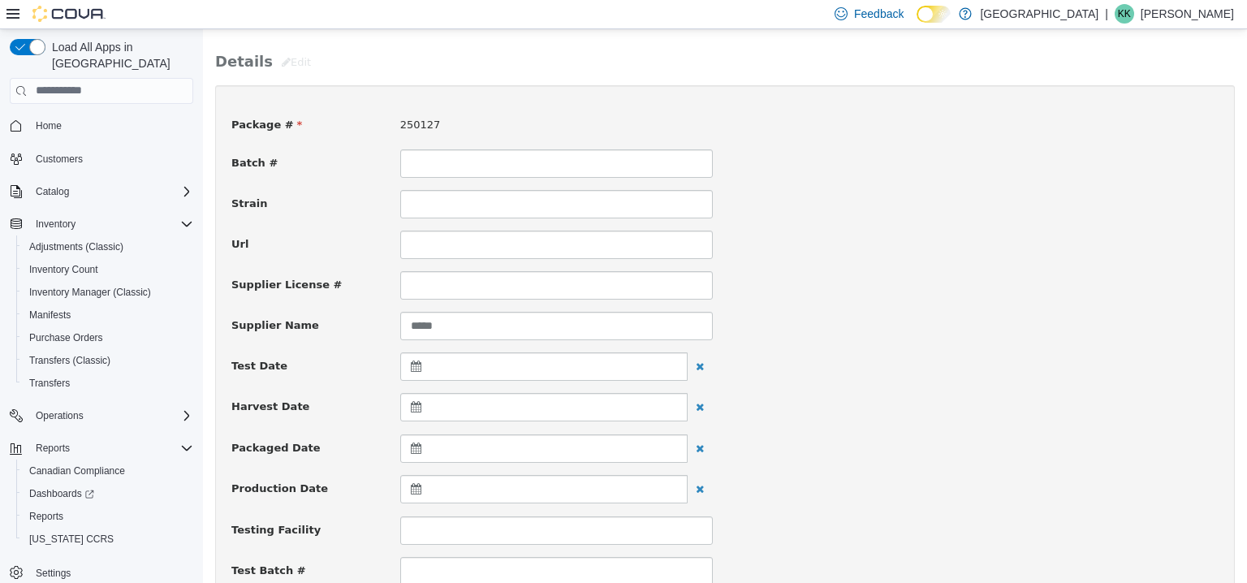
scroll to position [244, 0]
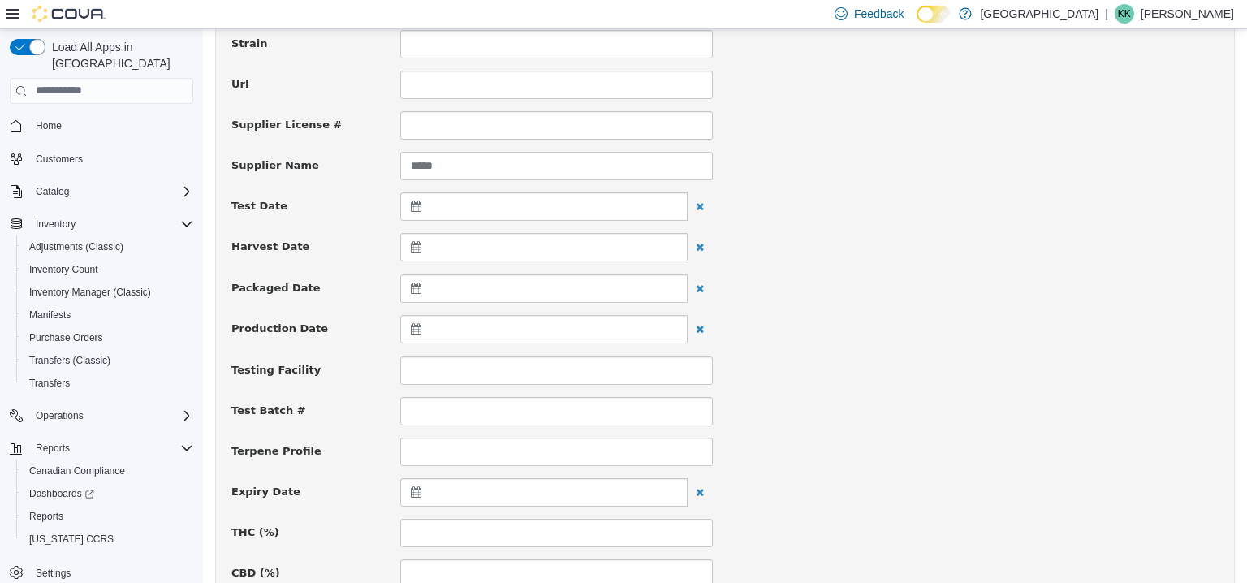
click at [416, 287] on icon at bounding box center [419, 287] width 17 height 11
click at [421, 331] on th at bounding box center [419, 327] width 26 height 28
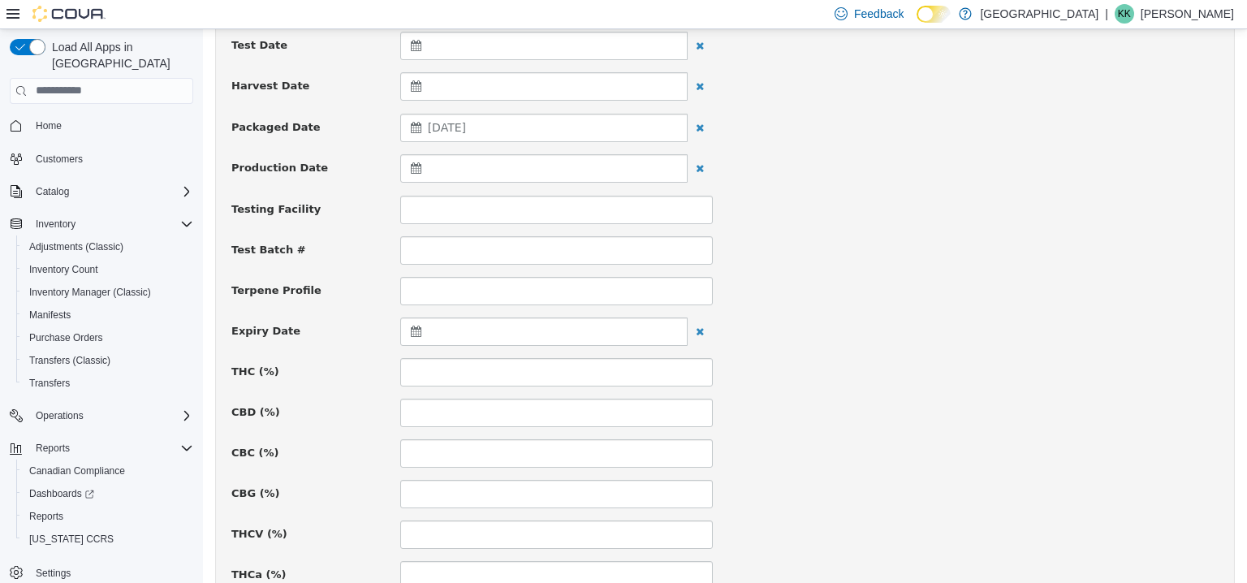
scroll to position [406, 0]
click at [421, 382] on input at bounding box center [556, 370] width 313 height 28
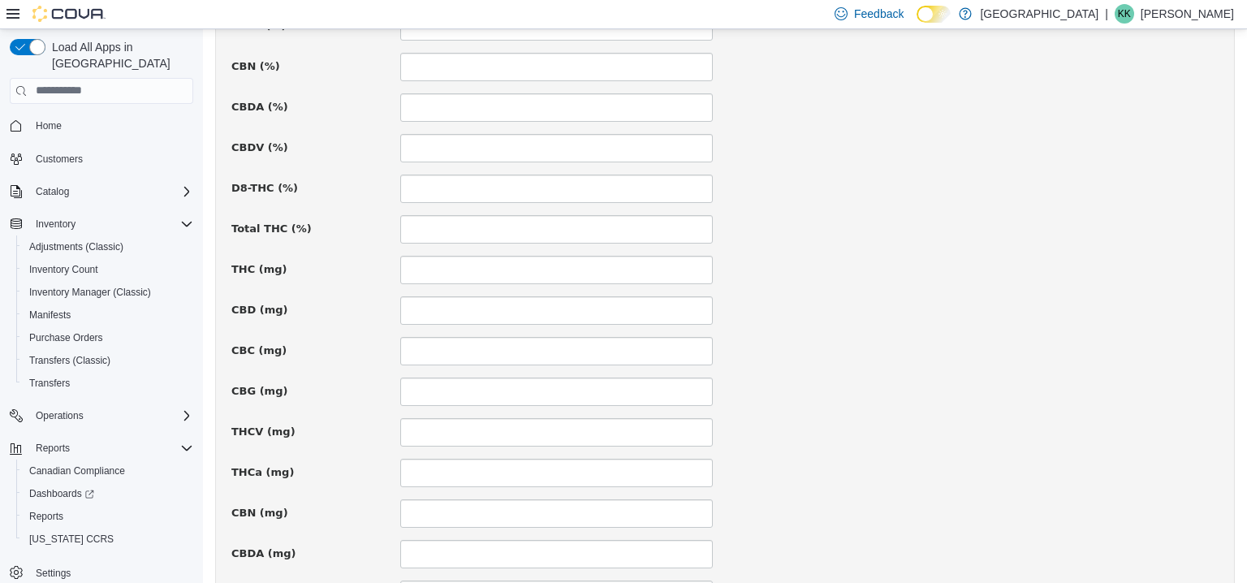
scroll to position [1174, 0]
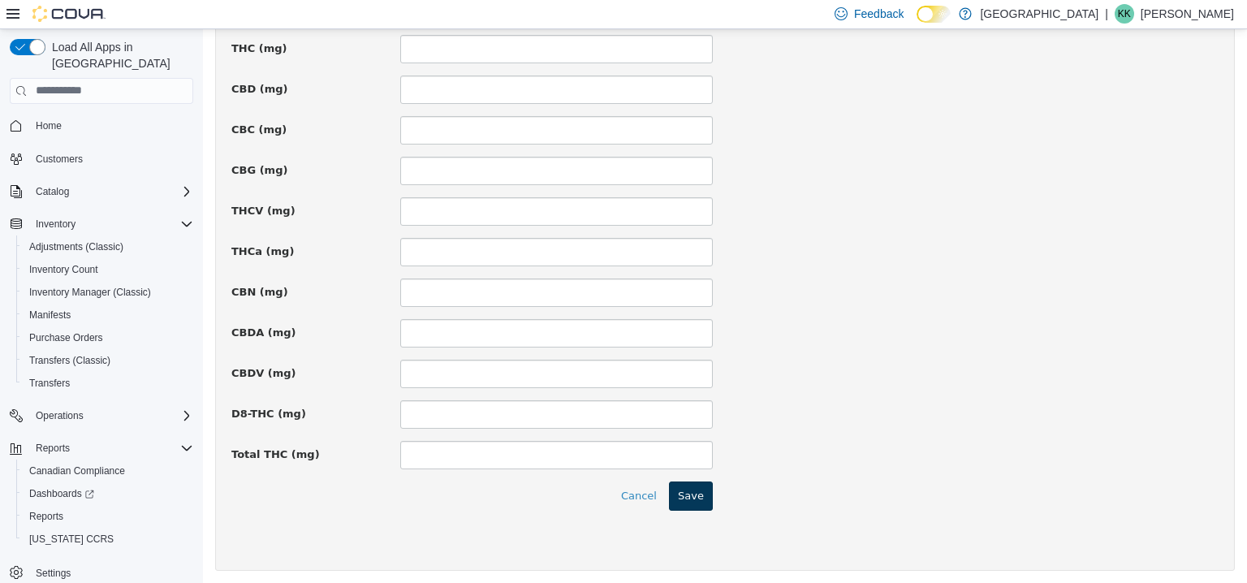
type input "**"
click at [672, 495] on button "Save" at bounding box center [691, 495] width 44 height 29
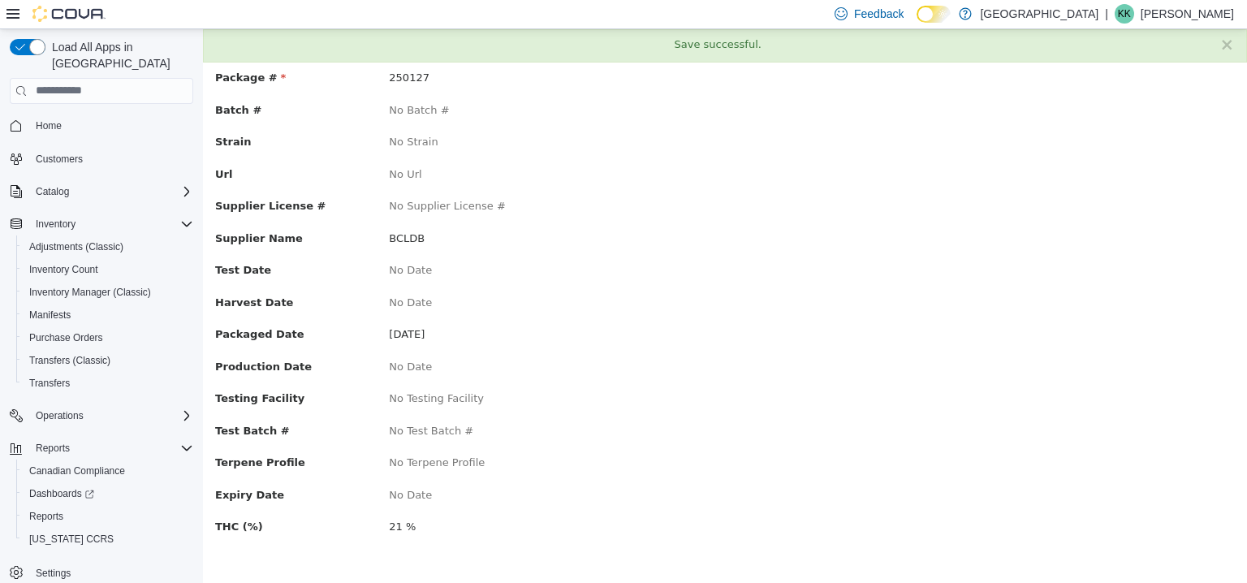
scroll to position [0, 0]
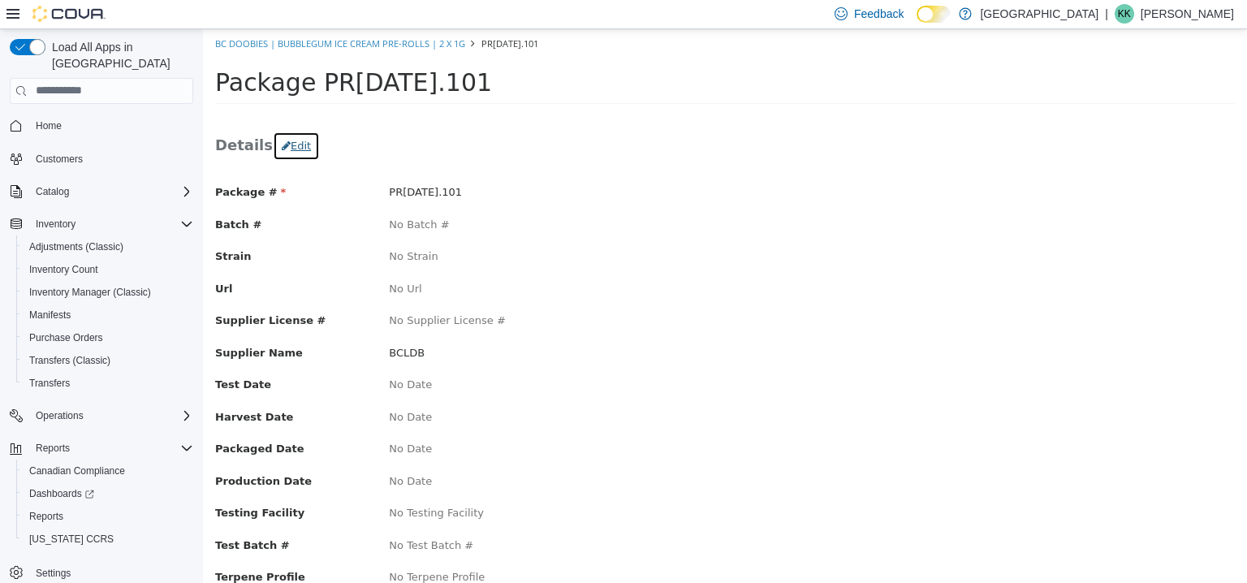
click at [291, 141] on button "Edit" at bounding box center [296, 145] width 47 height 29
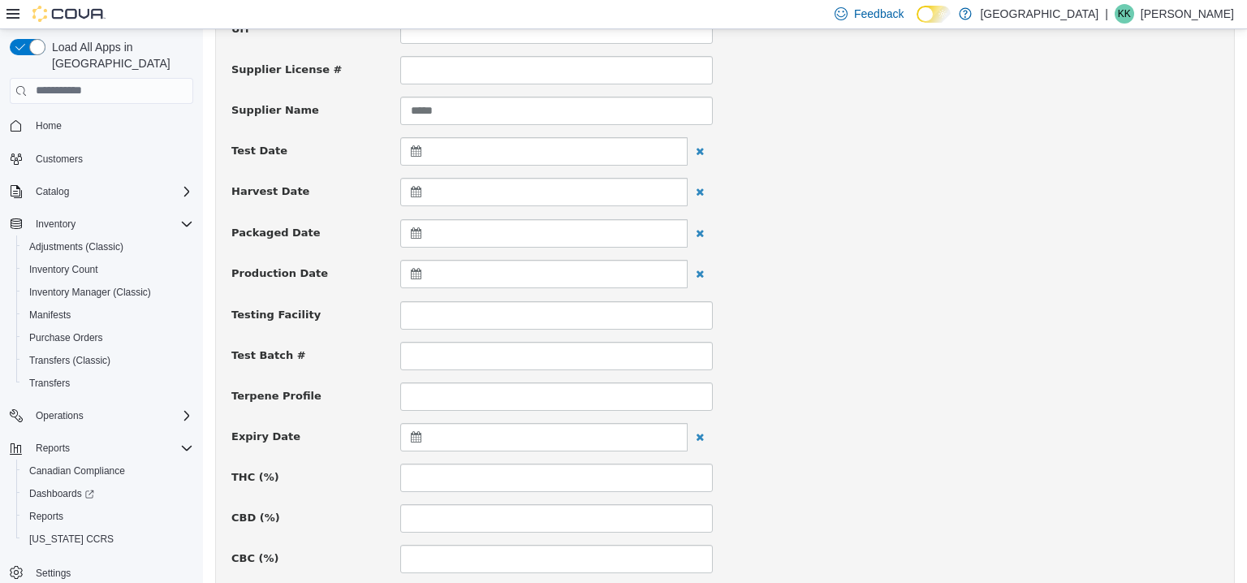
scroll to position [325, 0]
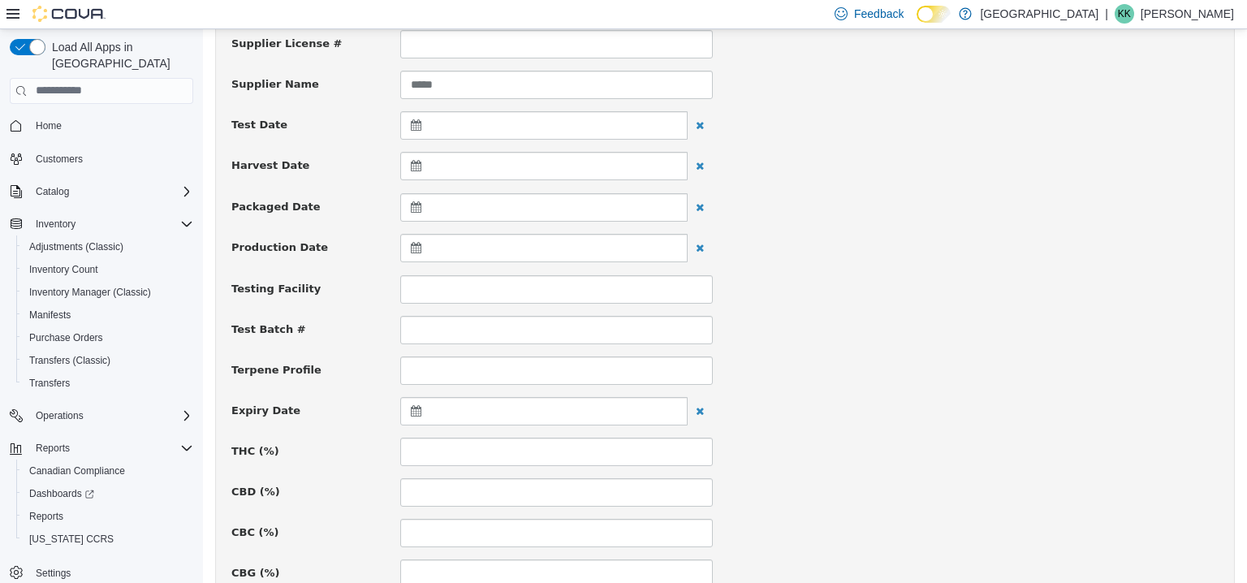
click at [415, 208] on icon at bounding box center [419, 206] width 17 height 11
click at [427, 450] on input at bounding box center [556, 451] width 313 height 28
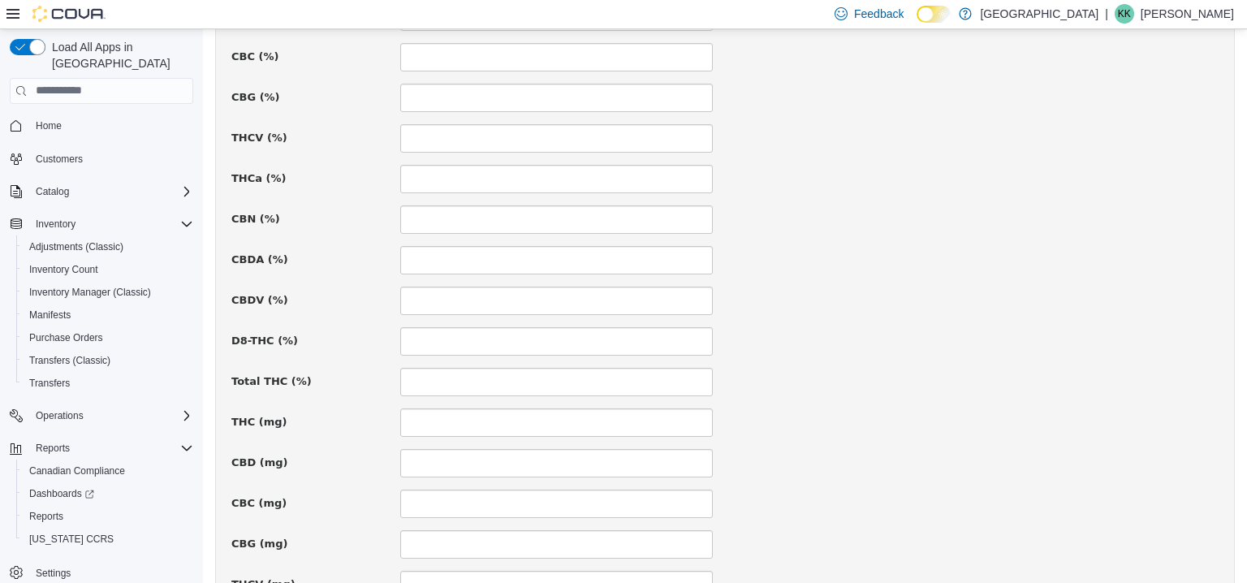
scroll to position [1174, 0]
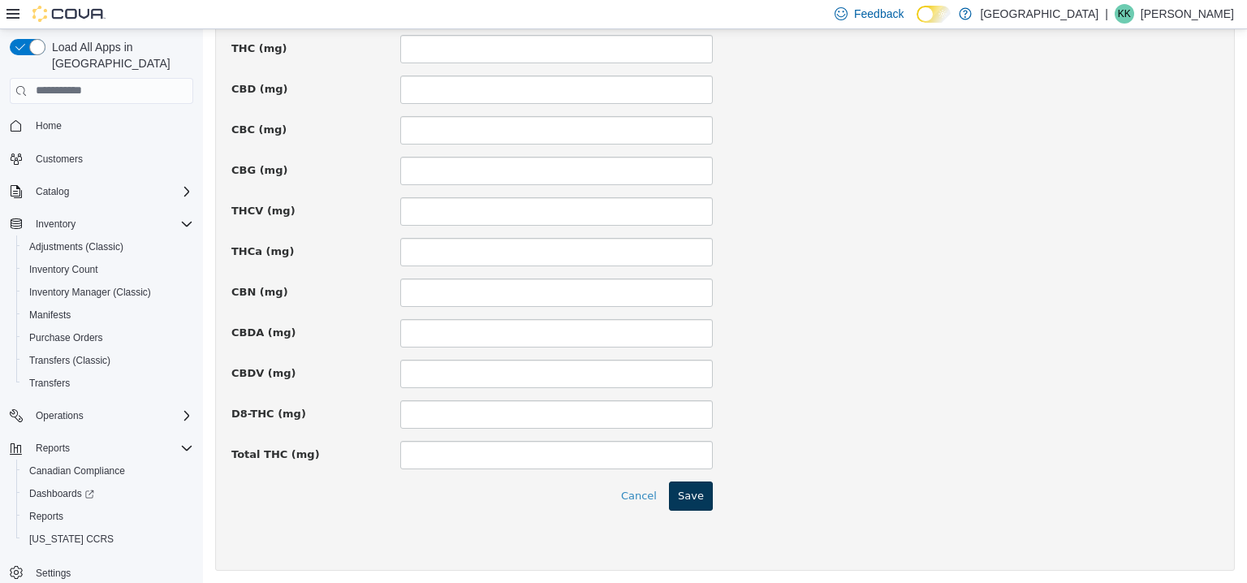
type input "**"
click at [680, 482] on button "Save" at bounding box center [691, 495] width 44 height 29
click at [692, 494] on button "Save" at bounding box center [691, 495] width 44 height 29
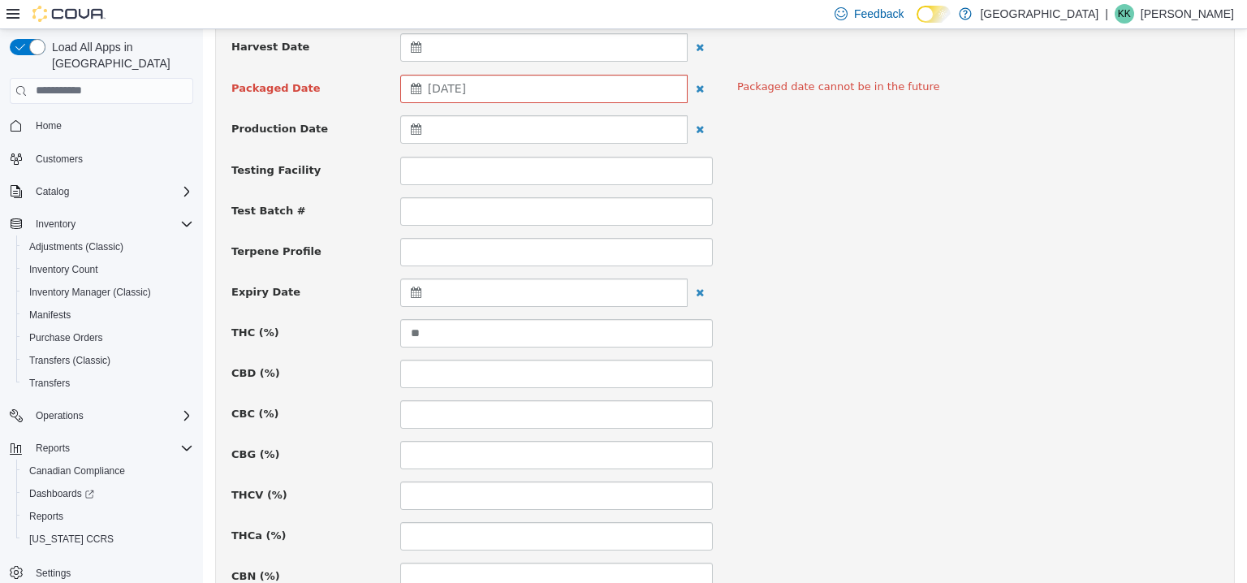
click at [571, 82] on div "September 28, 2025" at bounding box center [543, 88] width 287 height 28
click at [421, 122] on th at bounding box center [419, 128] width 26 height 28
click at [851, 201] on div "Test Batch #" at bounding box center [724, 210] width 1011 height 28
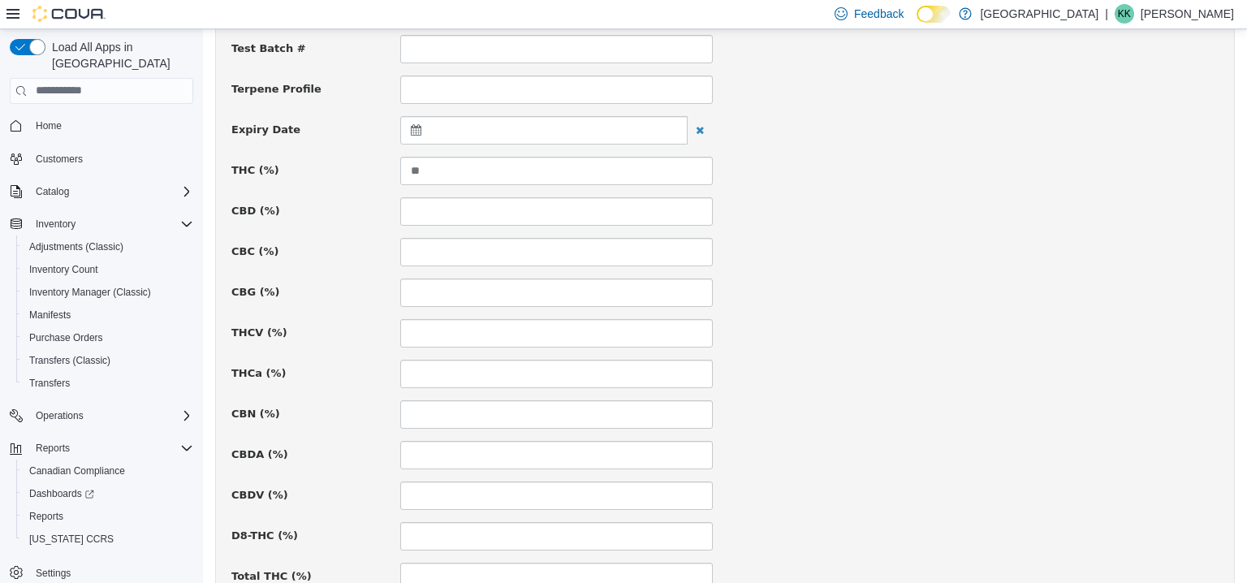
scroll to position [1174, 0]
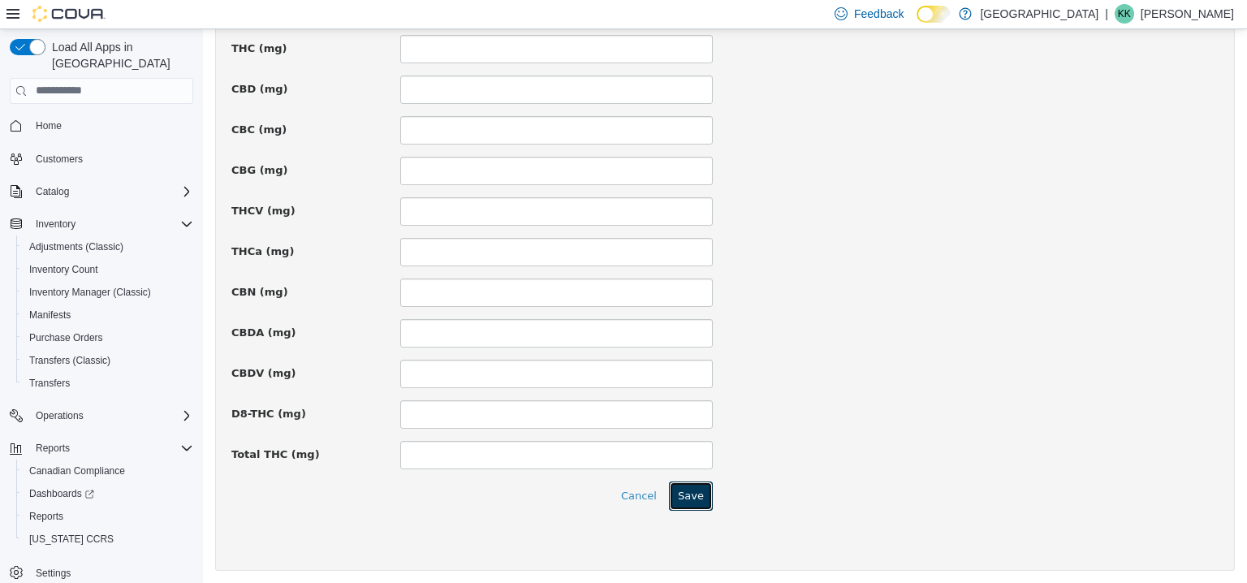
click at [704, 491] on button "Save" at bounding box center [691, 495] width 44 height 29
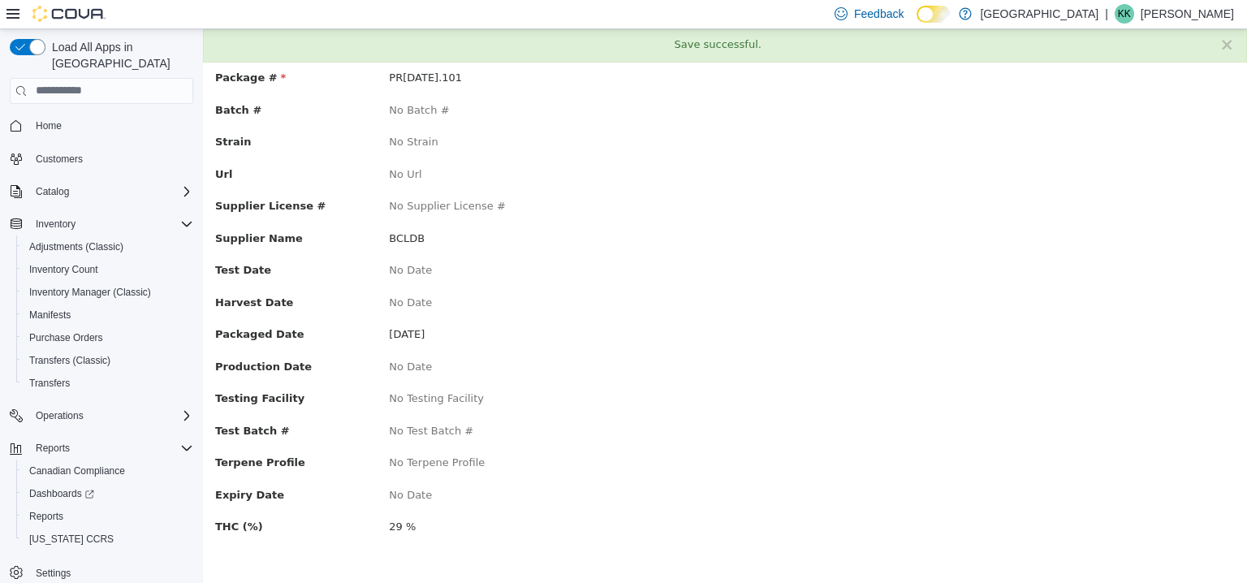
scroll to position [0, 0]
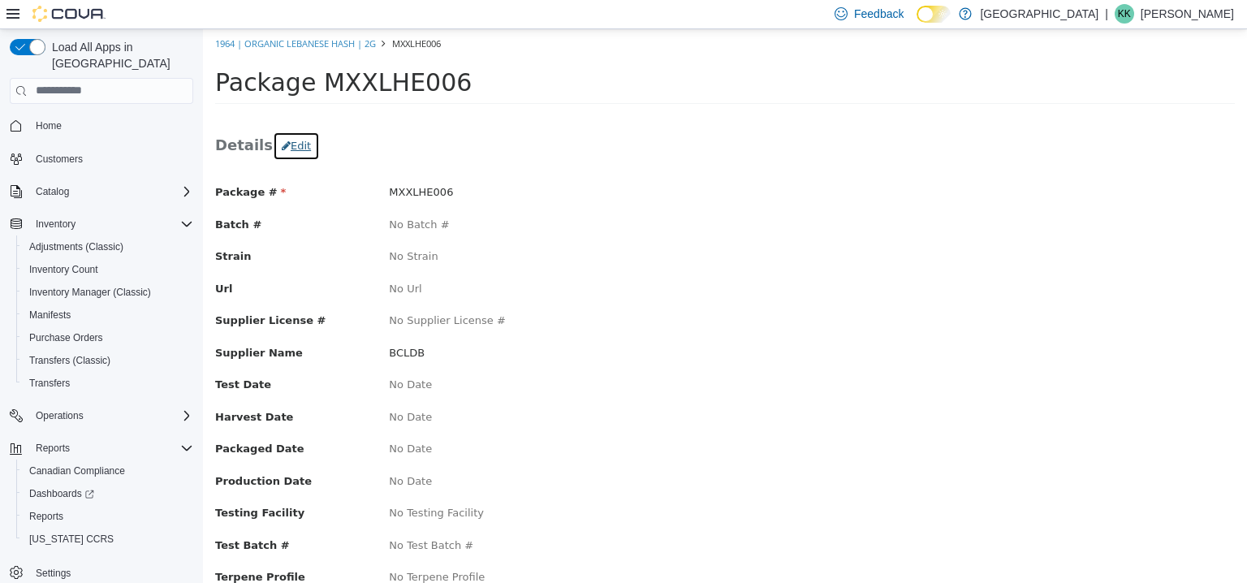
click at [300, 144] on button "Edit" at bounding box center [296, 145] width 47 height 29
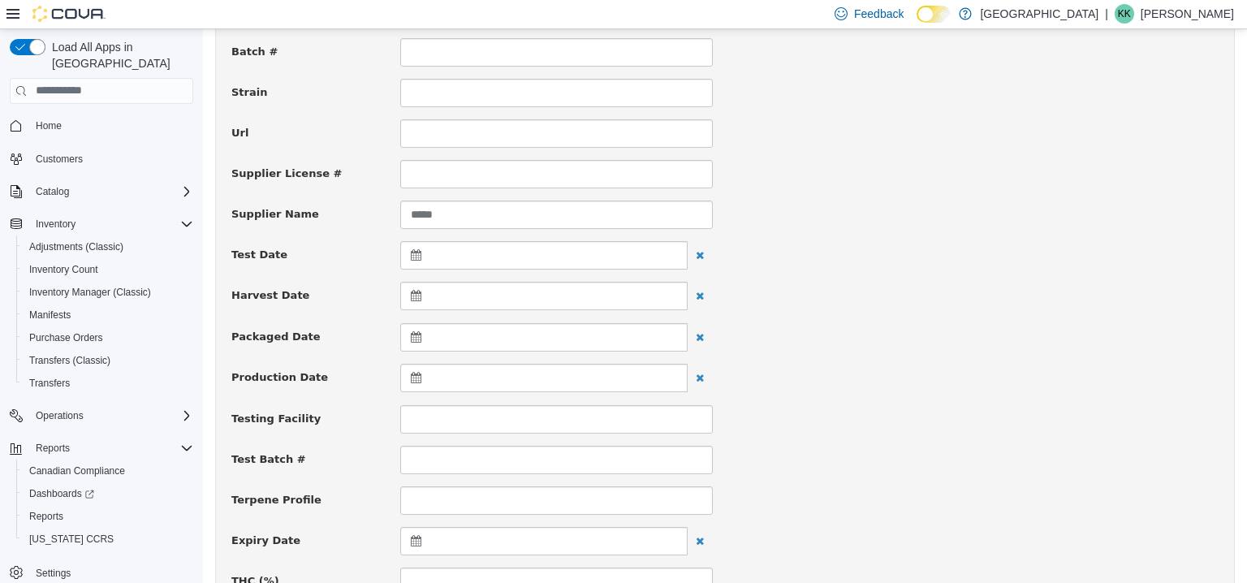
scroll to position [244, 0]
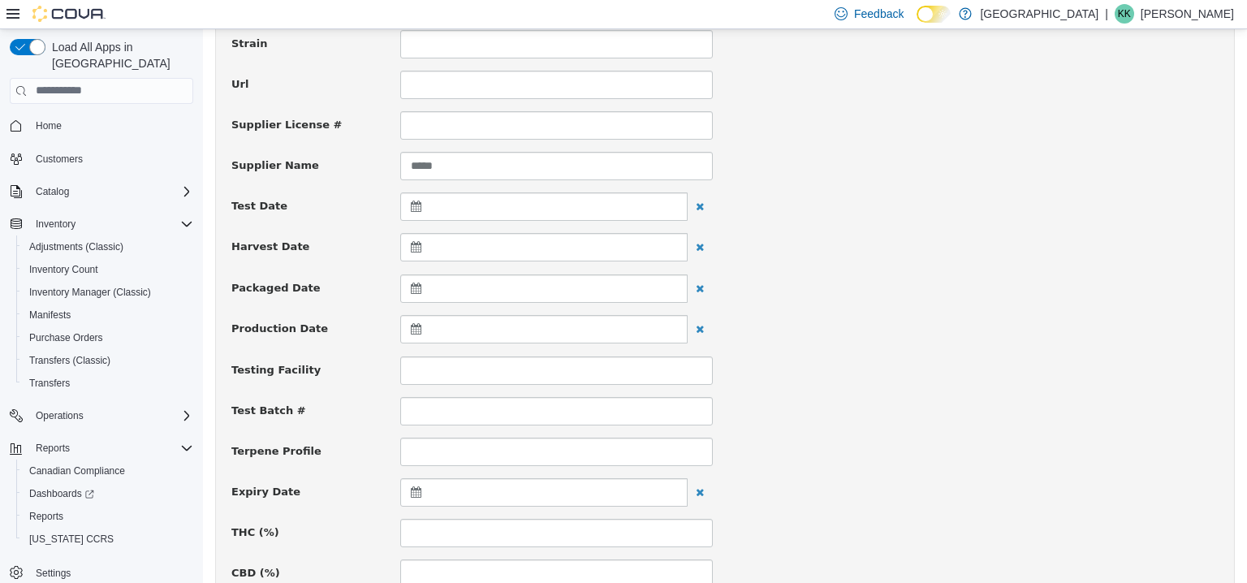
click at [412, 291] on icon at bounding box center [419, 287] width 17 height 11
click at [426, 326] on th at bounding box center [419, 327] width 26 height 28
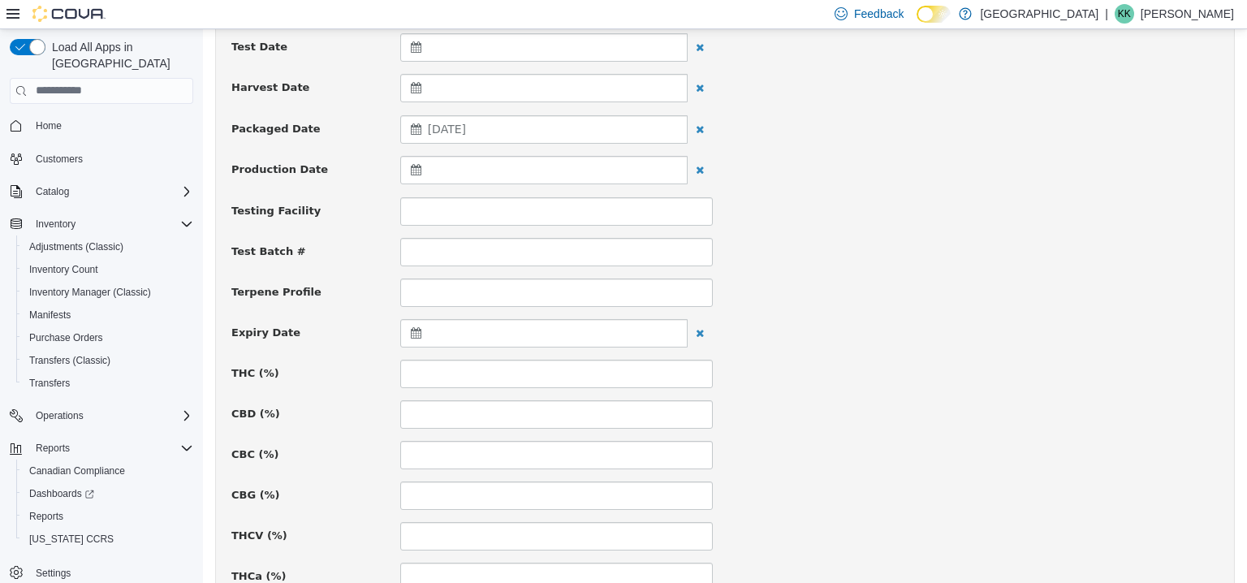
scroll to position [406, 0]
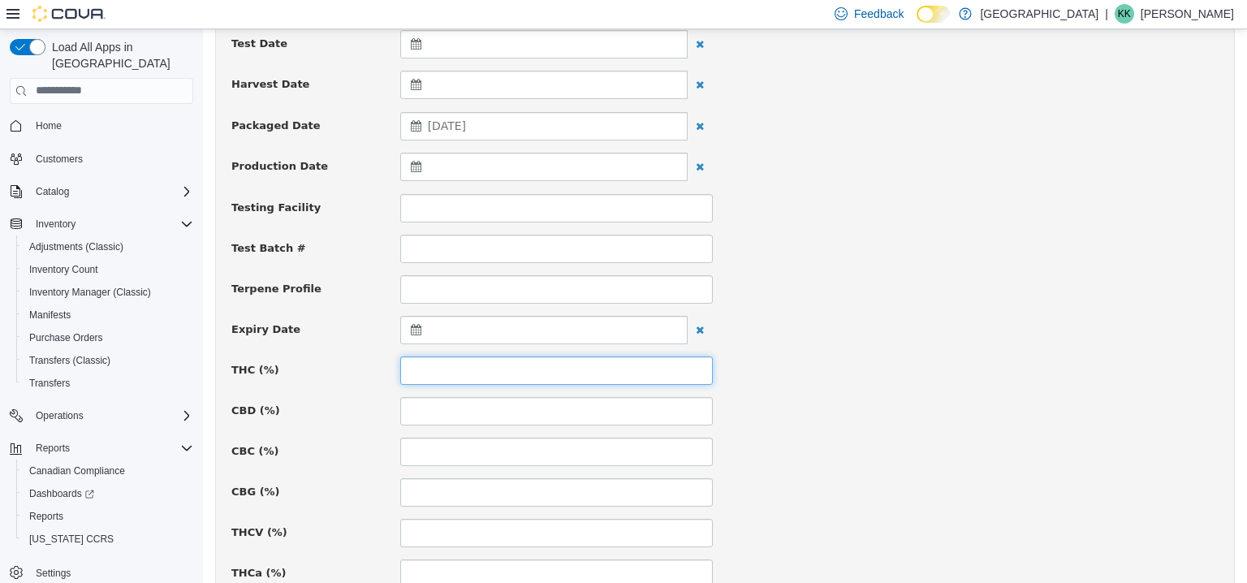
click at [457, 376] on input at bounding box center [556, 370] width 313 height 28
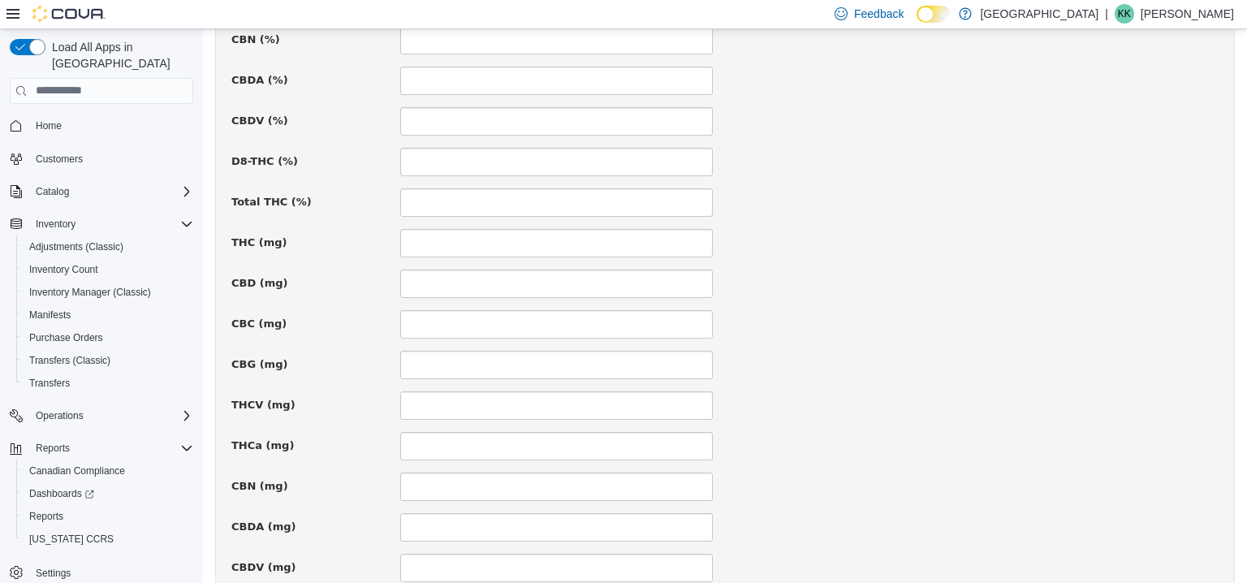
scroll to position [1174, 0]
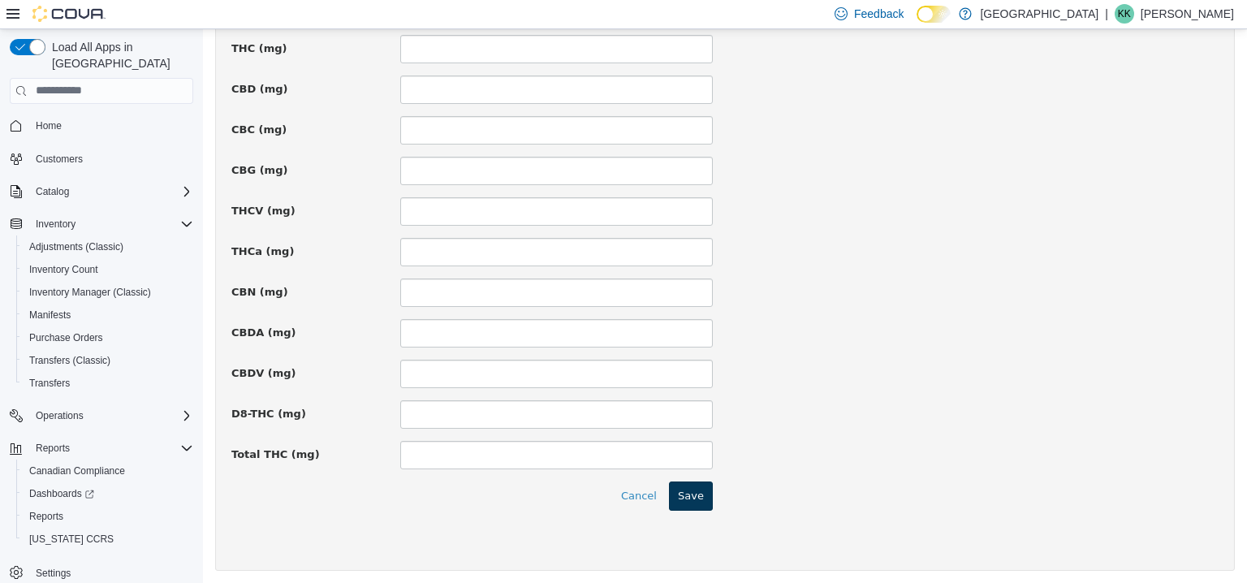
type input "****"
click at [692, 505] on button "Save" at bounding box center [691, 495] width 44 height 29
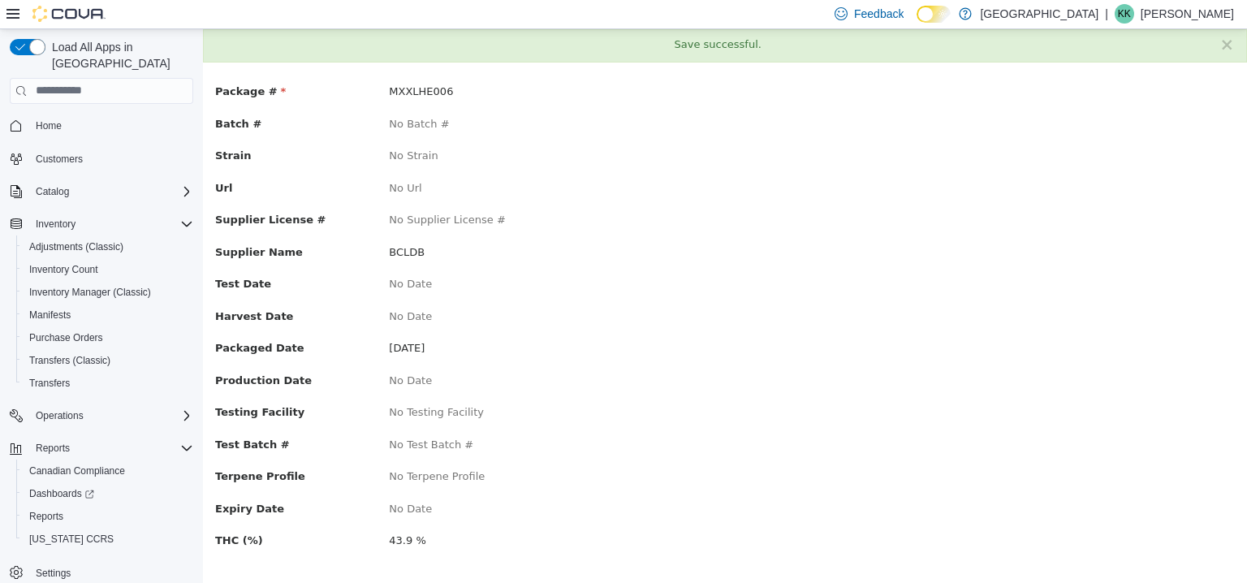
scroll to position [0, 0]
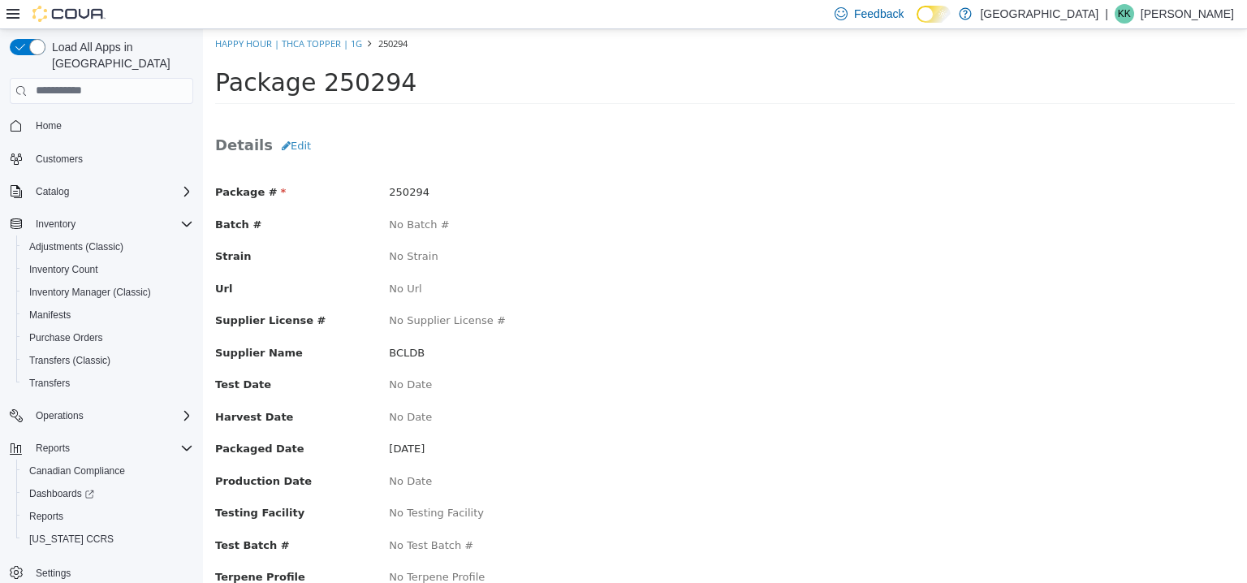
scroll to position [113, 0]
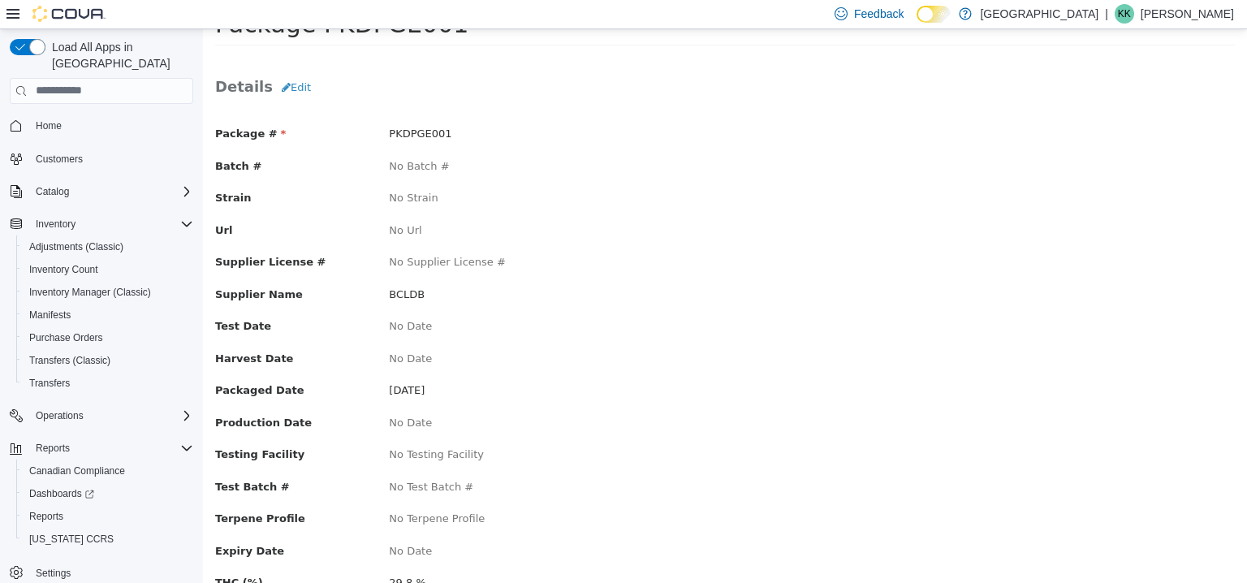
scroll to position [113, 0]
